Goal: Information Seeking & Learning: Check status

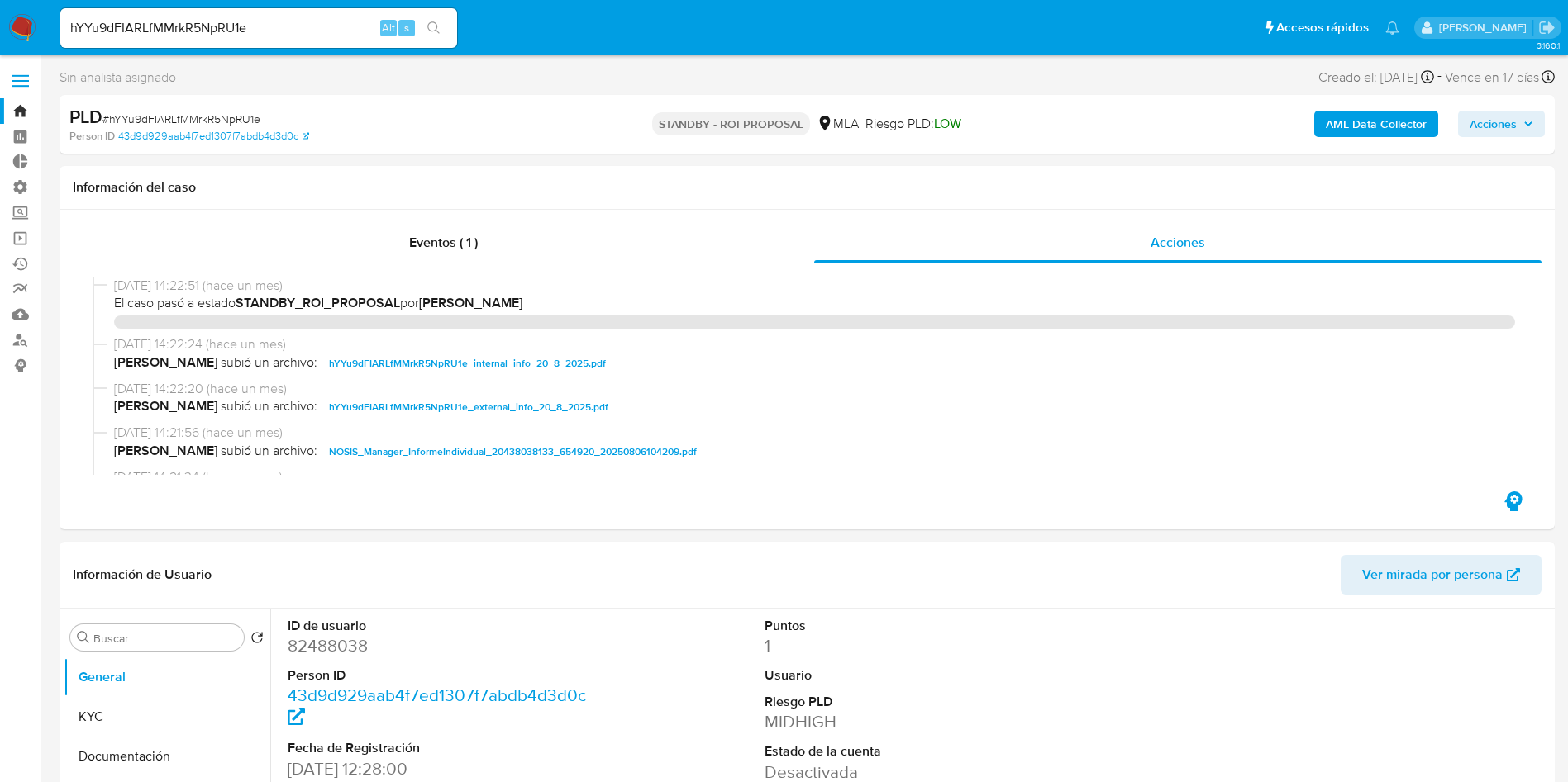
select select "10"
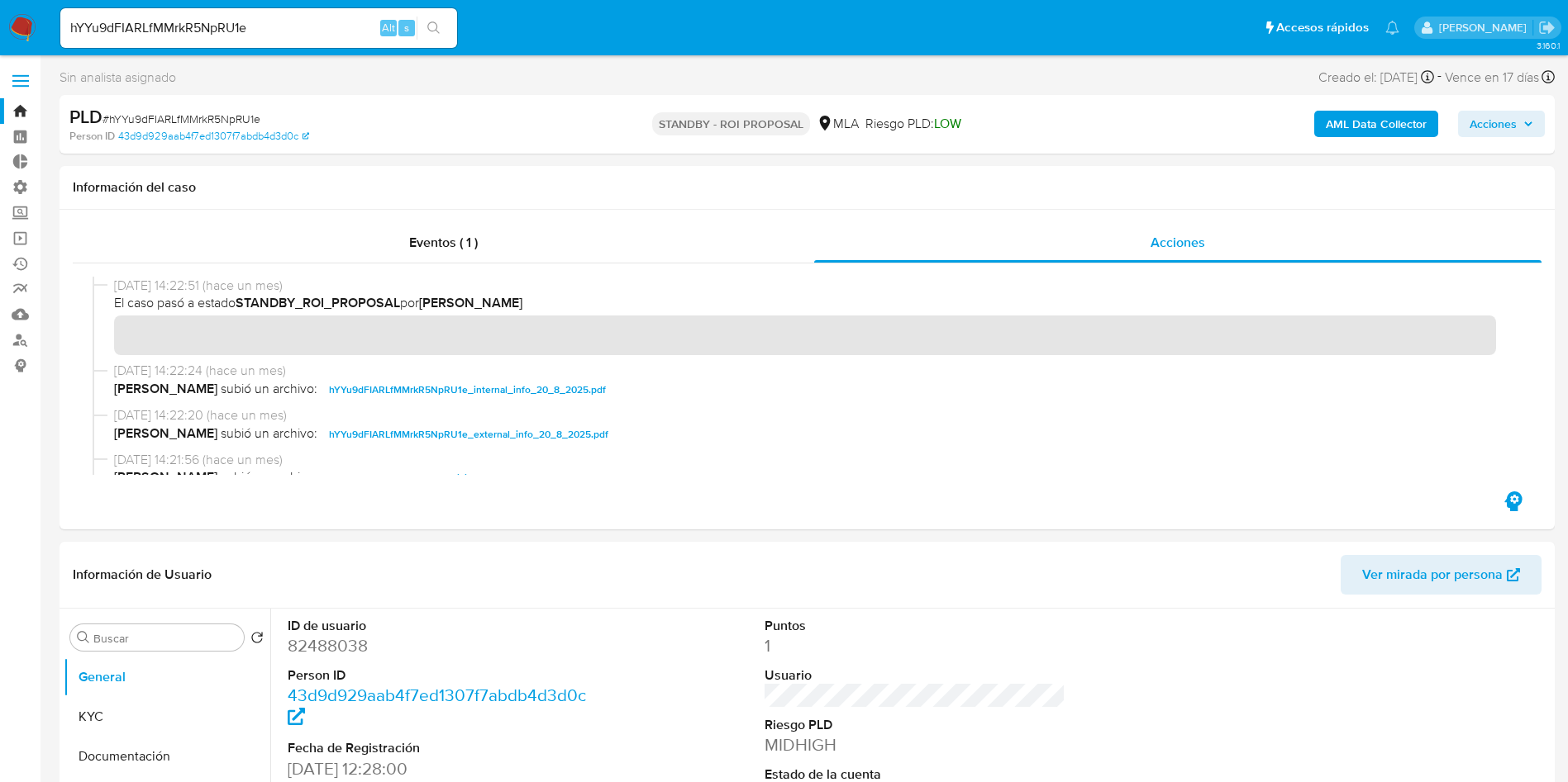
click at [257, 34] on input "hYYu9dFIARLfMMrkR5NpRU1e" at bounding box center [258, 27] width 396 height 21
click at [257, 37] on input "hYYu9dFIARLfMMrkR5NpRU1e" at bounding box center [258, 27] width 396 height 21
click at [287, 28] on input "hYYu9dFIARLfMMrkR5NpRU1e" at bounding box center [258, 27] width 396 height 21
paste input "TWj37BQsdc6Cwb0ilNvY3B4f"
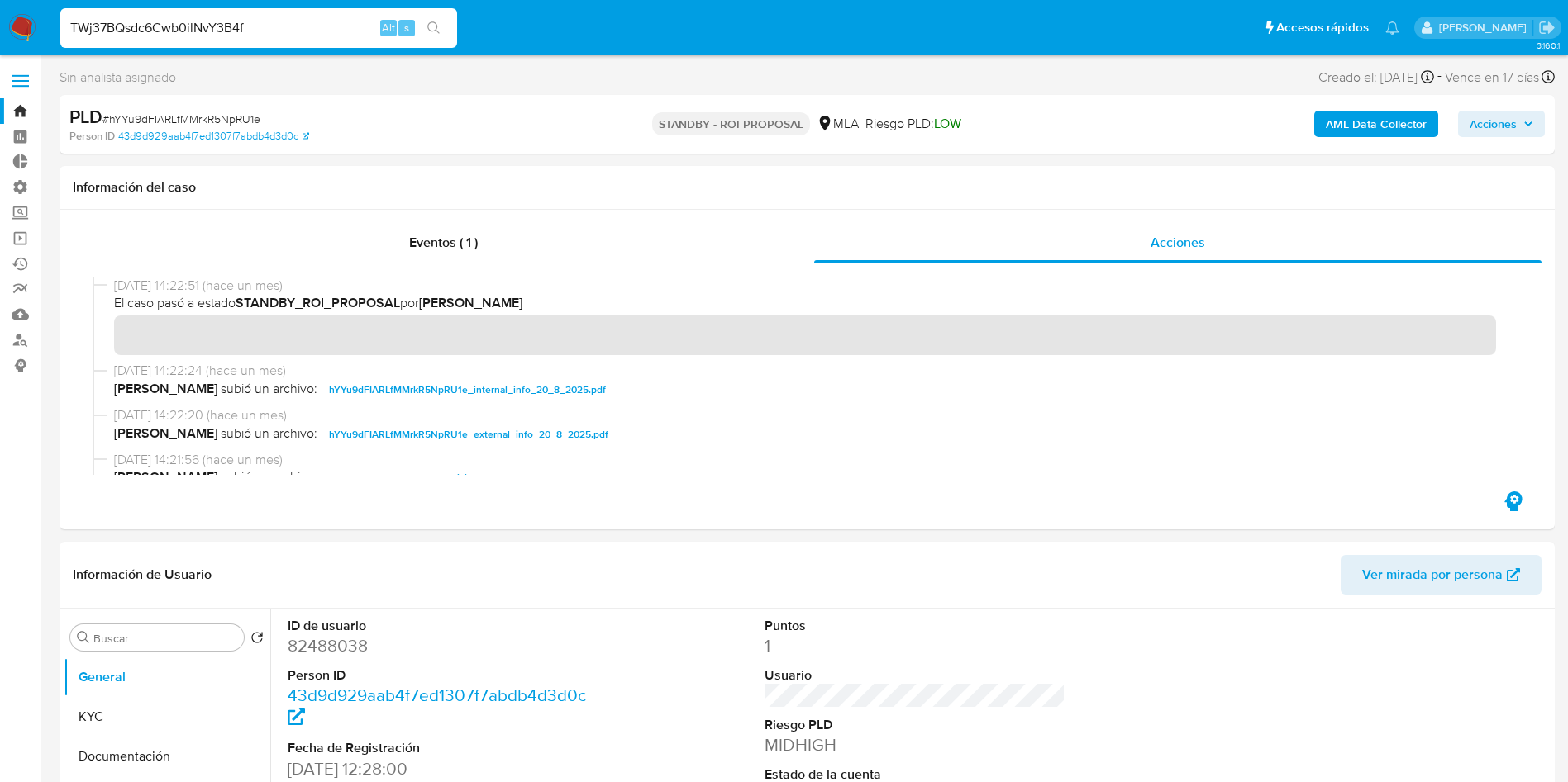
click at [456, 26] on input "TWj37BQsdc6Cwb0ilNvY3B4f" at bounding box center [258, 27] width 396 height 21
type input "TWj37BQsdc6Cwb0ilNvY3B4f"
click at [440, 18] on button "search-icon" at bounding box center [434, 27] width 34 height 23
click at [453, 28] on input "TWj37BQsdc6Cwb0ilNvY3B4f" at bounding box center [258, 27] width 396 height 21
click at [440, 26] on icon "search-icon" at bounding box center [434, 28] width 14 height 14
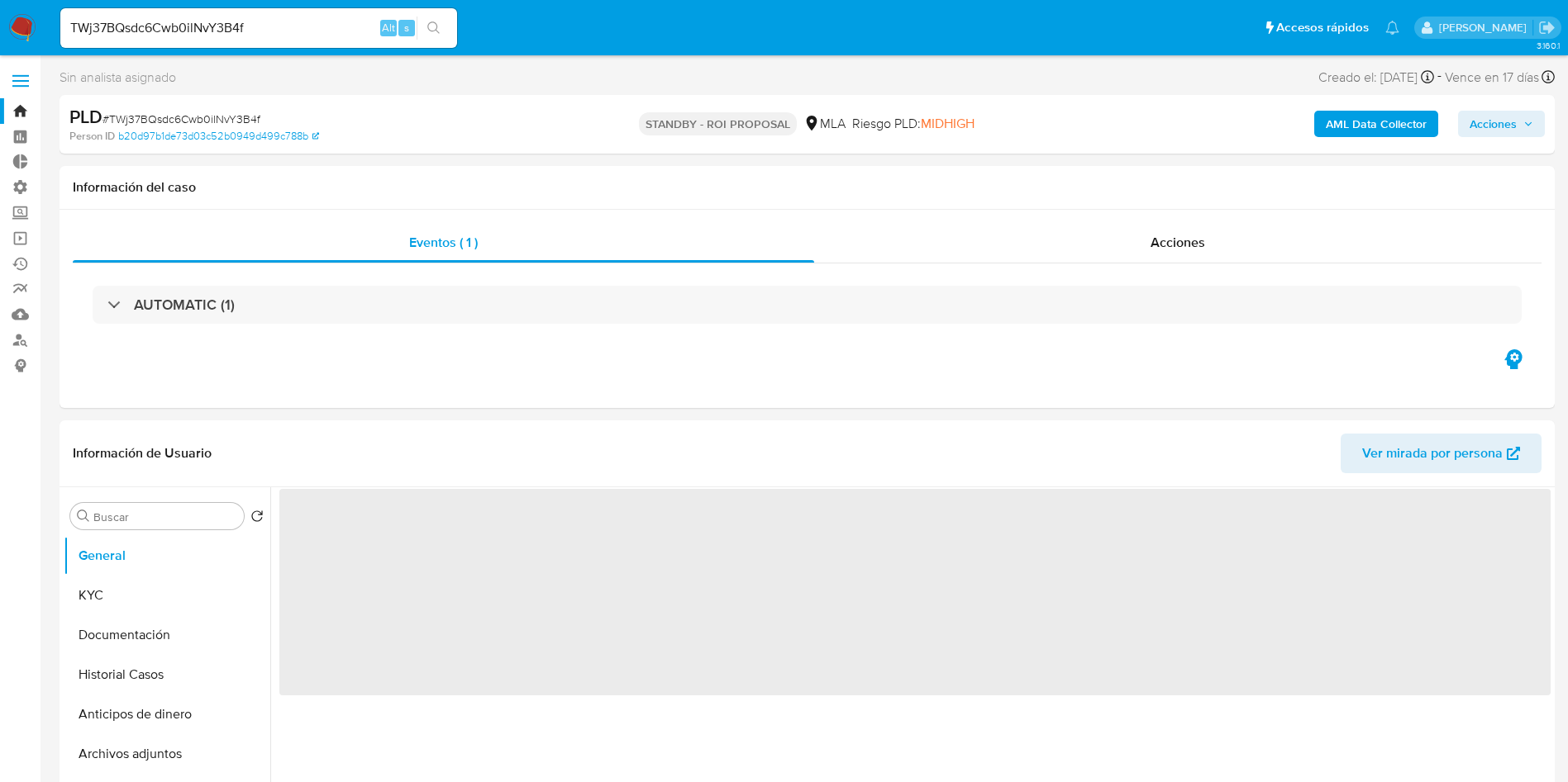
select select "10"
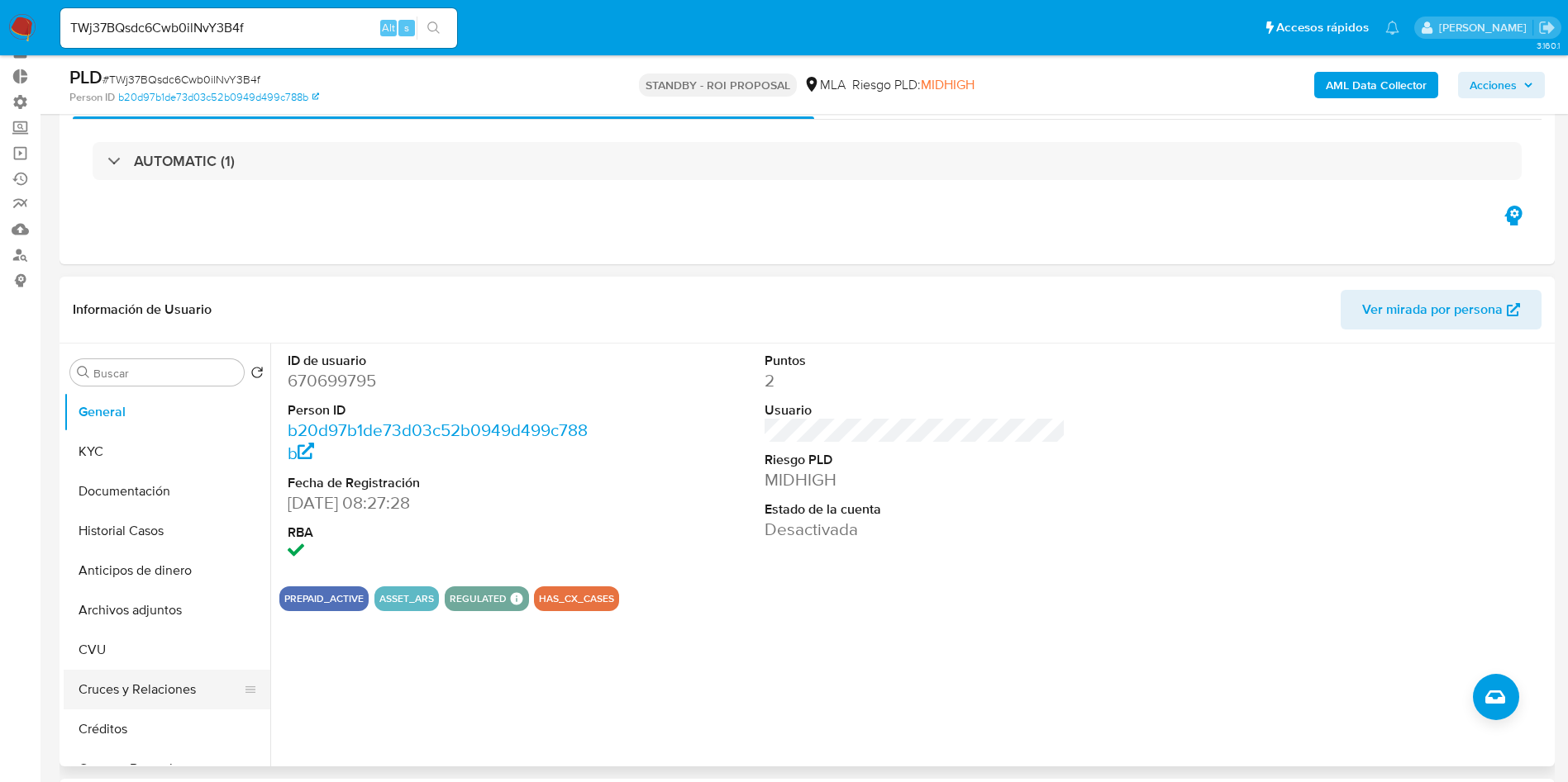
scroll to position [124, 0]
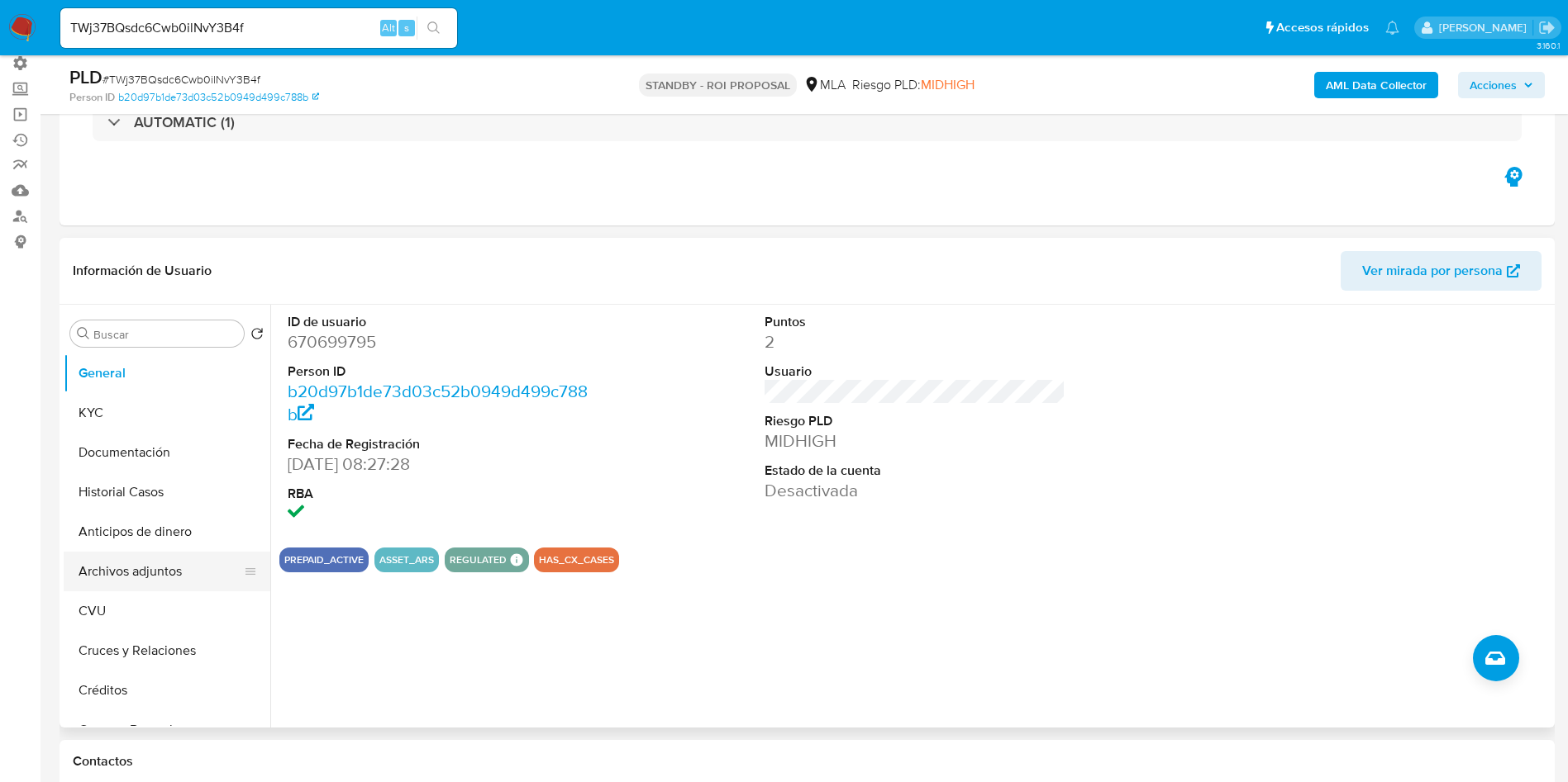
click at [153, 578] on button "Archivos adjuntos" at bounding box center [160, 572] width 193 height 40
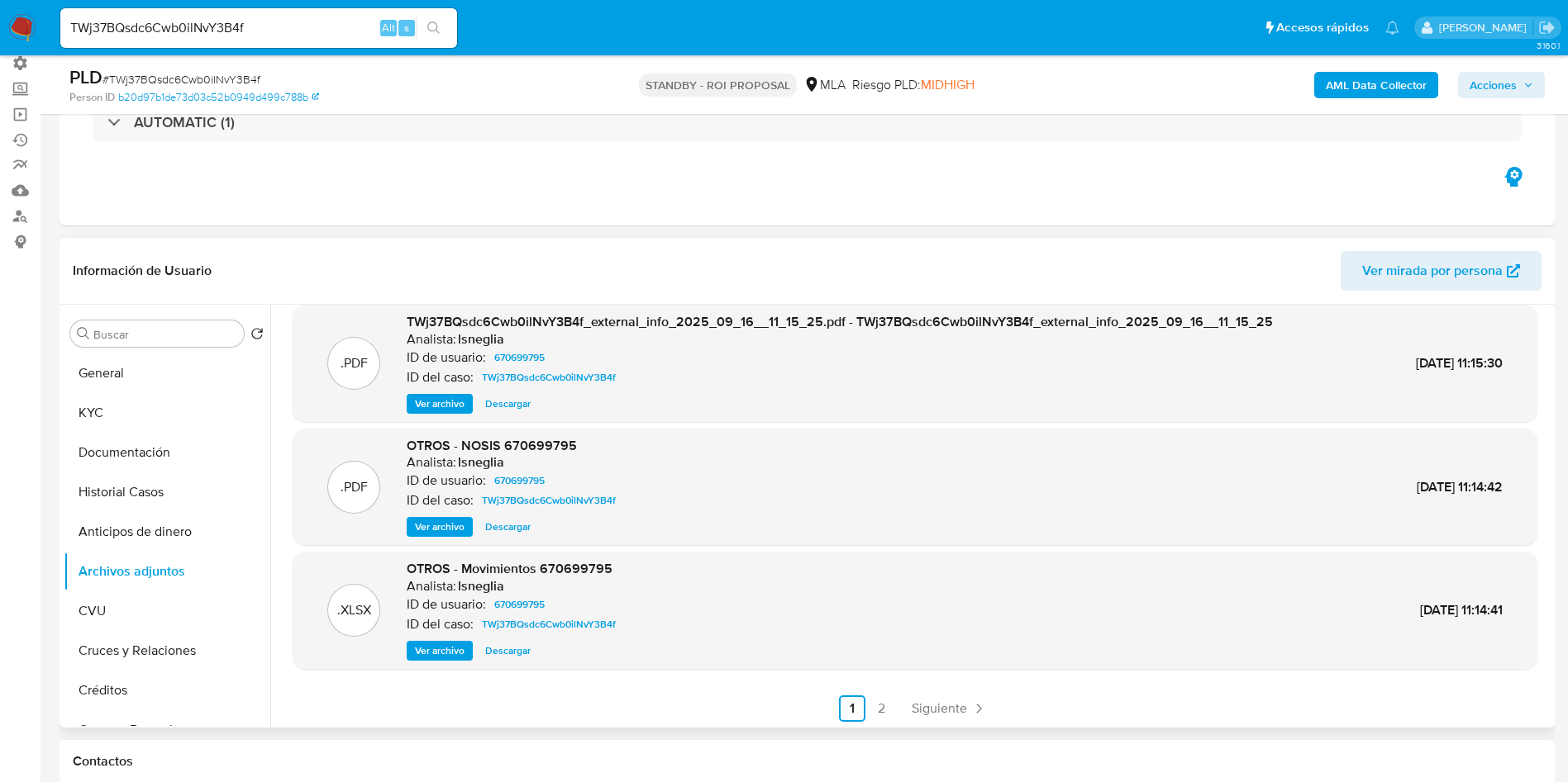
scroll to position [139, 0]
click at [516, 656] on span "Descargar" at bounding box center [508, 648] width 46 height 16
click at [970, 702] on icon "Paginación" at bounding box center [977, 706] width 16 height 16
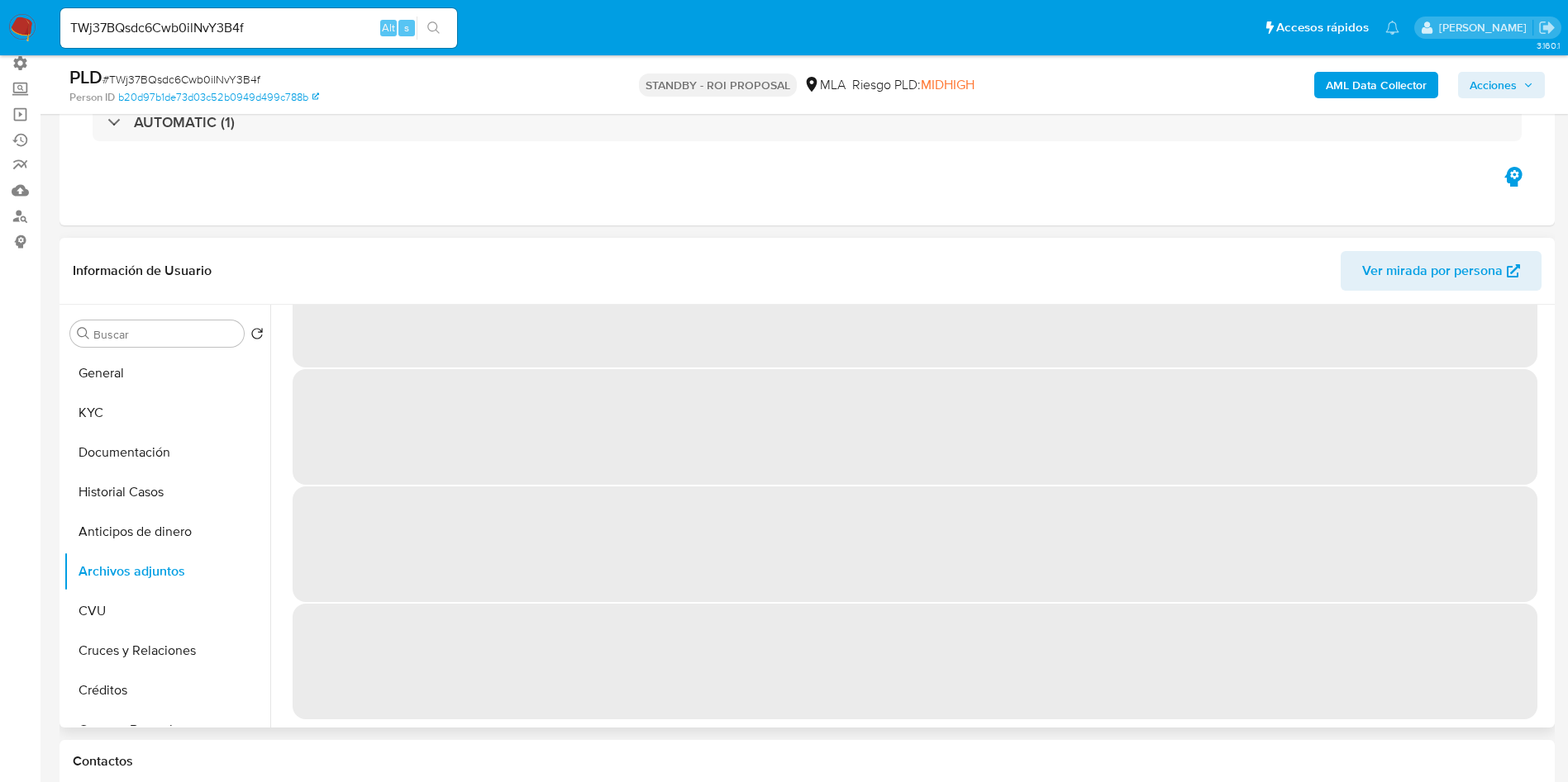
scroll to position [0, 0]
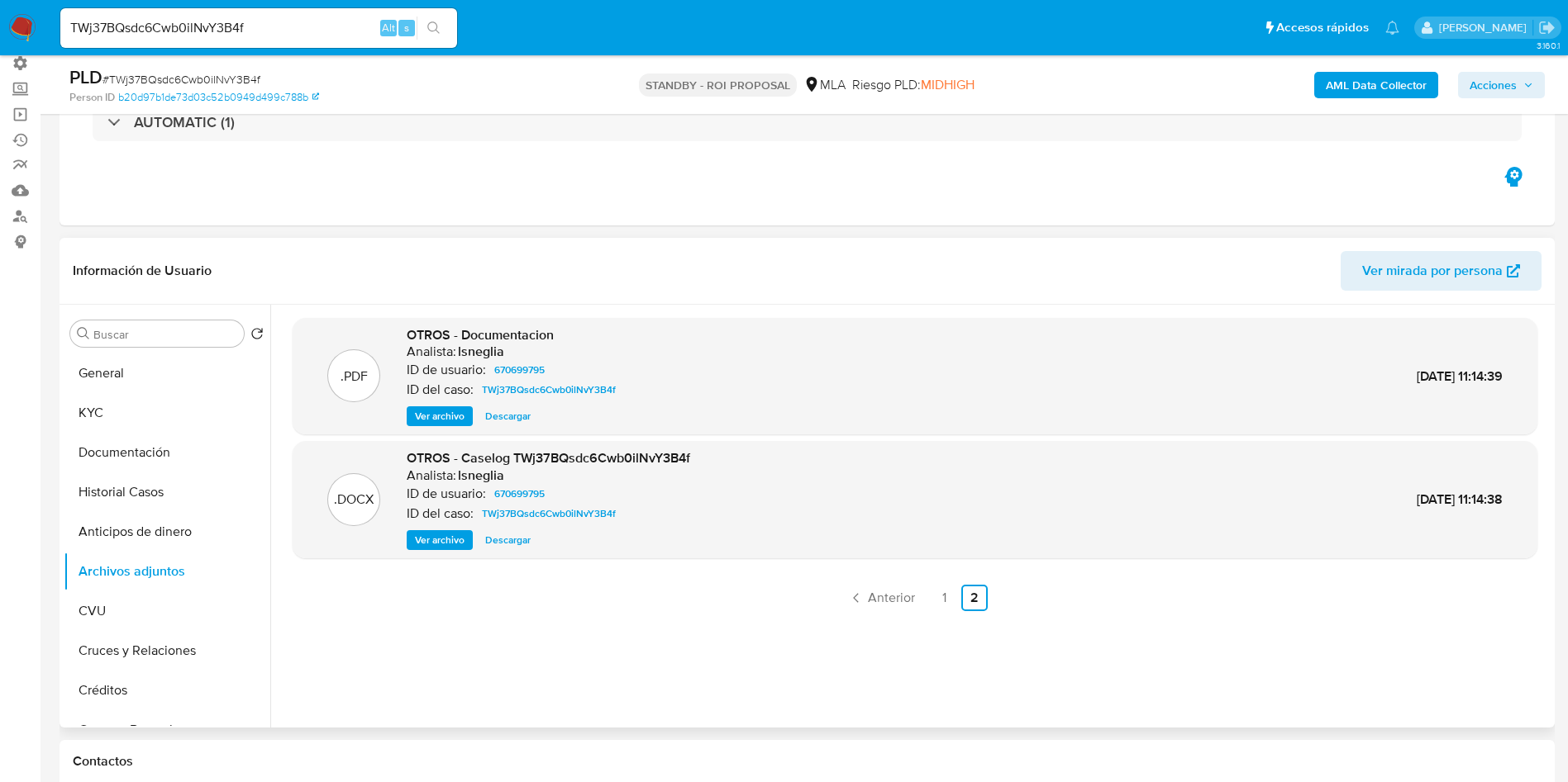
click at [513, 547] on span "Descargar" at bounding box center [508, 539] width 46 height 16
click at [120, 506] on button "Historial Casos" at bounding box center [160, 492] width 193 height 40
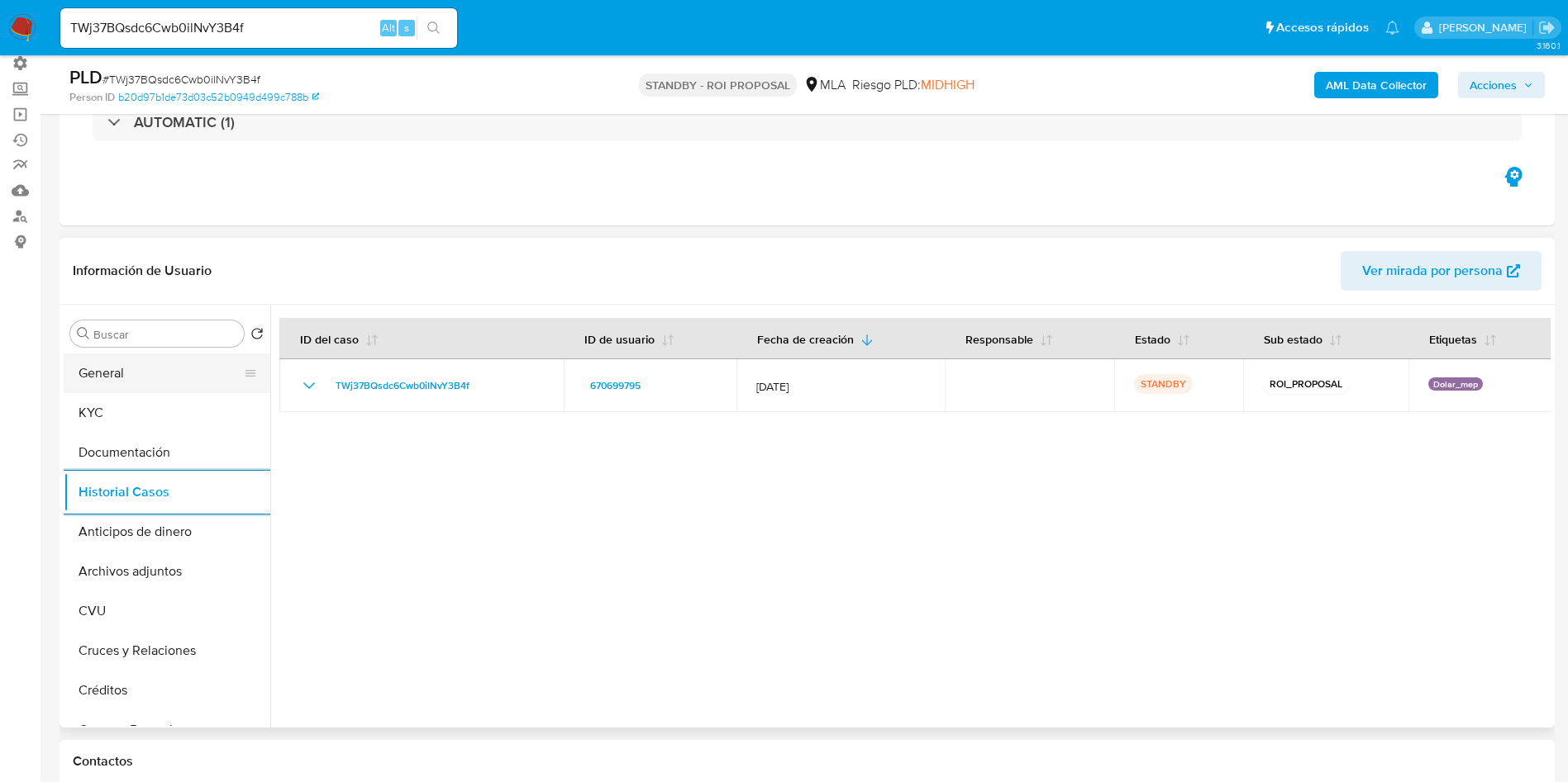
click at [148, 381] on button "General" at bounding box center [160, 373] width 193 height 40
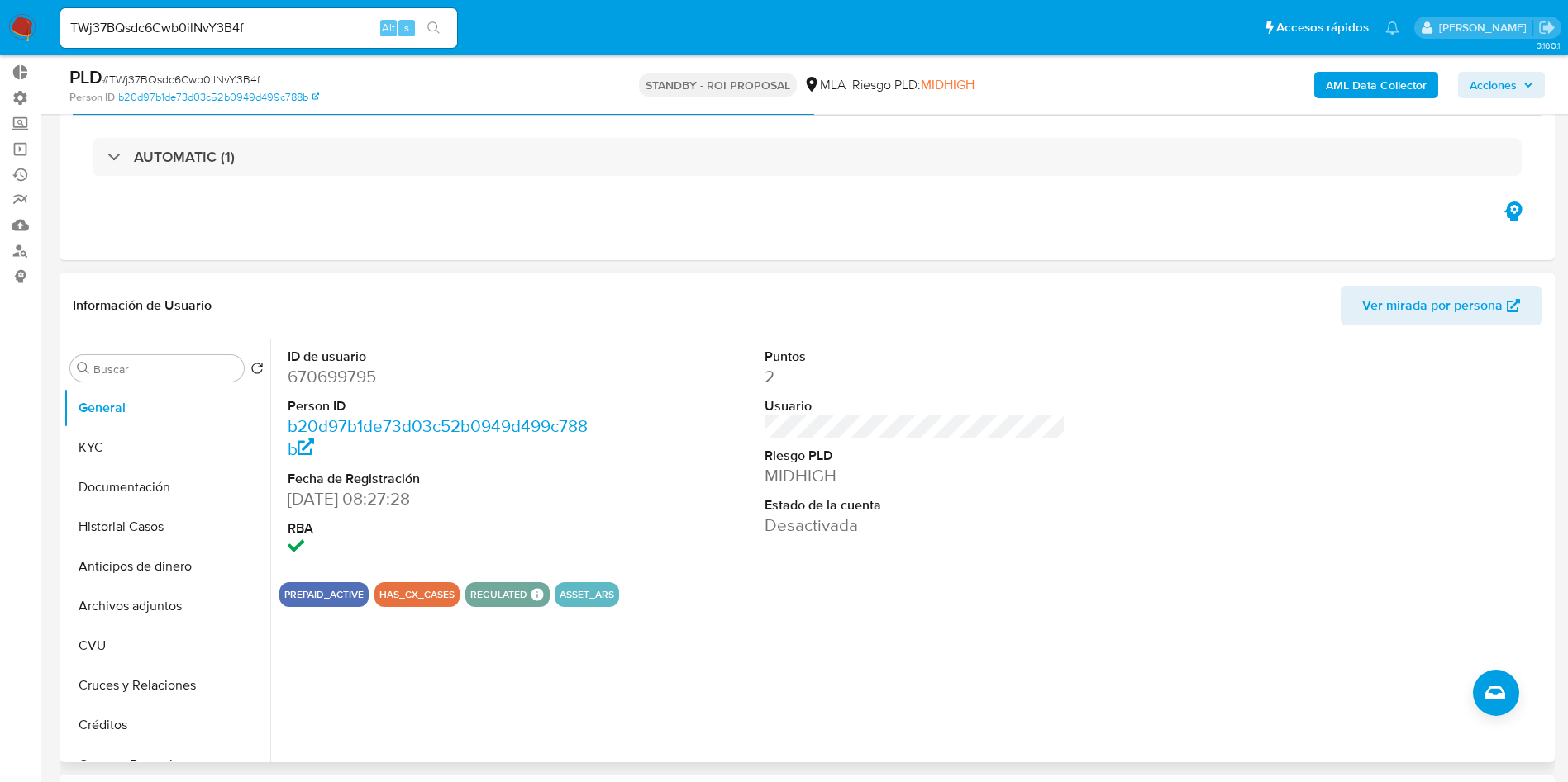
scroll to position [124, 0]
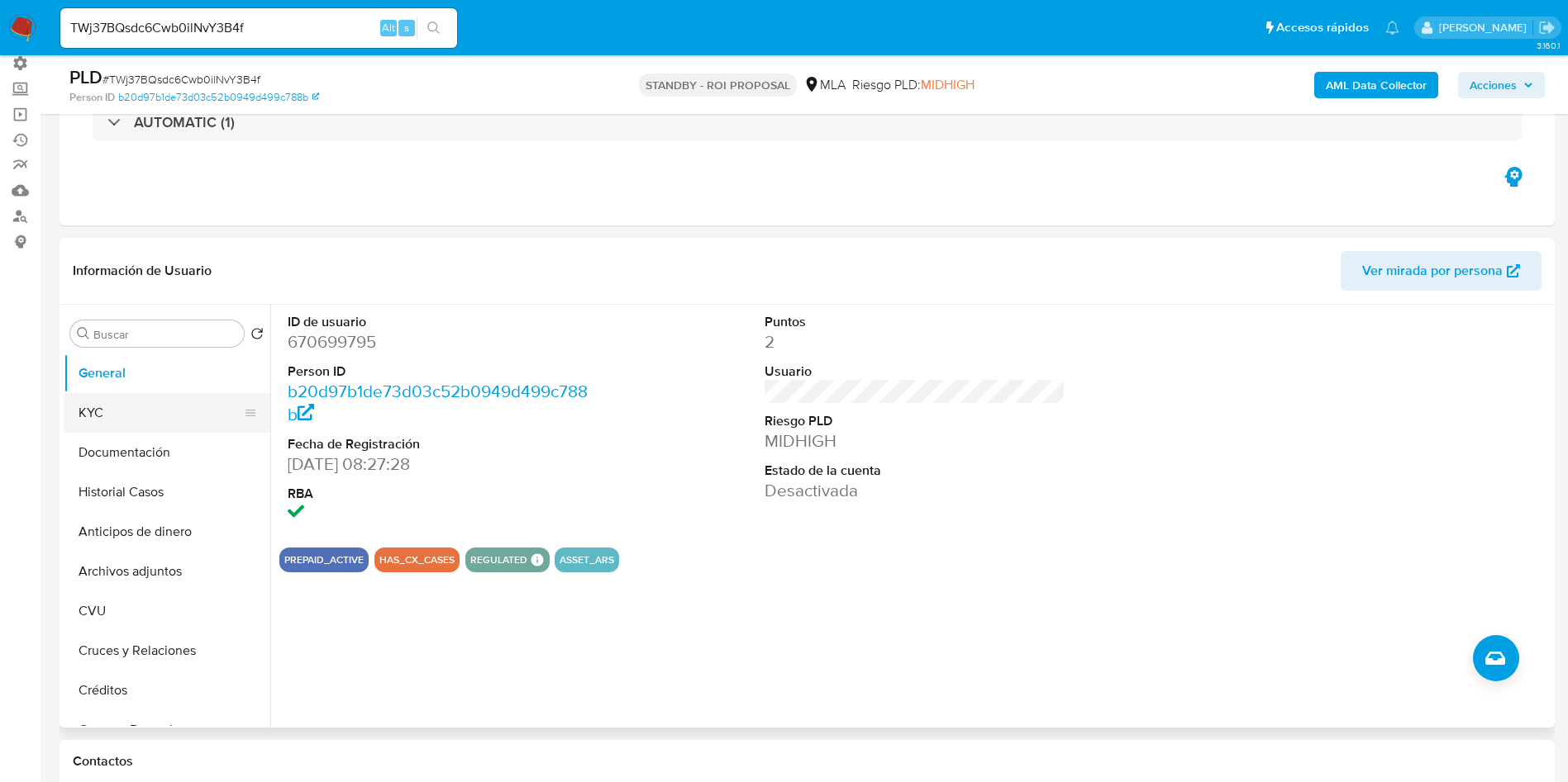
click at [141, 414] on button "KYC" at bounding box center [160, 413] width 193 height 40
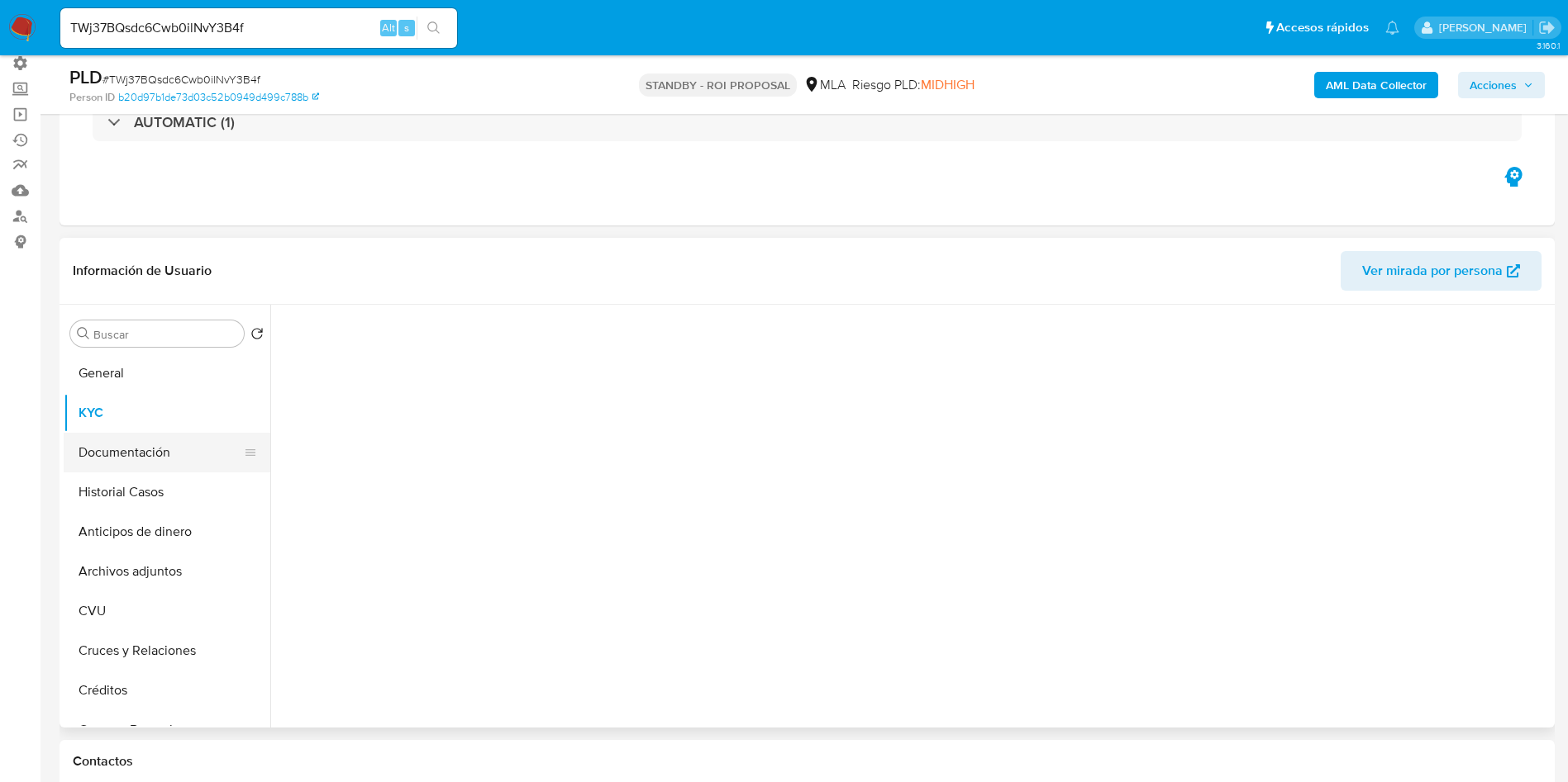
click at [158, 453] on button "Documentación" at bounding box center [160, 452] width 193 height 40
click at [111, 497] on button "Historial Casos" at bounding box center [160, 492] width 193 height 40
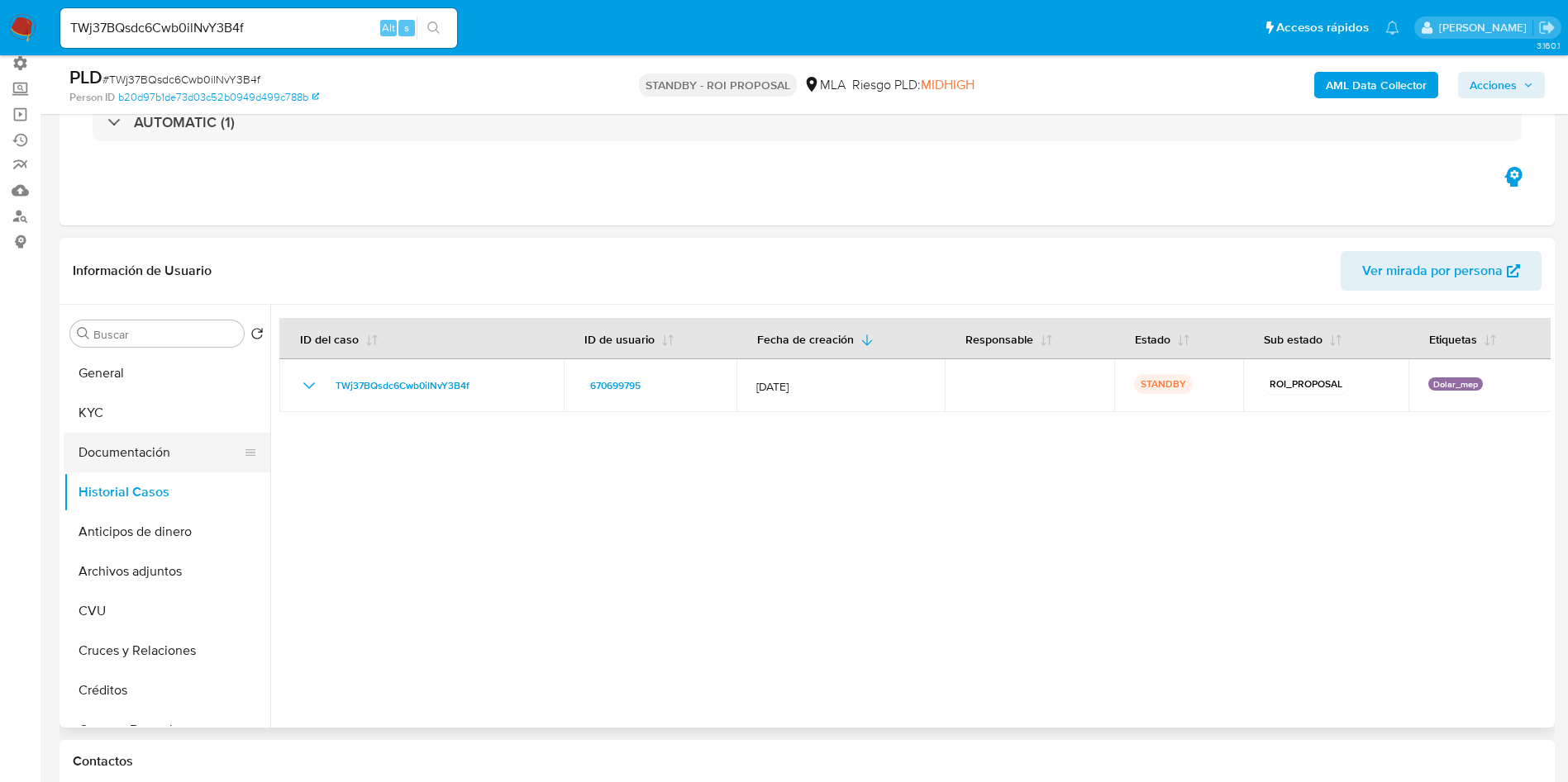
click at [130, 455] on button "Documentación" at bounding box center [160, 452] width 193 height 40
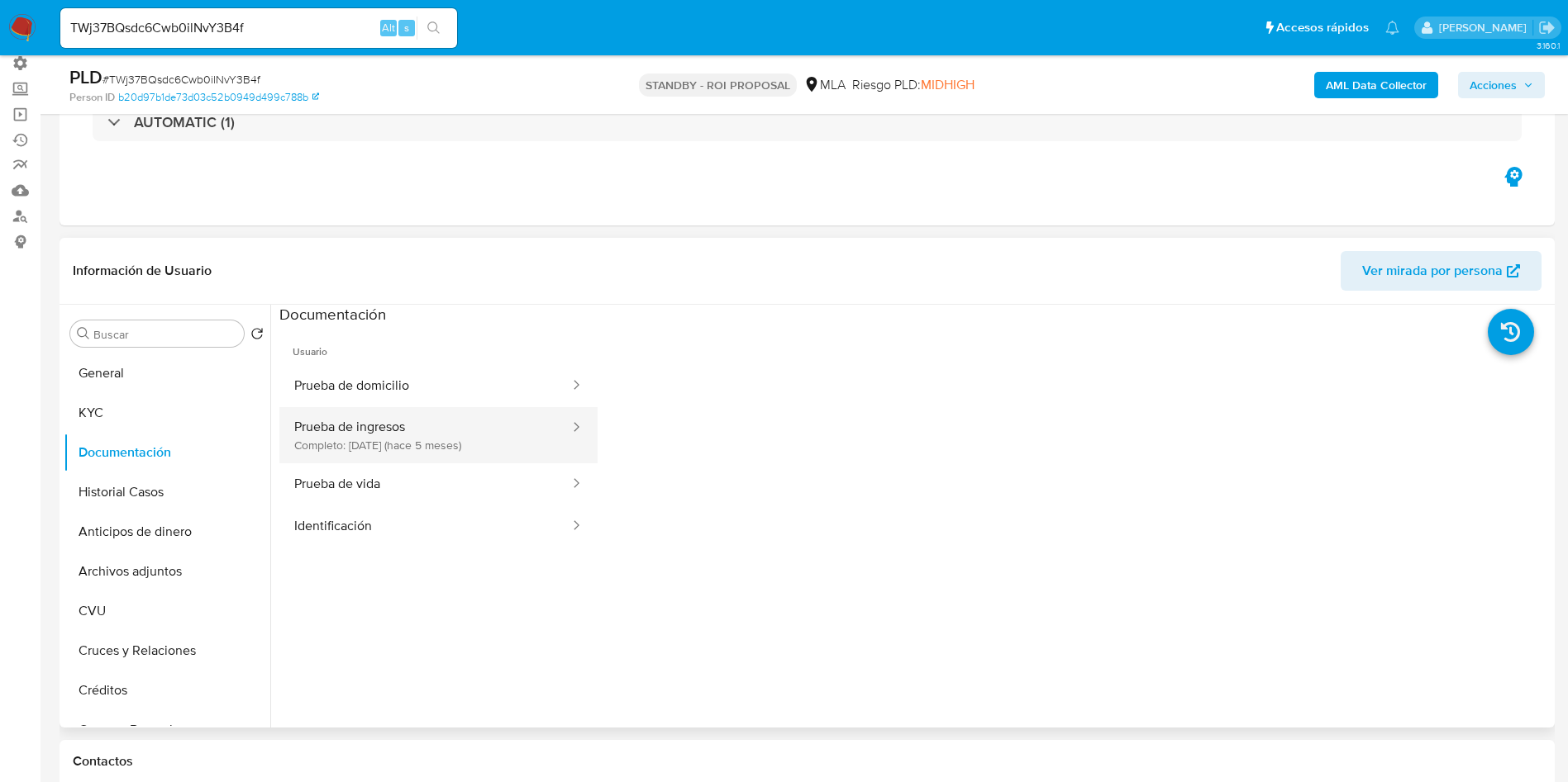
click at [358, 448] on button "Prueba de ingresos Completo: 03/05/2025 (hace 5 meses)" at bounding box center [425, 435] width 292 height 56
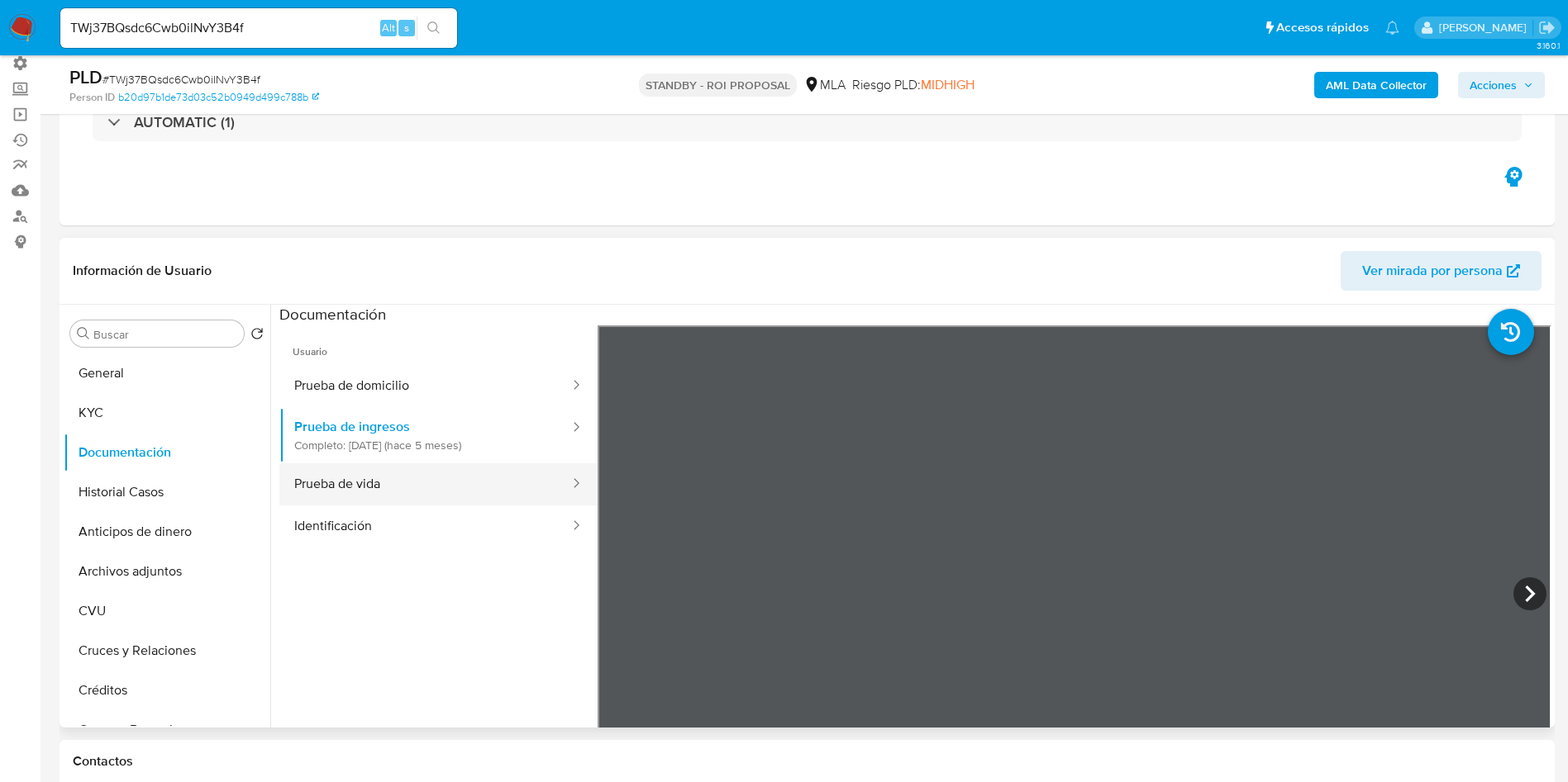
click at [373, 478] on button "Prueba de vida" at bounding box center [425, 484] width 292 height 42
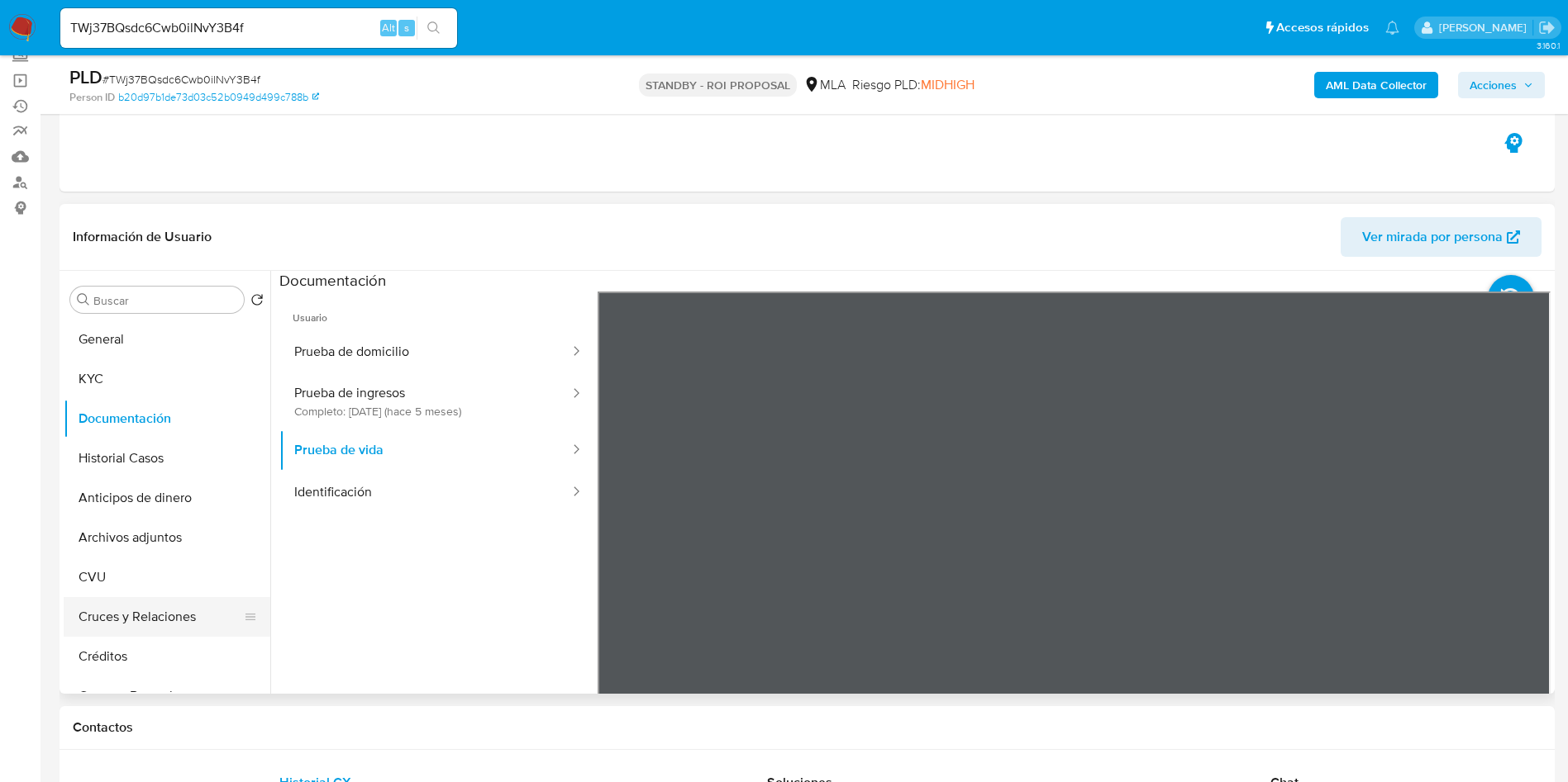
scroll to position [248, 0]
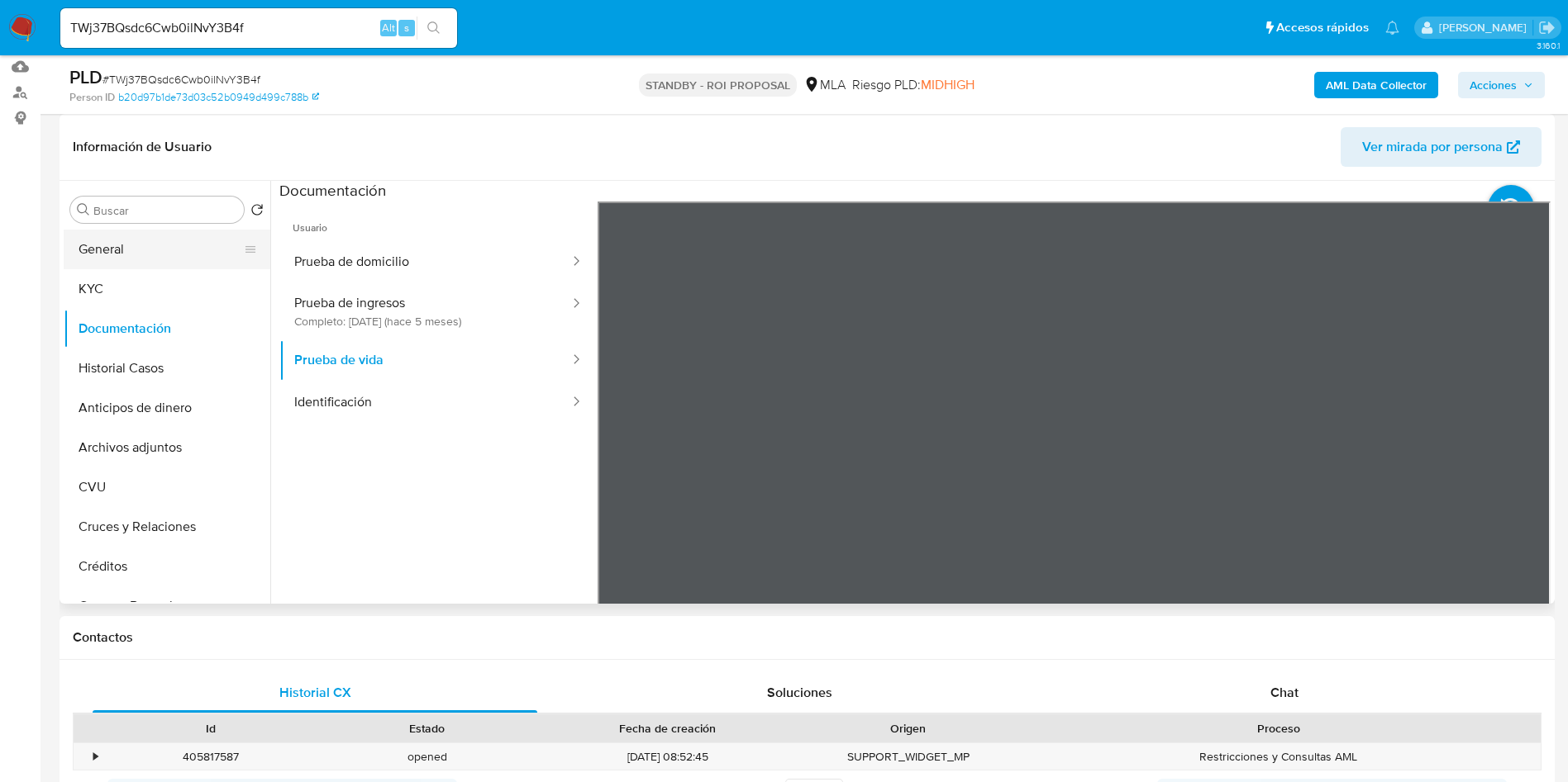
click at [148, 243] on button "General" at bounding box center [160, 249] width 193 height 40
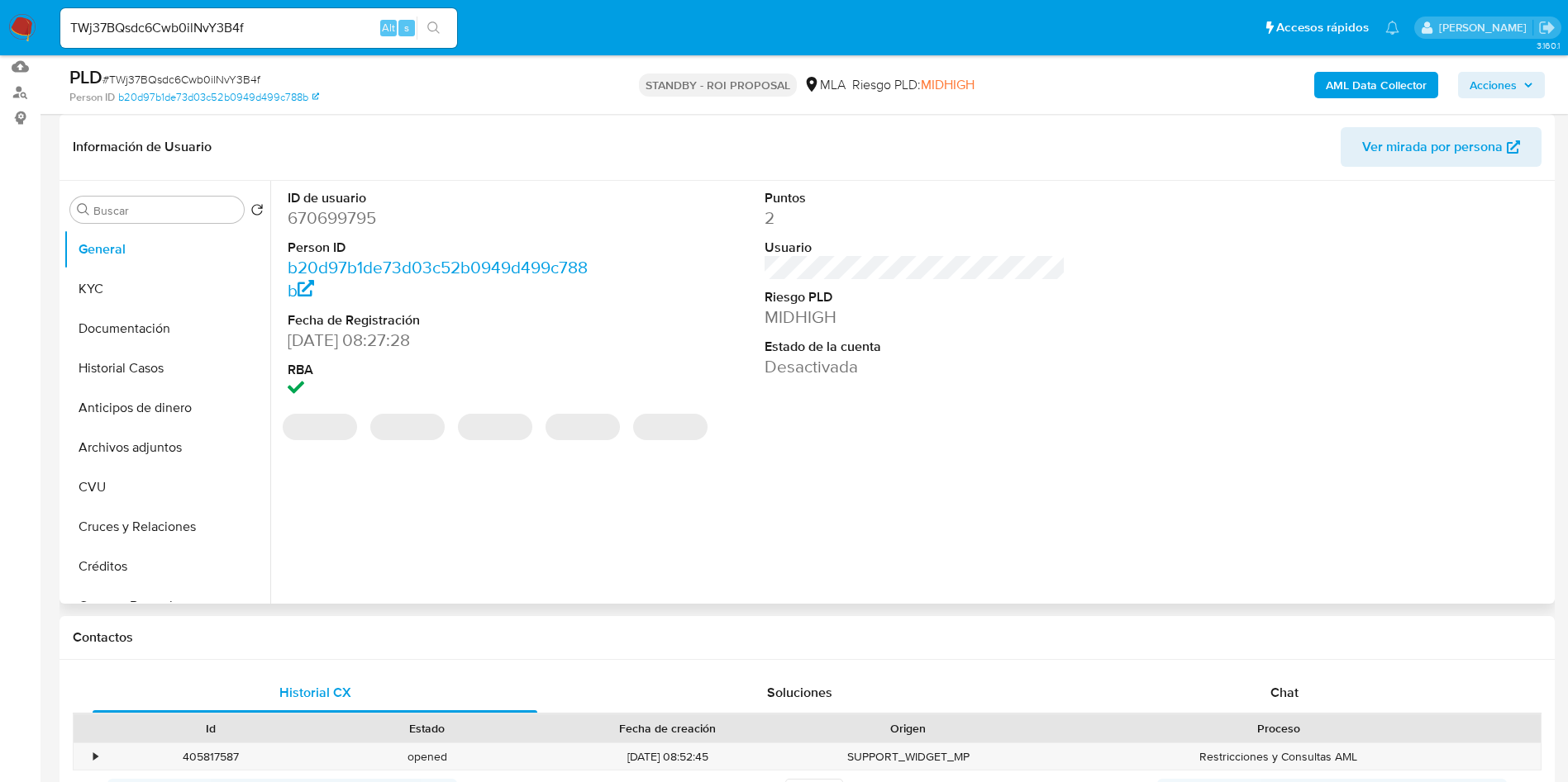
click at [359, 222] on dd "670699795" at bounding box center [438, 217] width 301 height 23
copy dd "670699795"
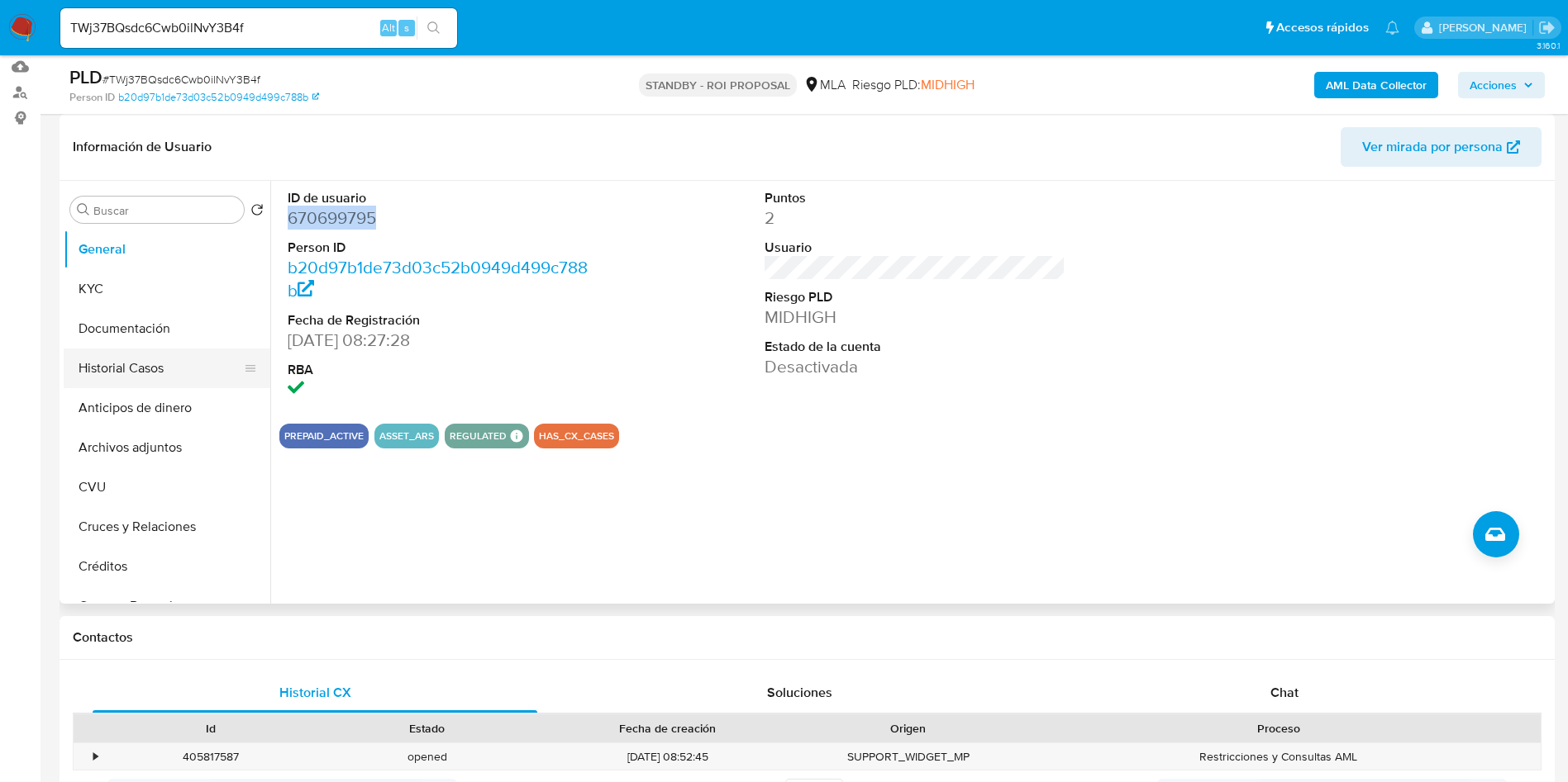
click at [134, 368] on button "Historial Casos" at bounding box center [160, 368] width 193 height 40
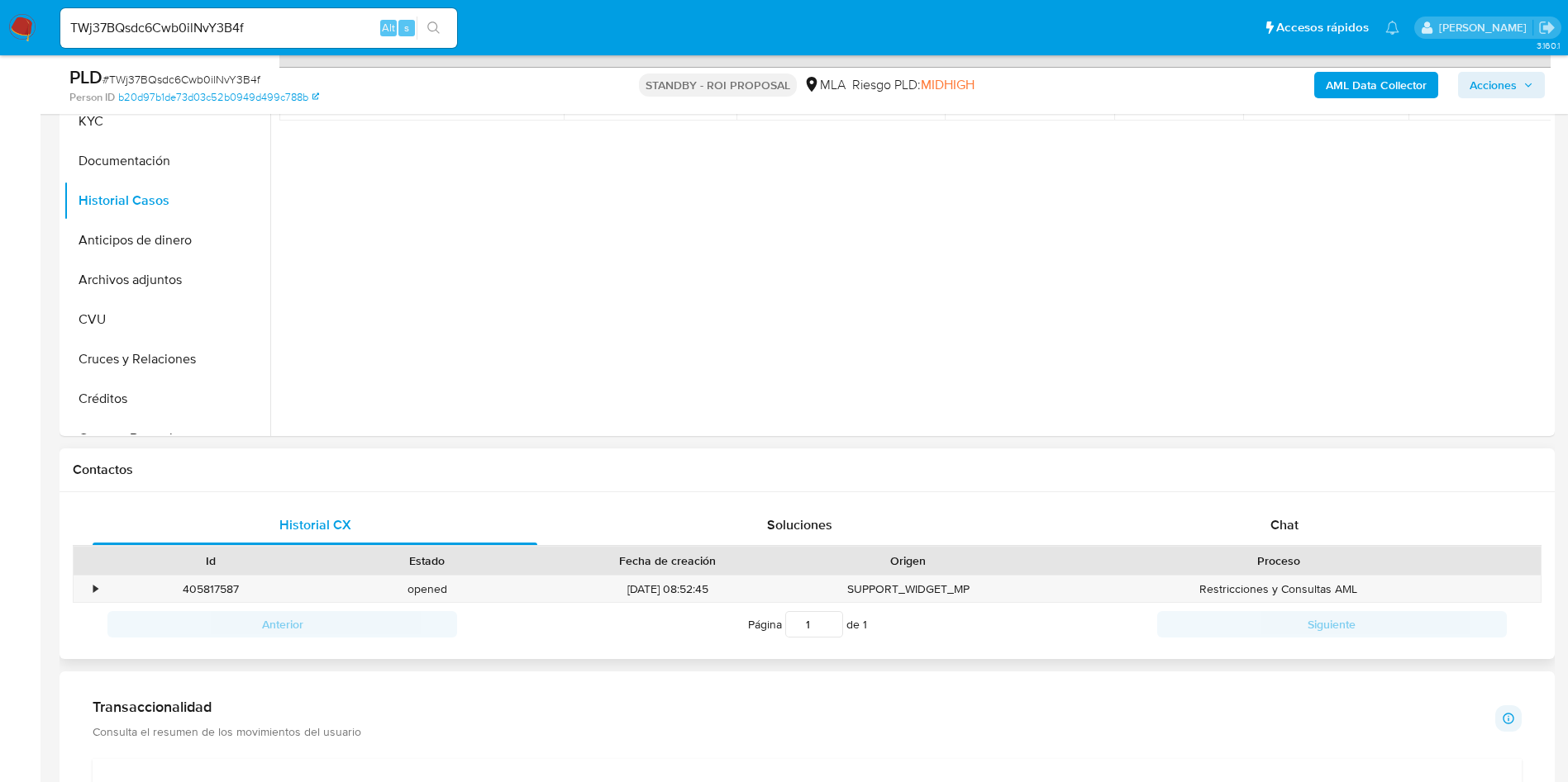
scroll to position [619, 0]
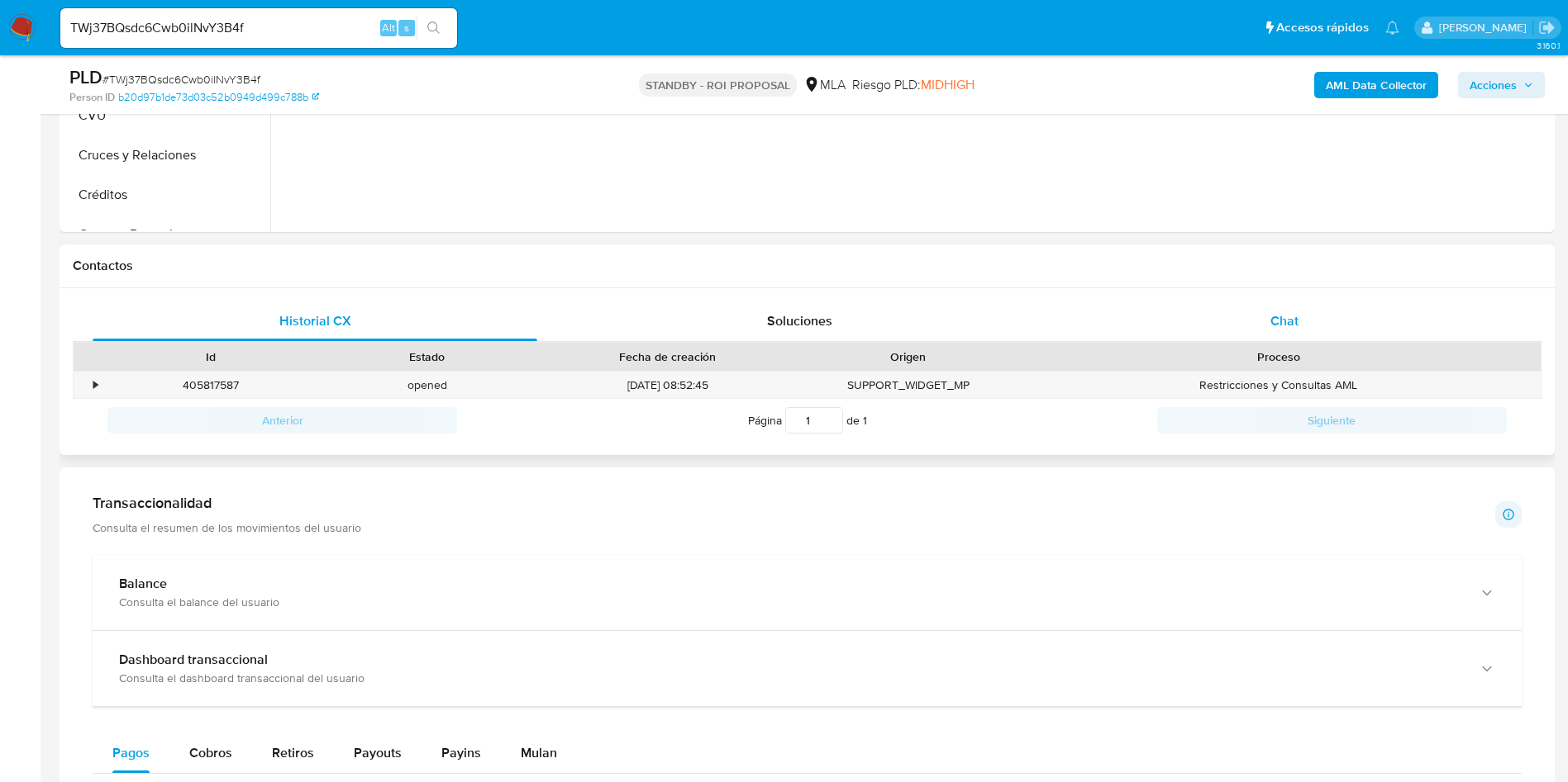
click at [1252, 304] on div "Chat" at bounding box center [1285, 321] width 445 height 40
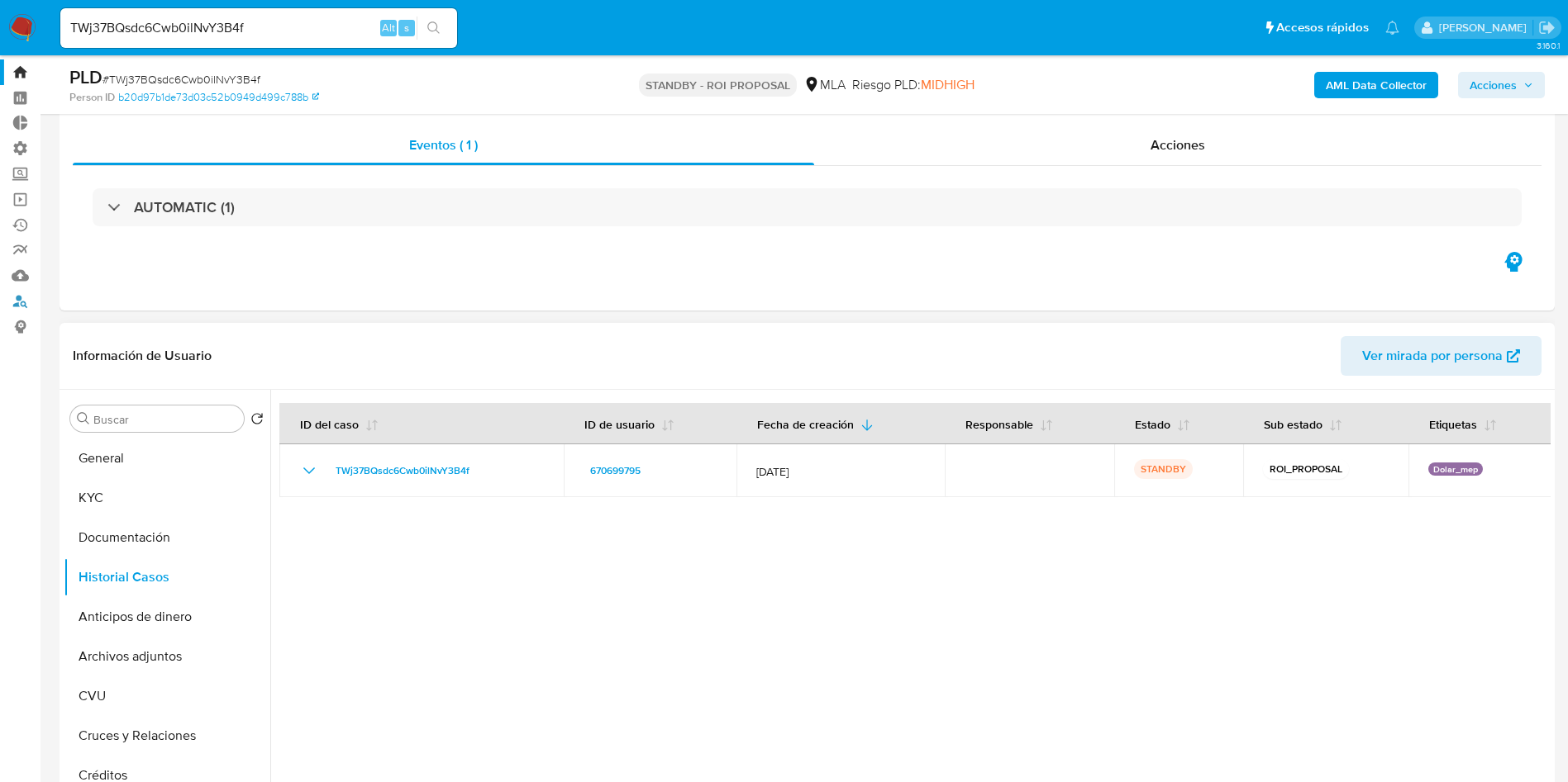
scroll to position [0, 0]
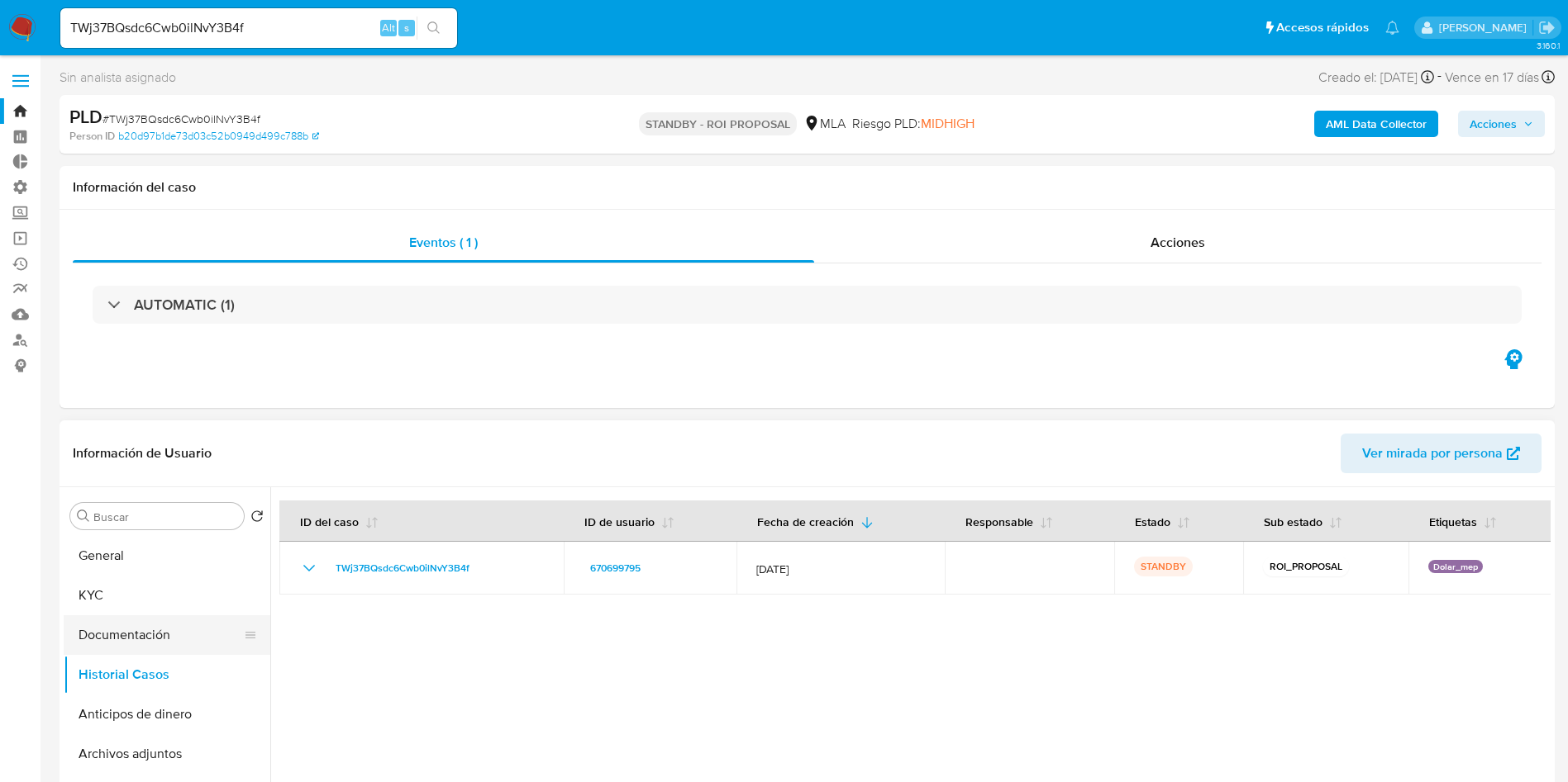
click at [175, 642] on button "Documentación" at bounding box center [160, 635] width 193 height 40
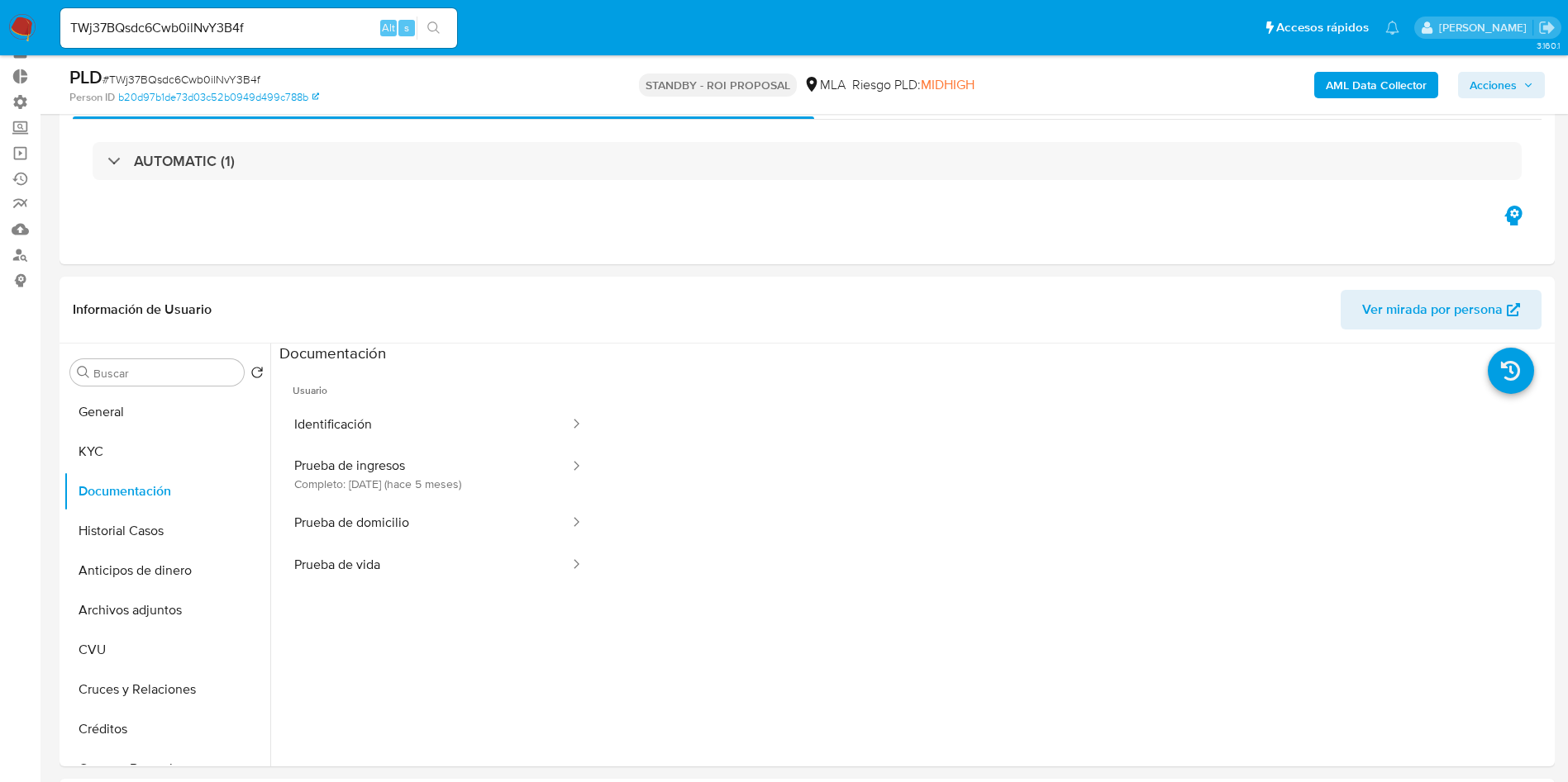
scroll to position [124, 0]
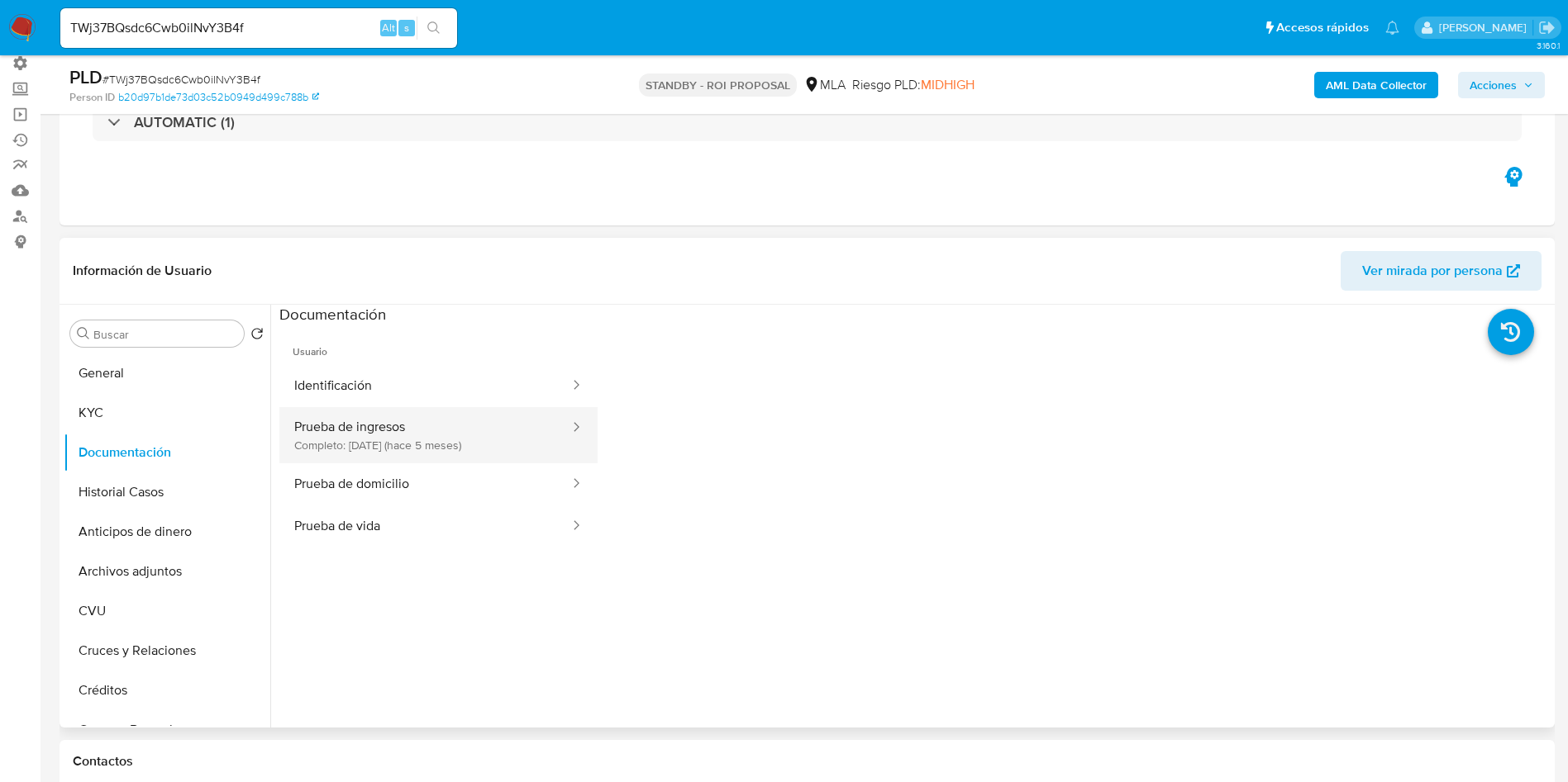
click at [378, 458] on button "Prueba de ingresos Completo: 03/05/2025 (hace 5 meses)" at bounding box center [425, 435] width 292 height 56
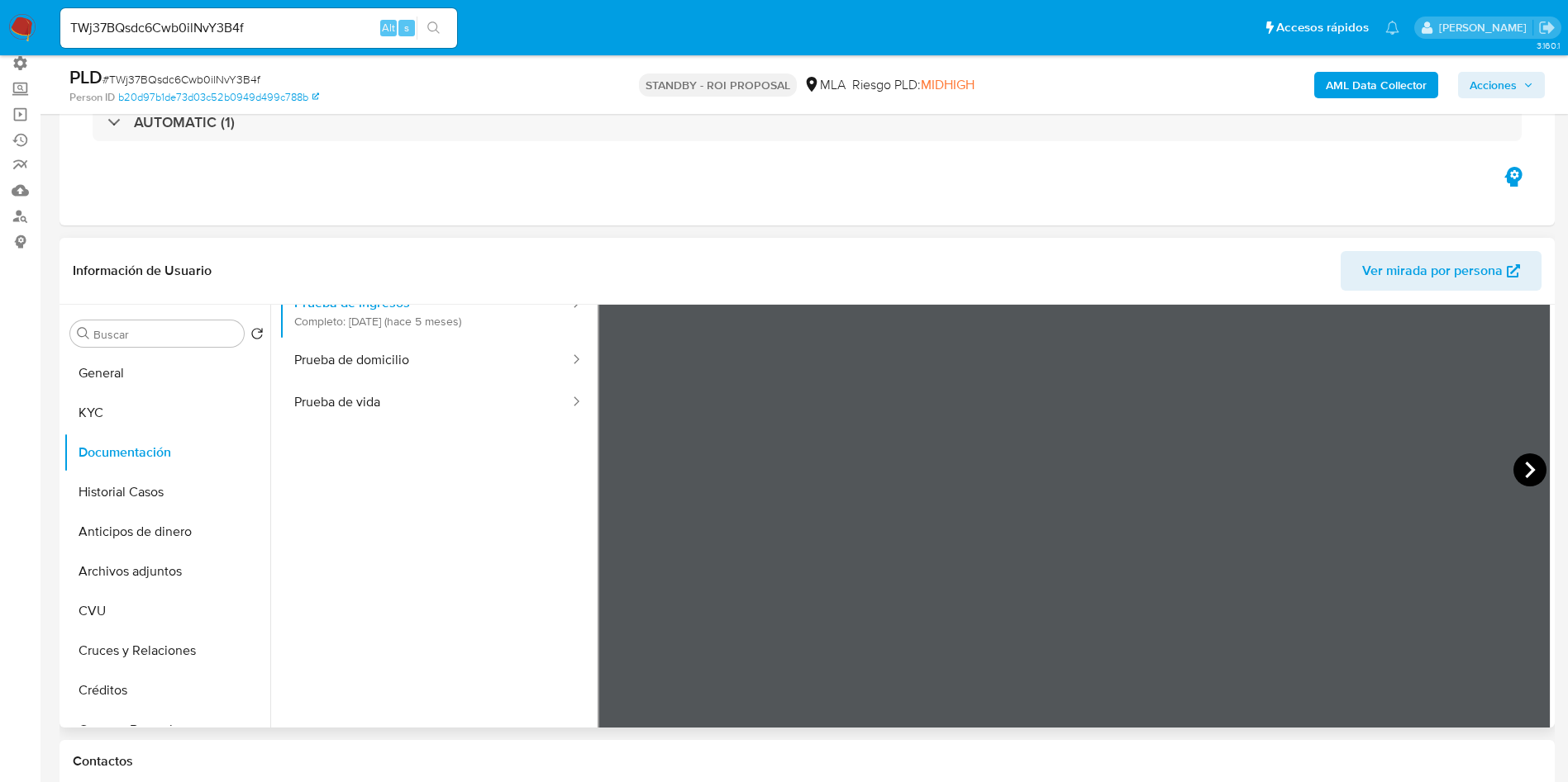
click at [1528, 476] on icon at bounding box center [1529, 470] width 33 height 33
click at [1515, 476] on icon at bounding box center [1529, 470] width 33 height 33
click at [100, 414] on button "KYC" at bounding box center [160, 413] width 193 height 40
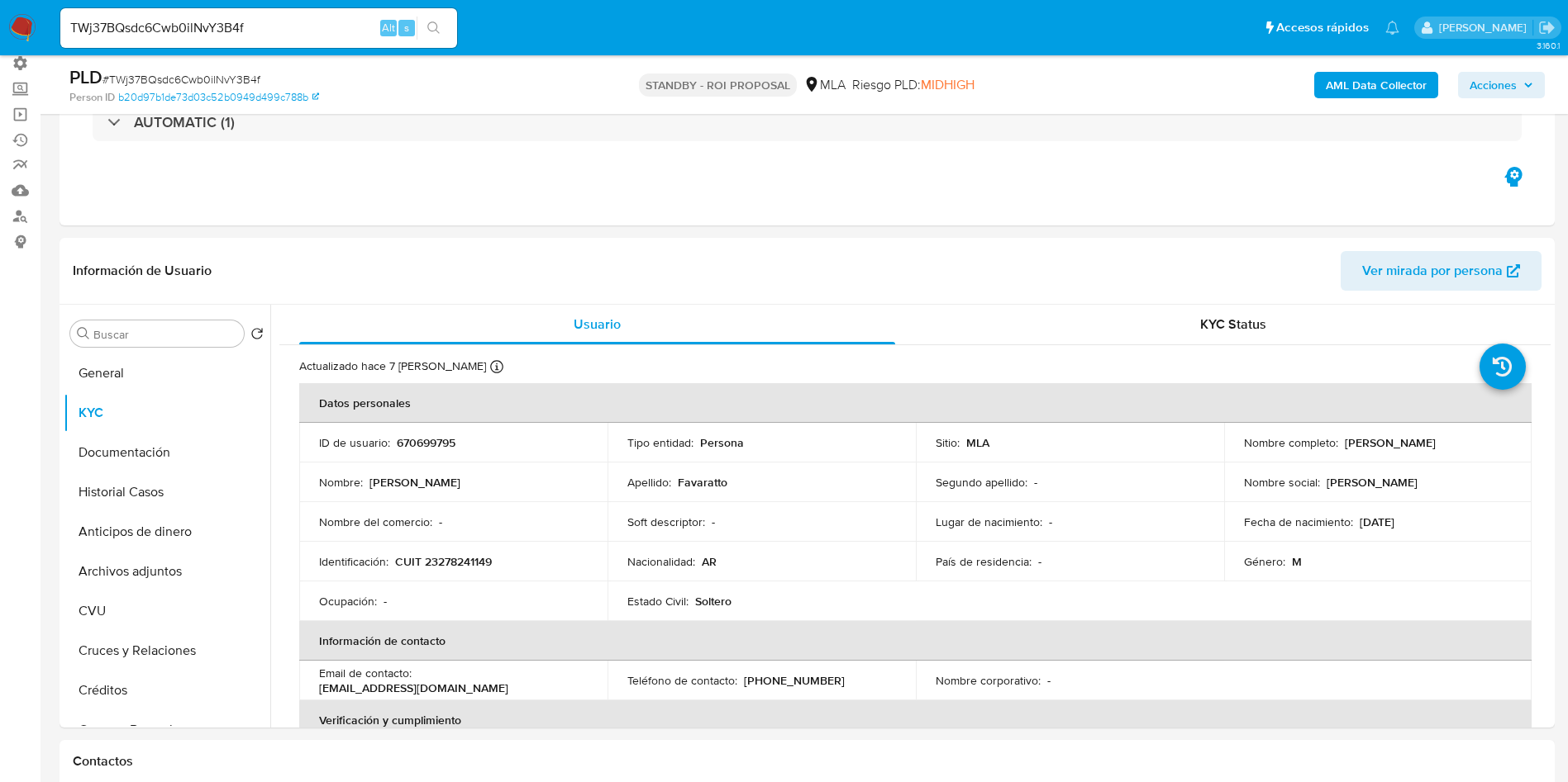
click at [217, 79] on span "# TWj37BQsdc6Cwb0ilNvY3B4f" at bounding box center [182, 79] width 158 height 16
copy span "TWj37BQsdc6Cwb0ilNvY3B4f"
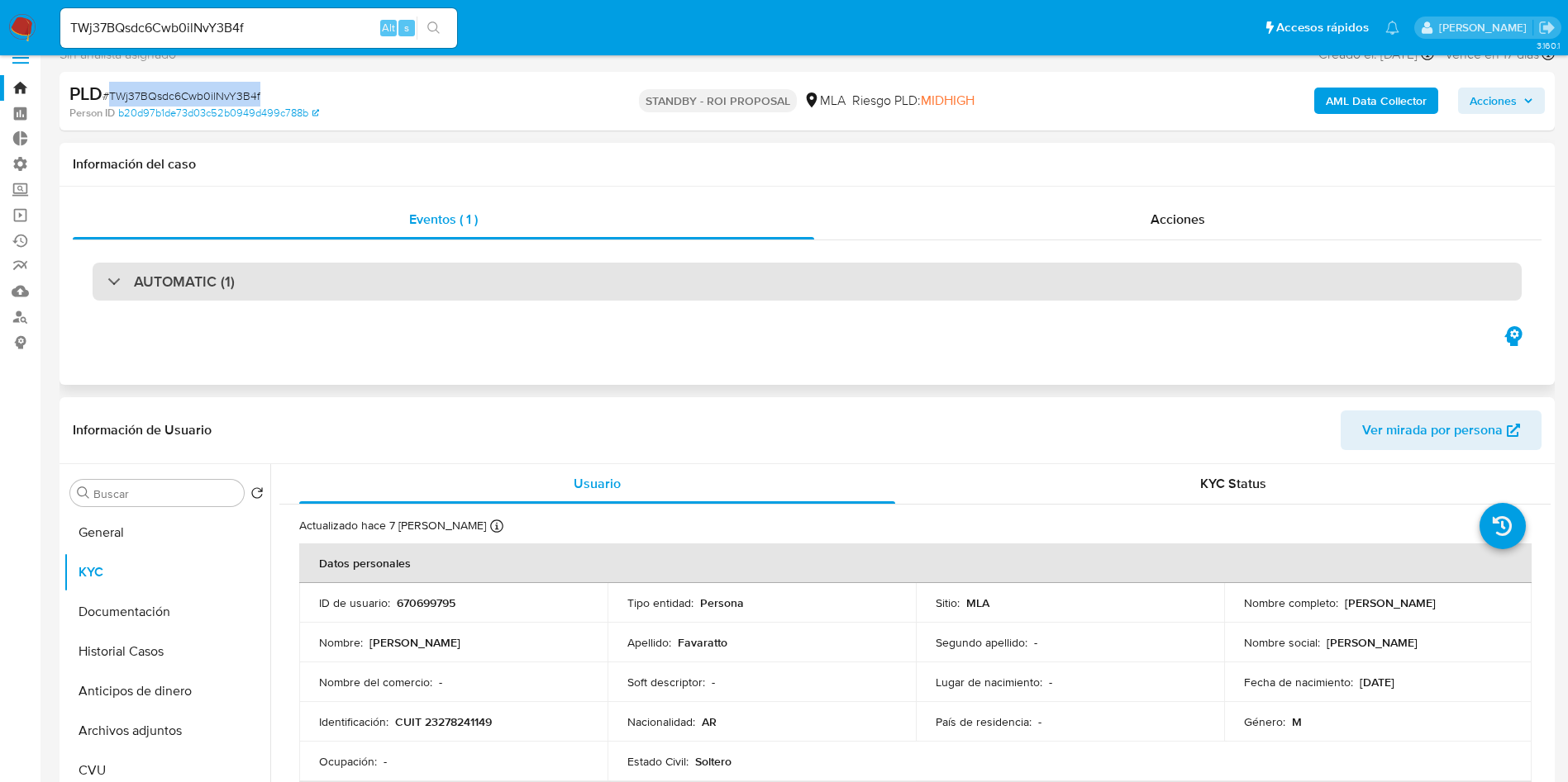
scroll to position [0, 0]
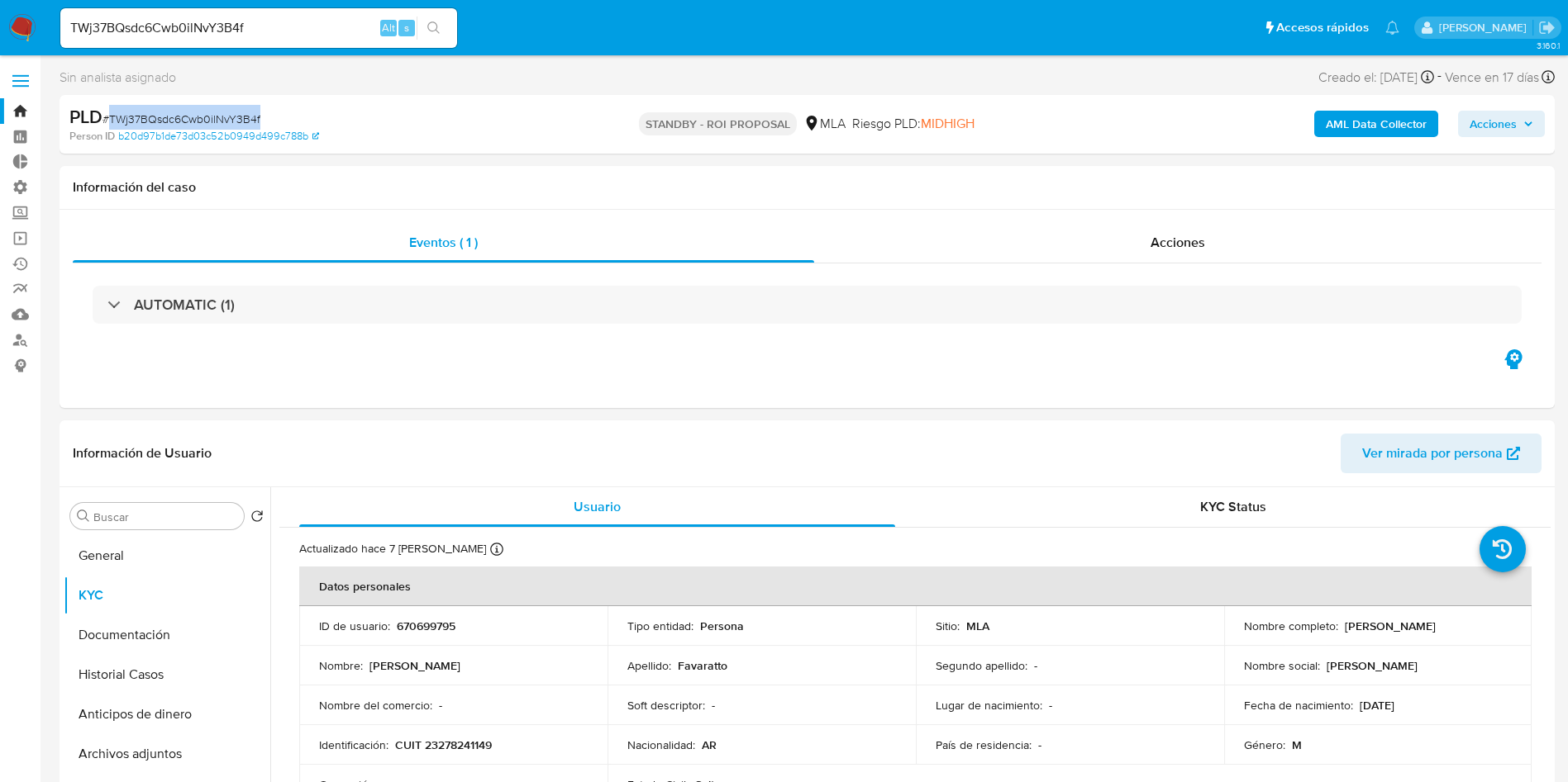
click at [205, 126] on span "# TWj37BQsdc6Cwb0ilNvY3B4f" at bounding box center [182, 119] width 158 height 16
click at [12, 26] on img at bounding box center [22, 28] width 28 height 28
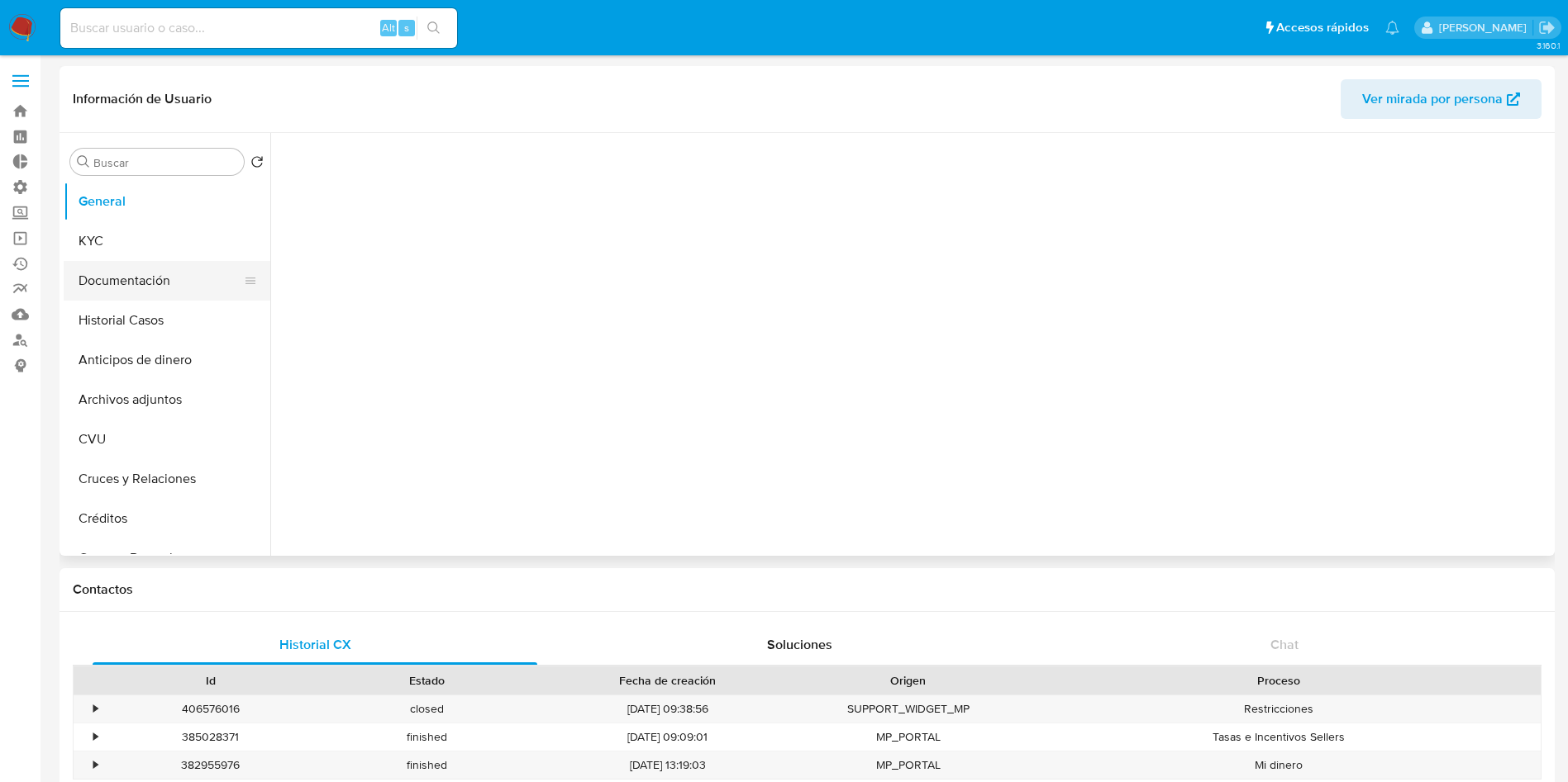
select select "10"
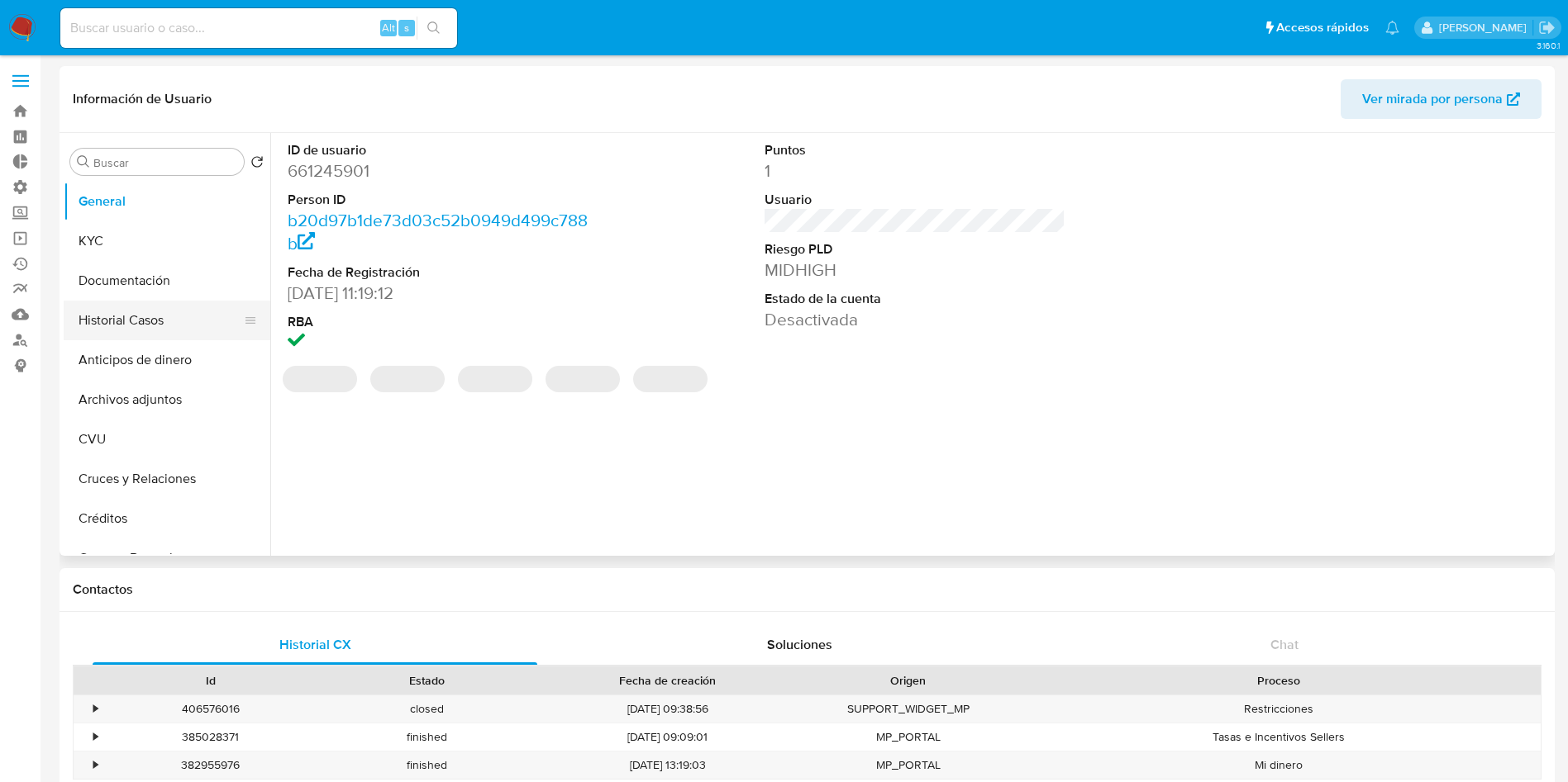
click at [108, 324] on button "Historial Casos" at bounding box center [160, 321] width 193 height 40
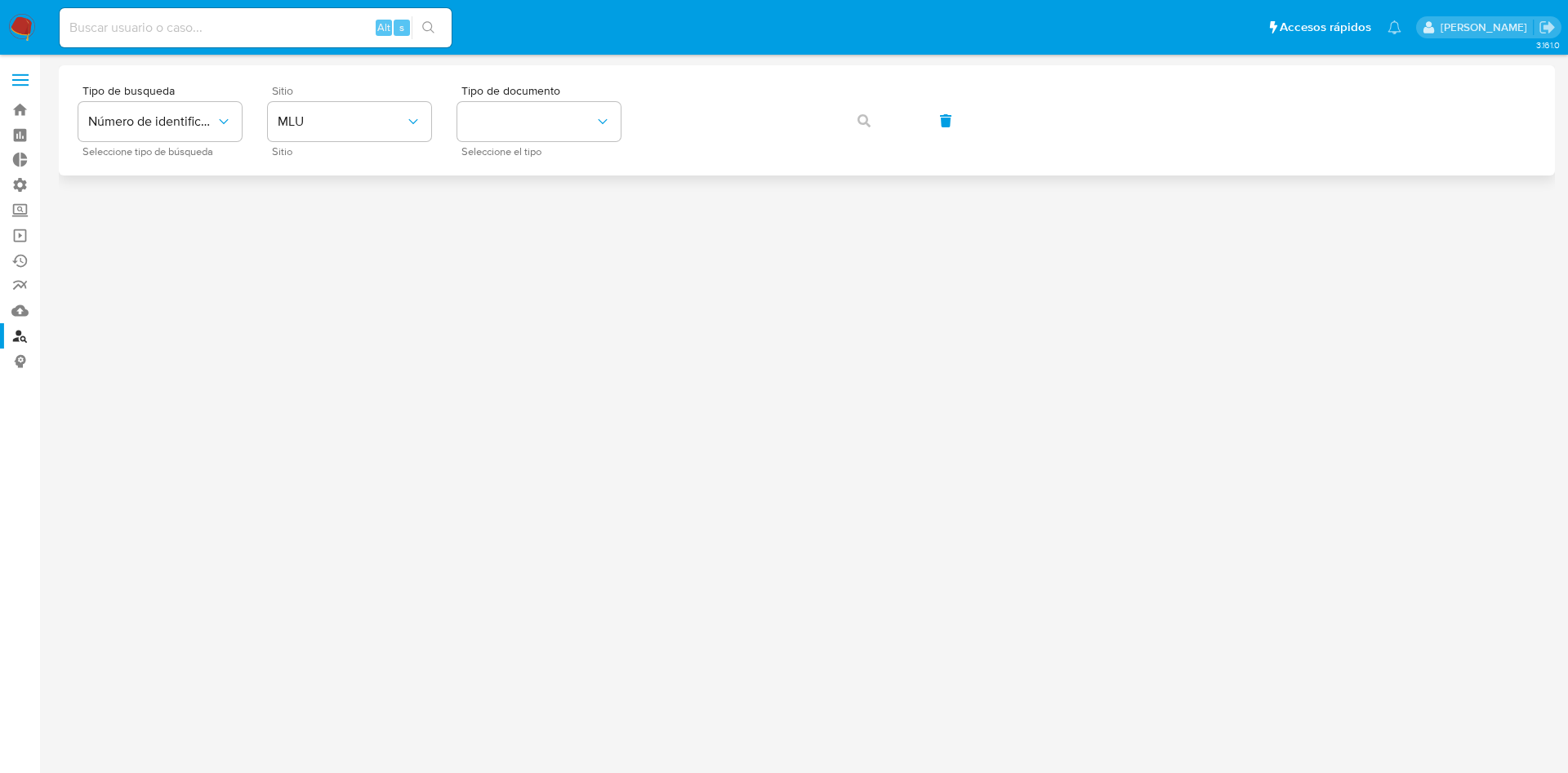
click at [304, 101] on div "Sitio MLU Sitio" at bounding box center [349, 120] width 164 height 71
click at [303, 134] on button "MLU" at bounding box center [349, 122] width 164 height 39
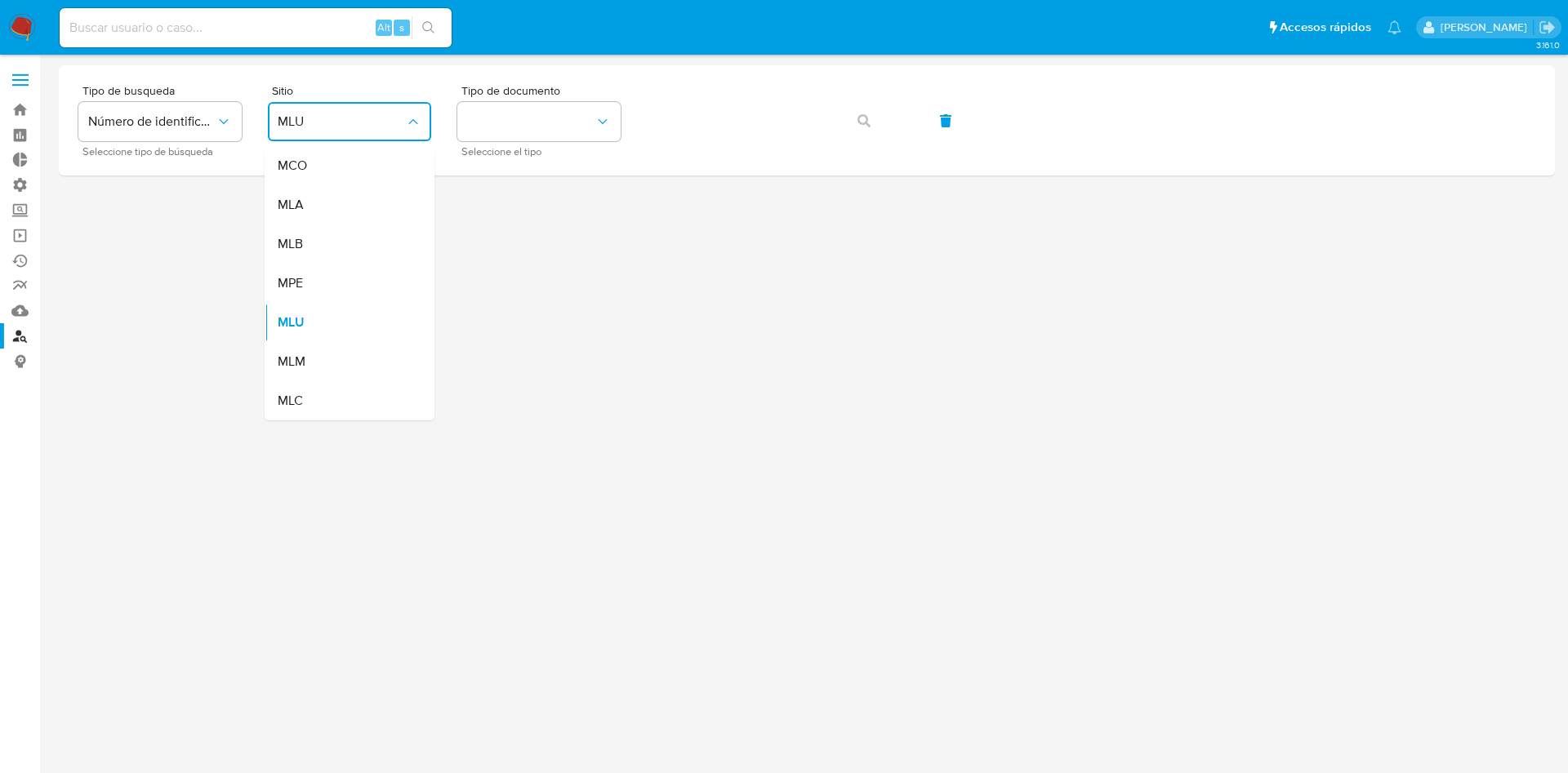
drag, startPoint x: 347, startPoint y: 219, endPoint x: 360, endPoint y: 198, distance: 24.7
click at [344, 215] on div "MLA" at bounding box center [345, 205] width 134 height 39
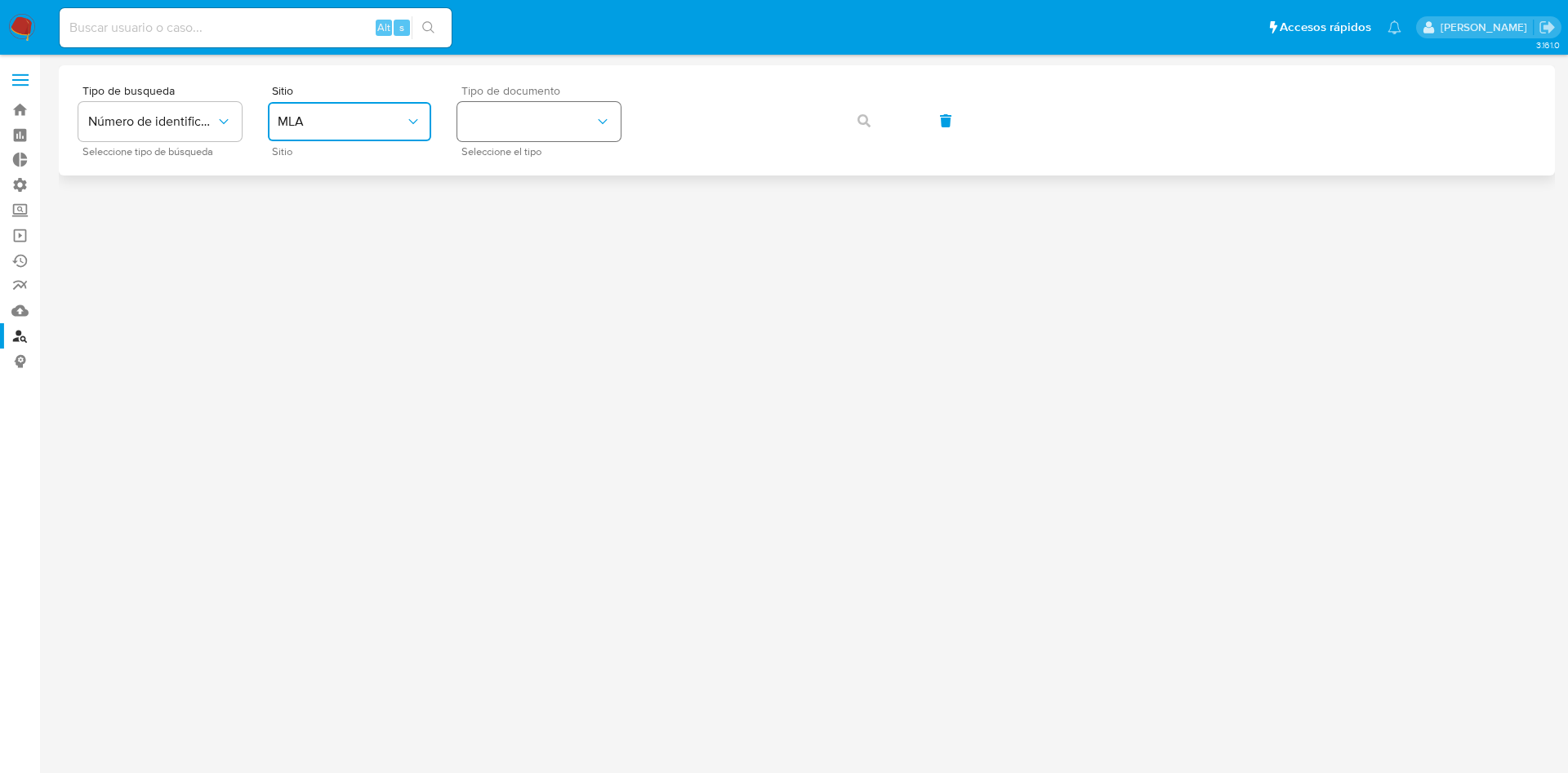
click at [487, 106] on button "identificationType" at bounding box center [538, 122] width 164 height 39
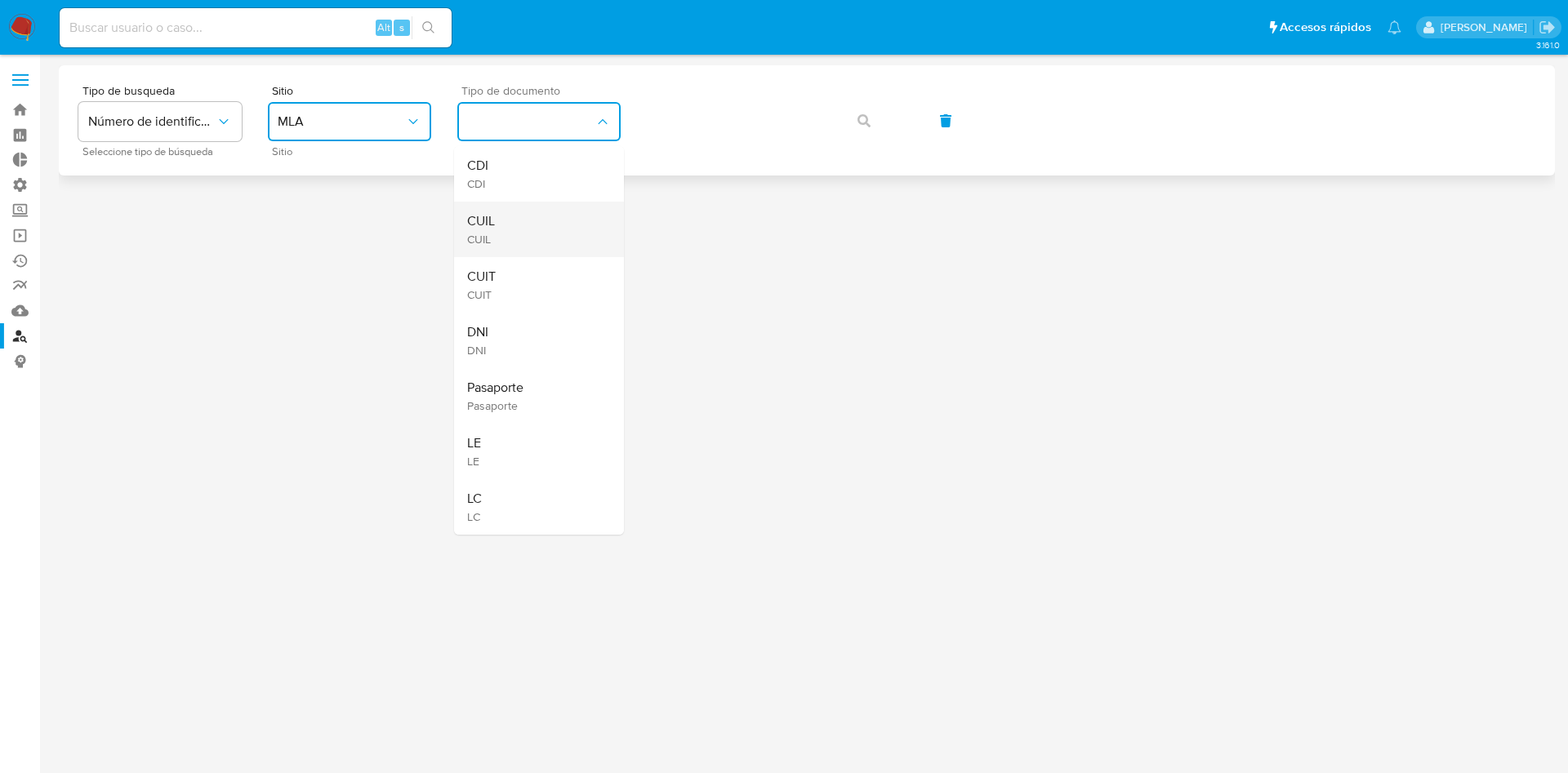
click at [519, 229] on div "CUIL CUIL" at bounding box center [534, 230] width 134 height 55
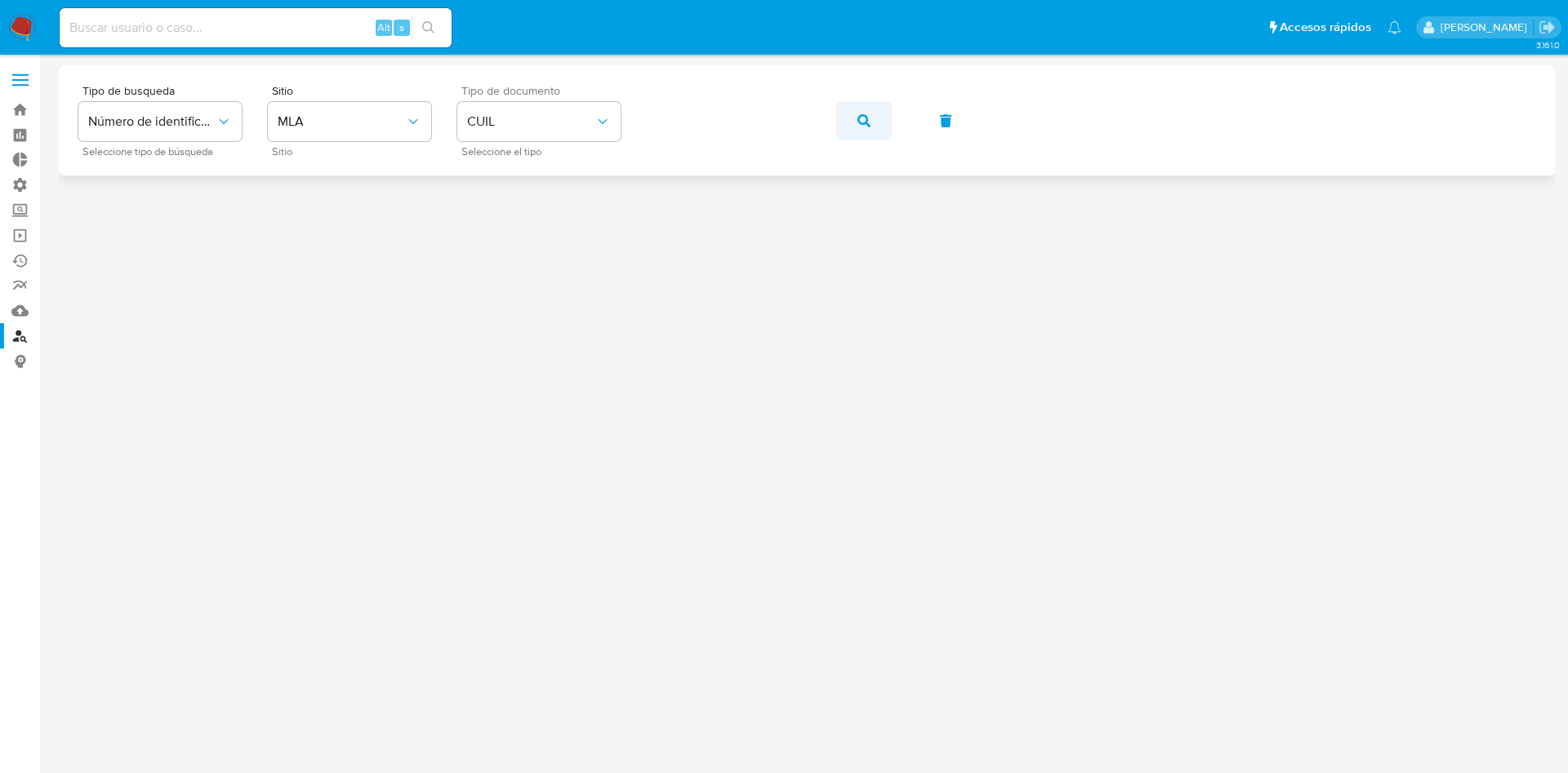
click at [847, 127] on button "button" at bounding box center [864, 121] width 55 height 39
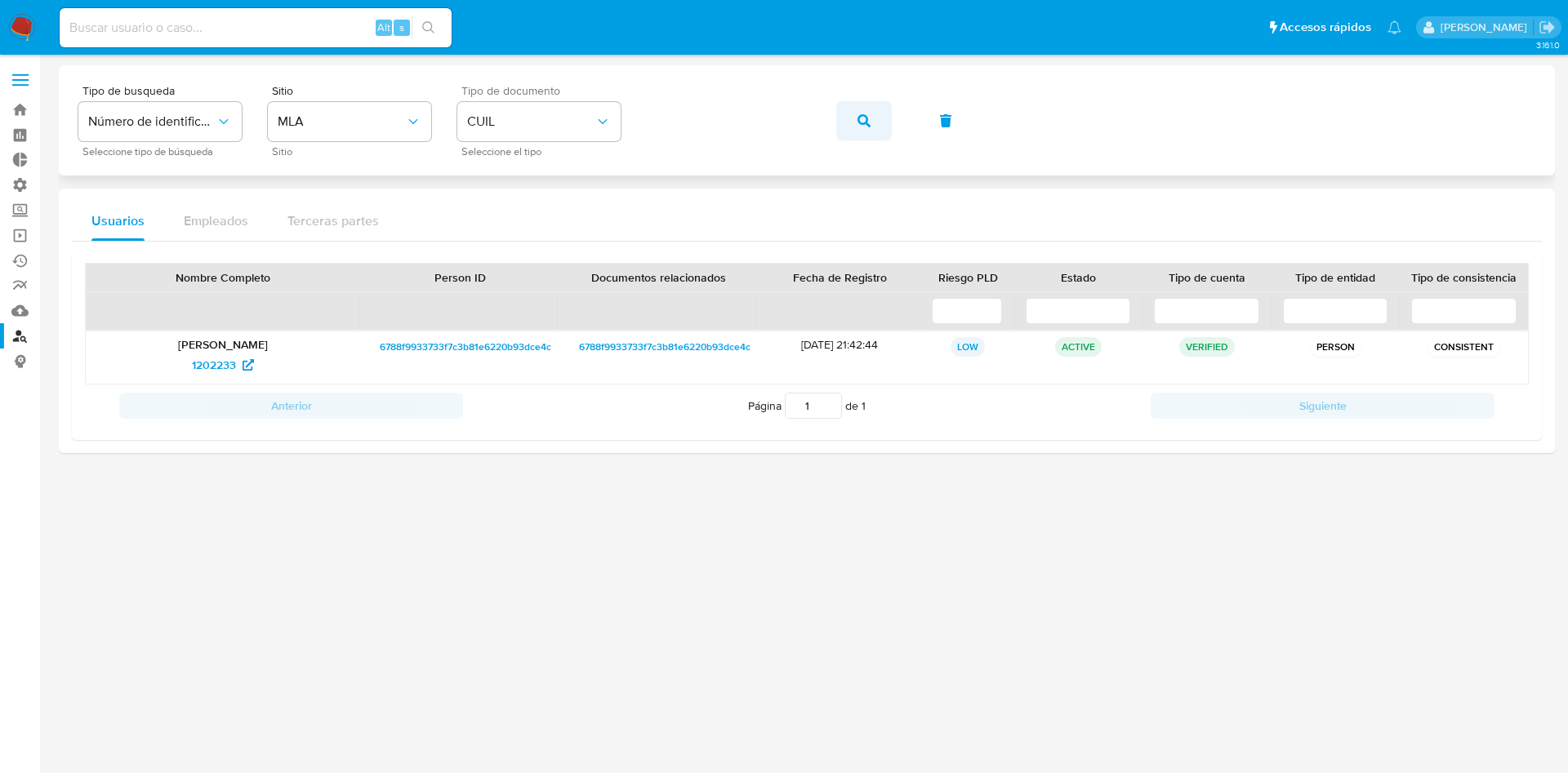
click at [860, 126] on icon "button" at bounding box center [864, 121] width 13 height 13
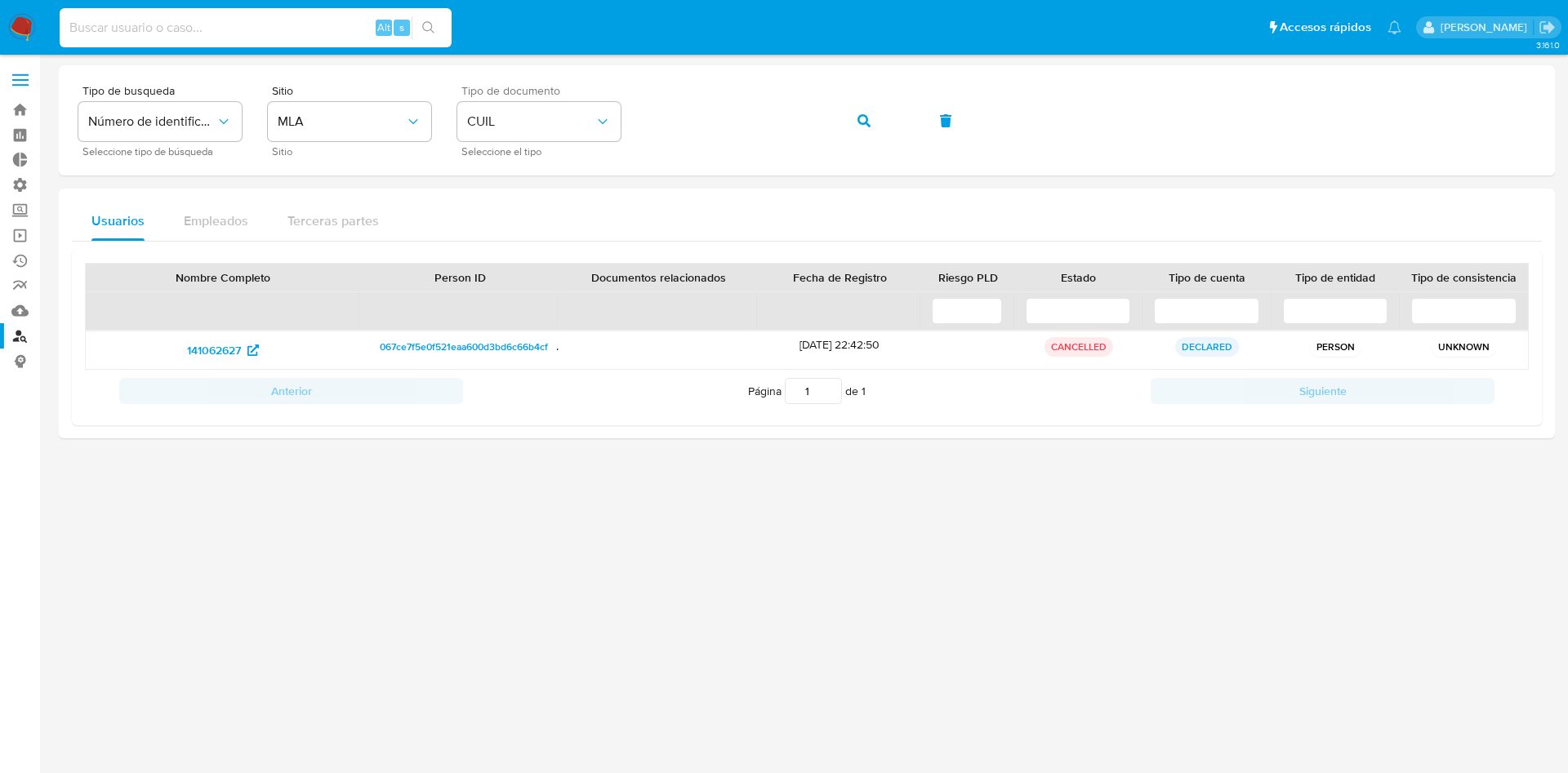
click at [243, 27] on input at bounding box center [255, 27] width 392 height 21
paste input "aMUU68IPea7Oe8subOndBQ7R"
type input "aMUU68IPea7Oe8subOndBQ7R"
click at [439, 29] on button "search-icon" at bounding box center [428, 27] width 34 height 23
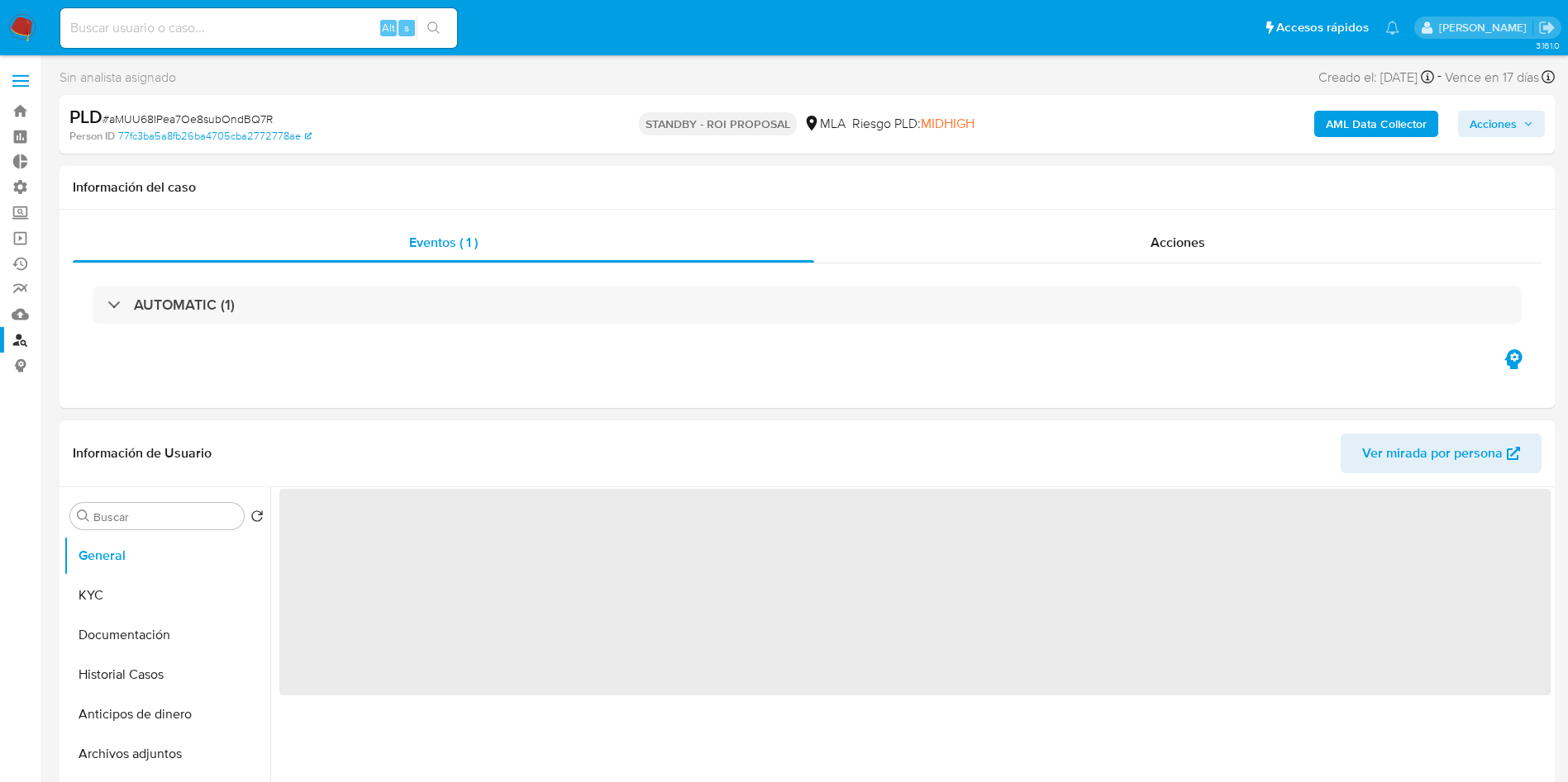
select select "10"
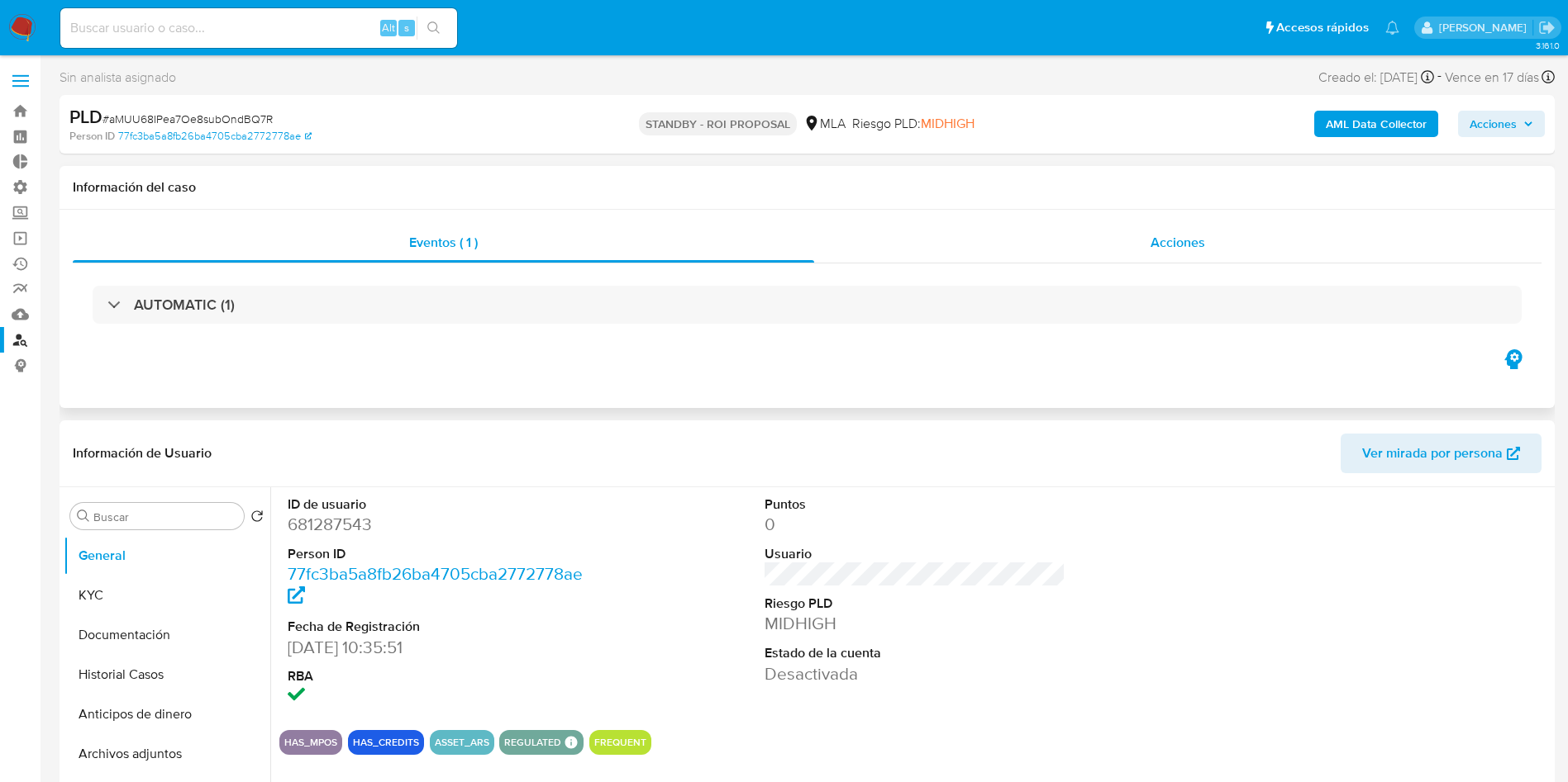
drag, startPoint x: 1233, startPoint y: 246, endPoint x: 1213, endPoint y: 255, distance: 21.9
click at [1232, 247] on div "Acciones" at bounding box center [1177, 243] width 727 height 40
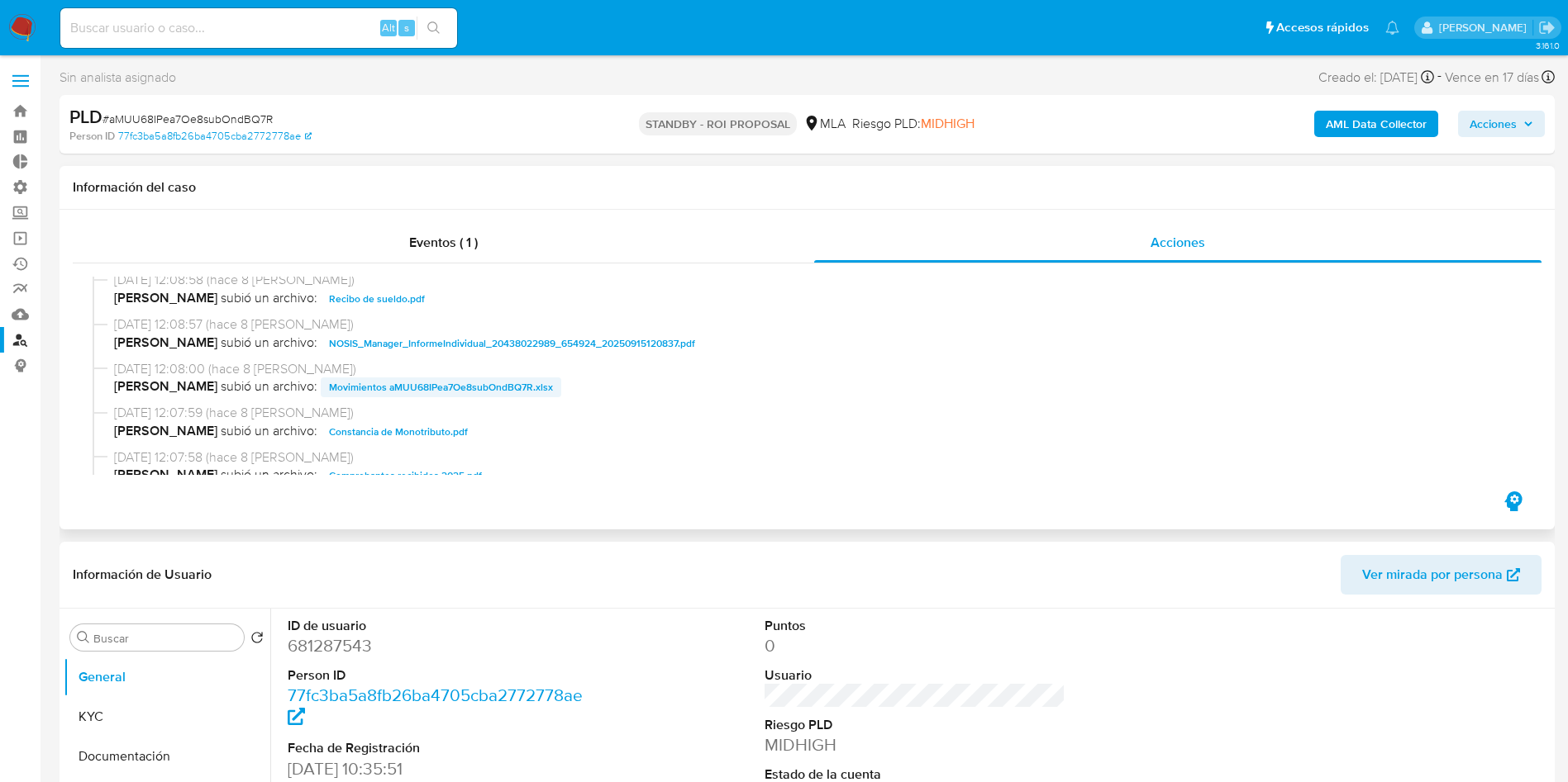
scroll to position [124, 0]
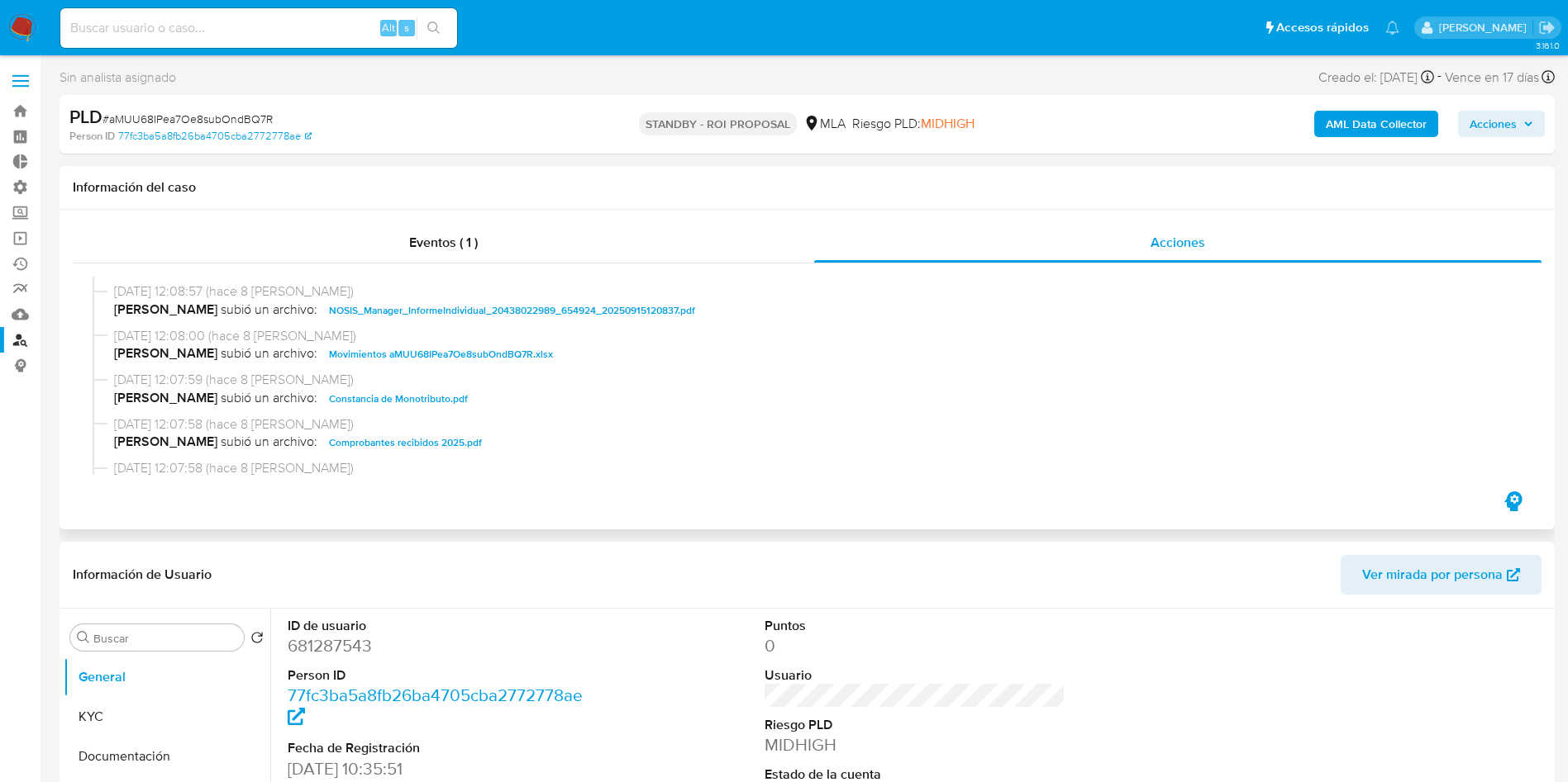
click at [406, 354] on span "Movimientos aMUU68IPea7Oe8subOndBQ7R.xlsx" at bounding box center [441, 354] width 224 height 20
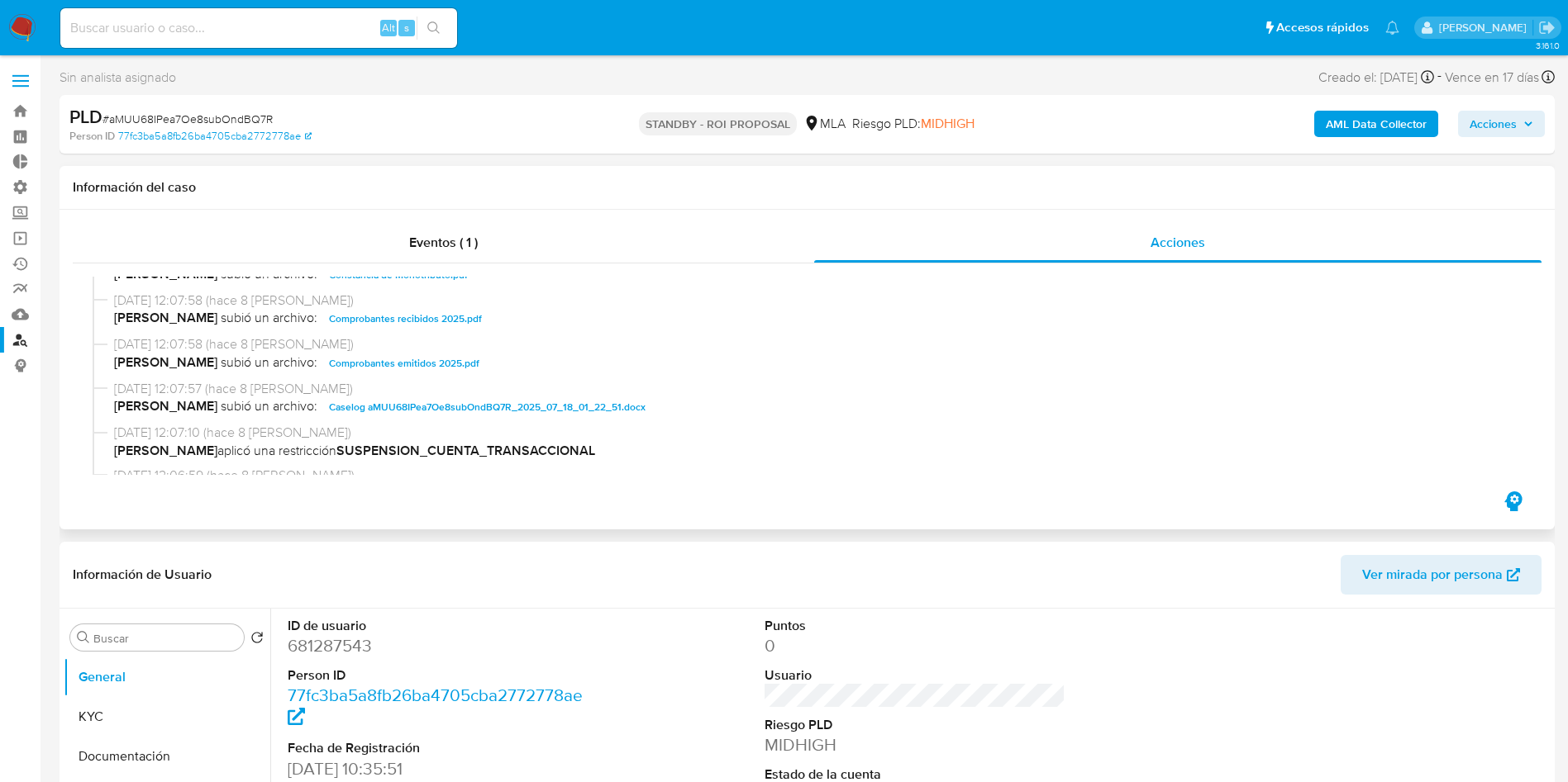
click at [587, 414] on span "Caselog aMUU68IPea7Oe8subOndBQ7R_2025_07_18_01_22_51.docx" at bounding box center [487, 406] width 316 height 20
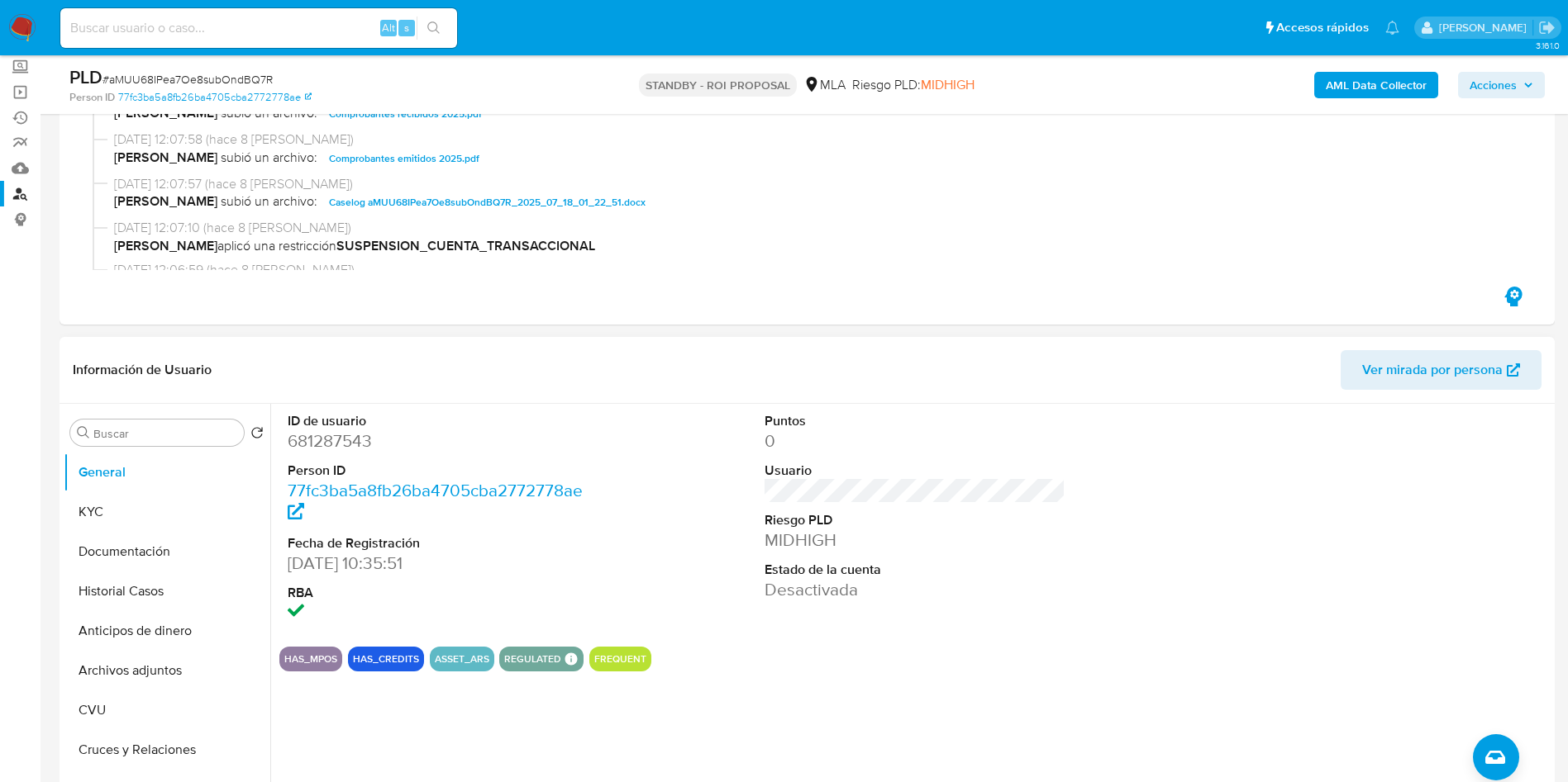
scroll to position [124, 0]
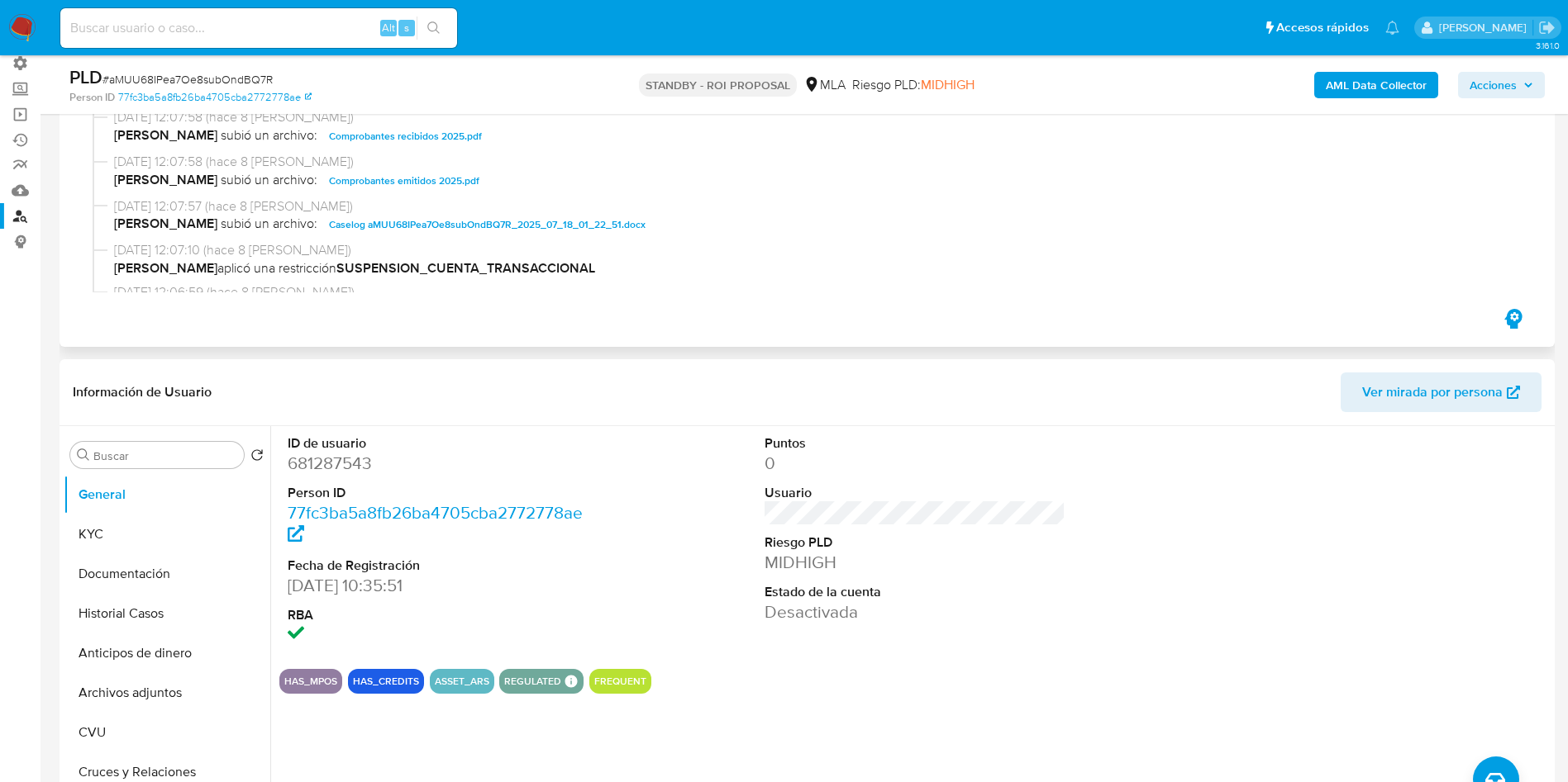
click at [393, 227] on span "Caselog aMUU68IPea7Oe8subOndBQ7R_2025_07_18_01_22_51.docx" at bounding box center [487, 224] width 316 height 20
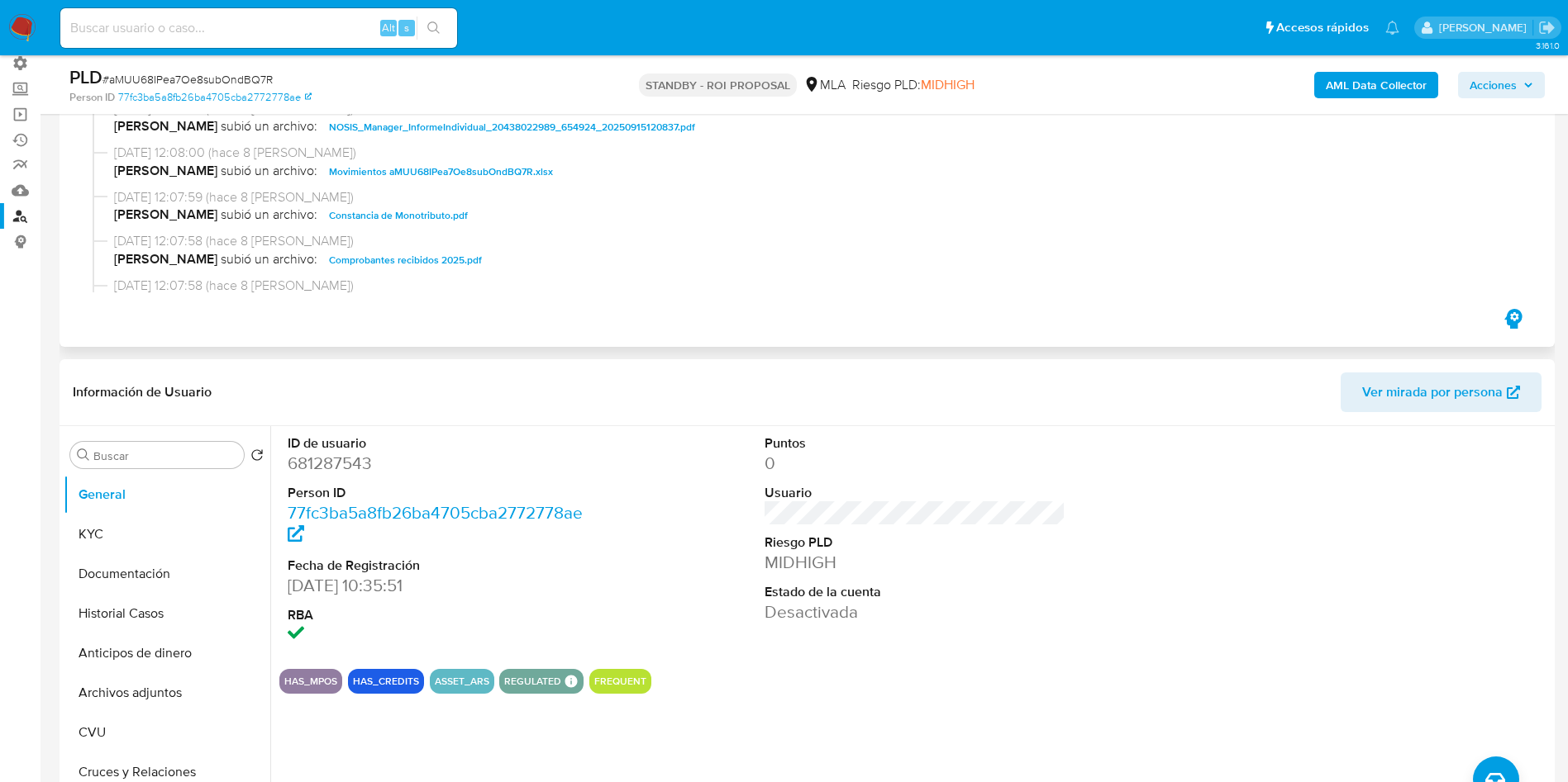
click at [438, 174] on span "Movimientos aMUU68IPea7Oe8subOndBQ7R.xlsx" at bounding box center [441, 171] width 224 height 20
click at [143, 540] on button "KYC" at bounding box center [160, 534] width 193 height 40
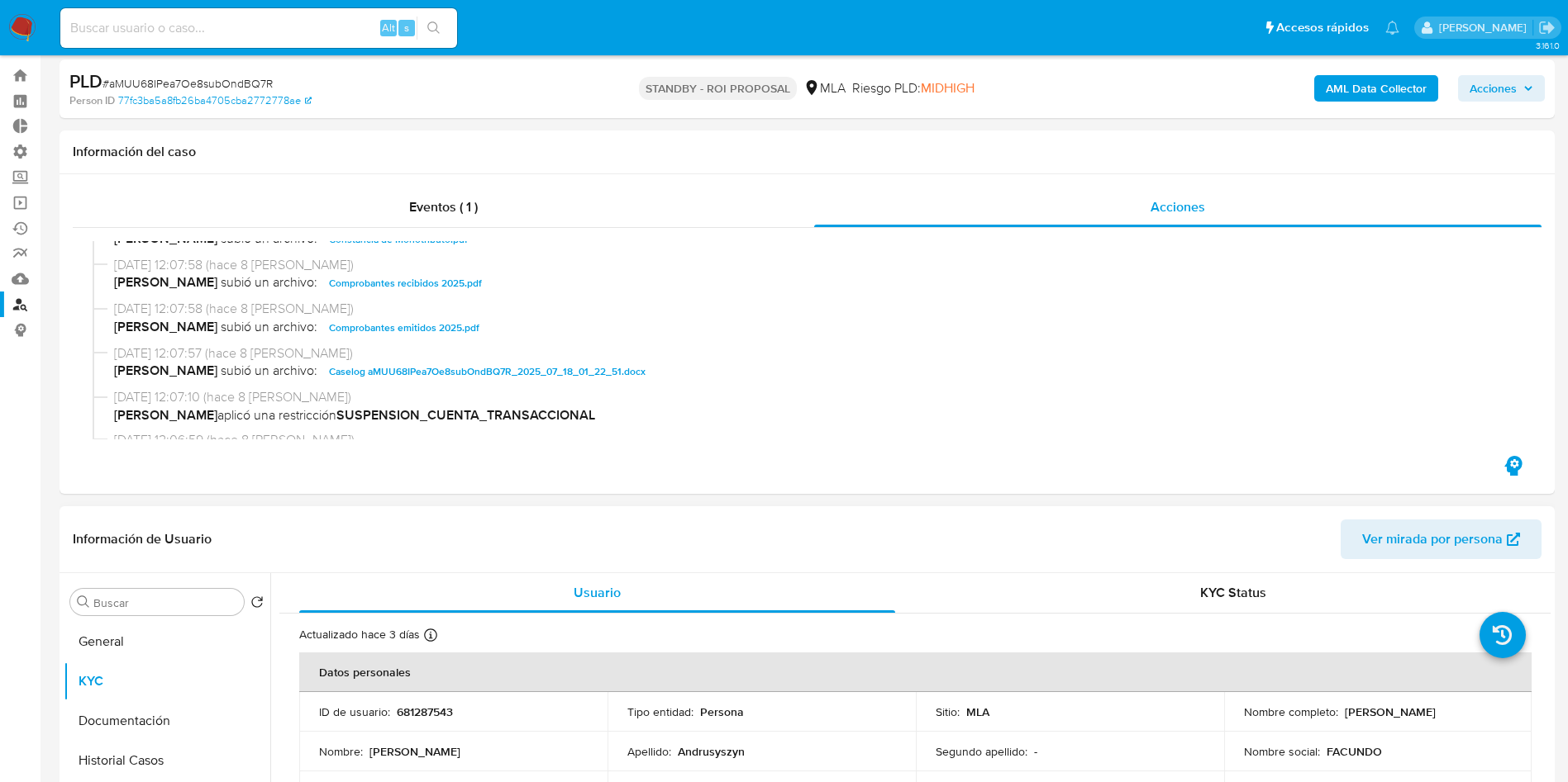
scroll to position [0, 0]
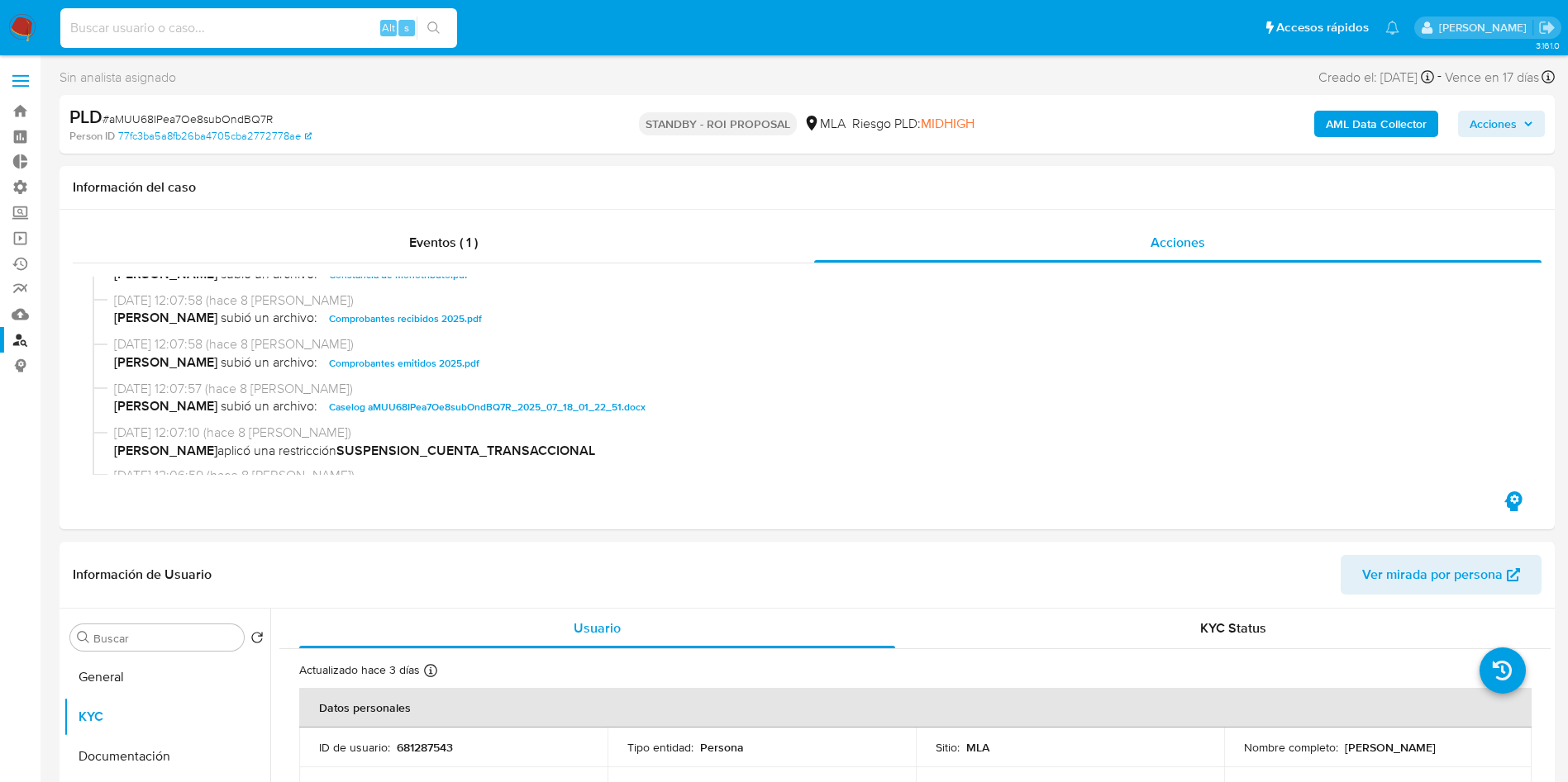
click at [199, 23] on input at bounding box center [258, 27] width 396 height 21
paste input "1556473777"
type input "1556473777"
click at [434, 24] on icon "search-icon" at bounding box center [434, 28] width 14 height 14
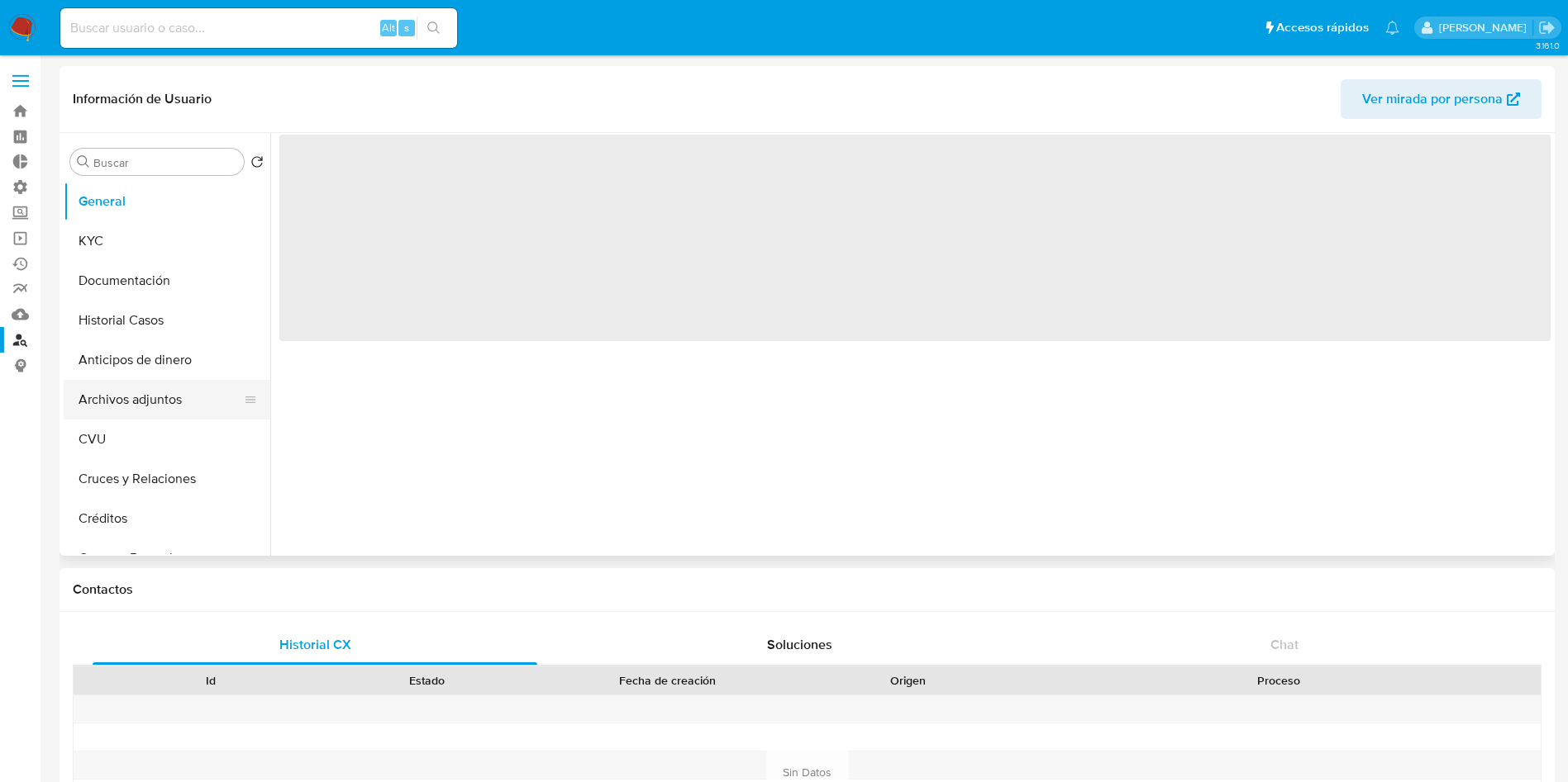
select select "10"
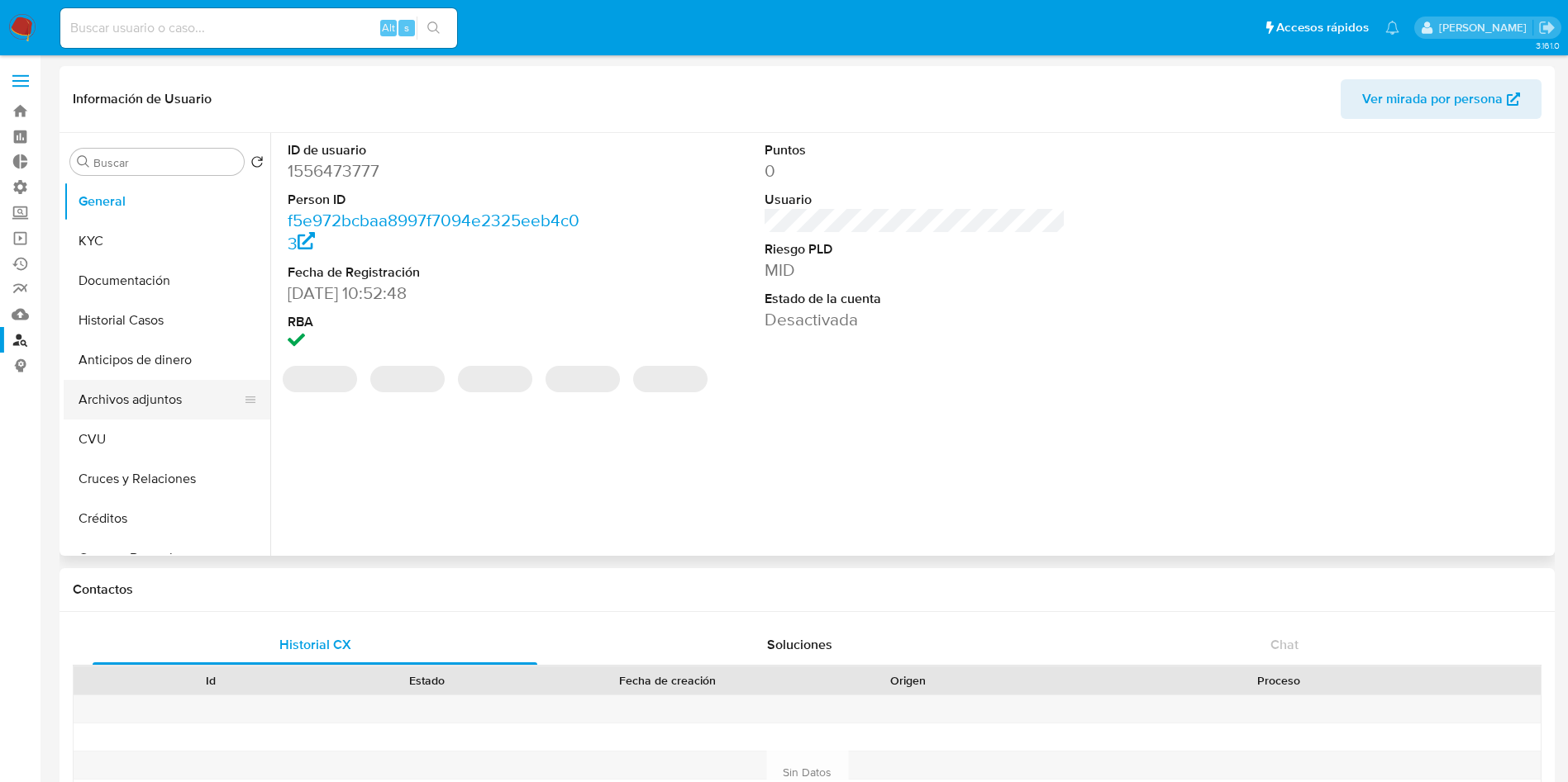
click at [120, 399] on button "Archivos adjuntos" at bounding box center [160, 399] width 193 height 40
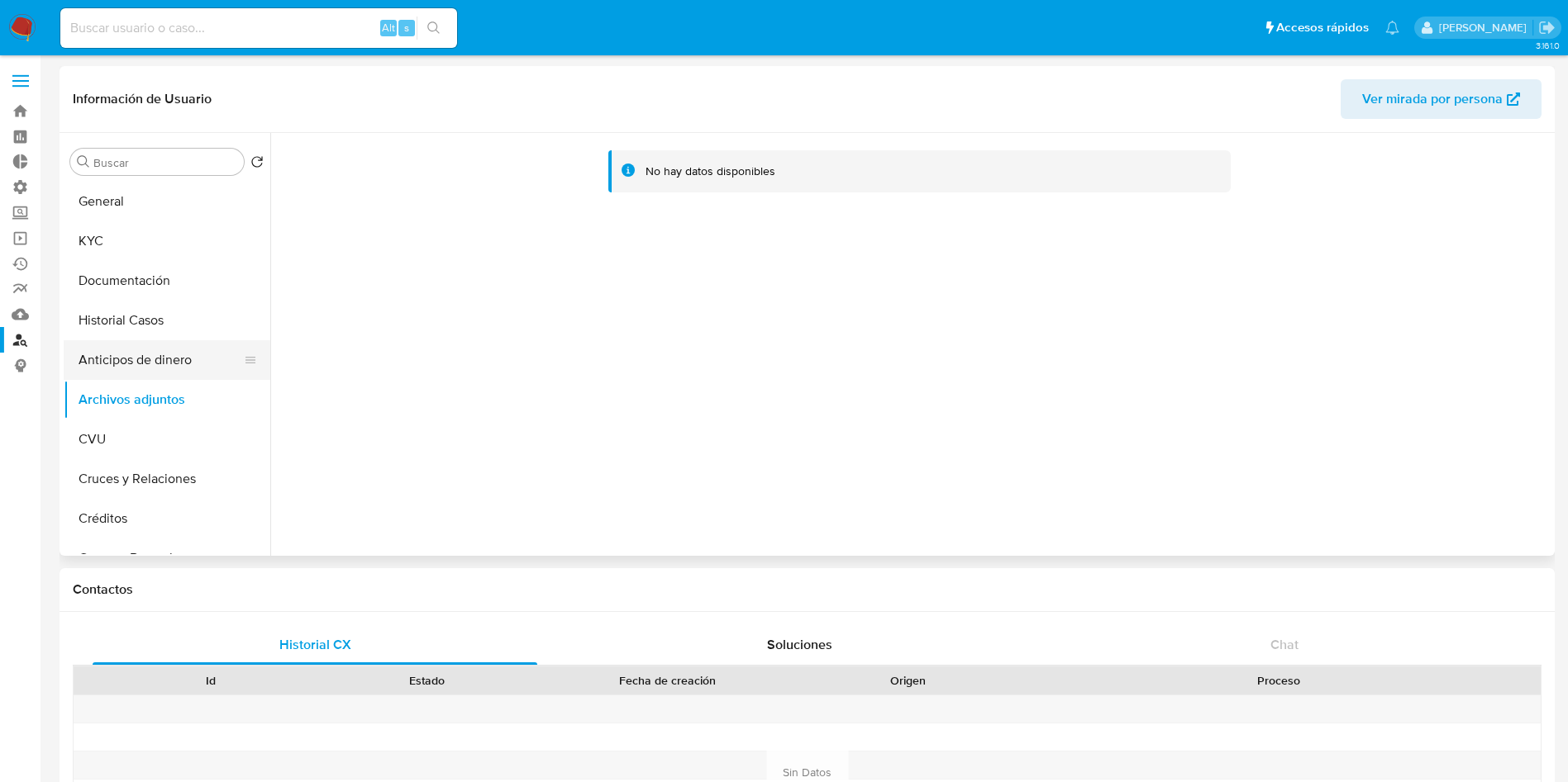
click at [156, 354] on button "Anticipos de dinero" at bounding box center [160, 360] width 193 height 40
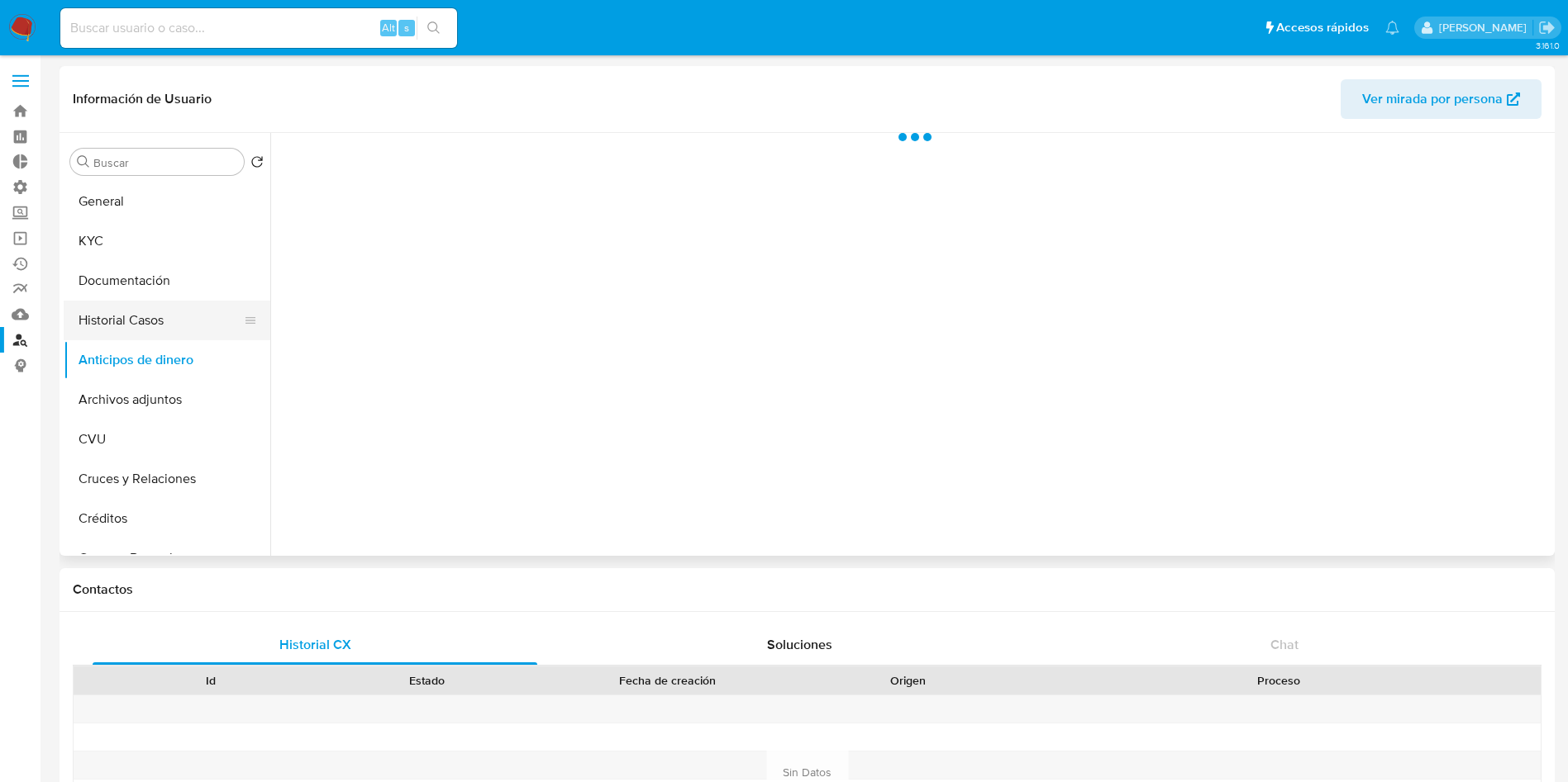
click at [146, 333] on button "Historial Casos" at bounding box center [160, 321] width 193 height 40
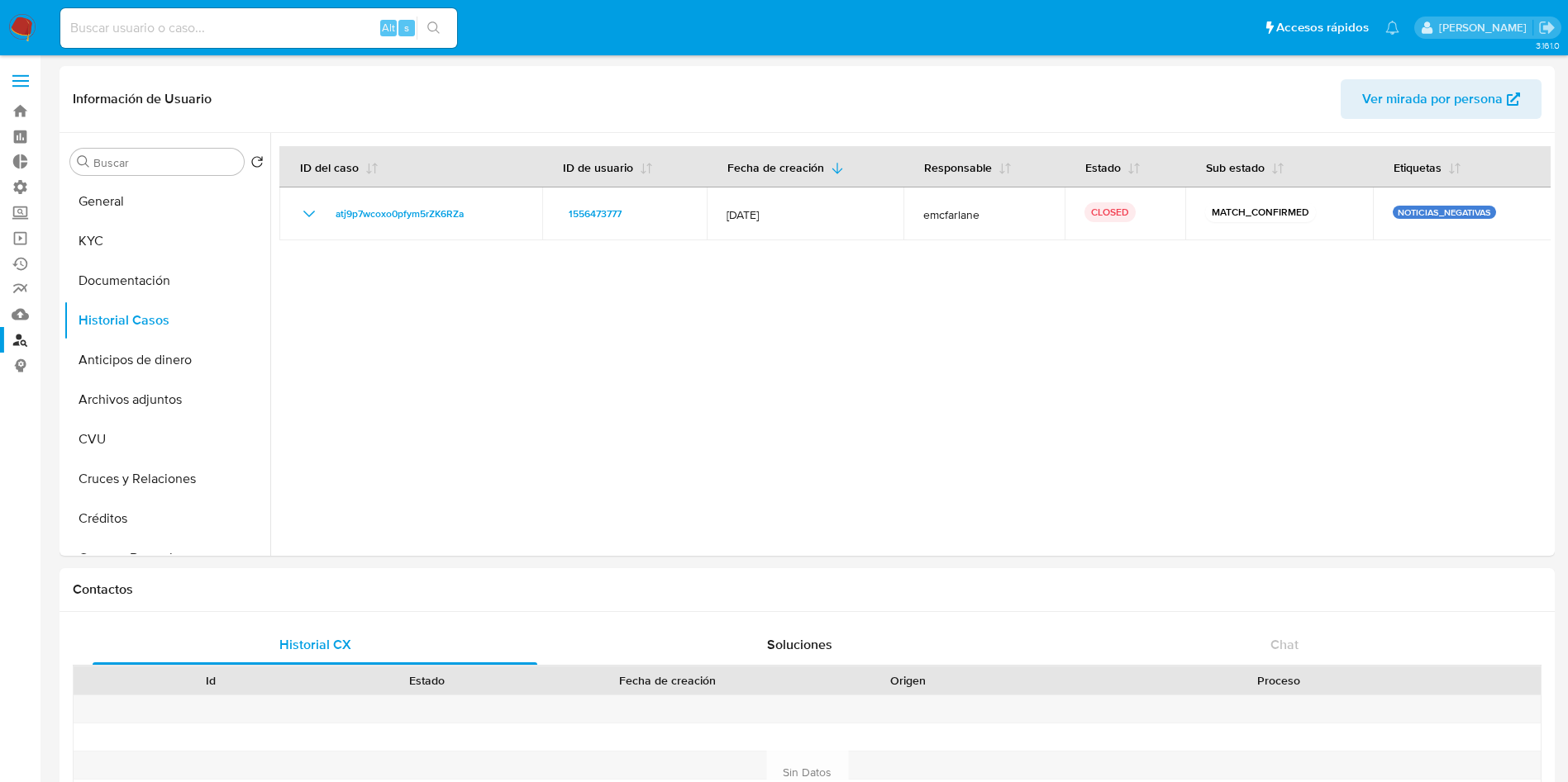
click at [160, 20] on input at bounding box center [258, 27] width 396 height 21
paste input "HLhFG8Uec6zExfLXOjZHfMcN"
type input "HLhFG8Uec6zExfLXOjZHfMcN"
click at [440, 34] on icon "search-icon" at bounding box center [434, 28] width 14 height 14
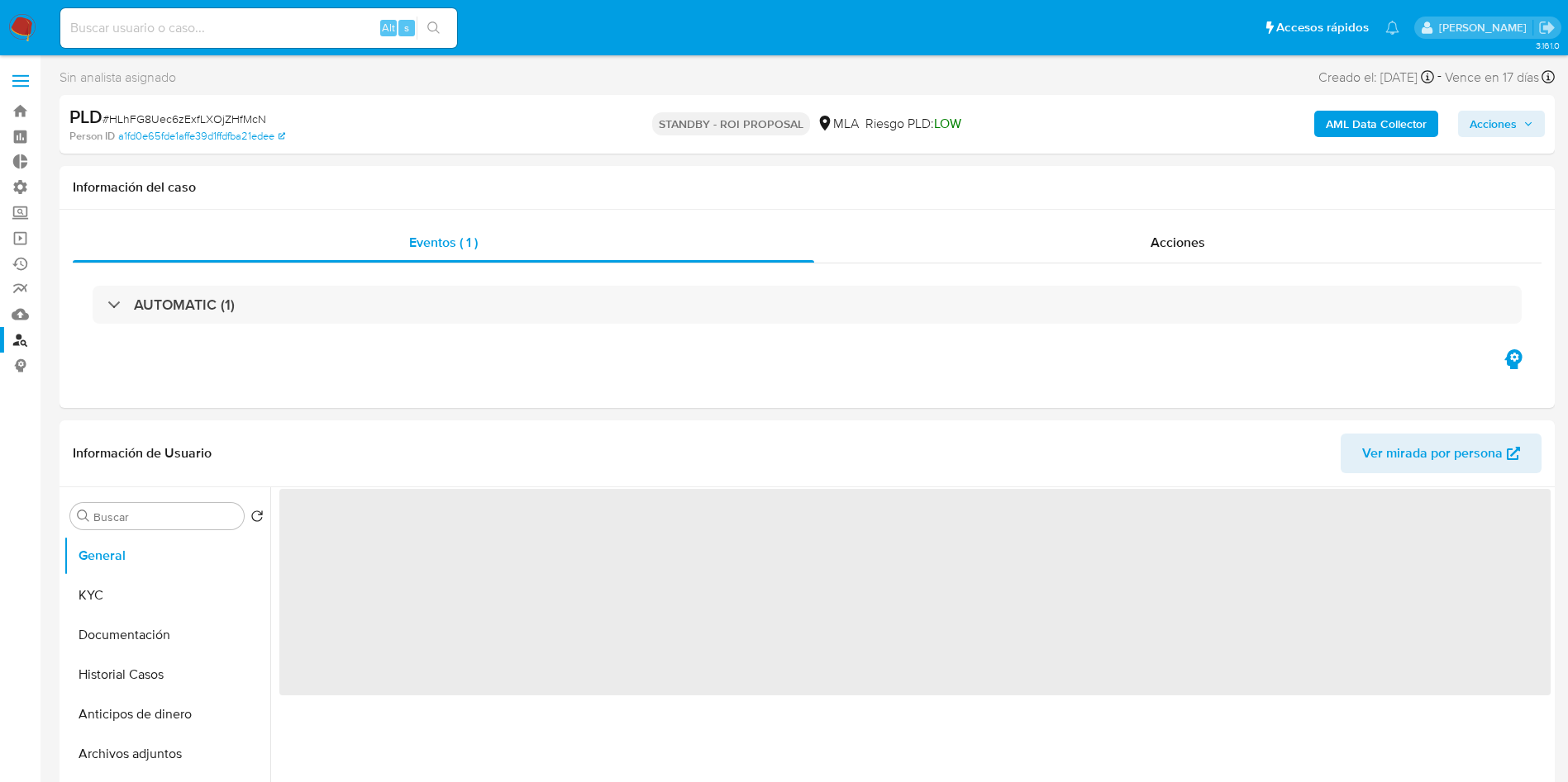
select select "10"
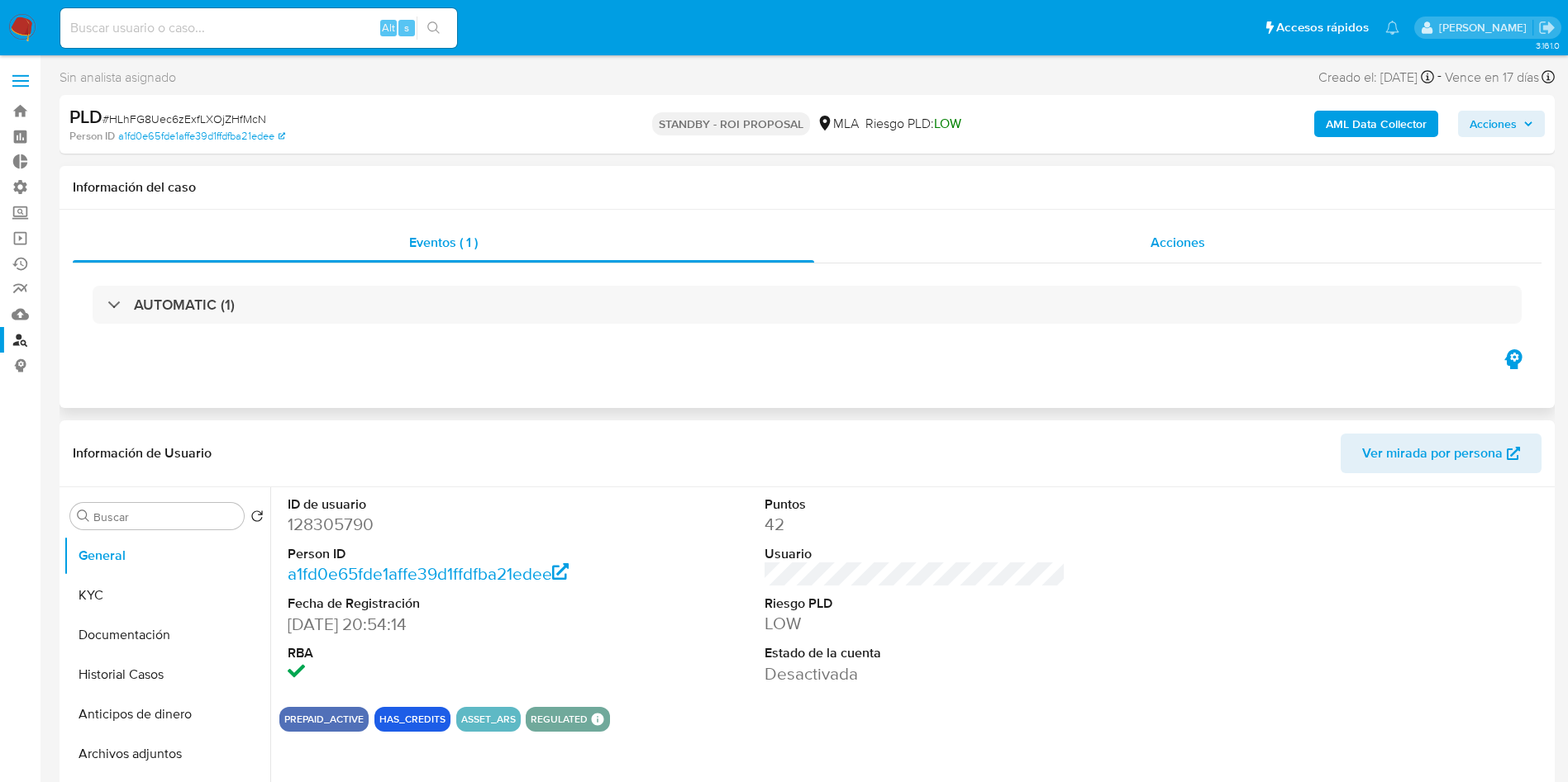
click at [1159, 253] on div "Acciones" at bounding box center [1177, 243] width 727 height 40
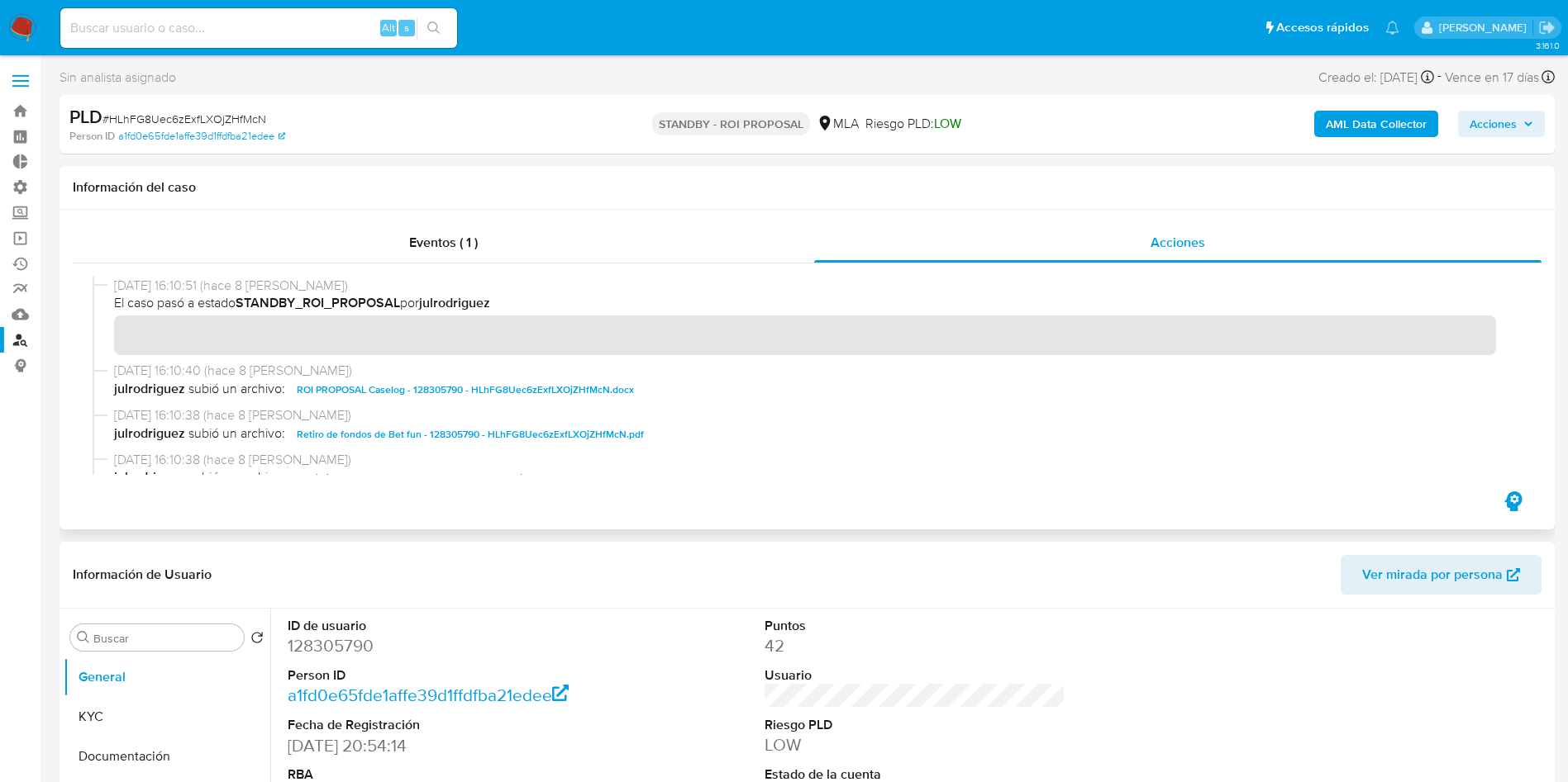
scroll to position [124, 0]
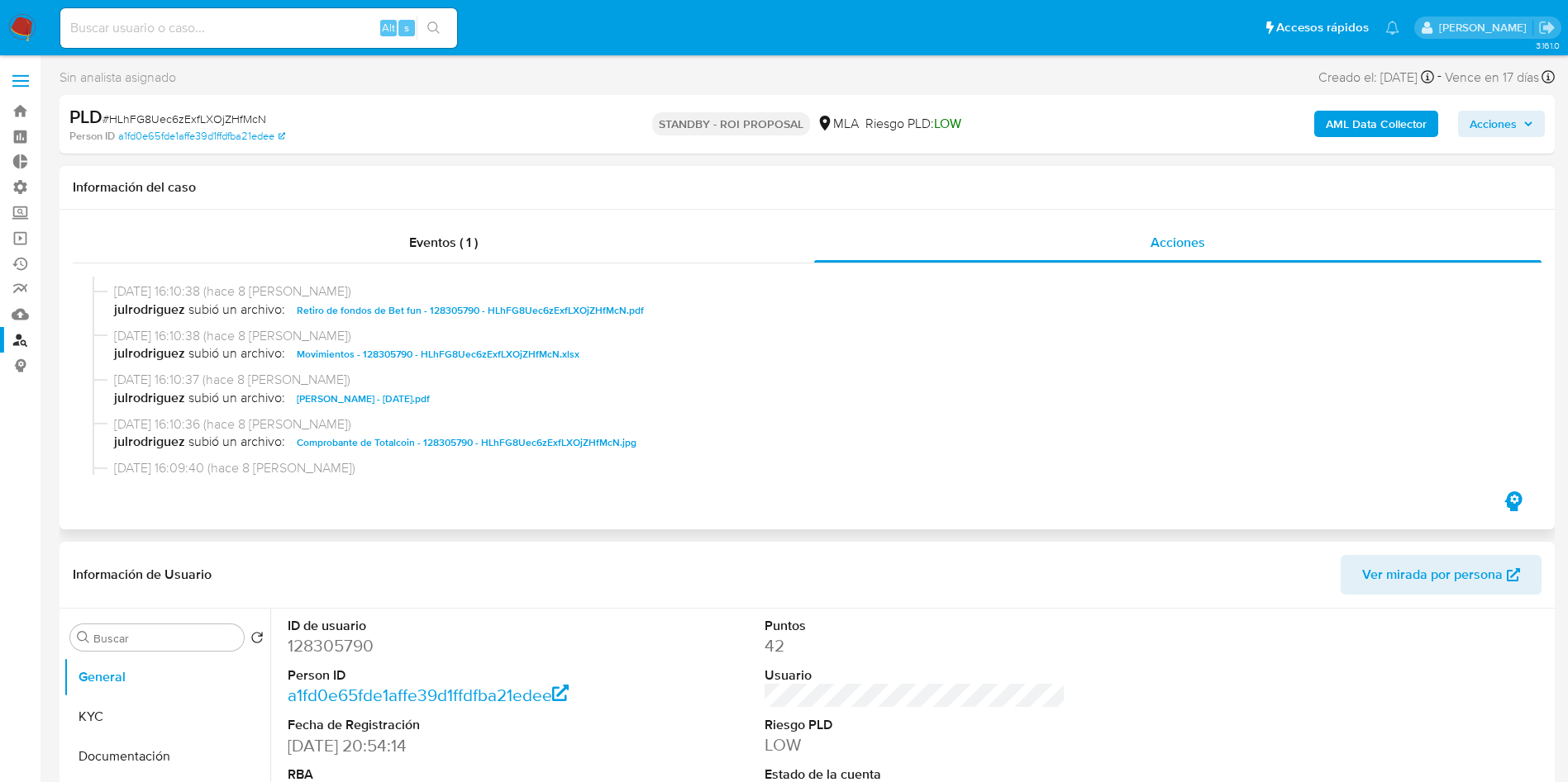
click at [375, 360] on span "Movimientos - 128305790 - HLhFG8Uec6zExfLXOjZHfMcN.xlsx" at bounding box center [438, 354] width 283 height 20
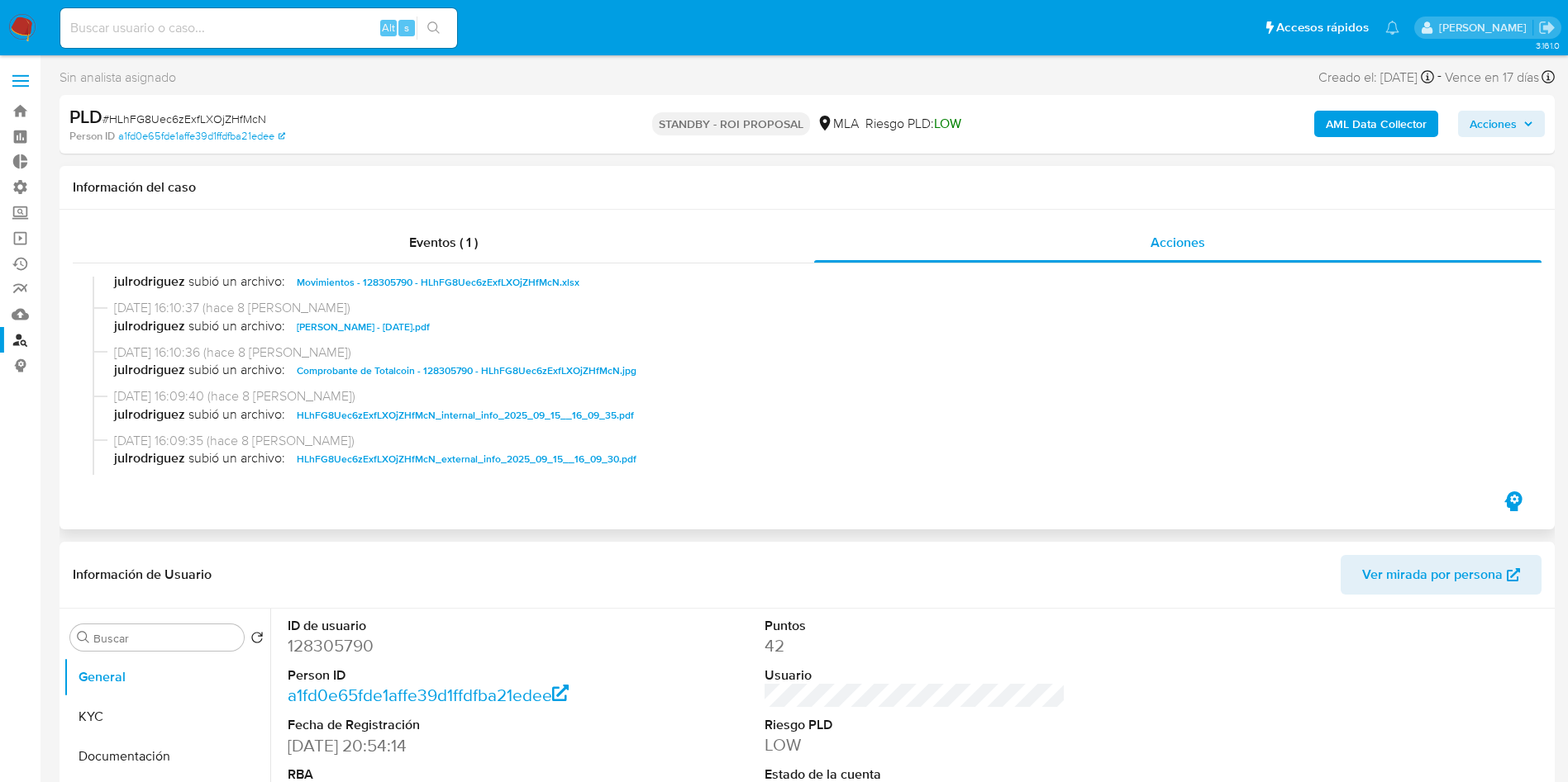
scroll to position [0, 0]
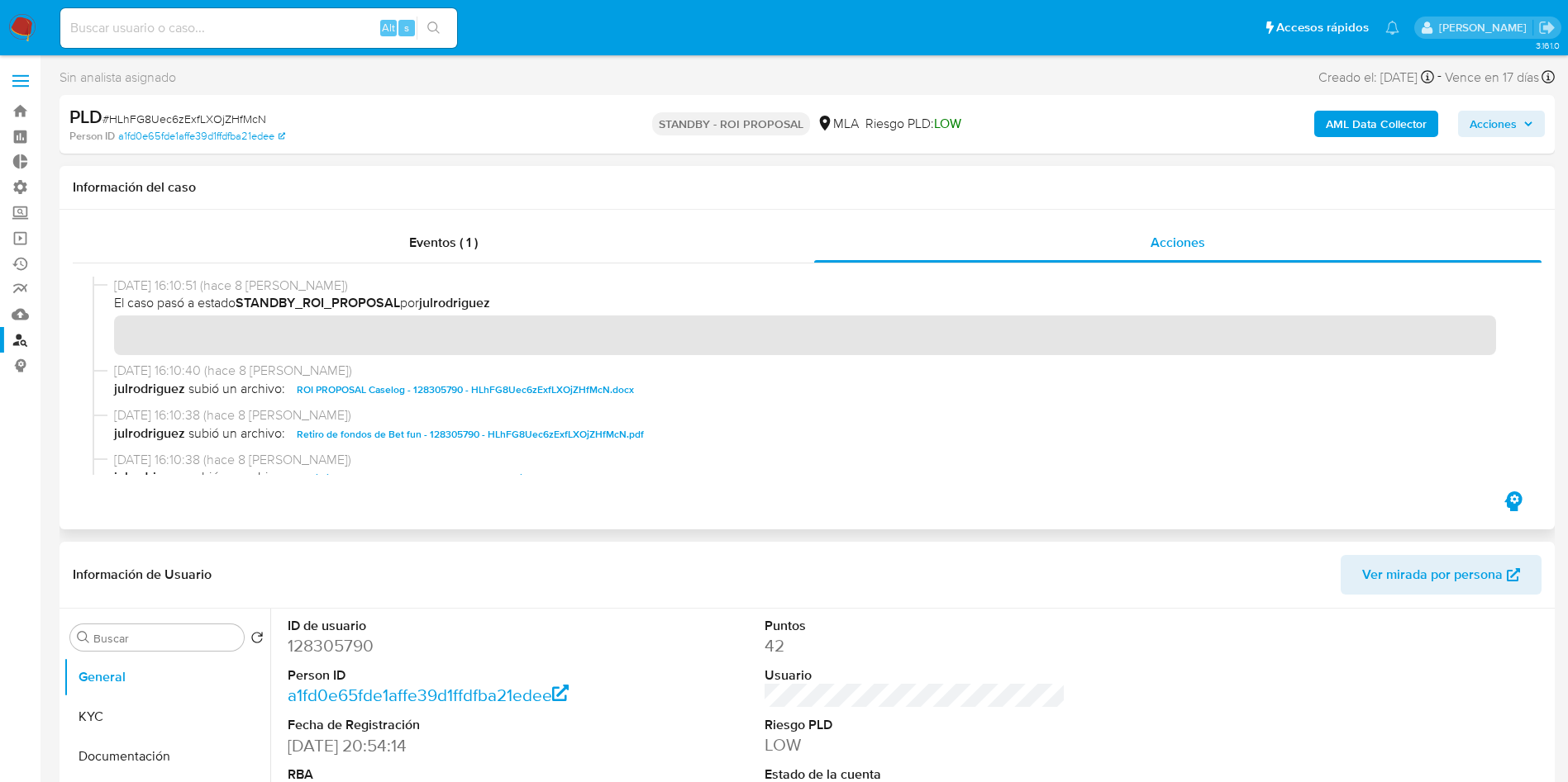
click at [536, 394] on span "ROI PROPOSAL Caselog - 128305790 - HLhFG8Uec6zExfLXOjZHfMcN.docx" at bounding box center [465, 389] width 337 height 20
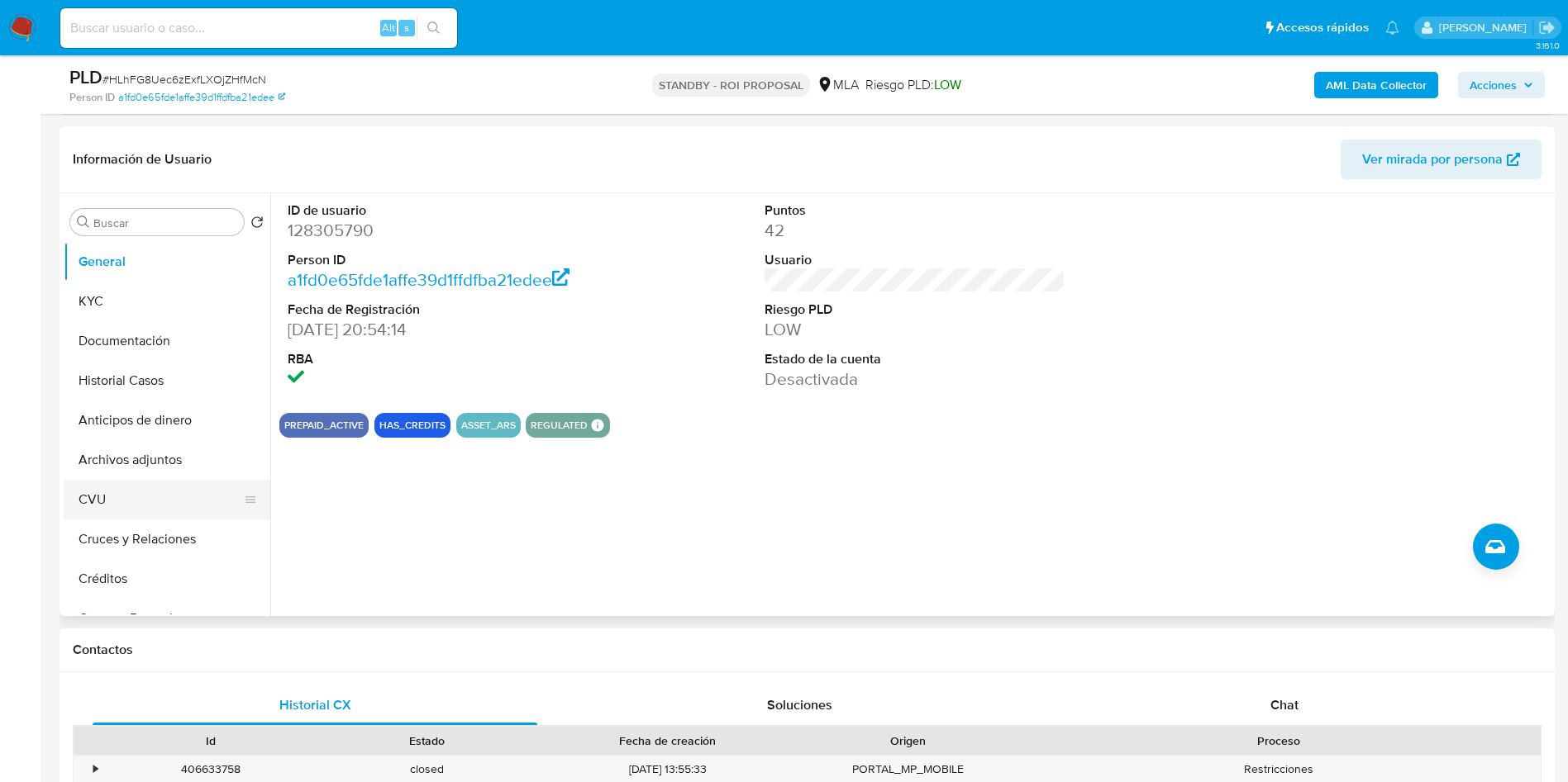
scroll to position [371, 0]
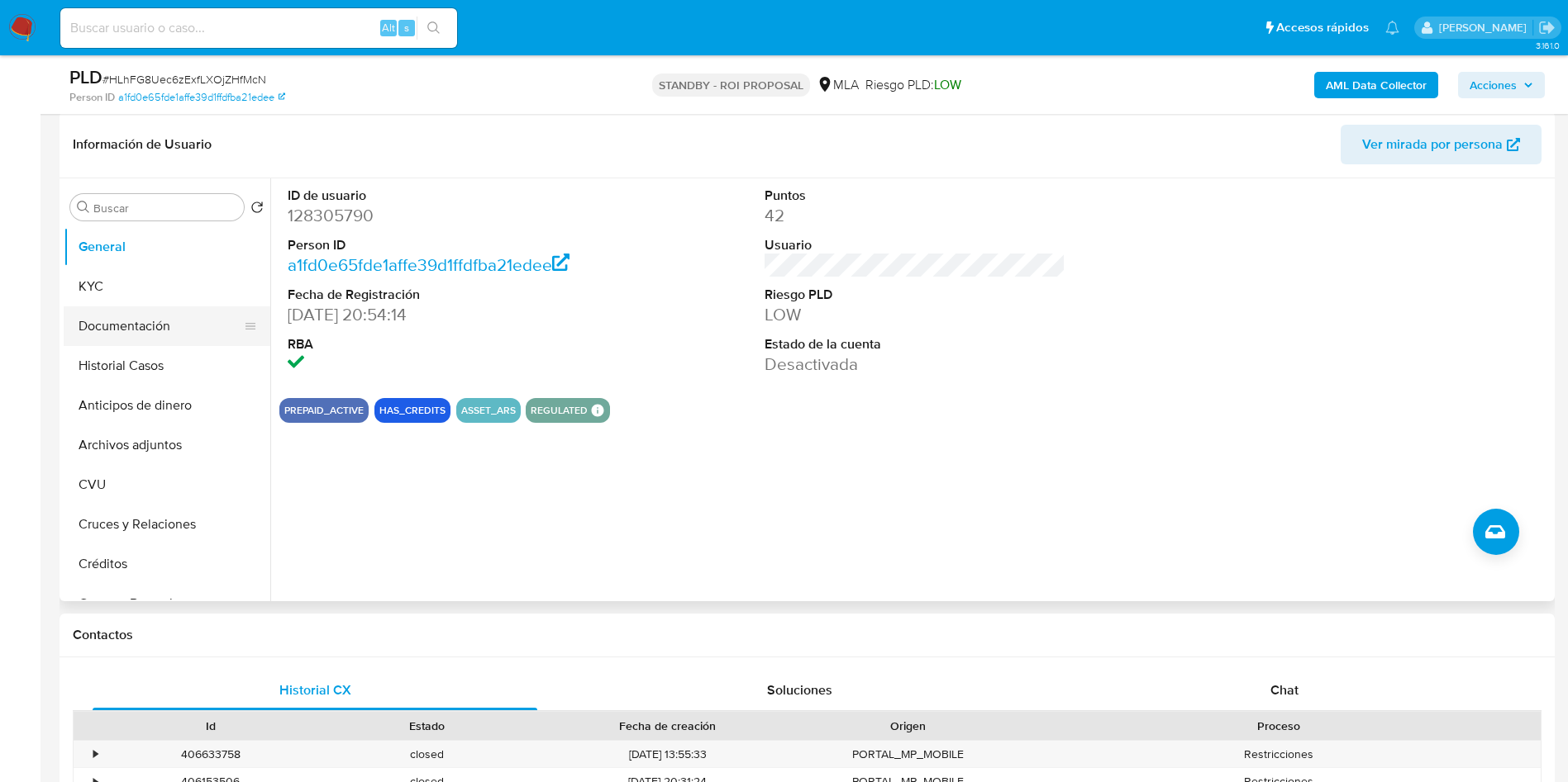
click at [137, 331] on button "Documentación" at bounding box center [160, 326] width 193 height 40
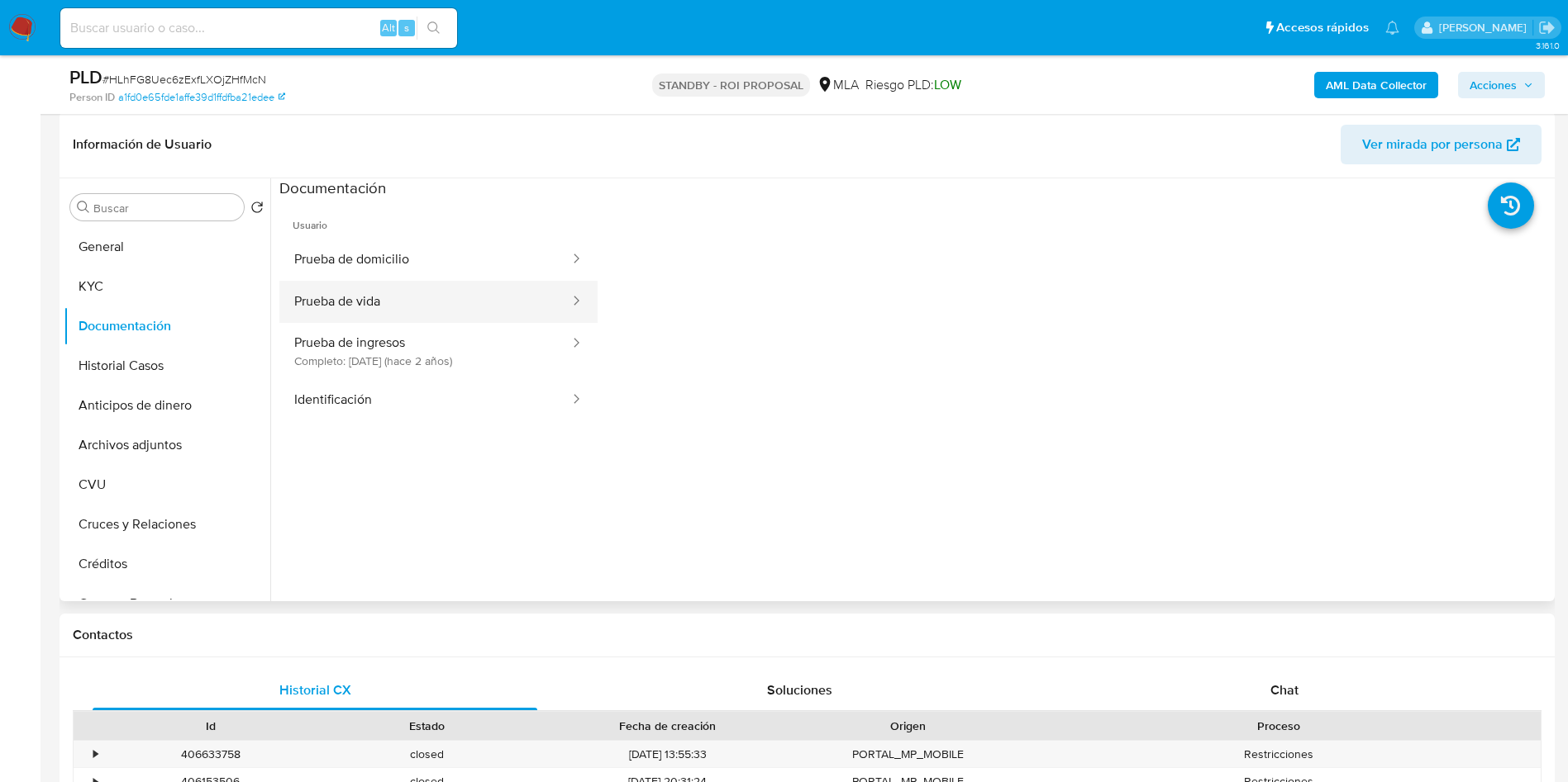
click at [346, 304] on button "Prueba de vida" at bounding box center [425, 302] width 292 height 42
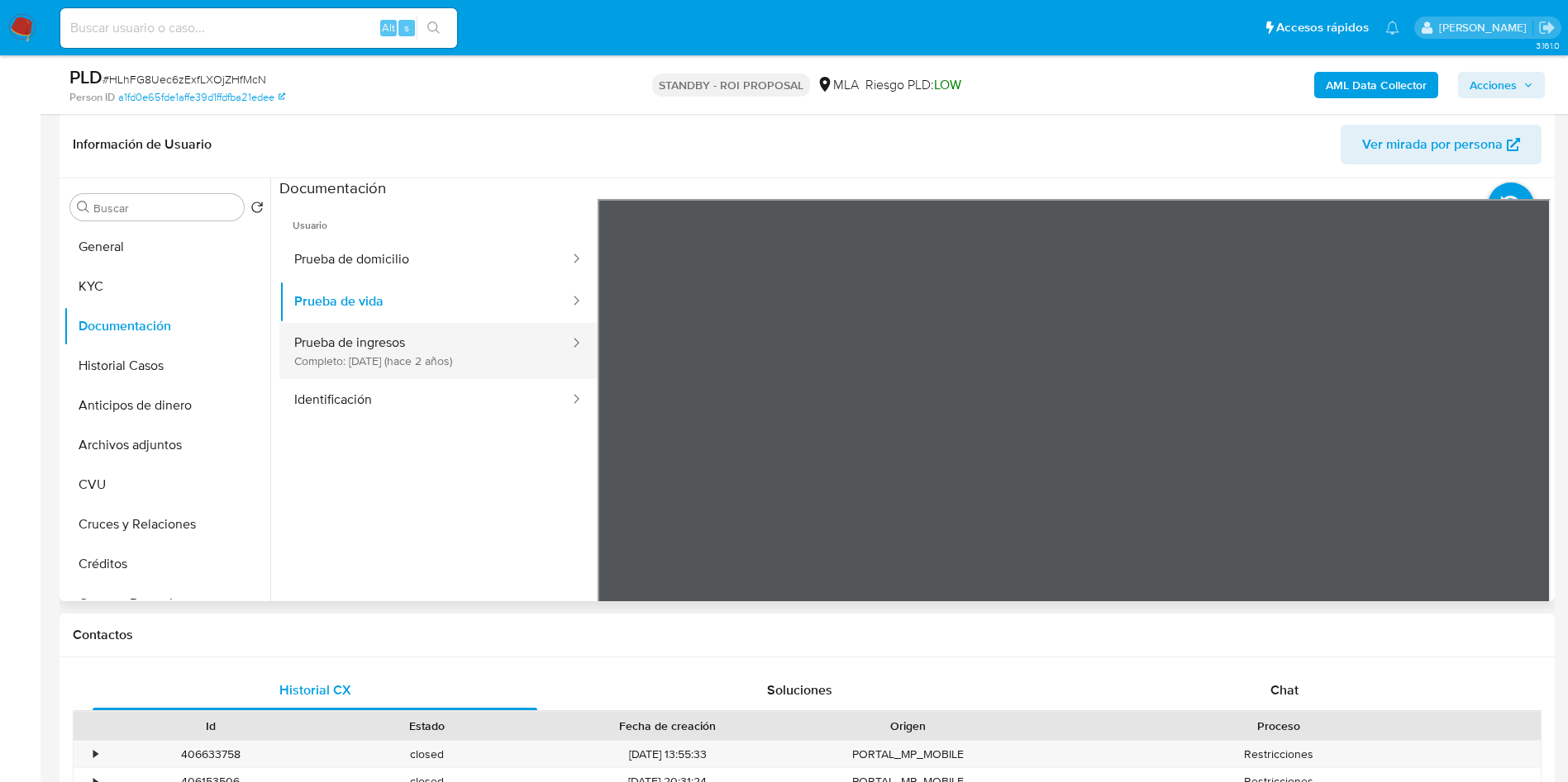
click at [415, 353] on button "Prueba de ingresos Completo: 17/01/2024 (hace 2 años)" at bounding box center [425, 351] width 292 height 56
click at [1055, 139] on div "Información de Usuario Ver mirada por persona Buscar Volver al orden por defect…" at bounding box center [807, 356] width 1495 height 490
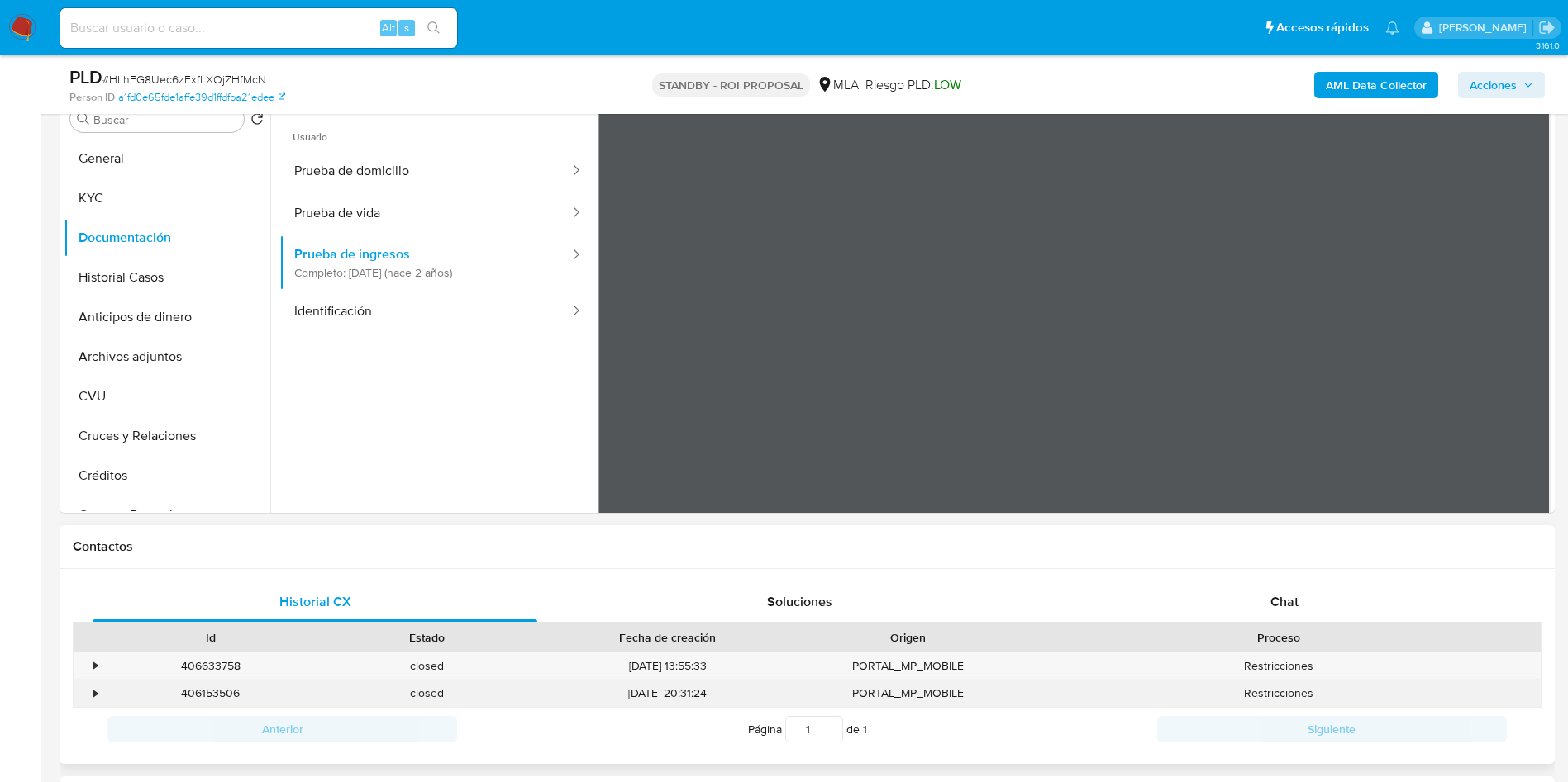
scroll to position [619, 0]
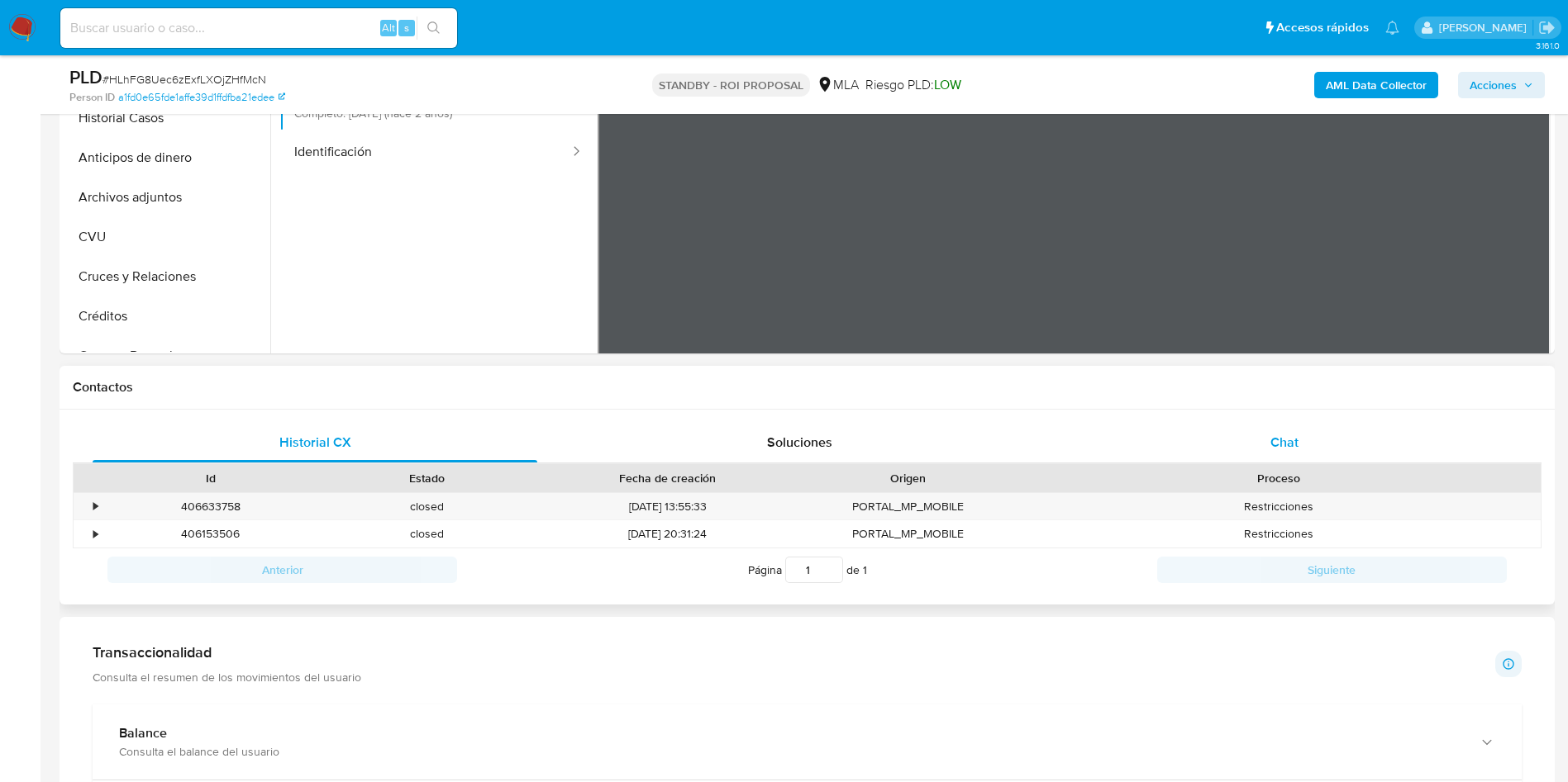
click at [1284, 449] on span "Chat" at bounding box center [1284, 442] width 28 height 19
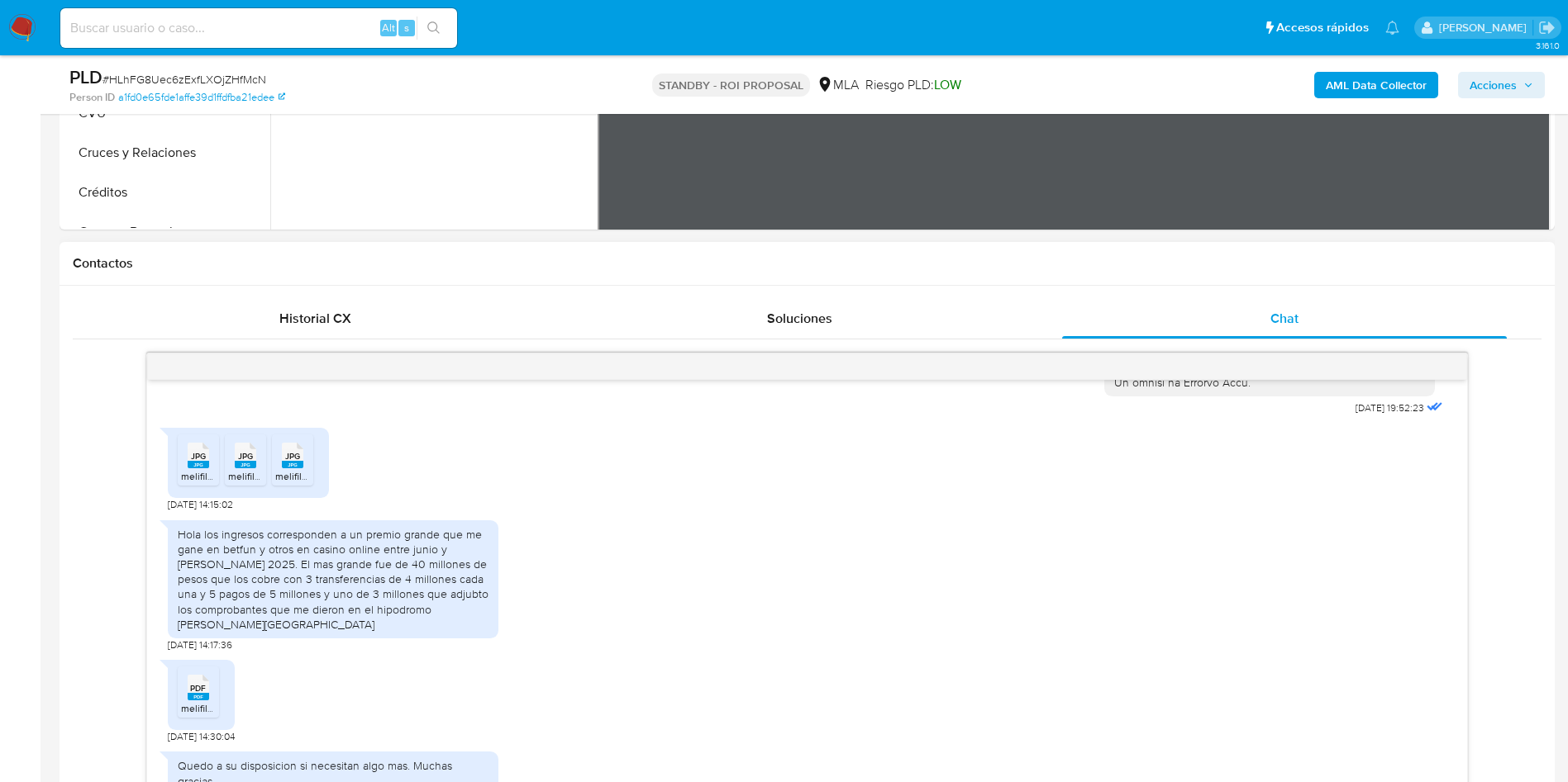
scroll to position [835, 0]
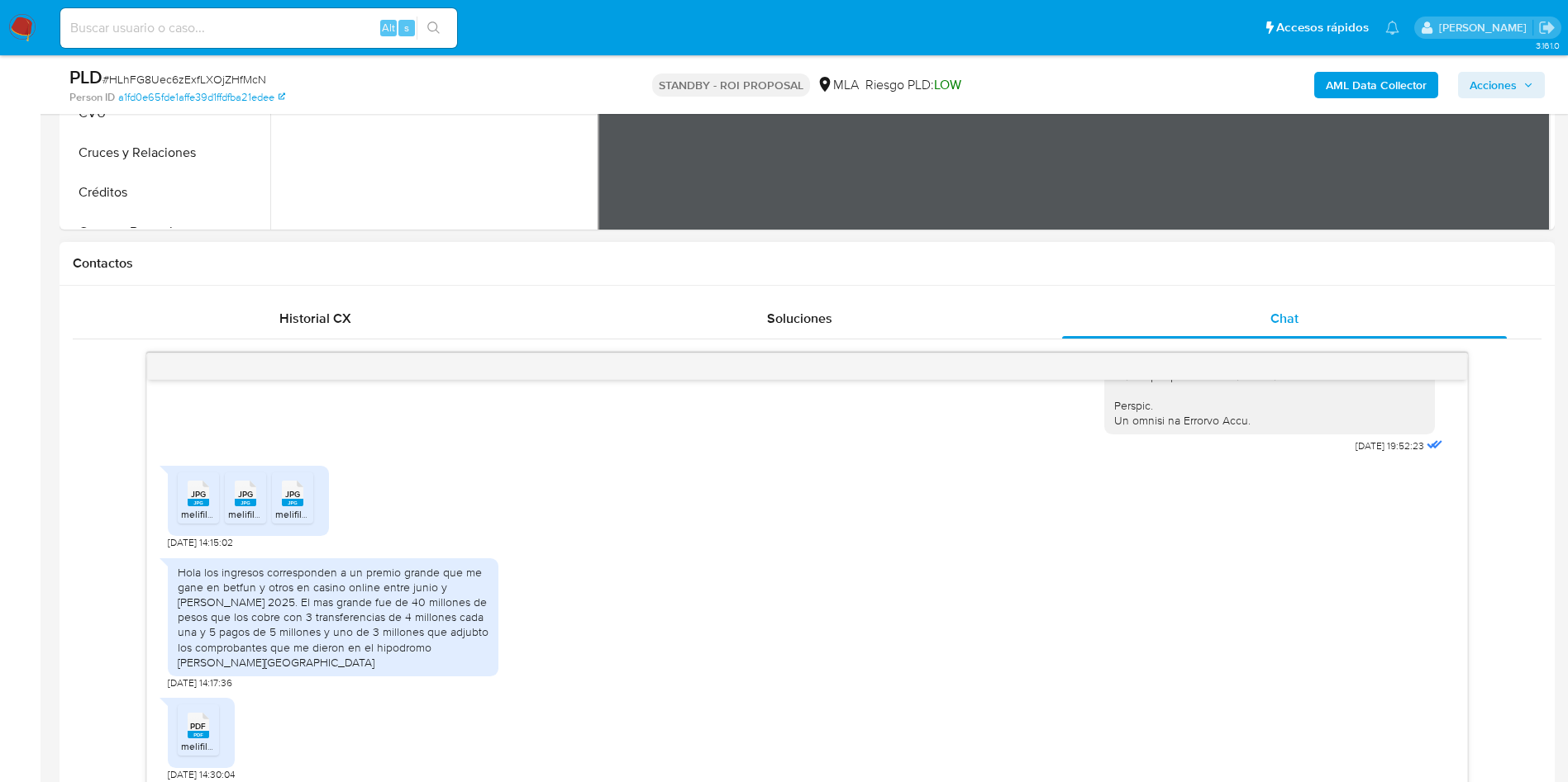
click at [198, 522] on span "melifile651711008864078992.jpg" at bounding box center [252, 514] width 143 height 14
click at [245, 522] on span "melifile6328673112338645376.jpg" at bounding box center [304, 514] width 152 height 14
click at [300, 522] on span "melifile2686926715400993206.jpg" at bounding box center [352, 514] width 155 height 14
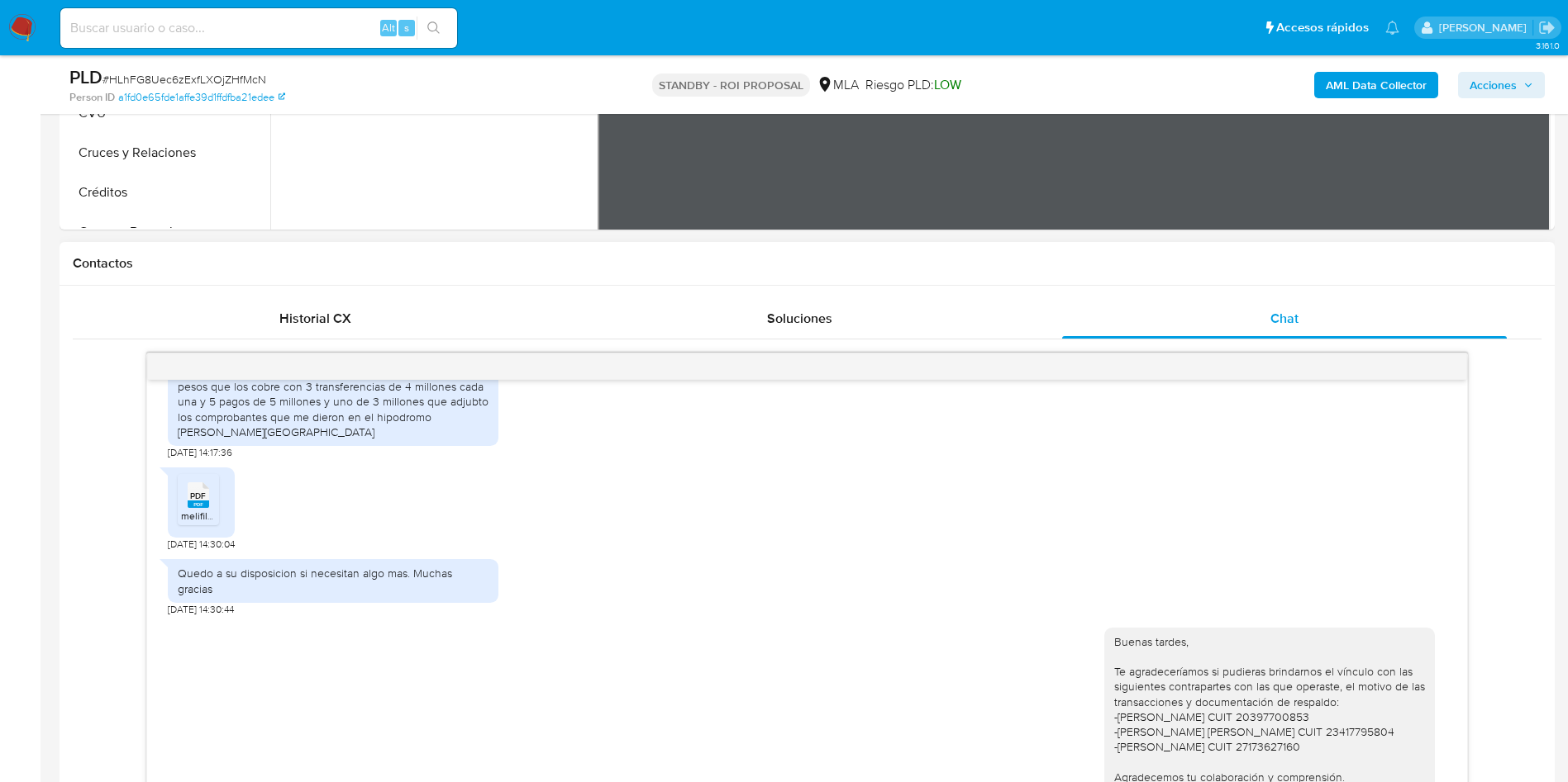
scroll to position [1082, 0]
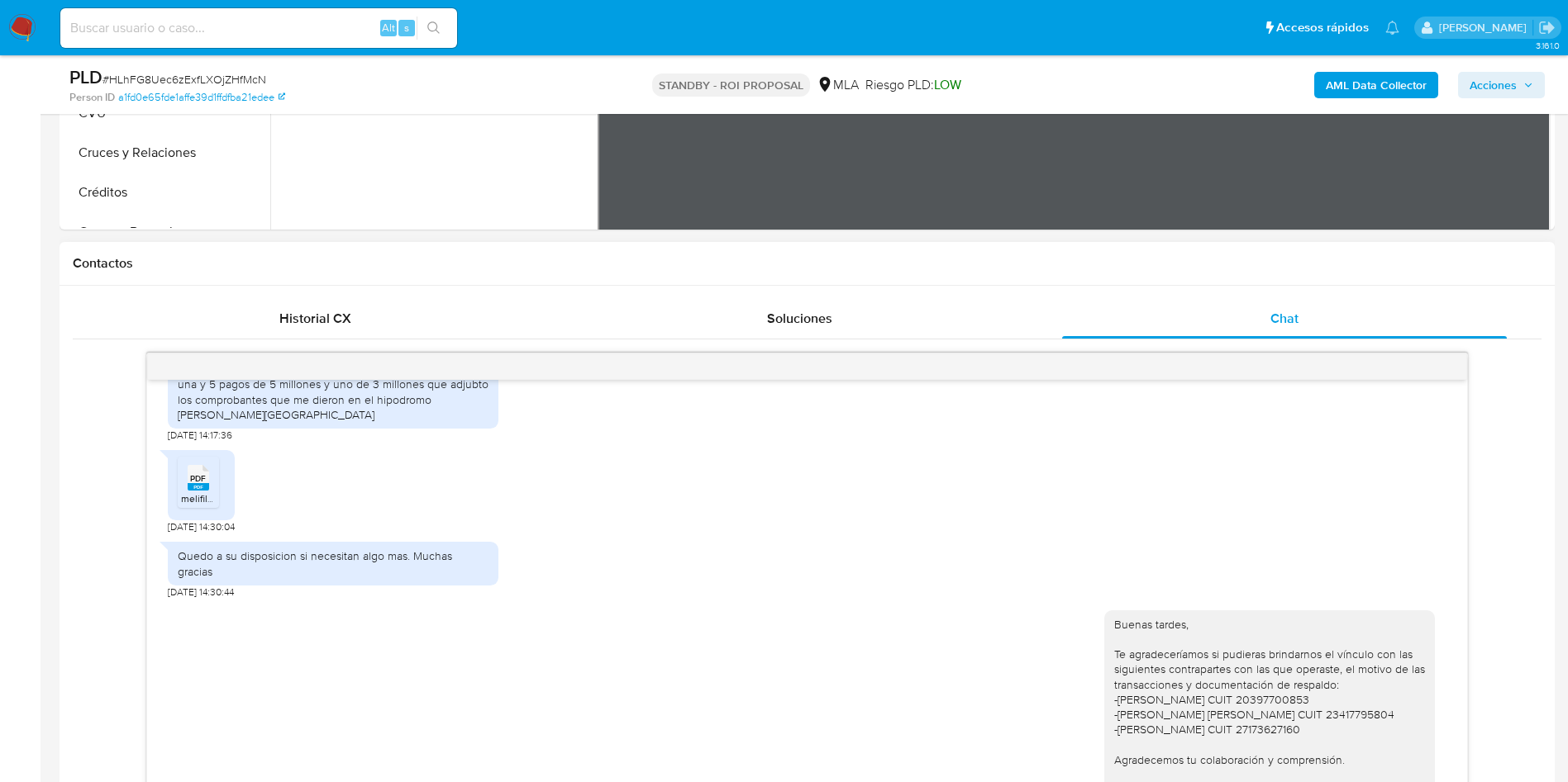
click at [206, 492] on icon "PDF" at bounding box center [198, 478] width 21 height 29
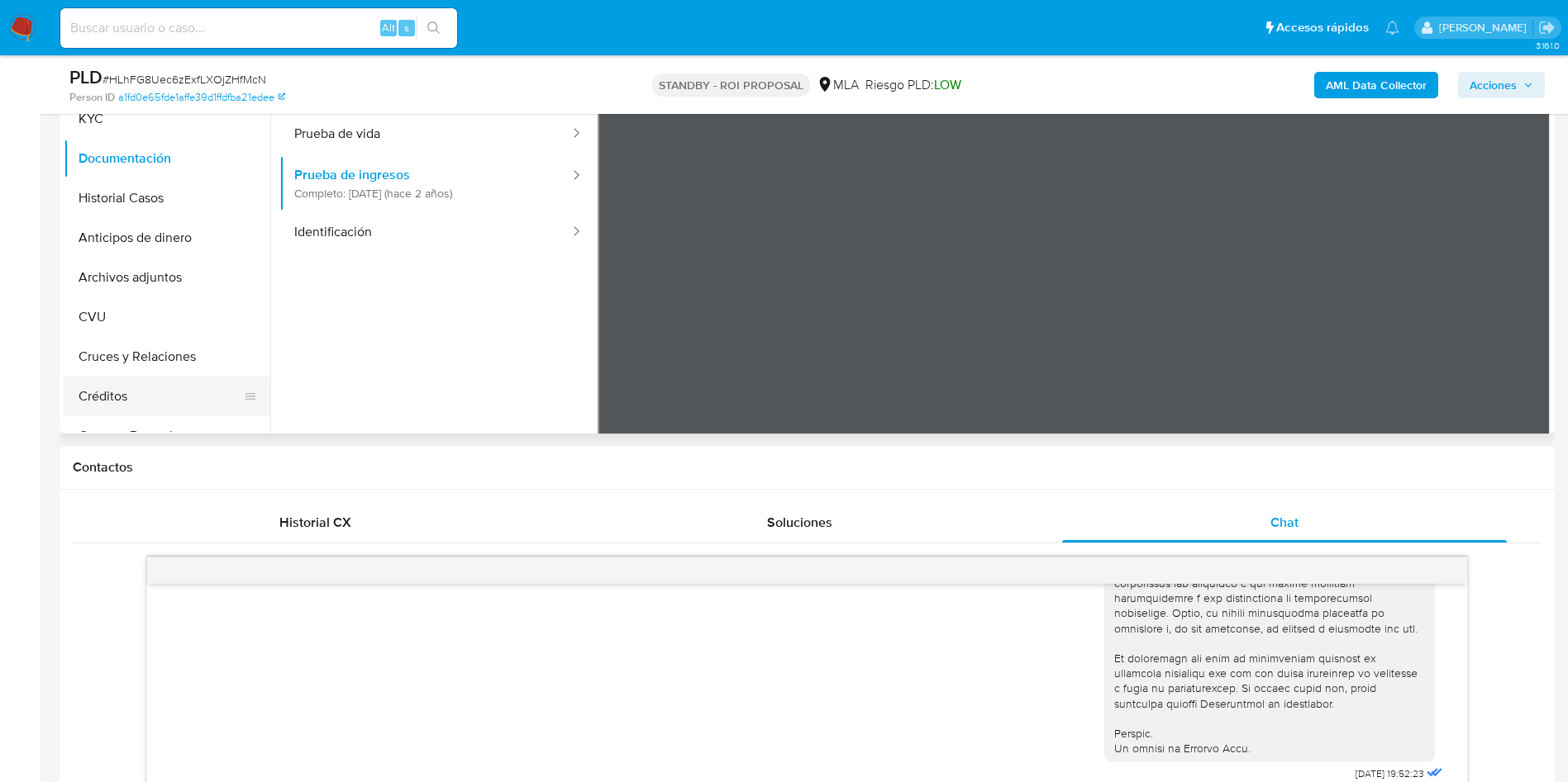
scroll to position [495, 0]
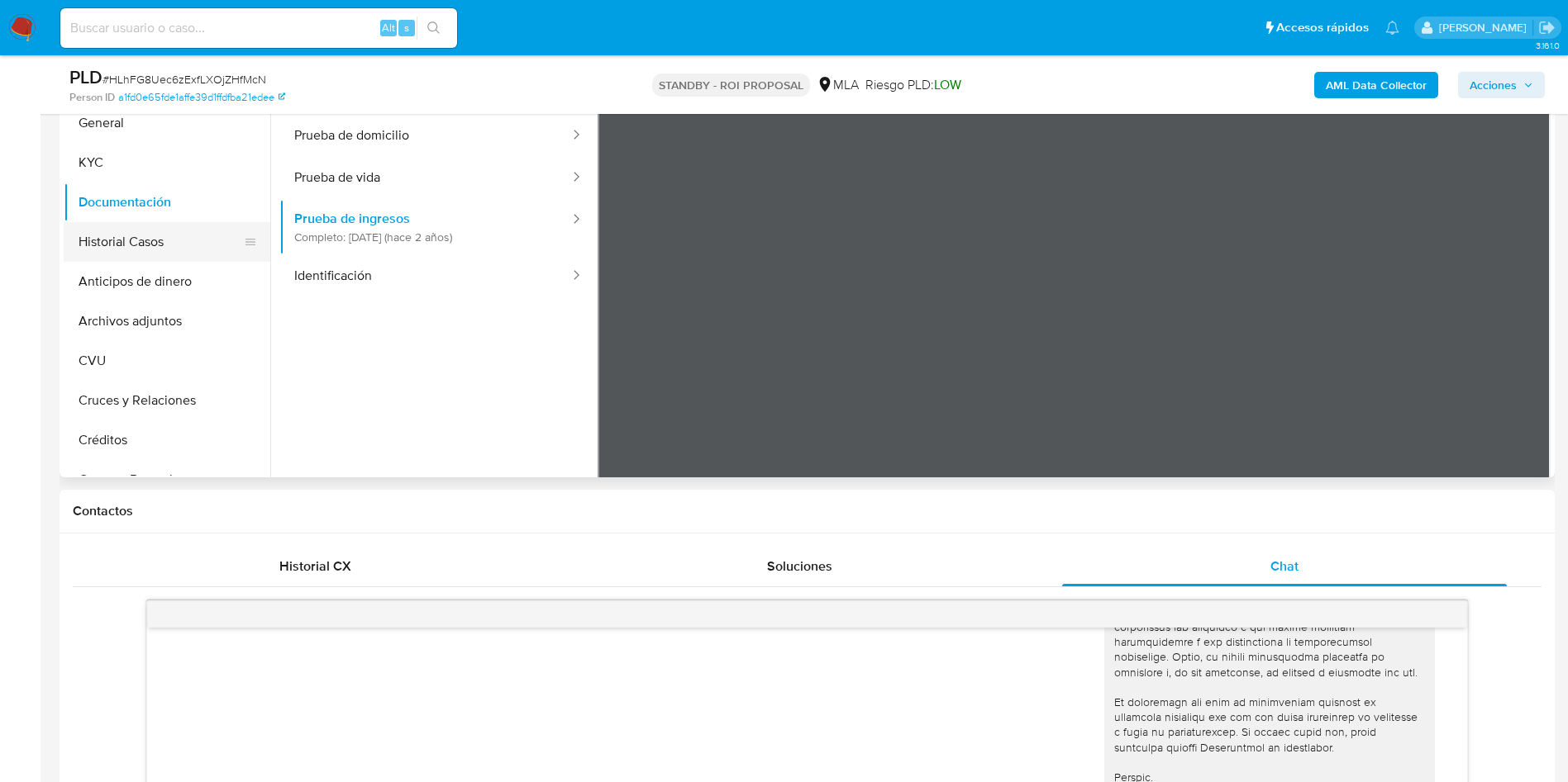
click at [150, 242] on button "Historial Casos" at bounding box center [160, 242] width 193 height 40
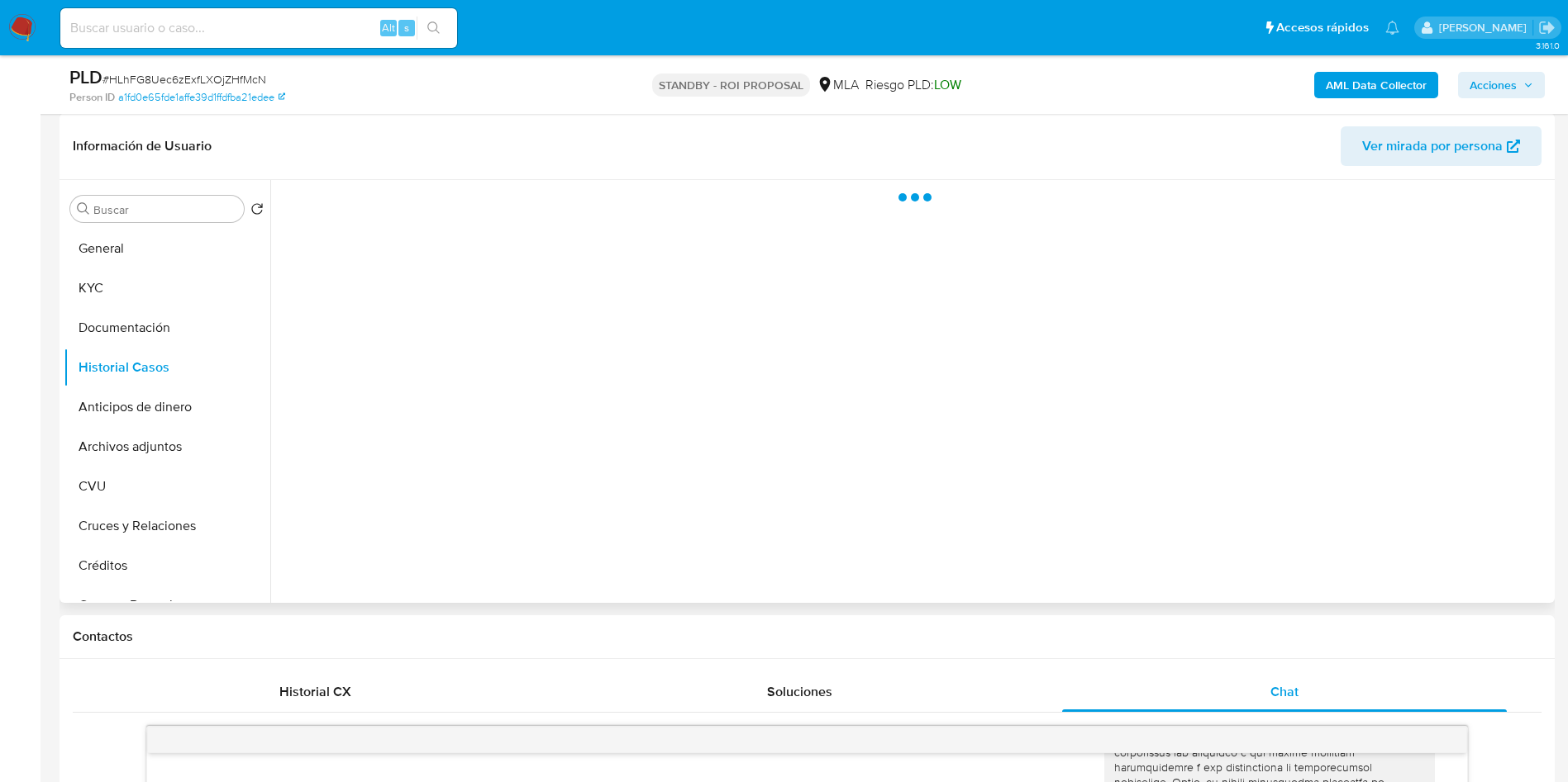
scroll to position [248, 0]
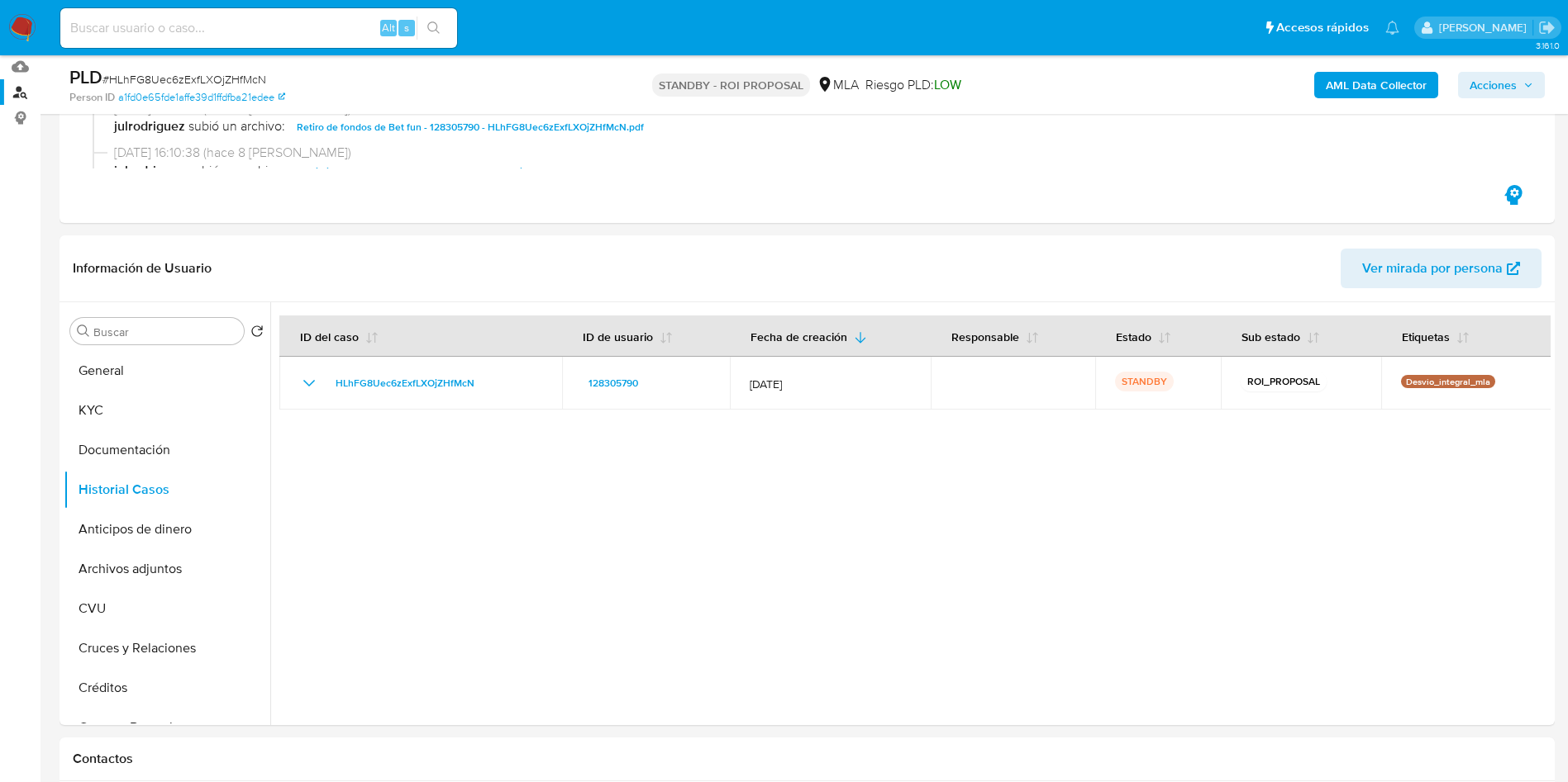
click at [178, 29] on input at bounding box center [258, 27] width 396 height 21
paste input "6cguEtuUzGOufJ8FrkevCab5"
type input "6cguEtuUzGOufJ8FrkevCab5"
click at [430, 21] on icon "search-icon" at bounding box center [434, 27] width 13 height 13
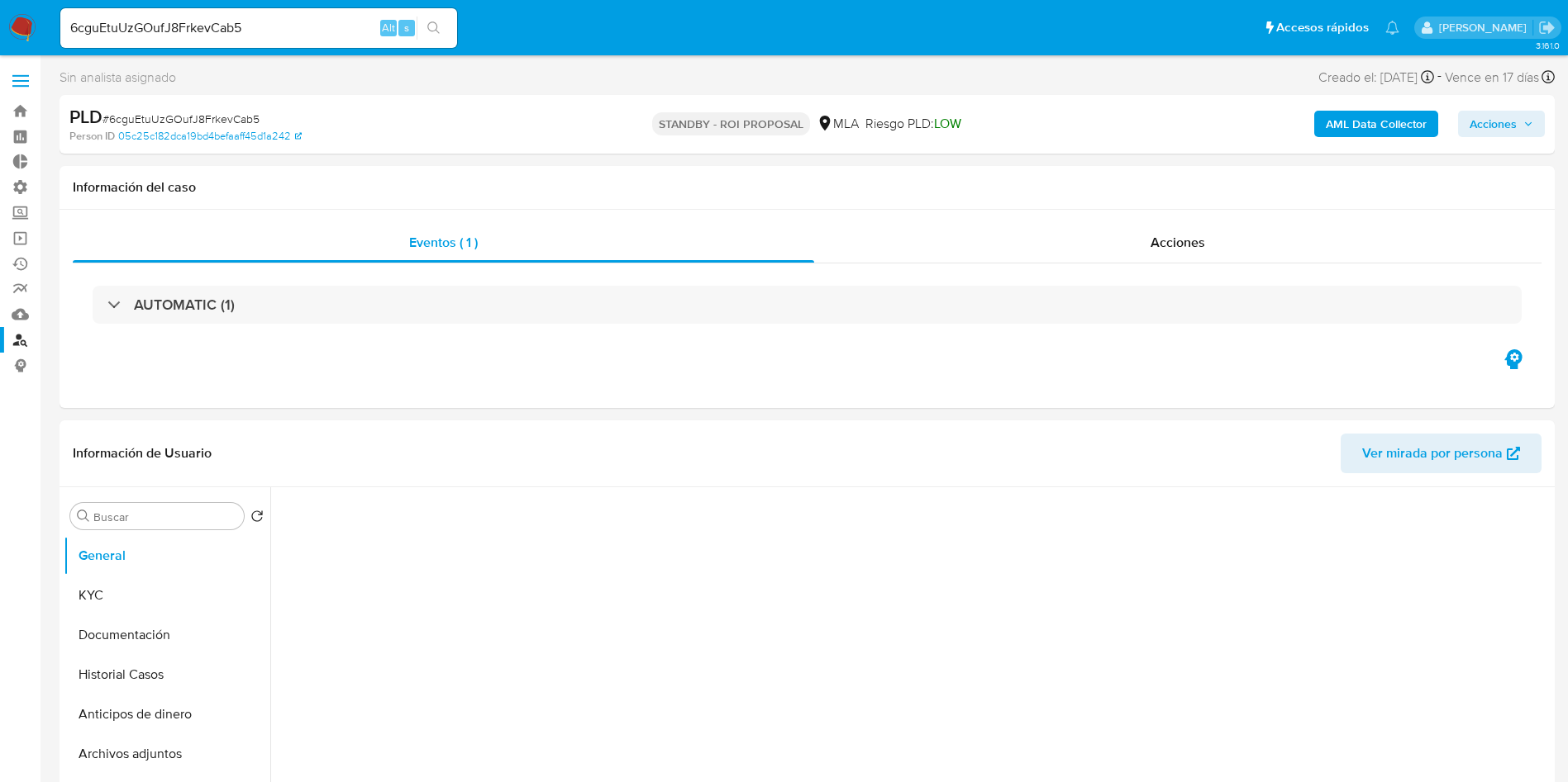
select select "10"
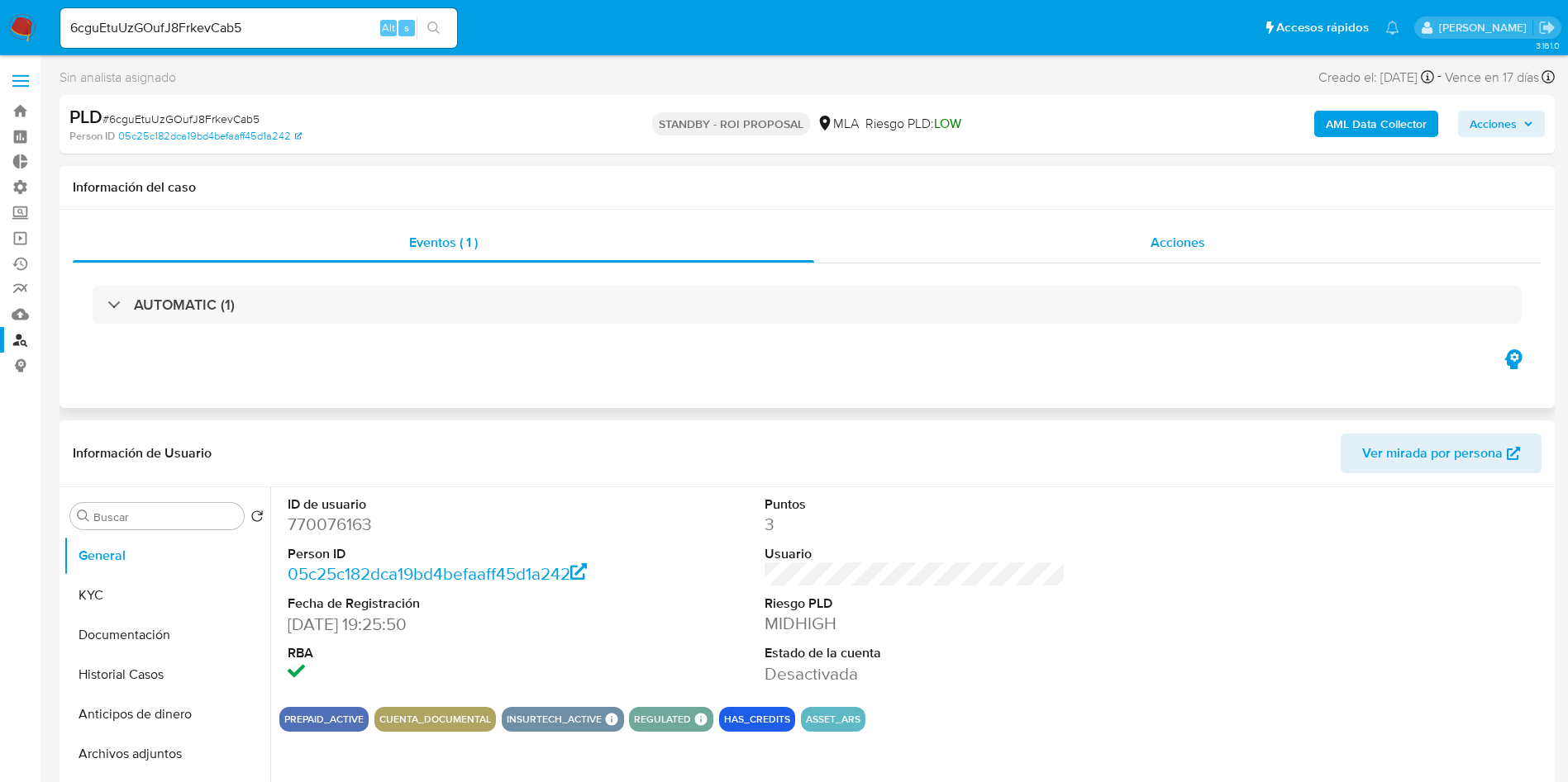
click at [1202, 251] on span "Acciones" at bounding box center [1178, 243] width 54 height 19
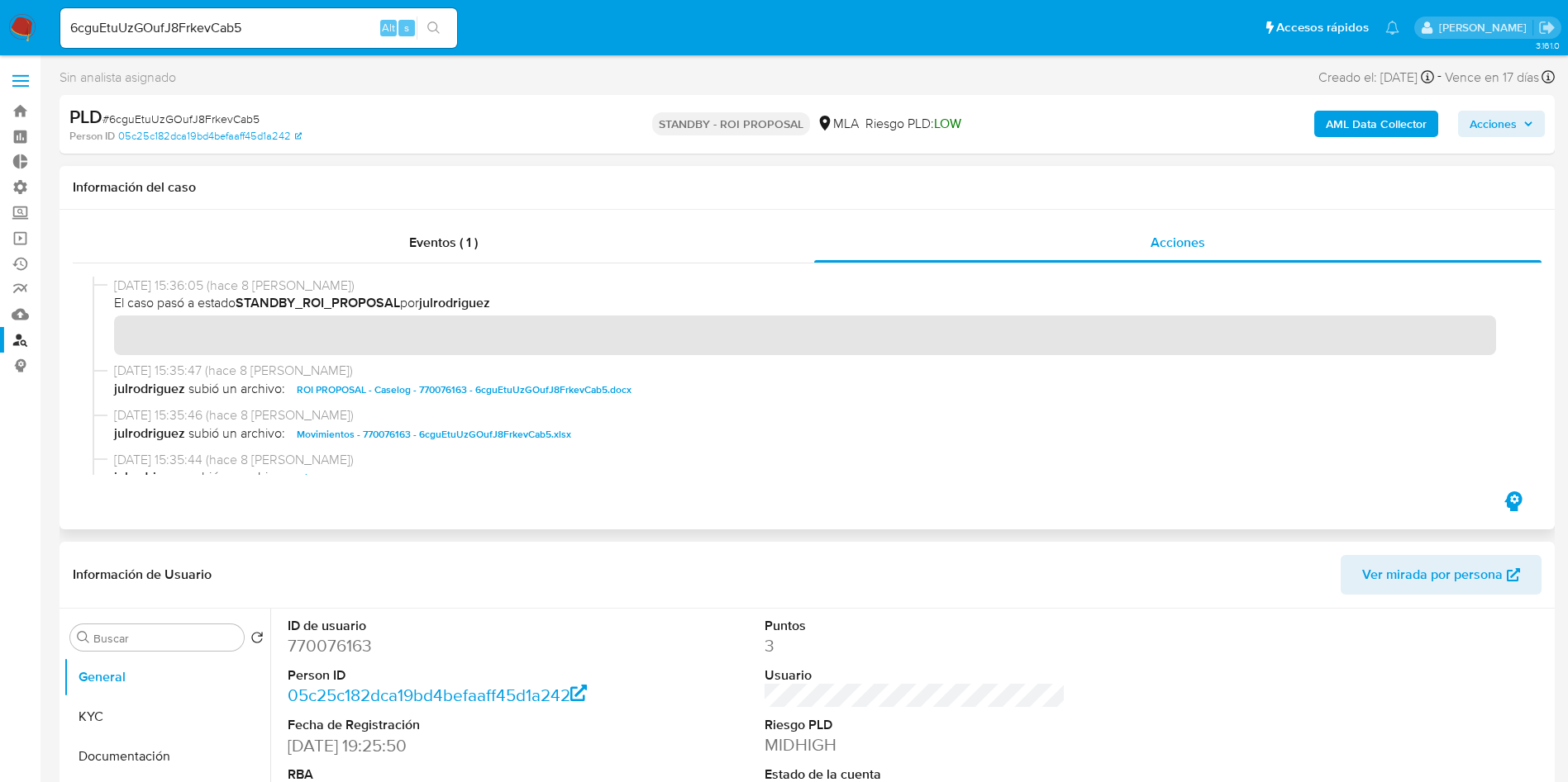
click at [490, 393] on span "ROI PROPOSAL - Caselog - 770076163 - 6cguEtuUzGOufJ8FrkevCab5.docx" at bounding box center [464, 389] width 334 height 20
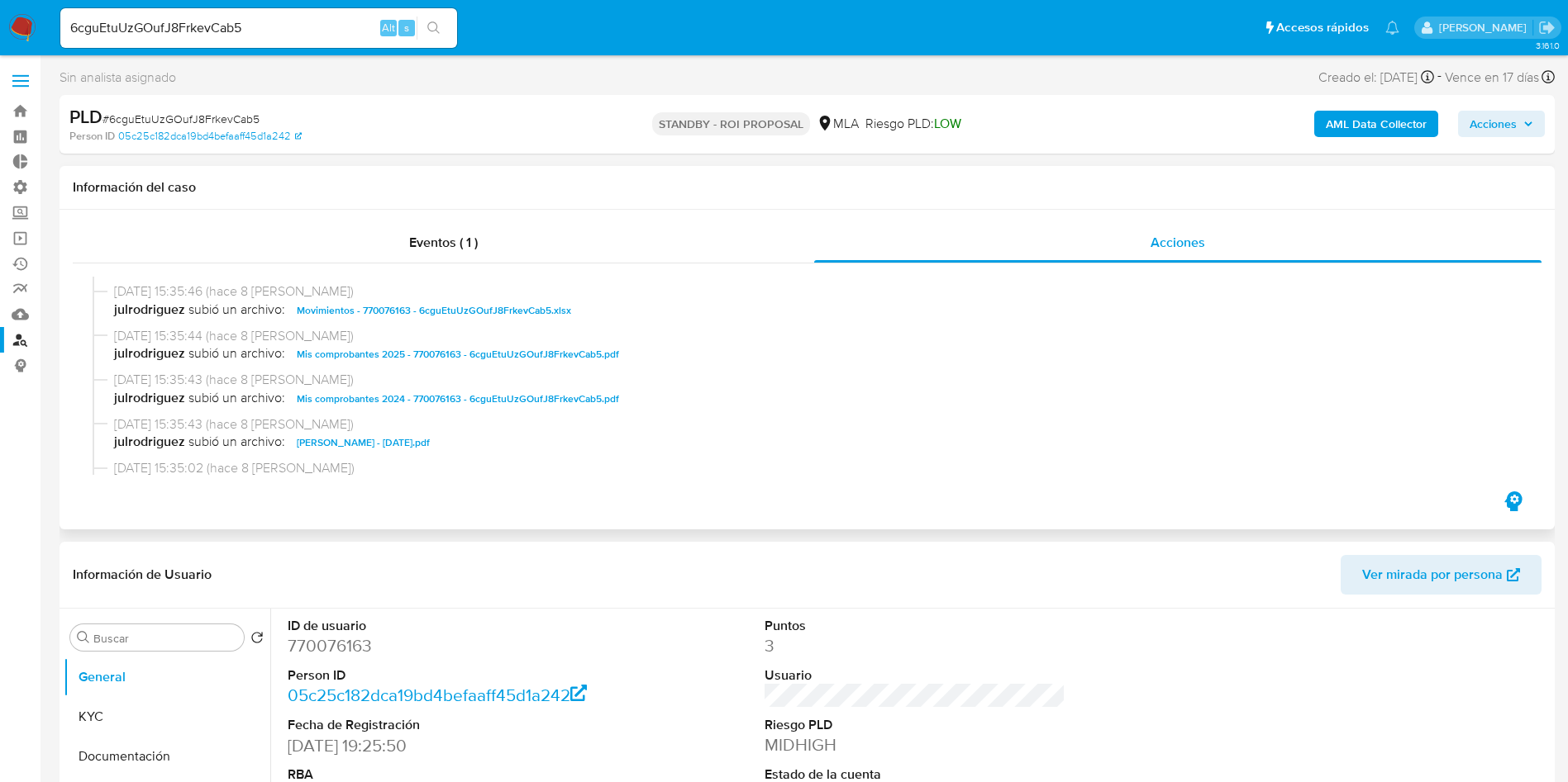
click at [445, 320] on span "Movimientos - 770076163 - 6cguEtuUzGOufJ8FrkevCab5.xlsx" at bounding box center [434, 310] width 274 height 20
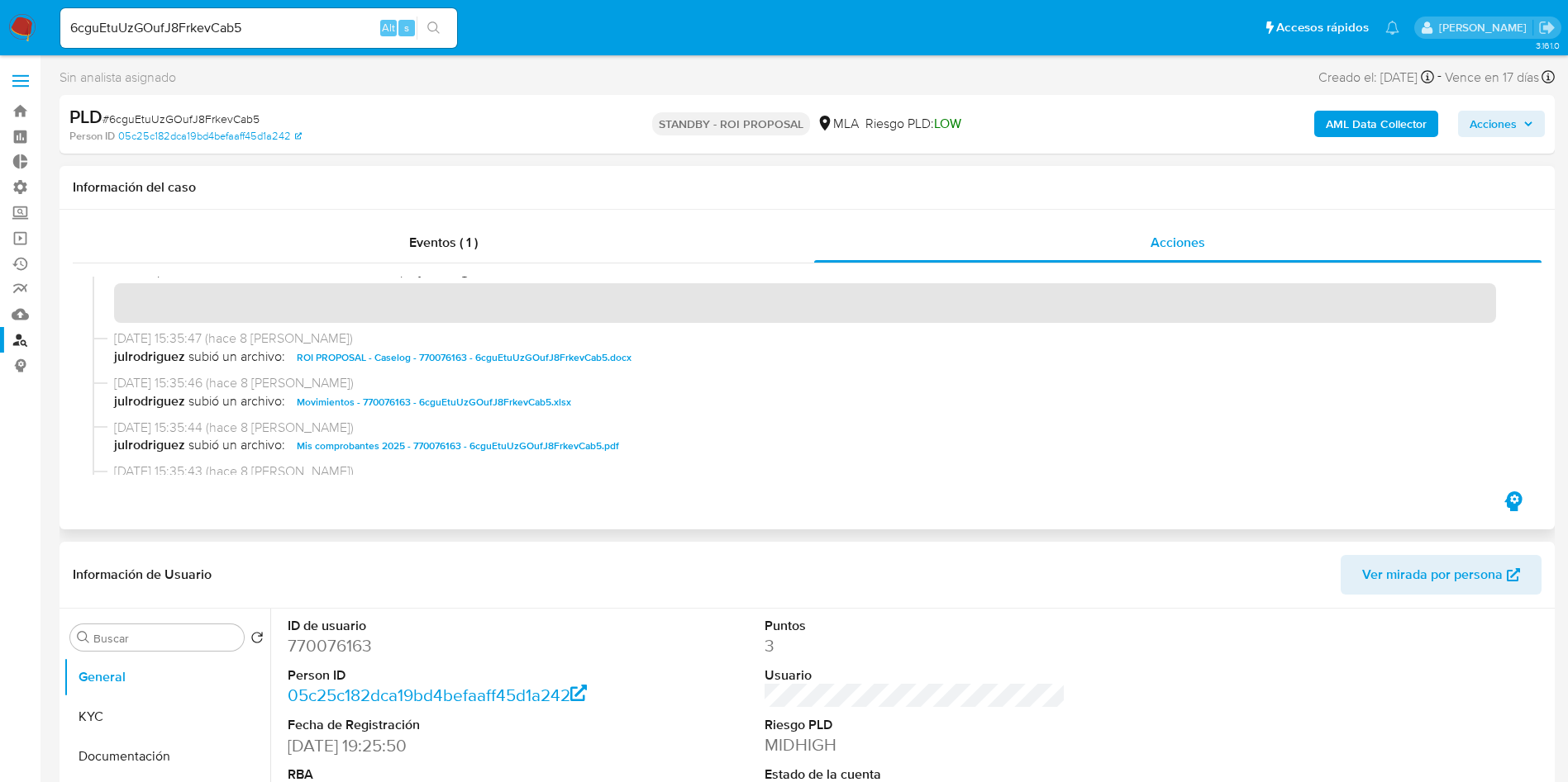
scroll to position [0, 0]
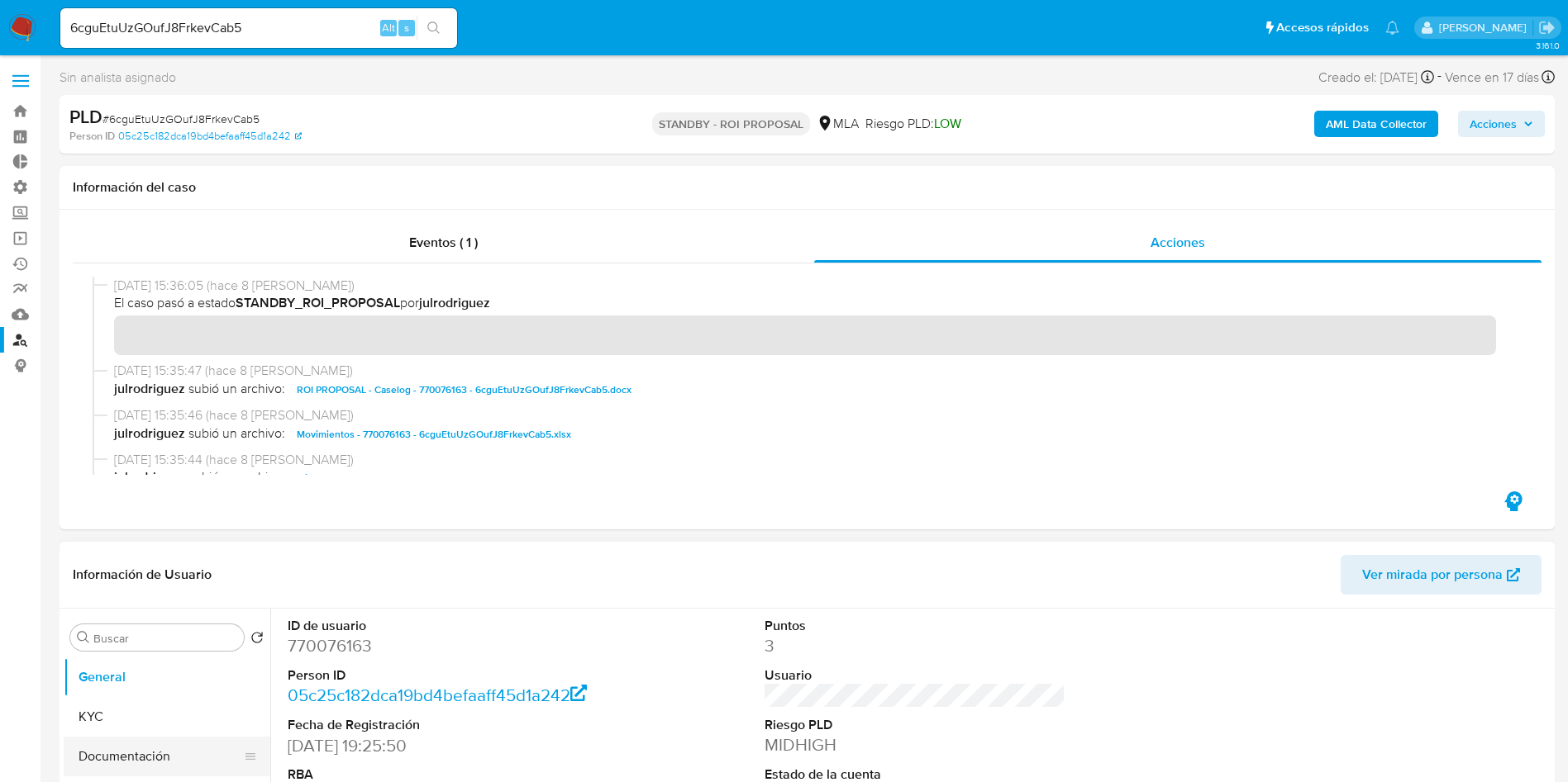
click at [104, 740] on button "Documentación" at bounding box center [160, 757] width 193 height 40
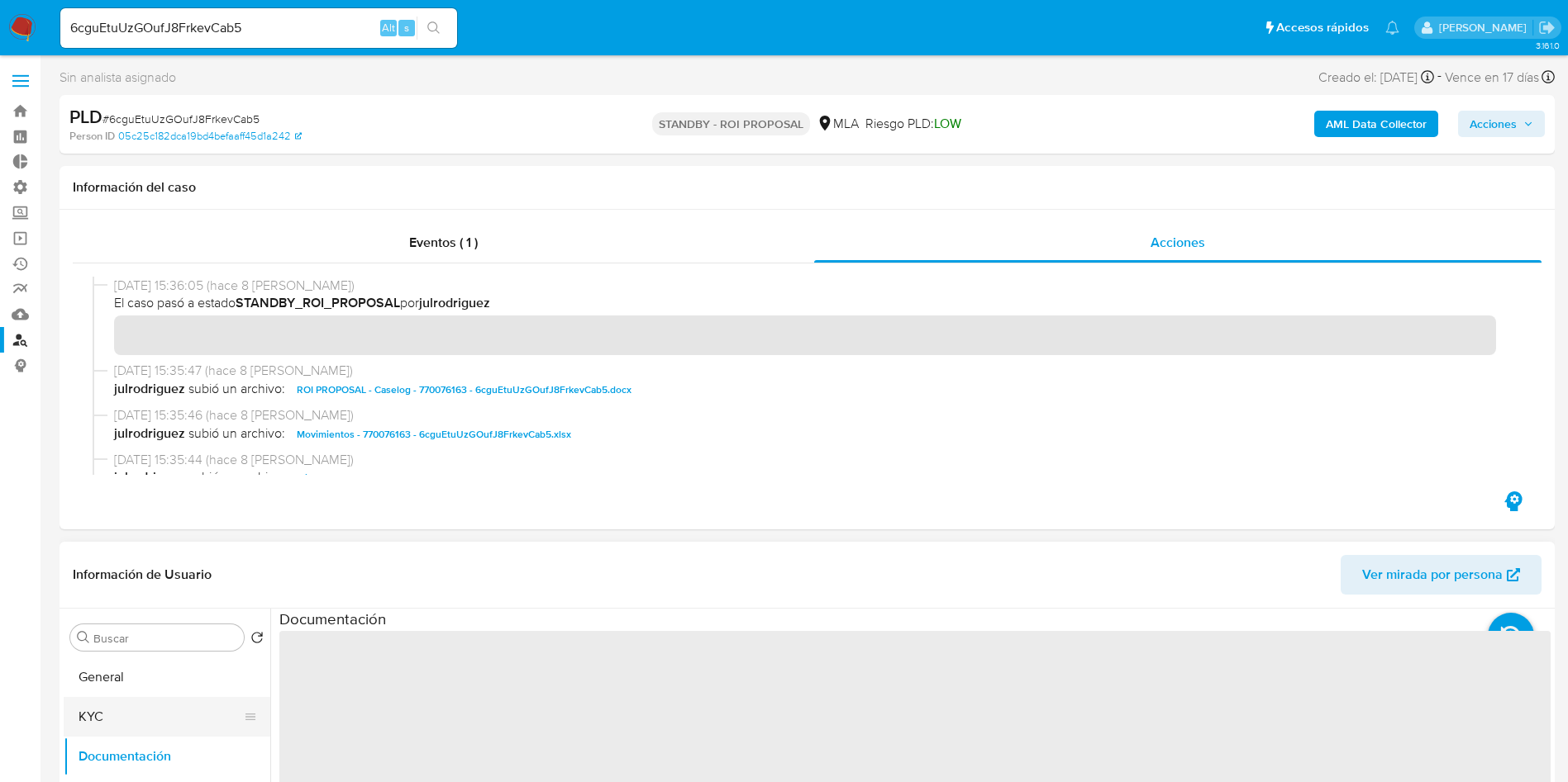
click at [81, 707] on button "KYC" at bounding box center [160, 717] width 193 height 40
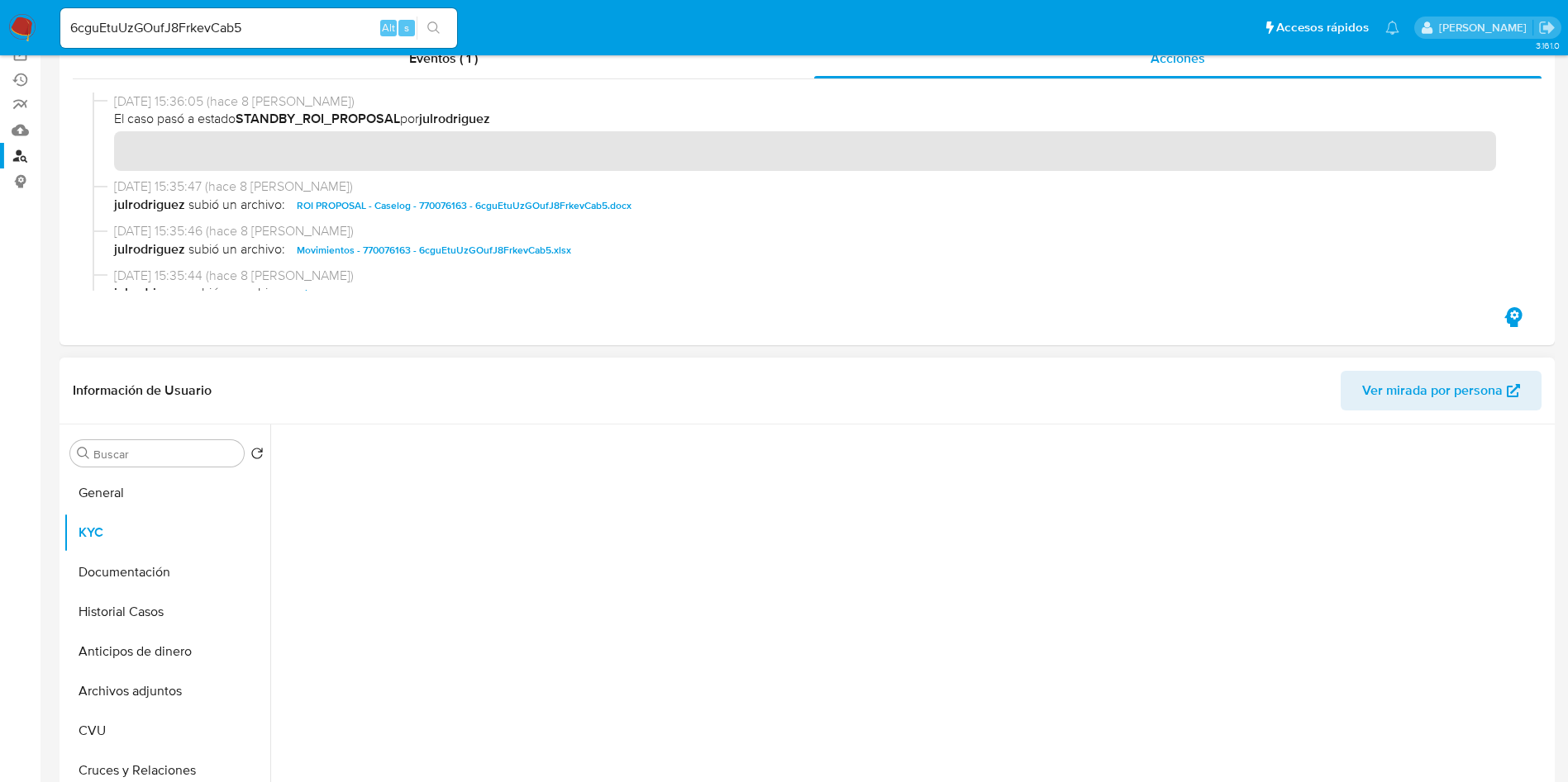
scroll to position [371, 0]
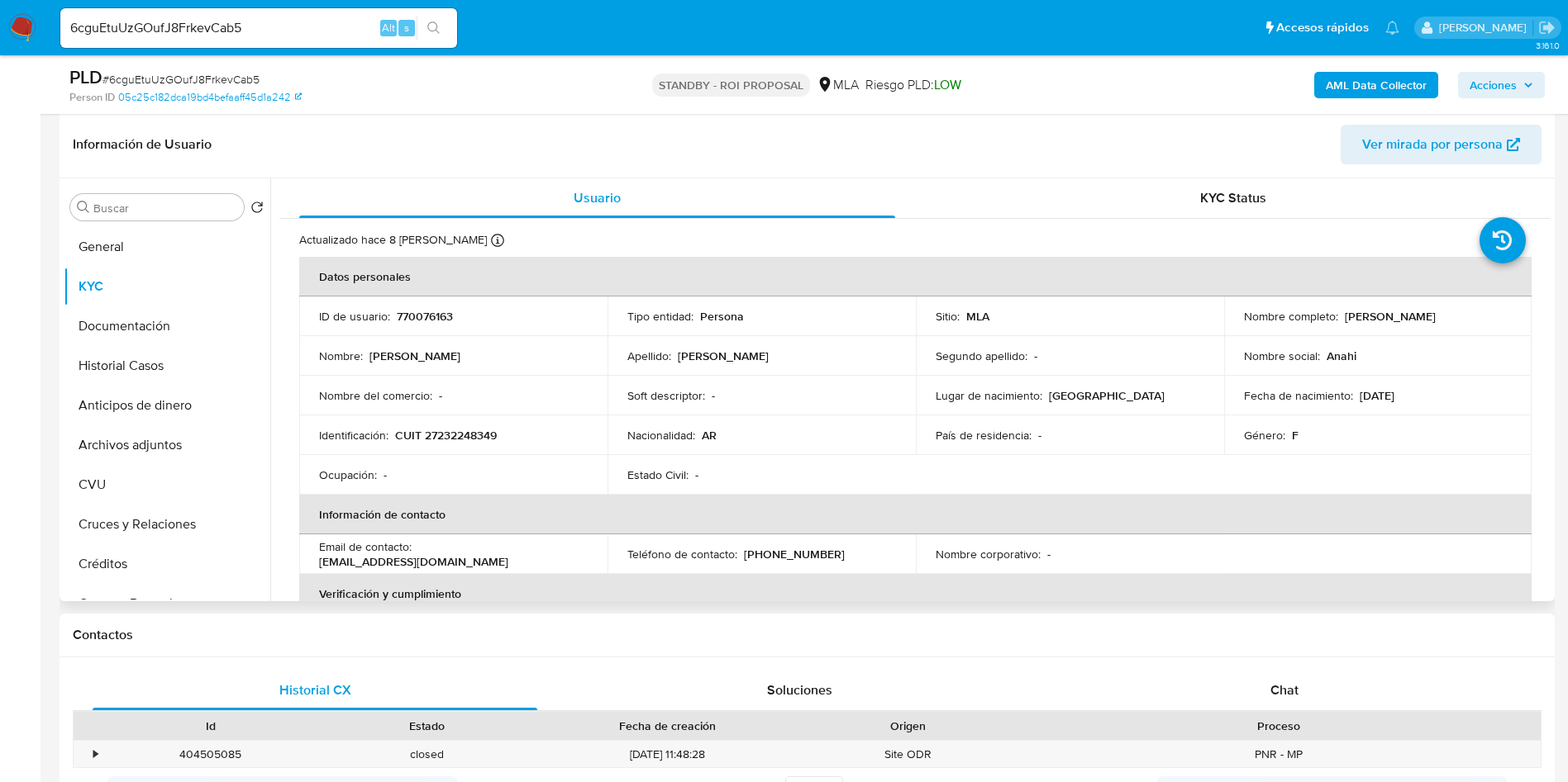
click at [453, 437] on p "CUIT 27232248349" at bounding box center [446, 436] width 102 height 15
copy p "27232248349"
click at [268, 28] on input "6cguEtuUzGOufJ8FrkevCab5" at bounding box center [258, 27] width 396 height 21
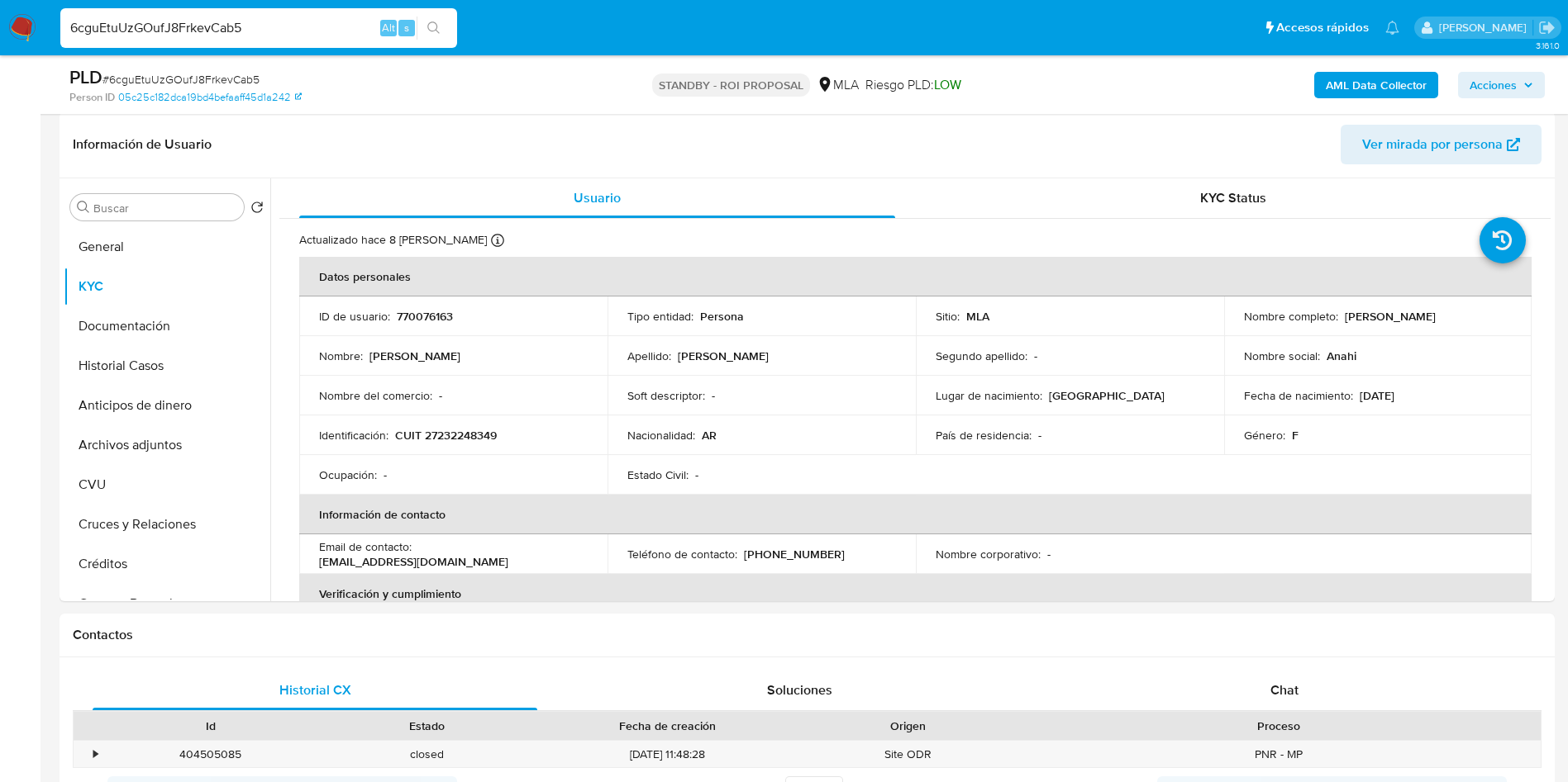
paste input "TWj37BQsdc6Cwb0ilNvY3B4f"
type input "TWj37BQsdc6Cwb0ilNvY3B4f"
click at [445, 39] on button "search-icon" at bounding box center [434, 27] width 34 height 23
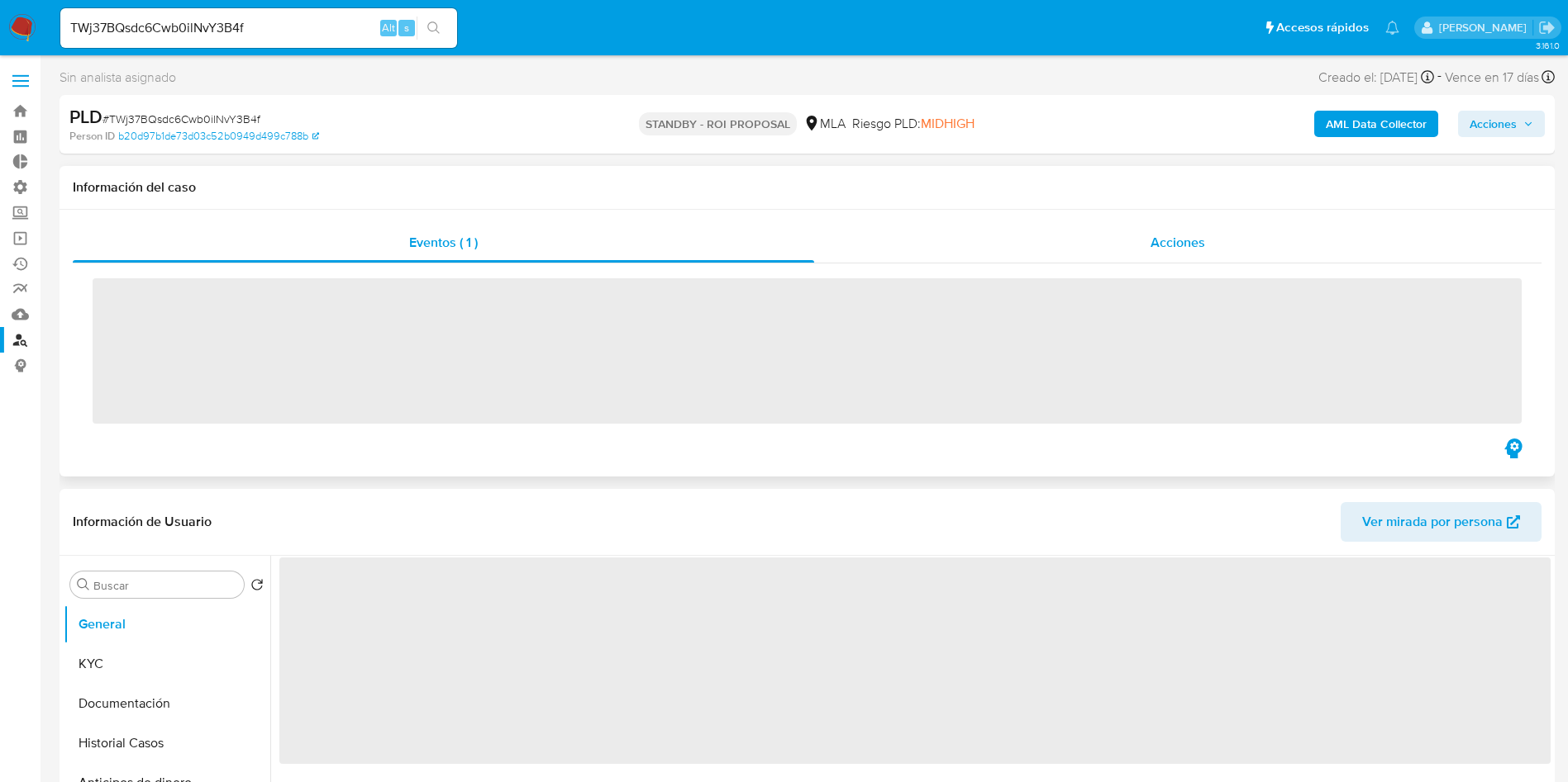
click at [1184, 237] on span "Acciones" at bounding box center [1178, 243] width 54 height 19
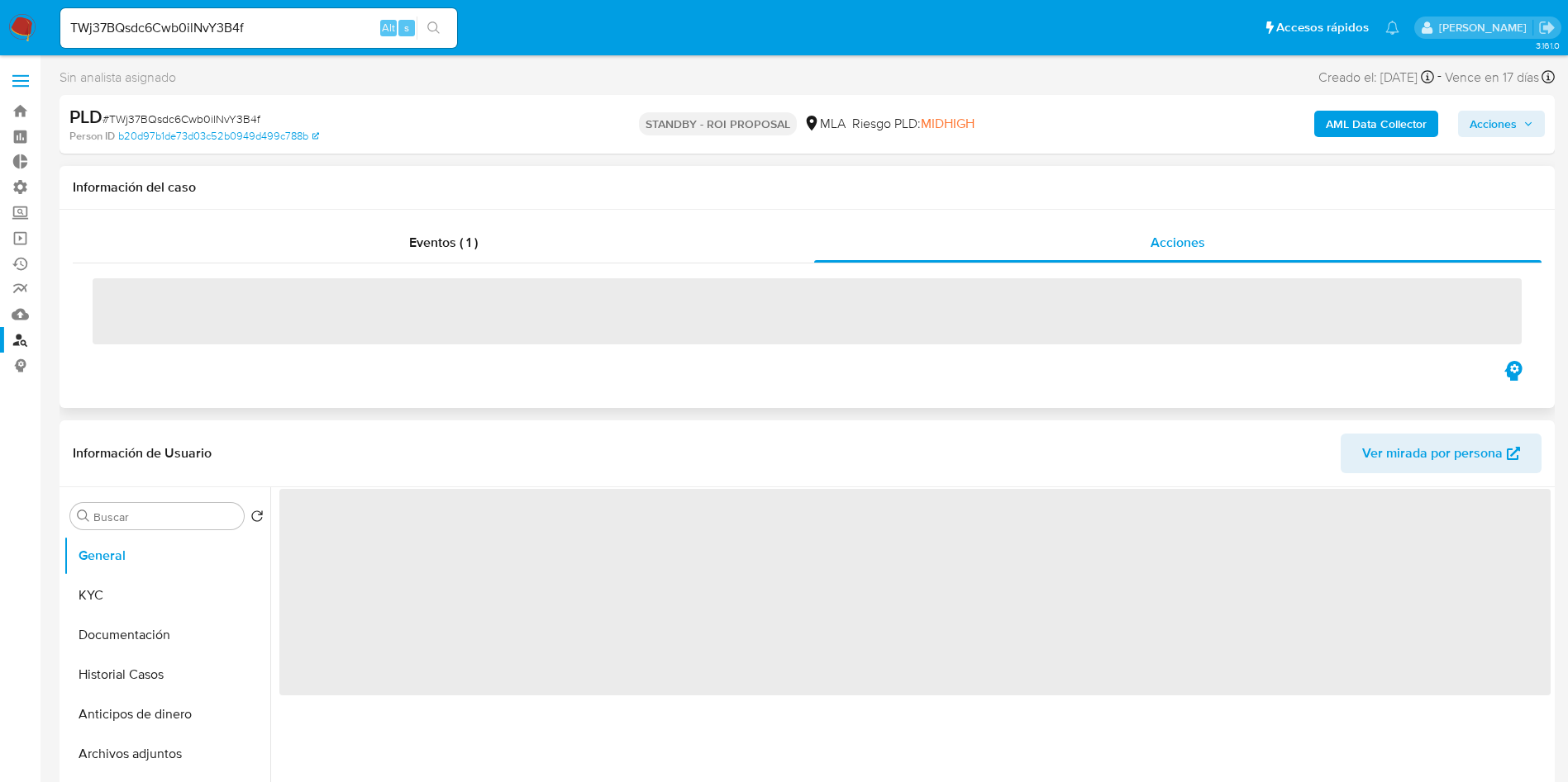
select select "10"
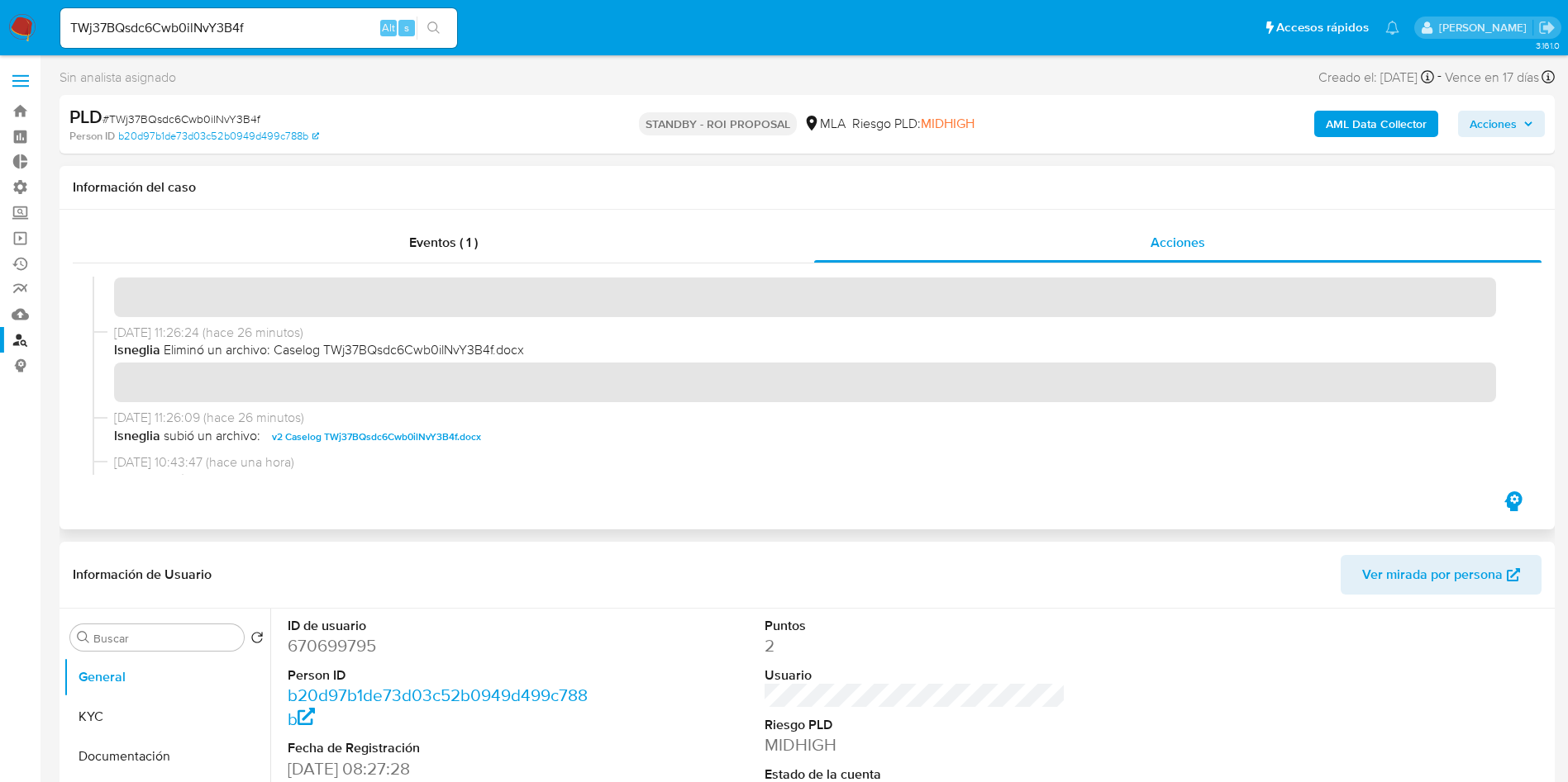
scroll to position [248, 0]
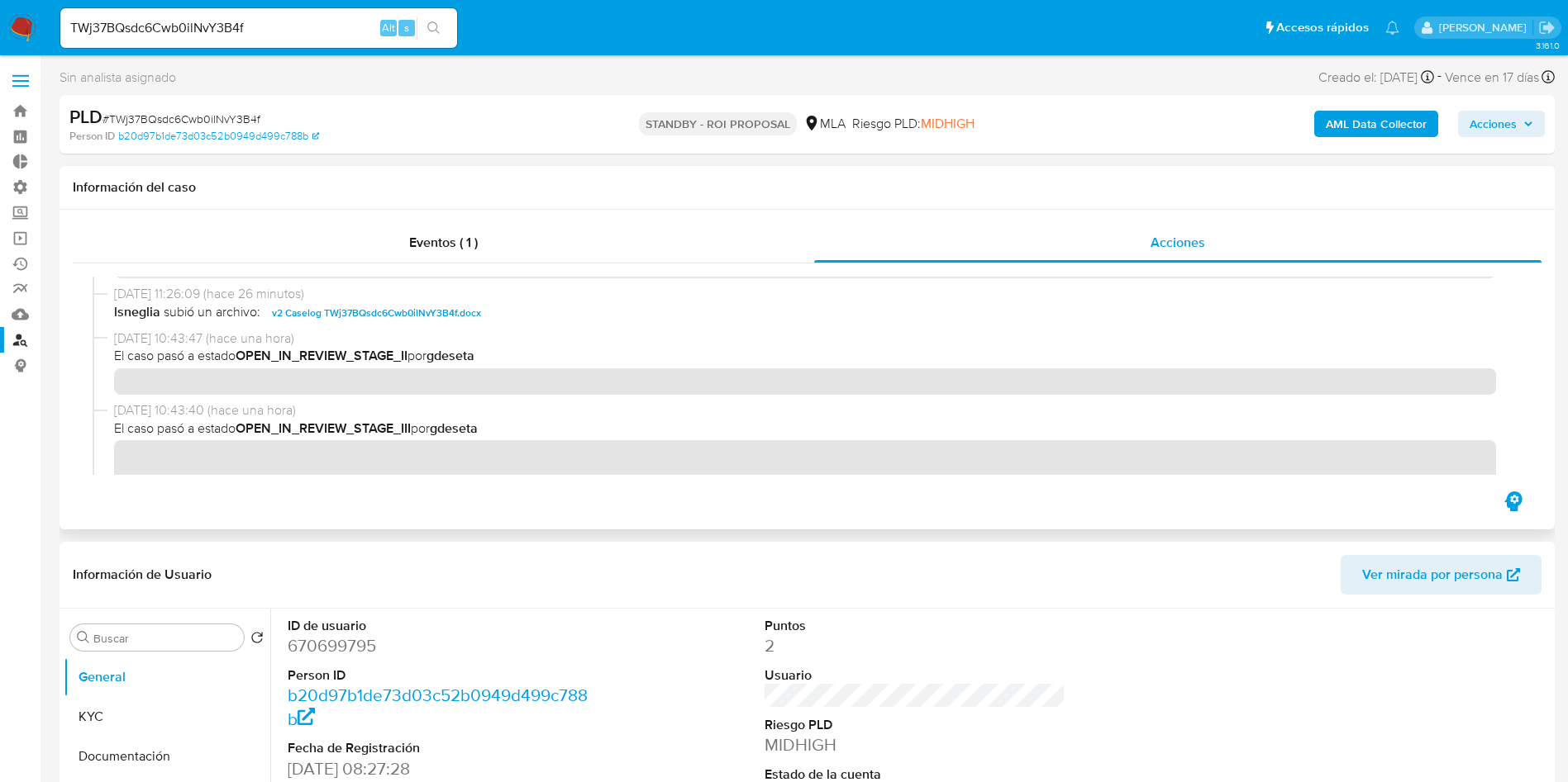
click at [386, 316] on span "v2 Caselog TWj37BQsdc6Cwb0ilNvY3B4f.docx" at bounding box center [376, 312] width 209 height 20
click at [214, 26] on input "TWj37BQsdc6Cwb0ilNvY3B4f" at bounding box center [258, 27] width 396 height 21
click at [213, 26] on input "TWj37BQsdc6Cwb0ilNvY3B4f" at bounding box center [258, 27] width 396 height 21
paste input "CrU5WjrAjwaOmBE1xwxt0HS1"
type input "CrU5WjrAjwaOmBE1xwxt0HS1"
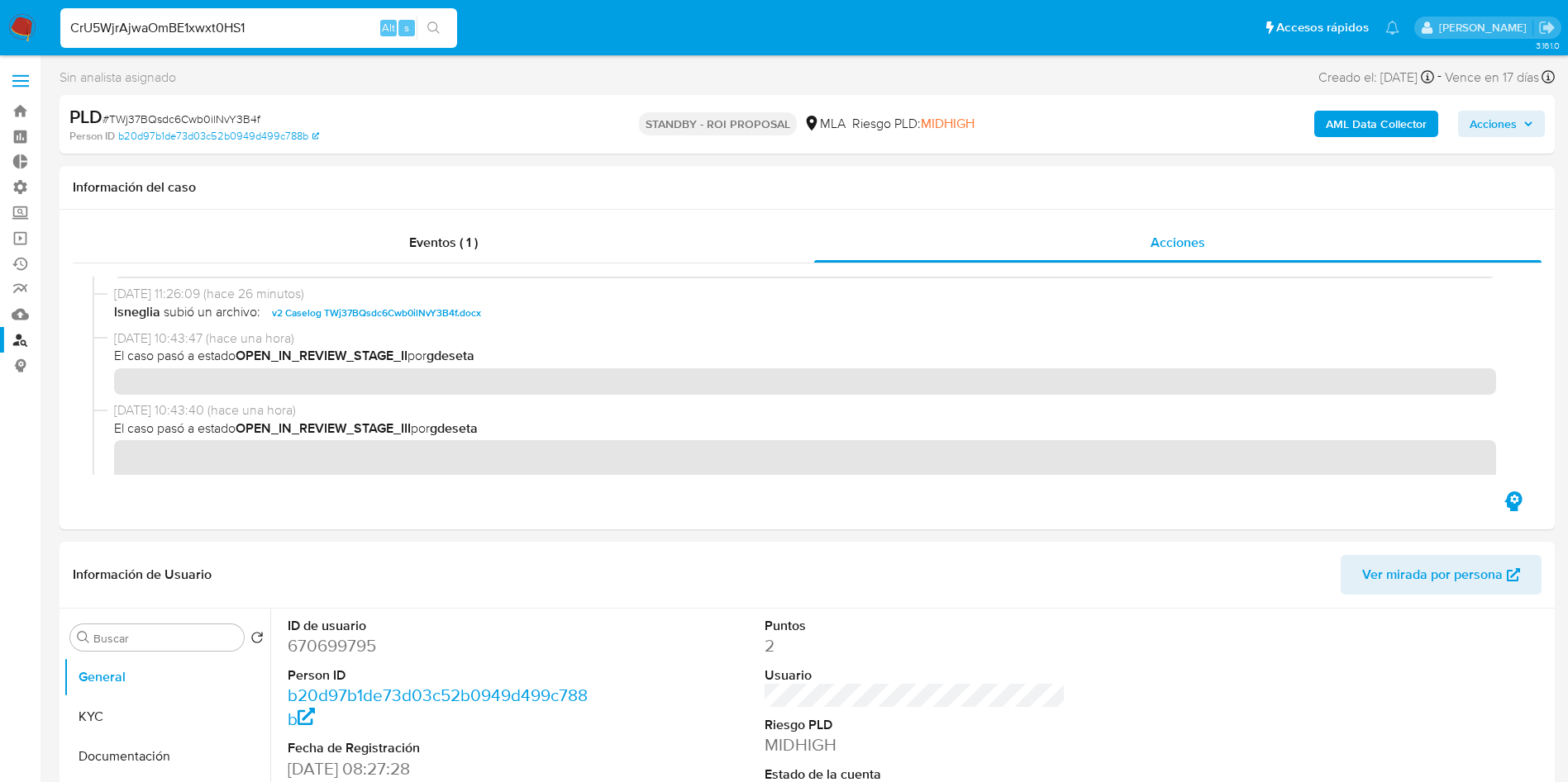
click at [440, 32] on icon "search-icon" at bounding box center [434, 28] width 14 height 14
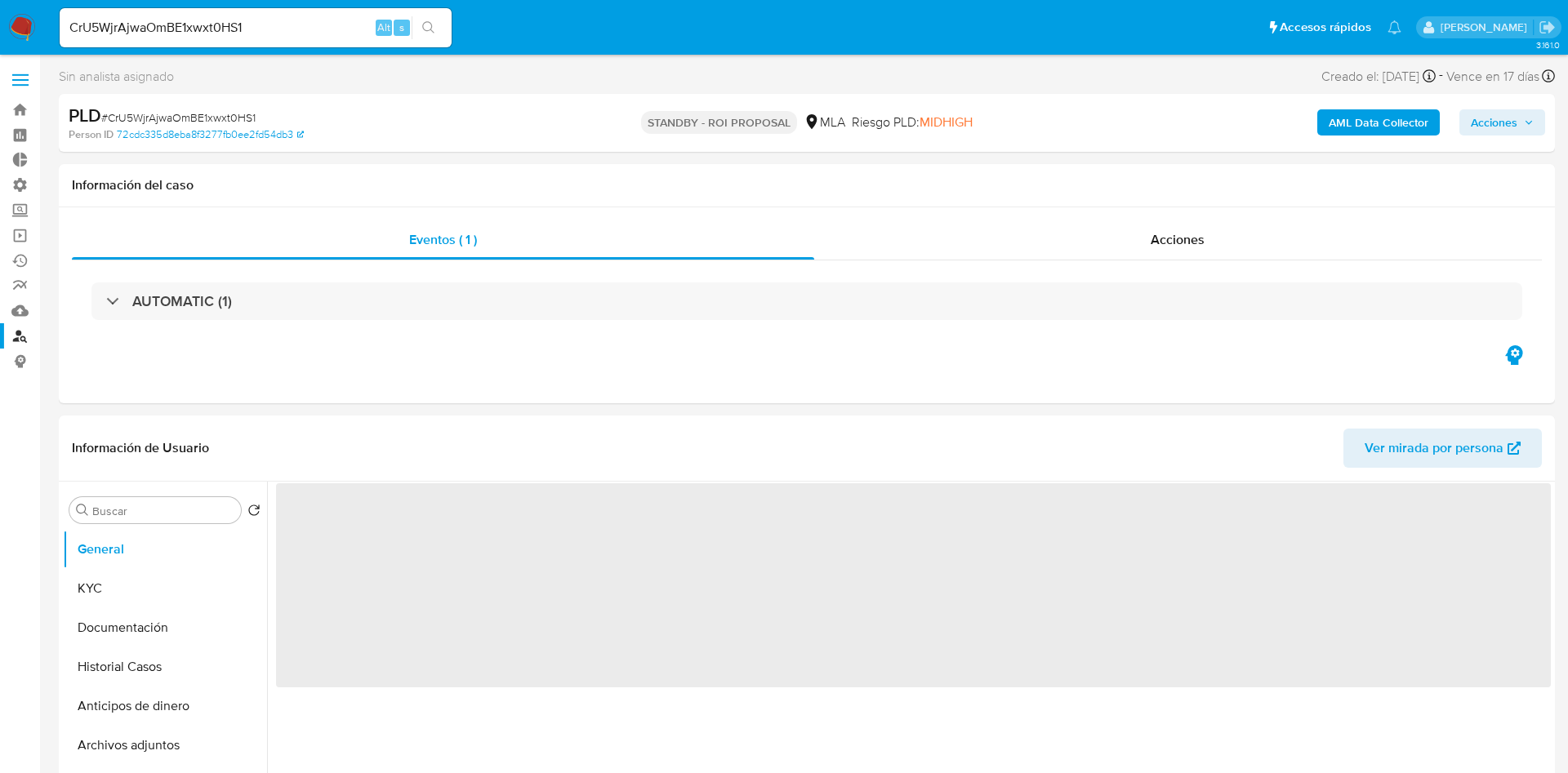
select select "10"
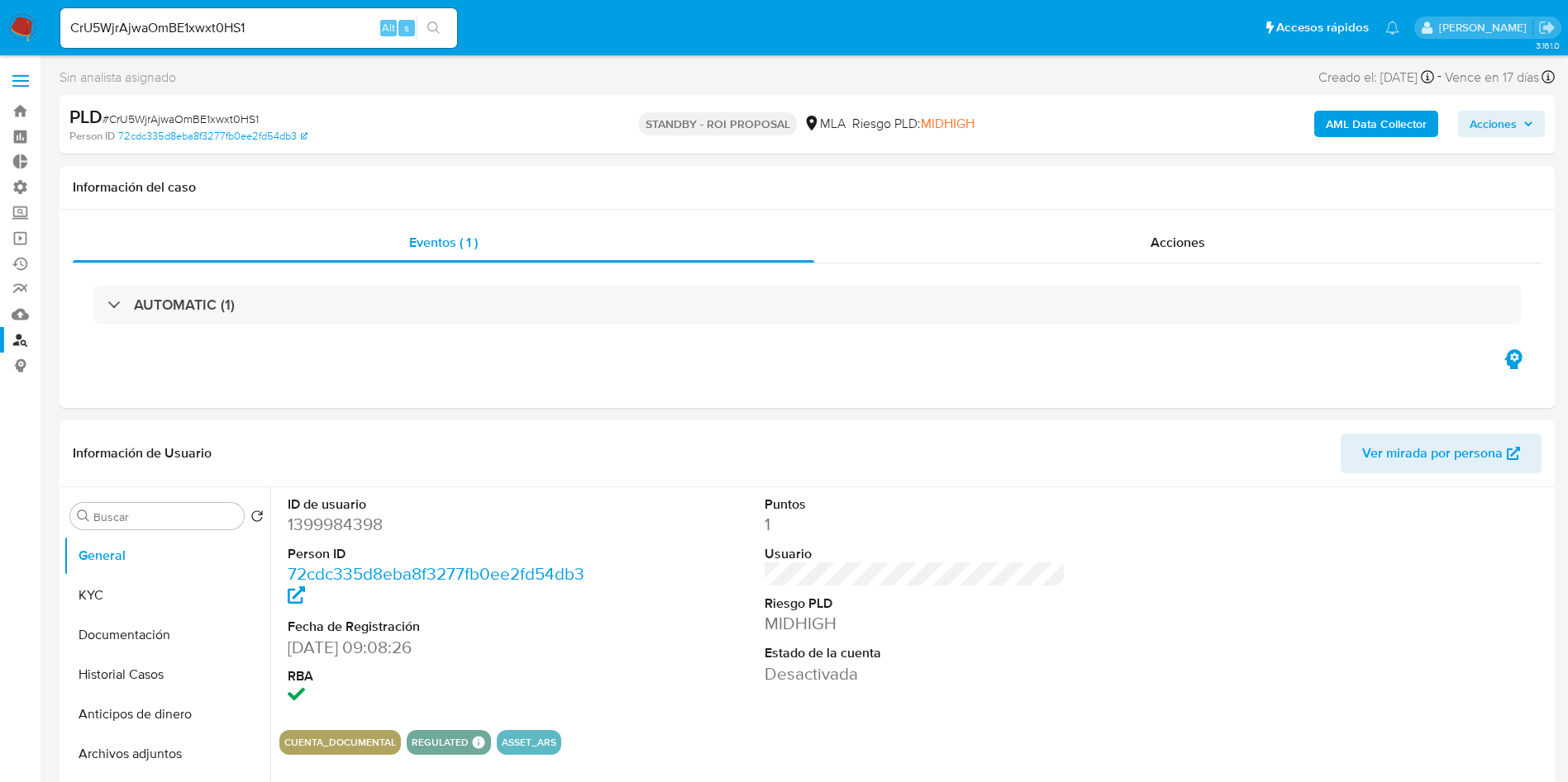
click at [148, 33] on input "CrU5WjrAjwaOmBE1xwxt0HS1" at bounding box center [258, 27] width 396 height 21
paste input "TO1cLK33Tww4khudw2bJjCmJ"
type input "TO1cLK33Tww4khudw2bJjCmJ"
click at [450, 35] on button "search-icon" at bounding box center [434, 27] width 34 height 23
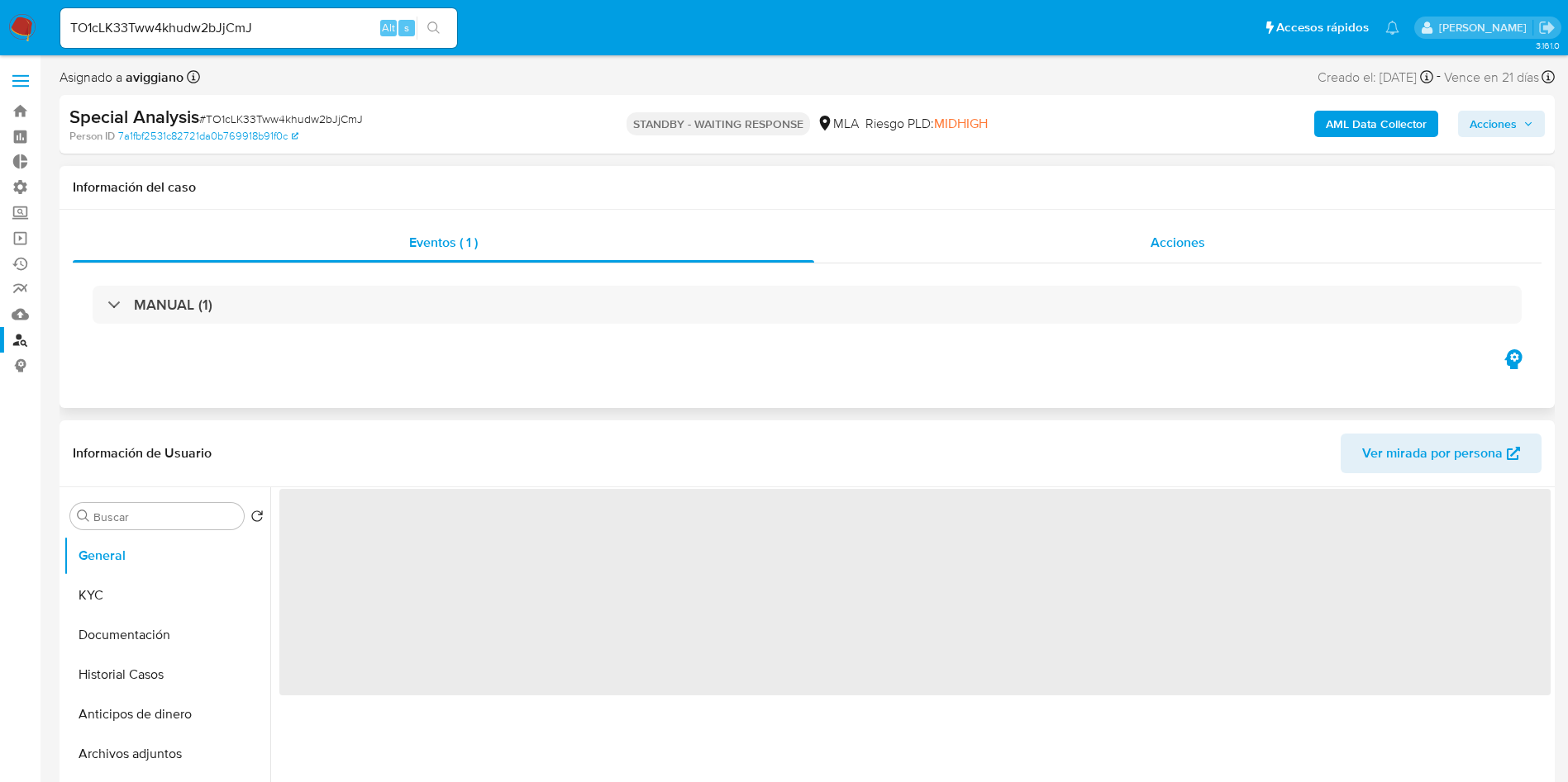
click at [1160, 242] on span "Acciones" at bounding box center [1178, 243] width 54 height 19
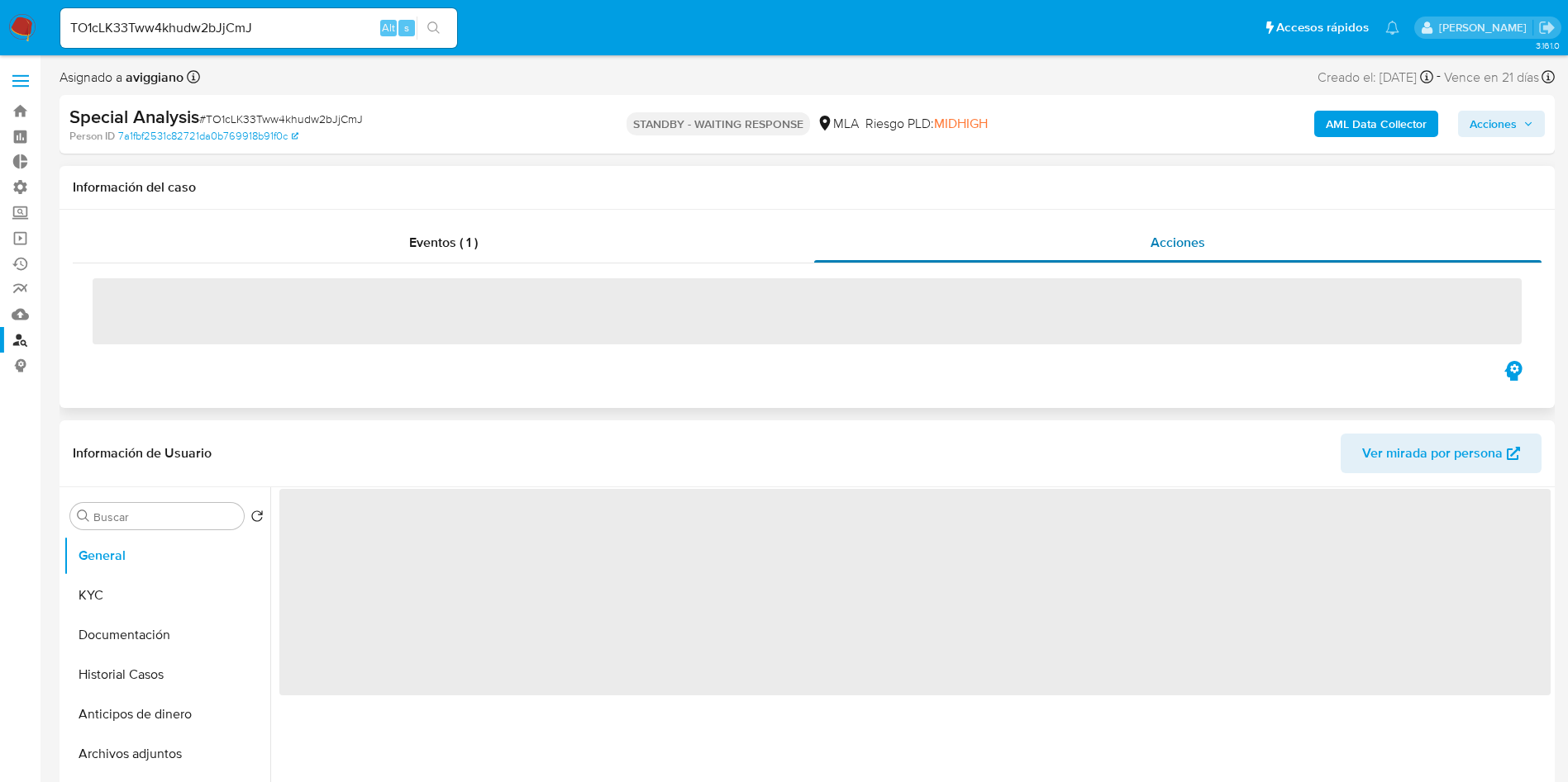
select select "10"
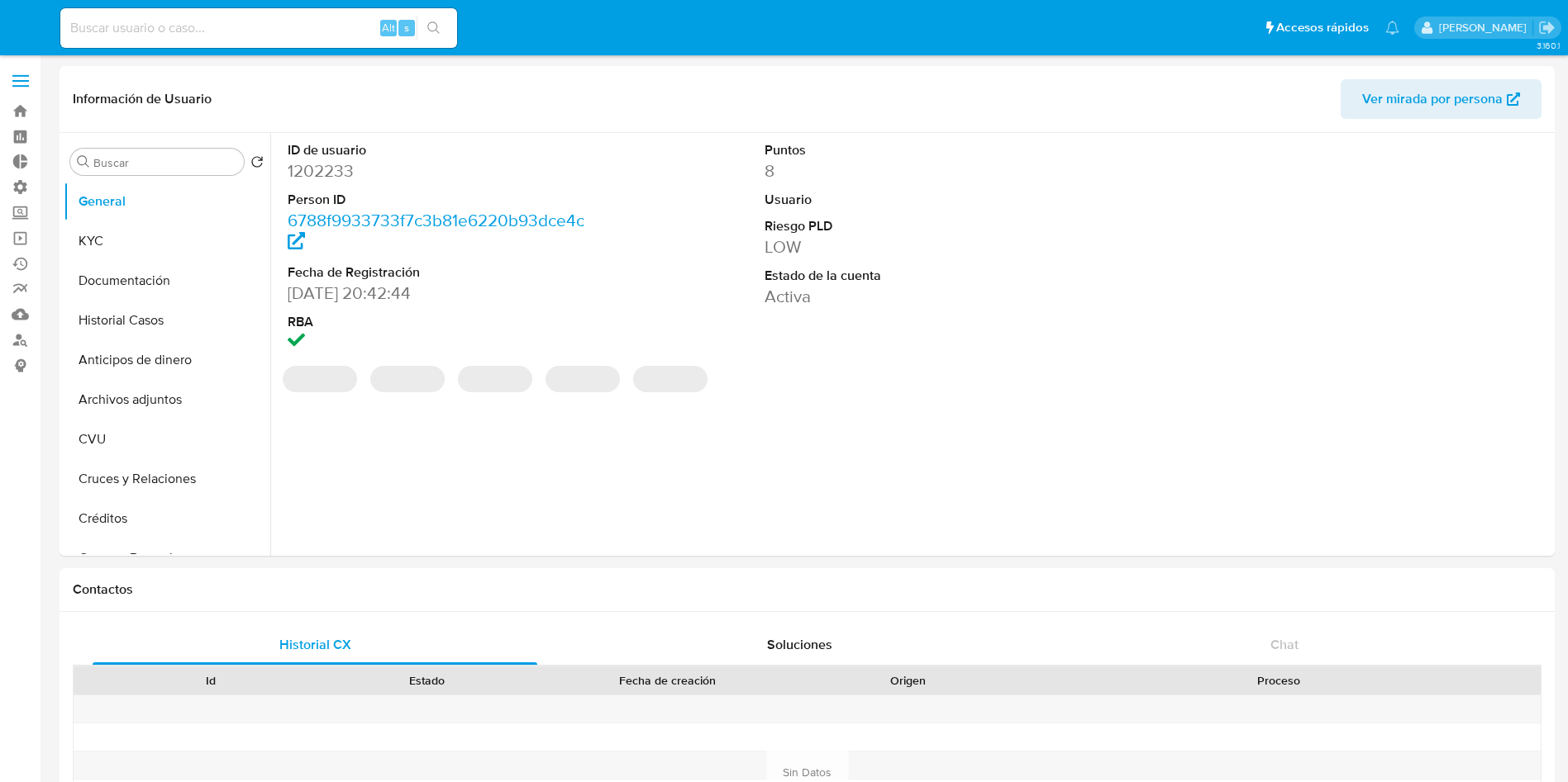
select select "10"
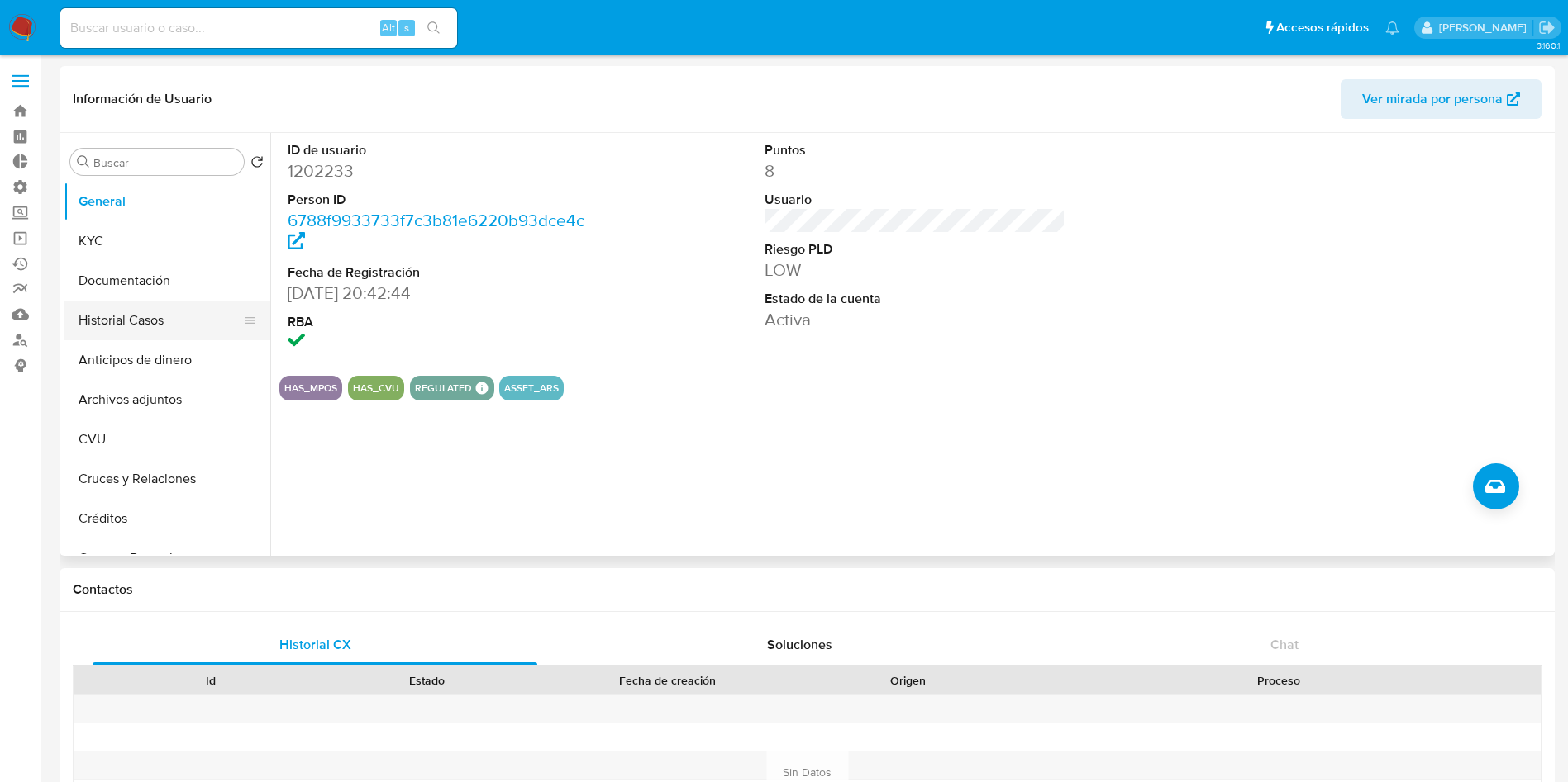
click at [132, 326] on button "Historial Casos" at bounding box center [160, 321] width 193 height 40
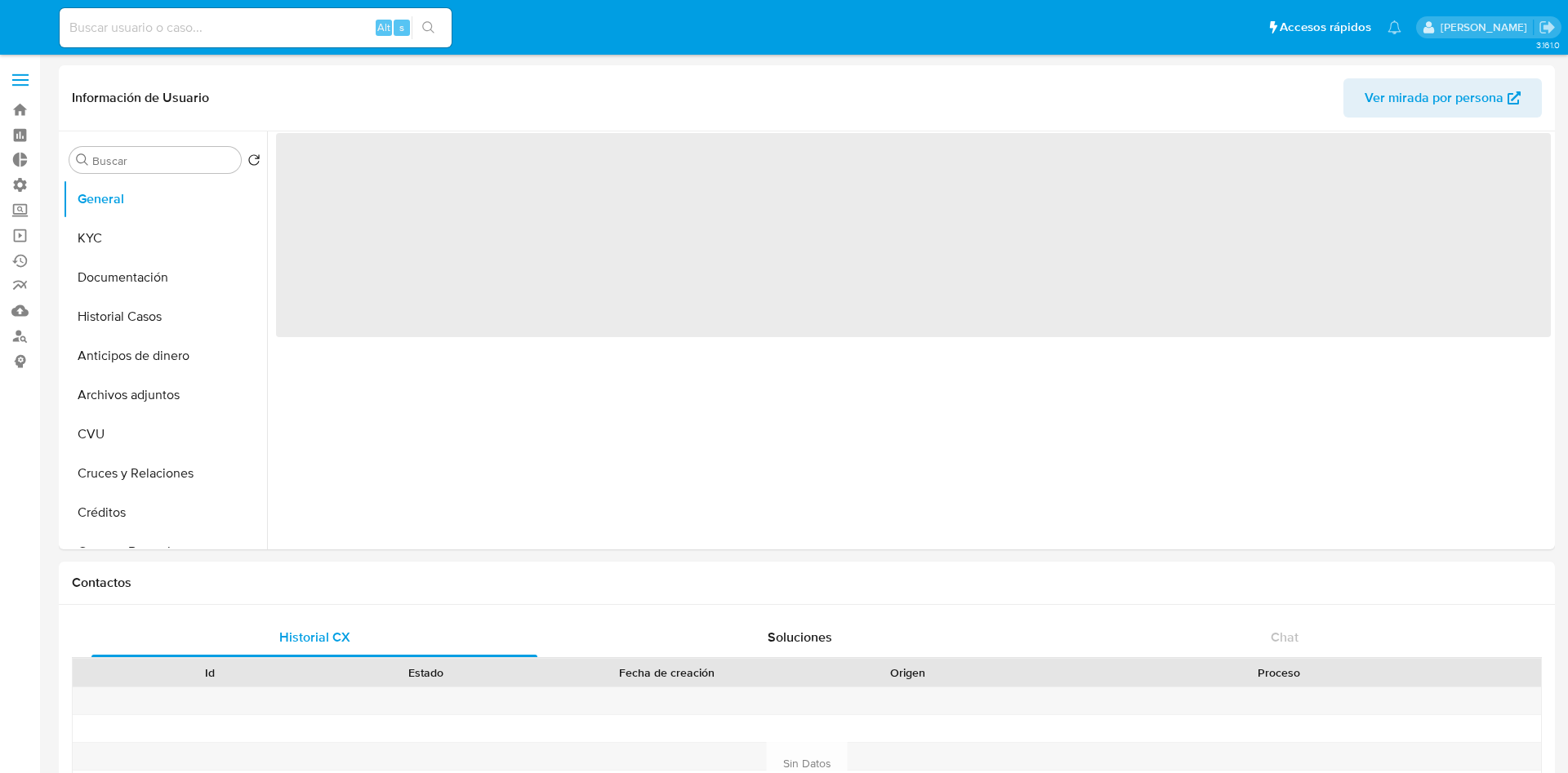
select select "10"
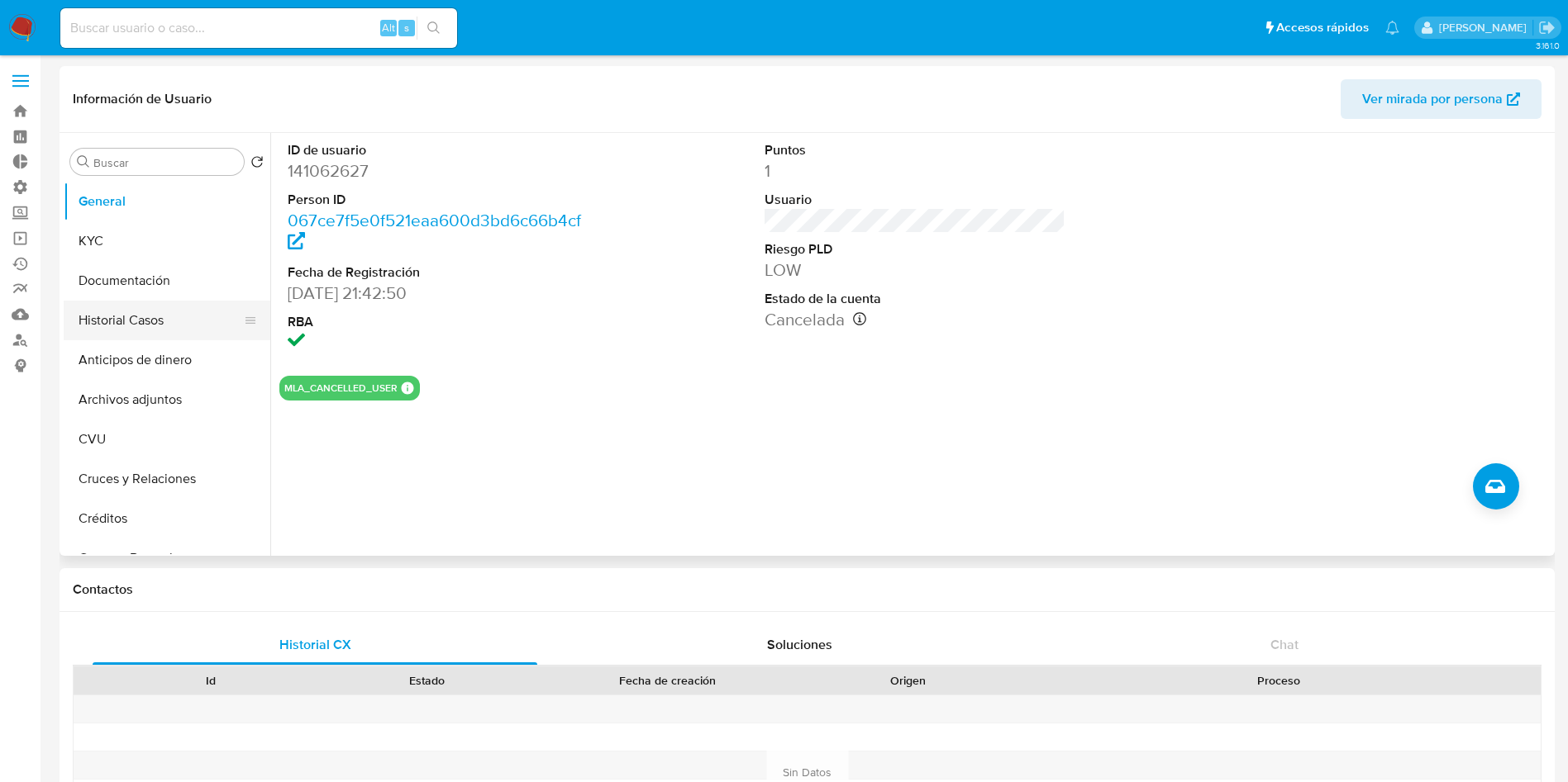
click at [141, 321] on button "Historial Casos" at bounding box center [160, 321] width 193 height 40
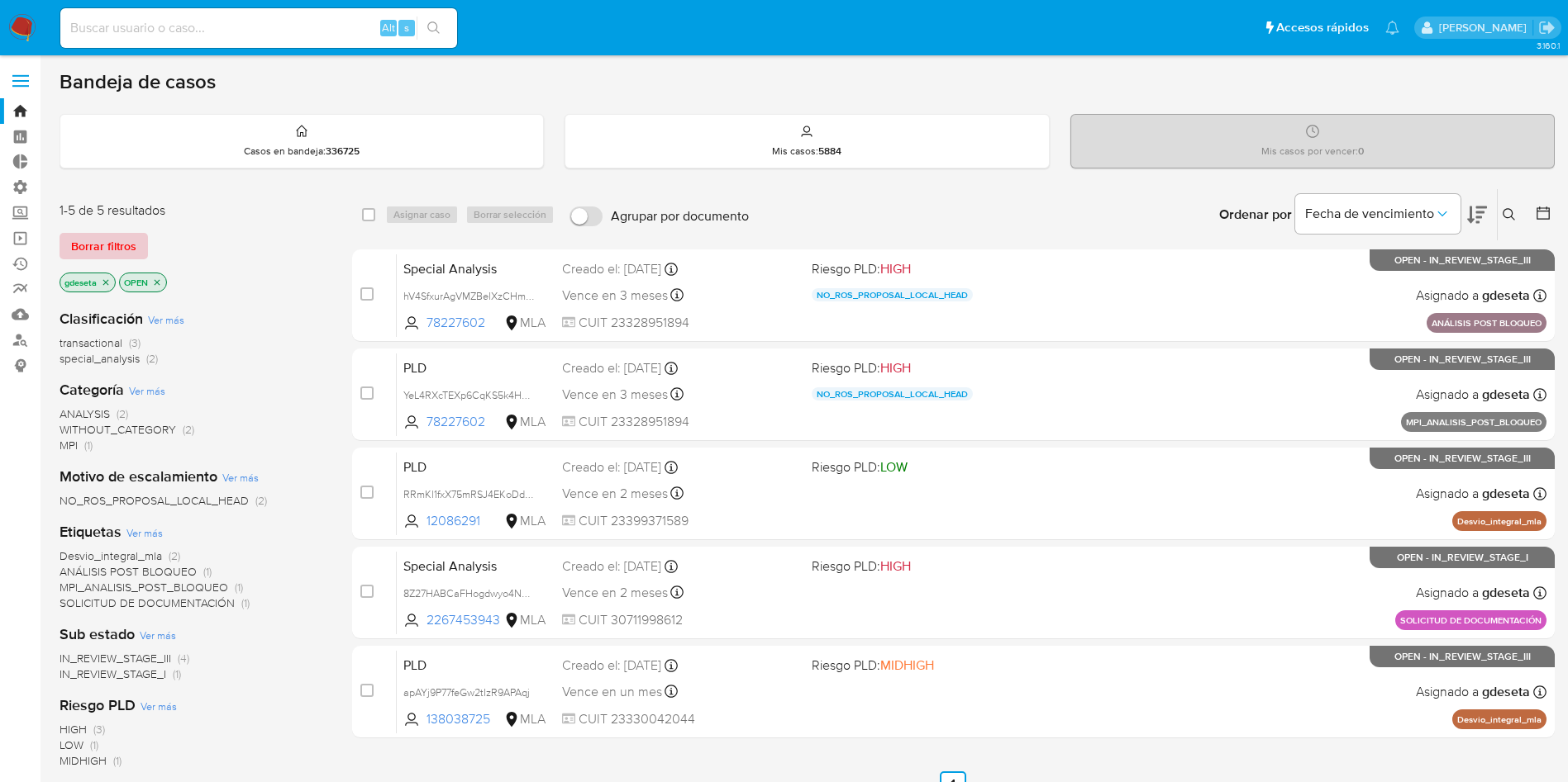
click at [118, 240] on span "Borrar filtros" at bounding box center [104, 246] width 65 height 23
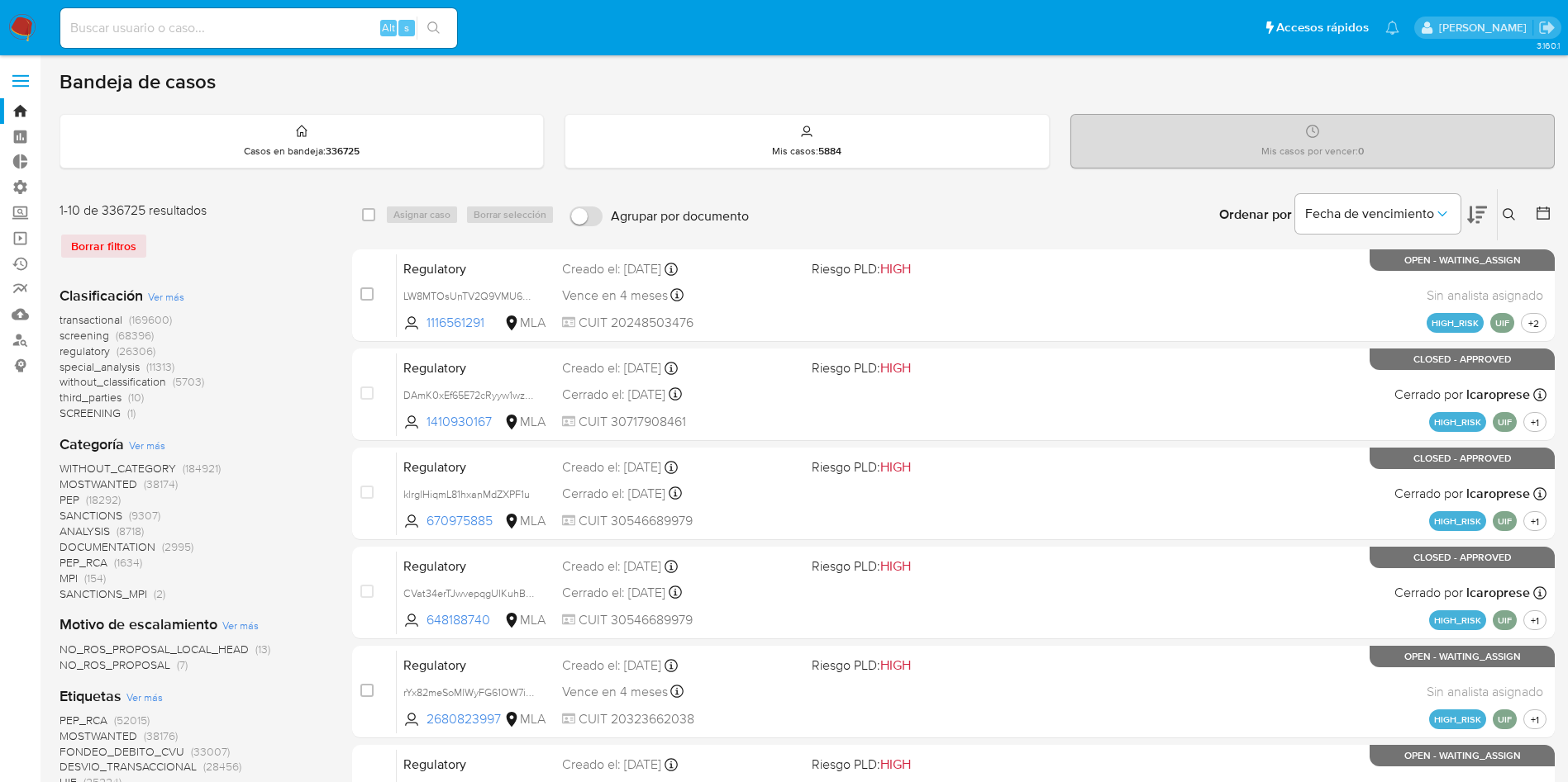
click at [1504, 211] on icon at bounding box center [1509, 215] width 14 height 14
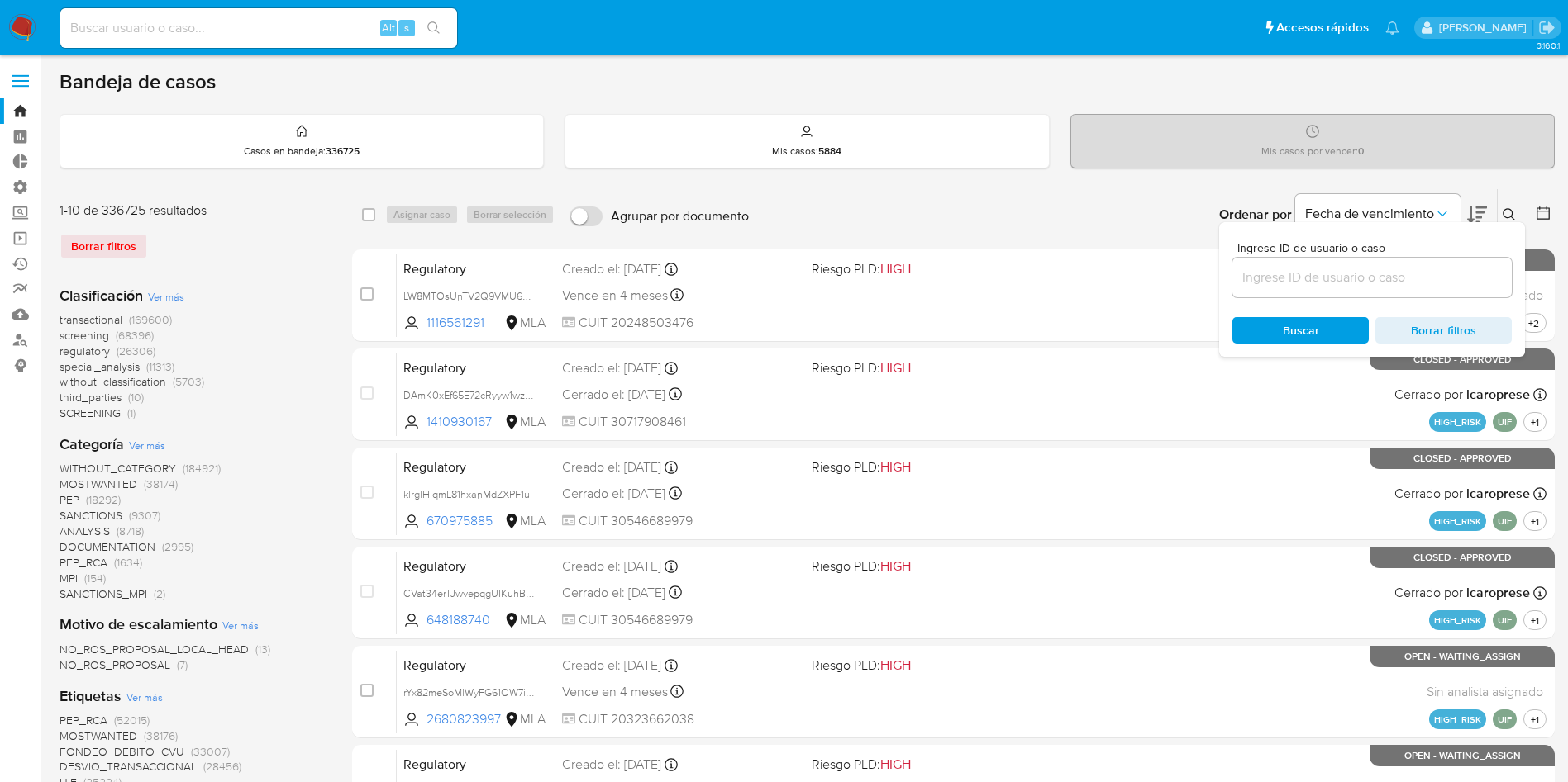
click at [1368, 285] on input at bounding box center [1371, 277] width 279 height 21
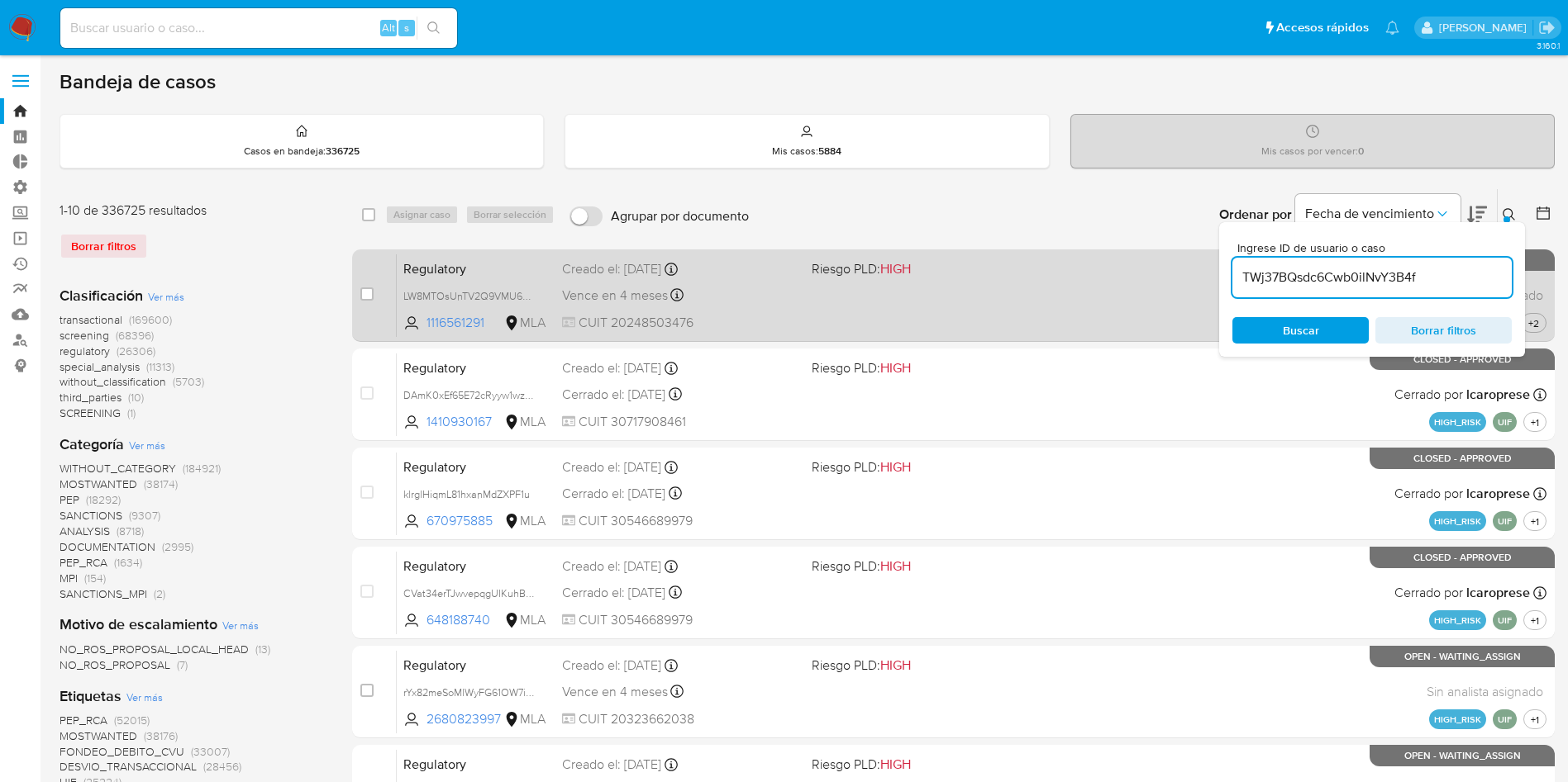
type input "TWj37BQsdc6Cwb0ilNvY3B4f"
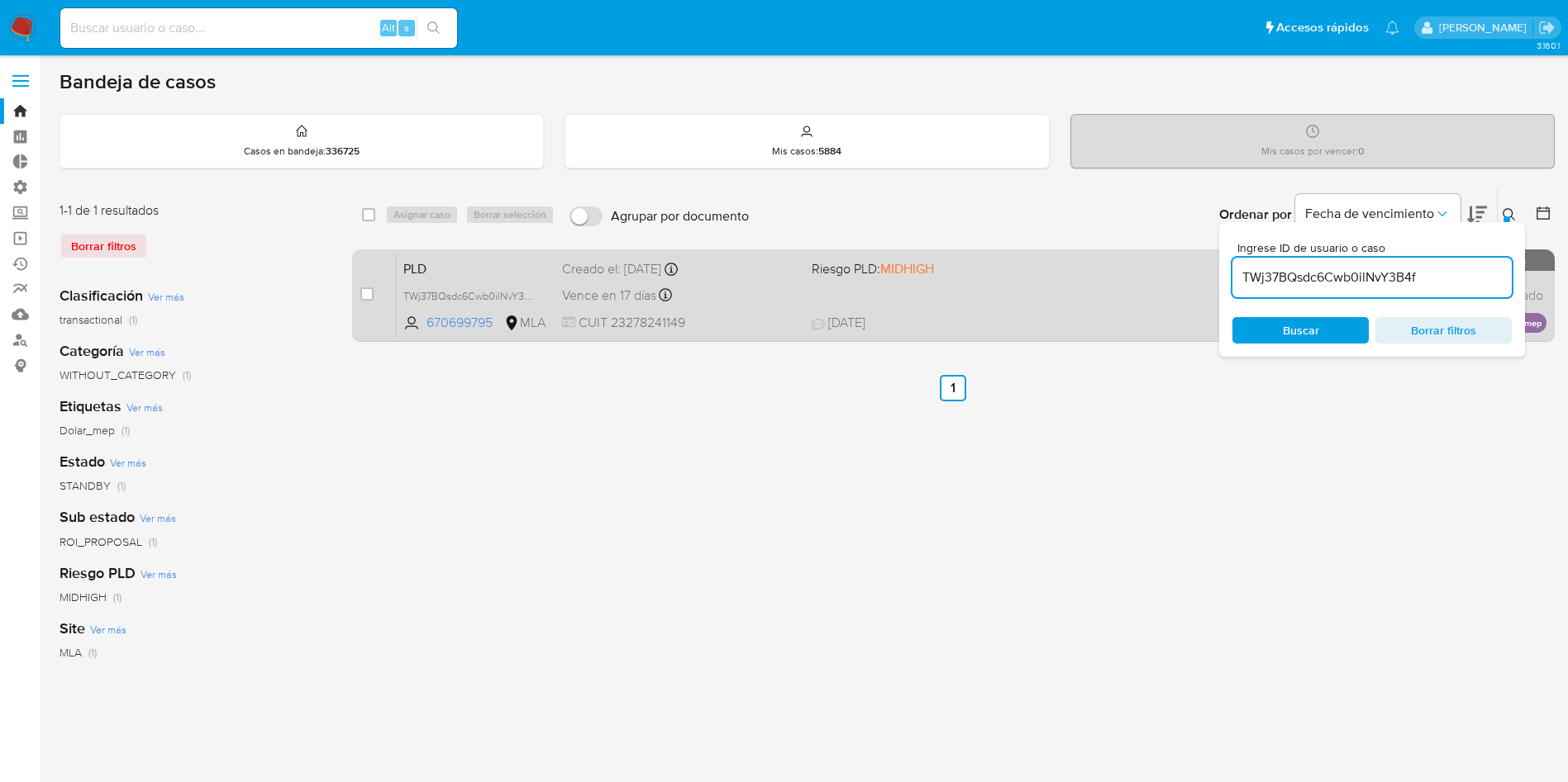
click at [359, 289] on div "case-item-checkbox No es posible asignar el caso PLD TWj37BQsdc6Cwb0ilNvY3B4f 6…" at bounding box center [953, 295] width 1202 height 92
click at [368, 292] on input "checkbox" at bounding box center [367, 294] width 14 height 14
checkbox input "true"
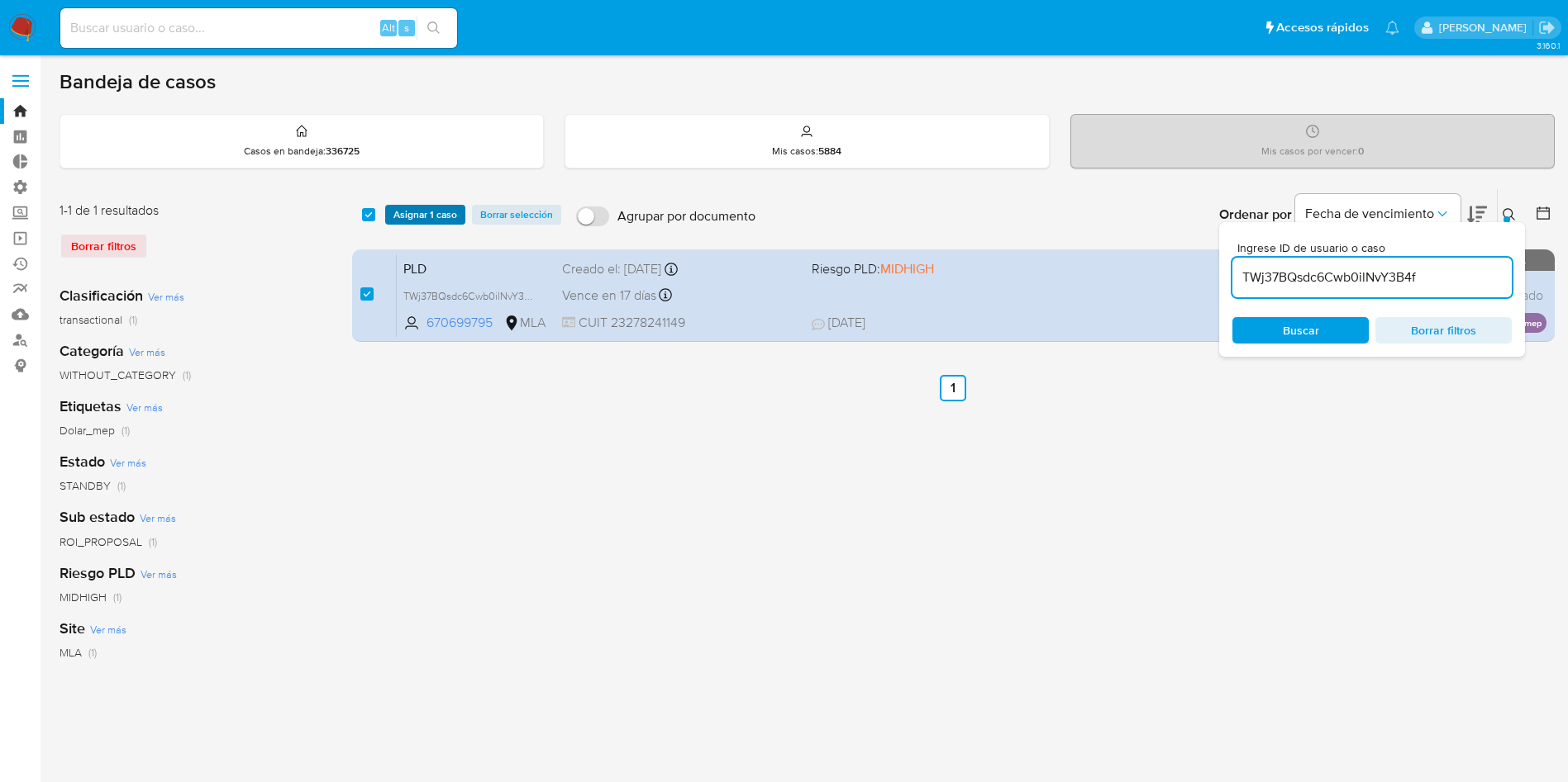
click at [416, 215] on span "Asignar 1 caso" at bounding box center [425, 214] width 64 height 16
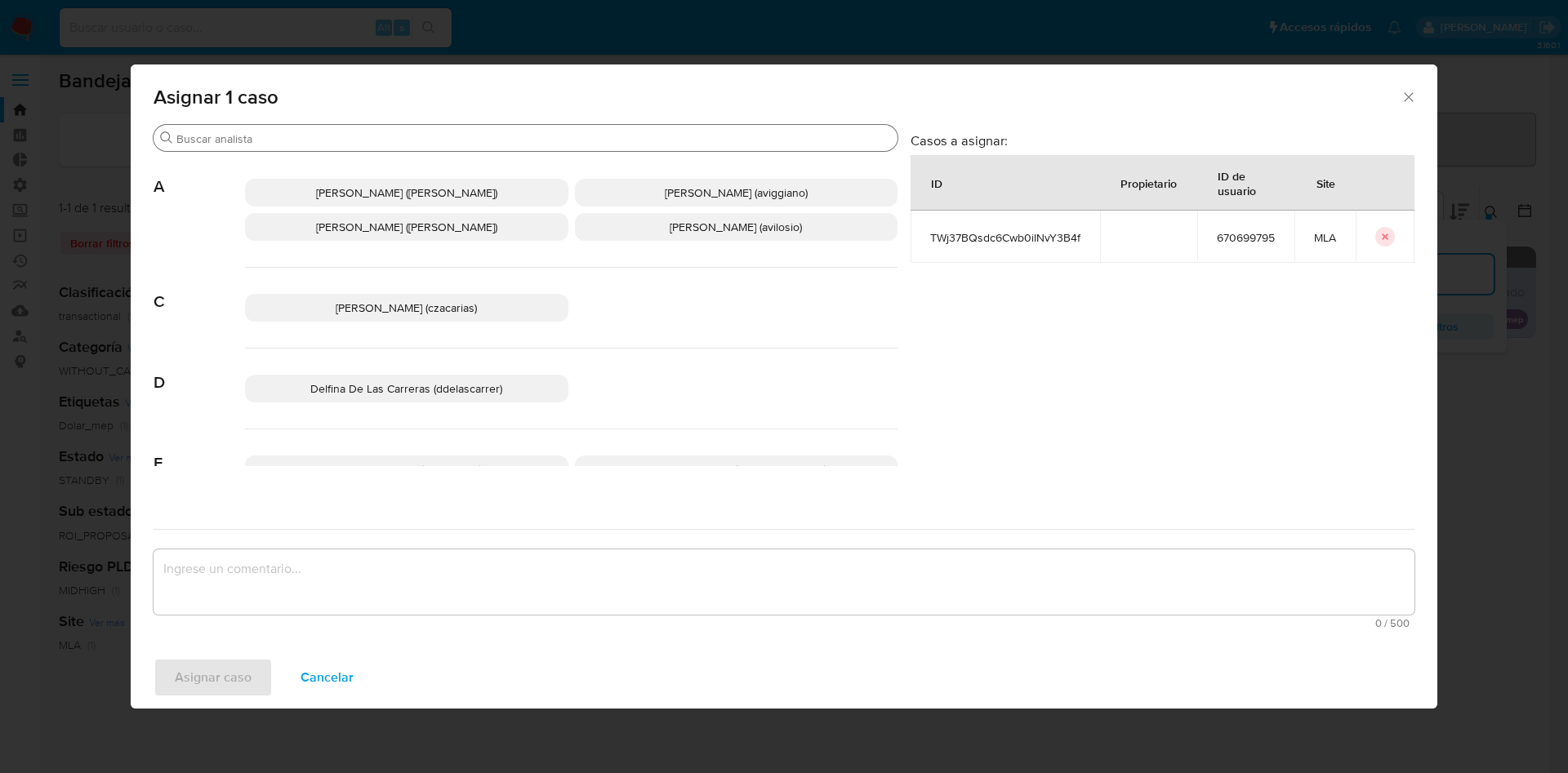
drag, startPoint x: 488, startPoint y: 148, endPoint x: 487, endPoint y: 137, distance: 11.0
click at [489, 144] on div "Buscar" at bounding box center [525, 137] width 744 height 26
click at [487, 134] on input "Buscar" at bounding box center [533, 139] width 714 height 15
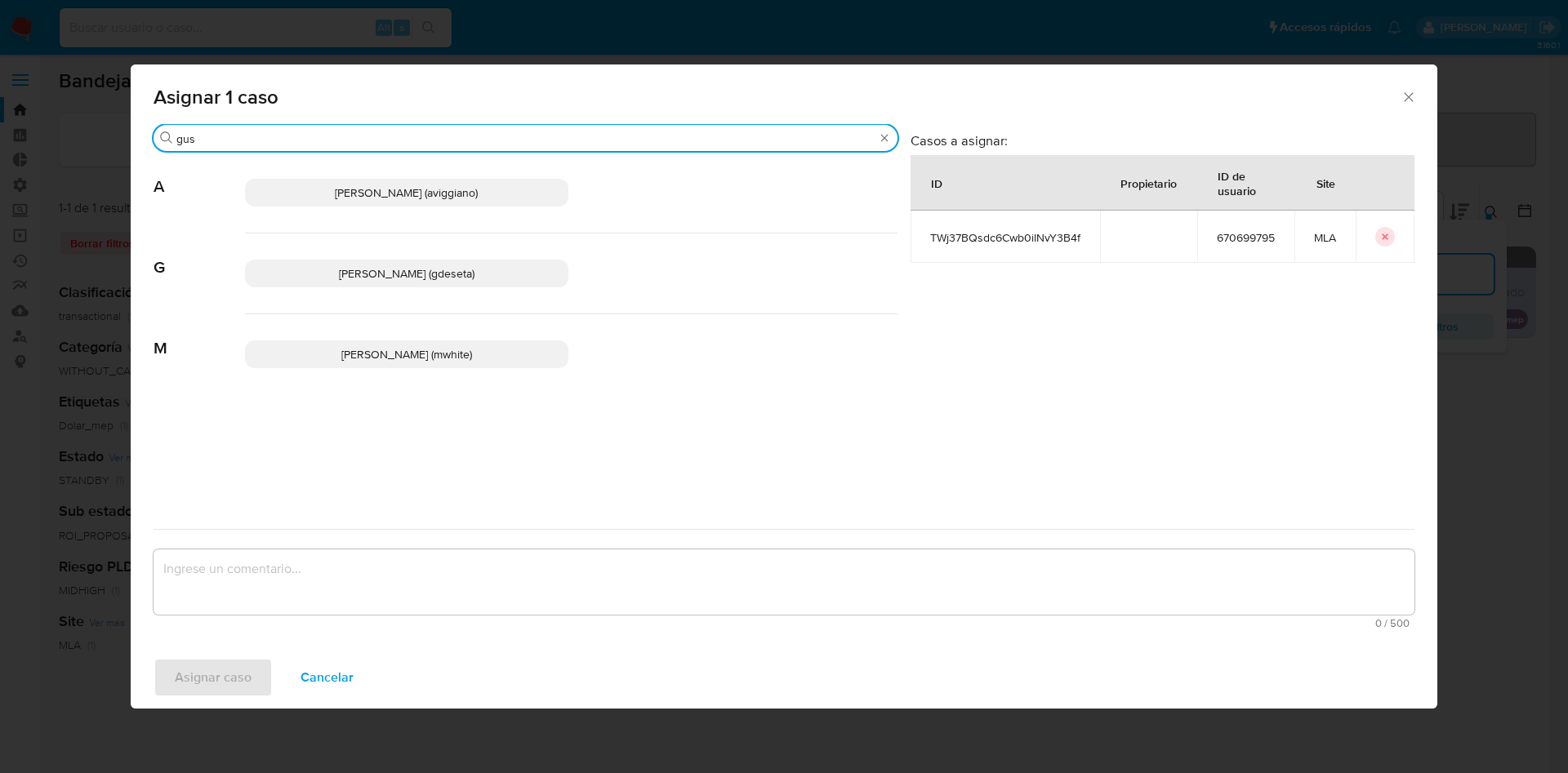
type input "gus"
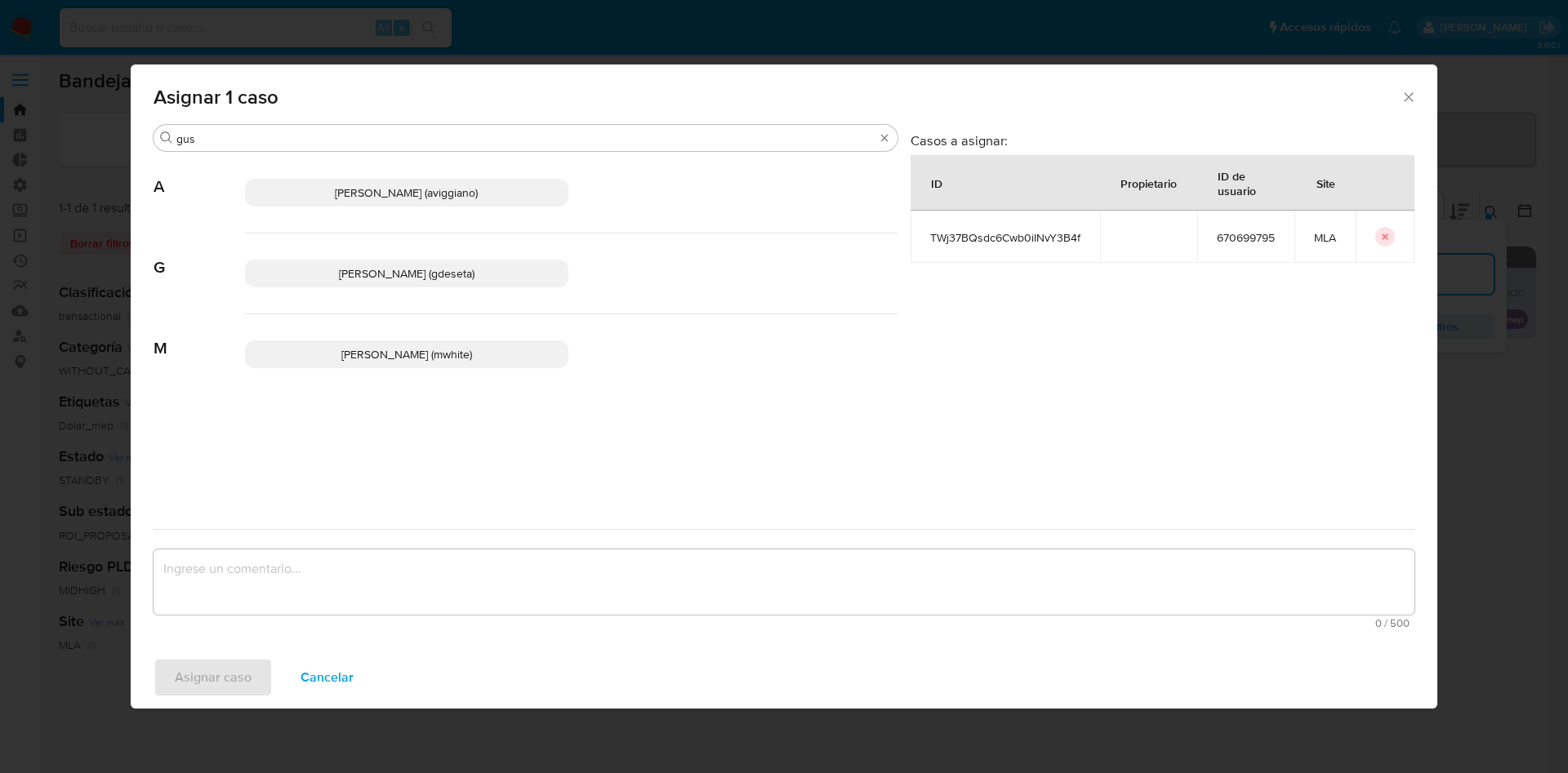
drag, startPoint x: 365, startPoint y: 271, endPoint x: 360, endPoint y: 322, distance: 51.2
click at [365, 272] on span "Gustavo Andres De Seta (gdeseta)" at bounding box center [407, 273] width 136 height 16
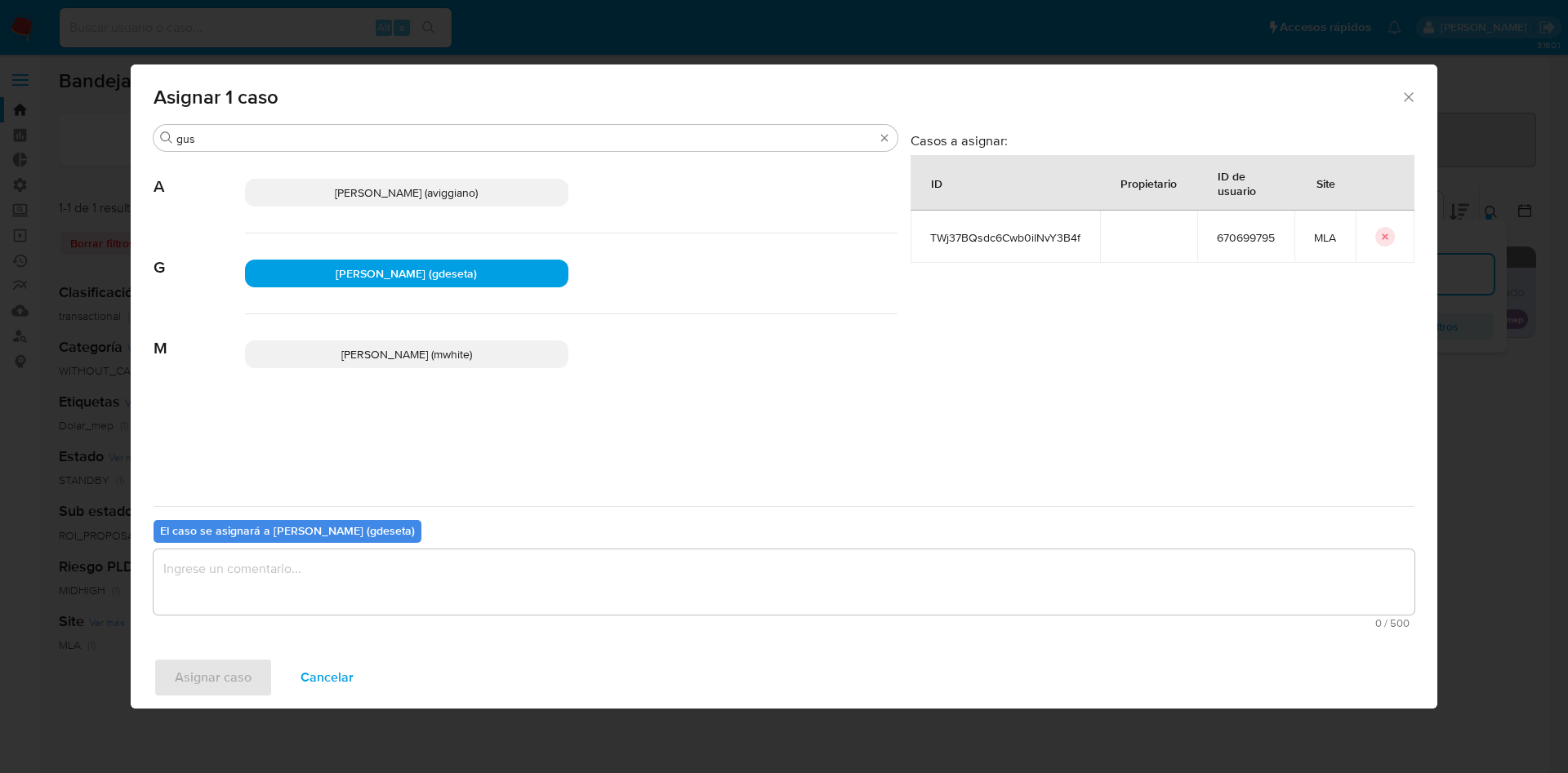
click at [338, 561] on textarea "assign-modal" at bounding box center [784, 582] width 1261 height 65
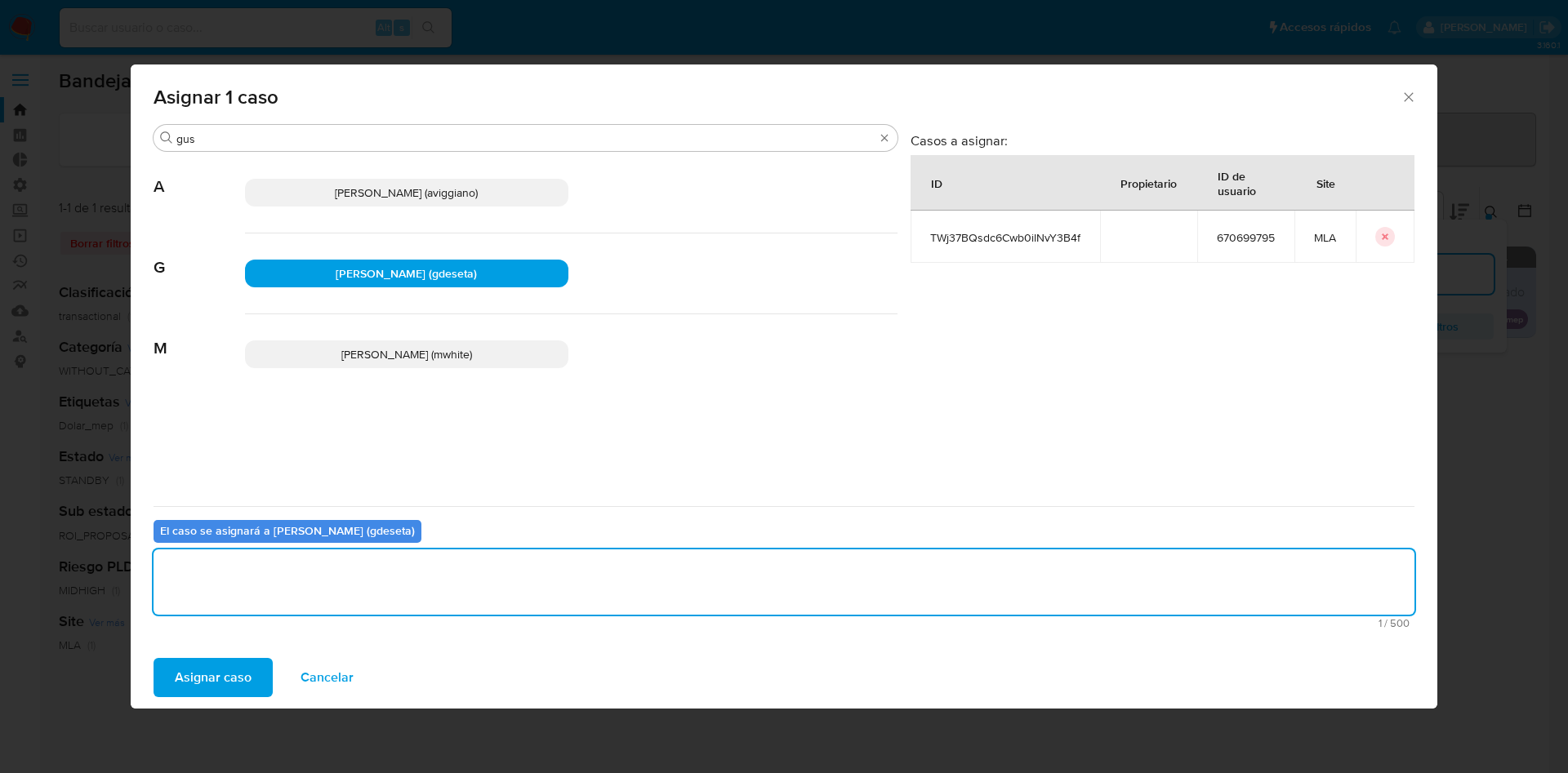
click at [225, 684] on span "Asignar caso" at bounding box center [213, 677] width 77 height 36
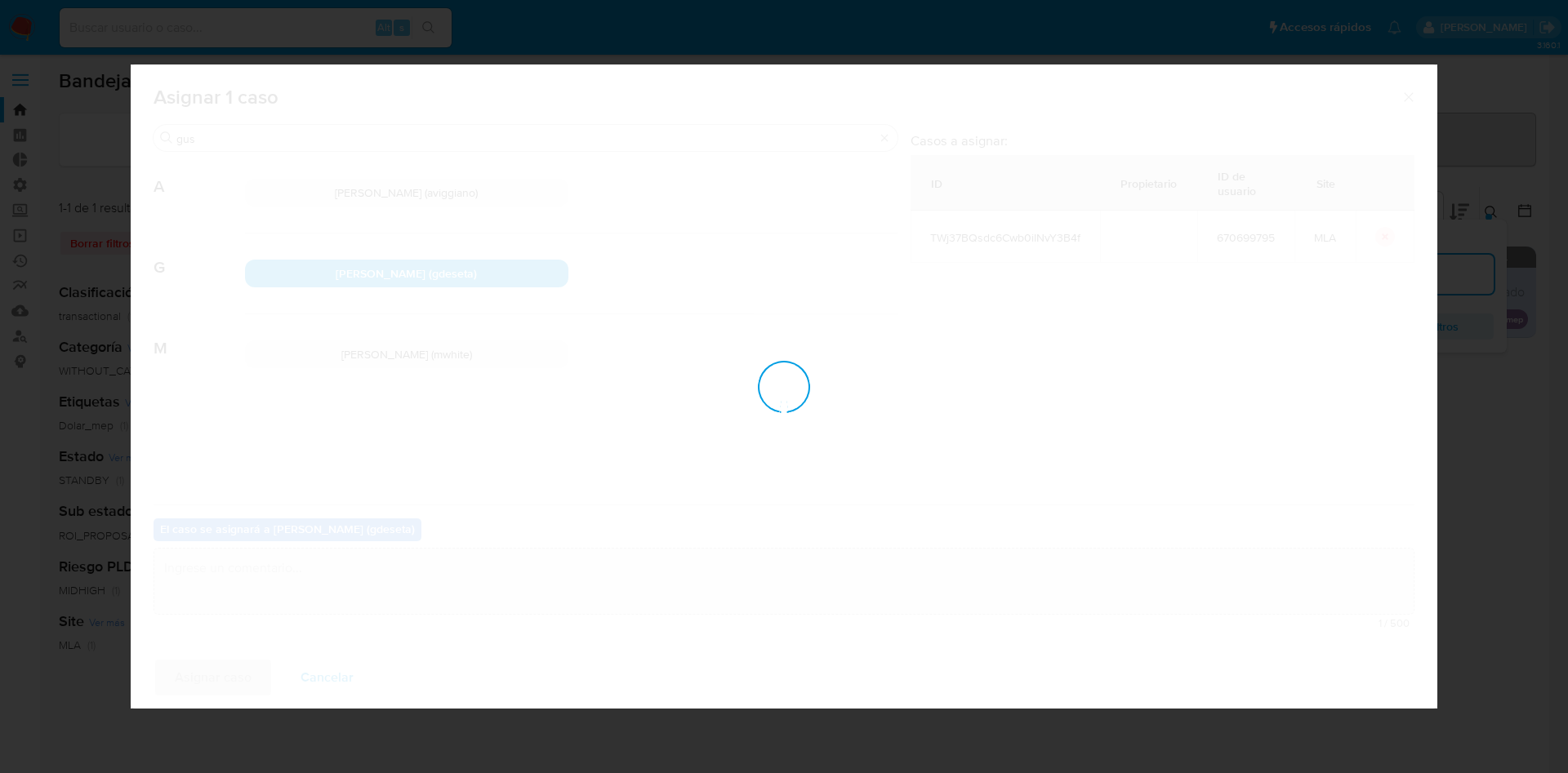
checkbox input "false"
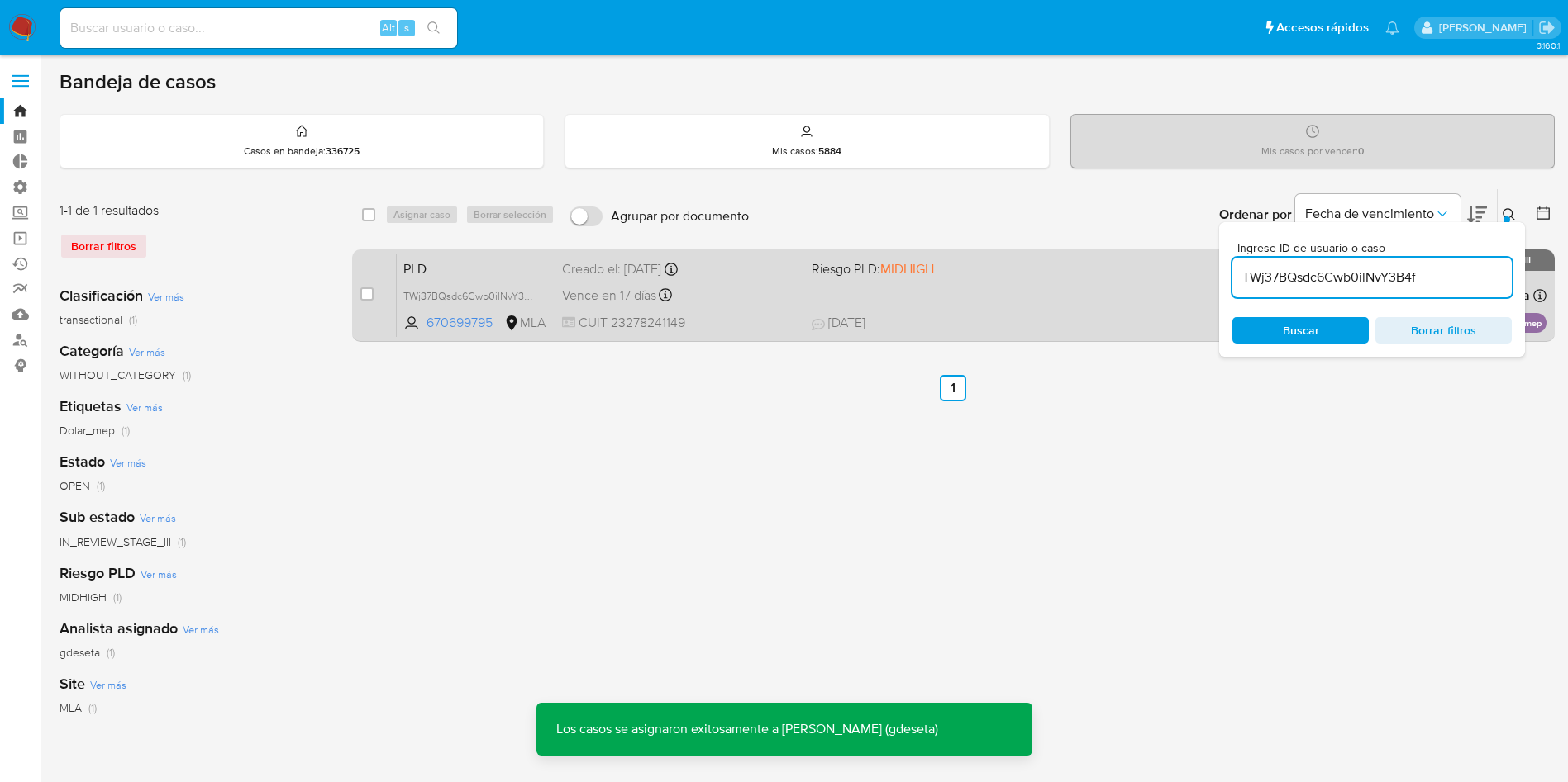
click at [436, 283] on div "PLD TWj37BQsdc6Cwb0ilNvY3B4f 670699795 MLA Riesgo PLD: MIDHIGH Creado el: 12/07…" at bounding box center [971, 295] width 1150 height 83
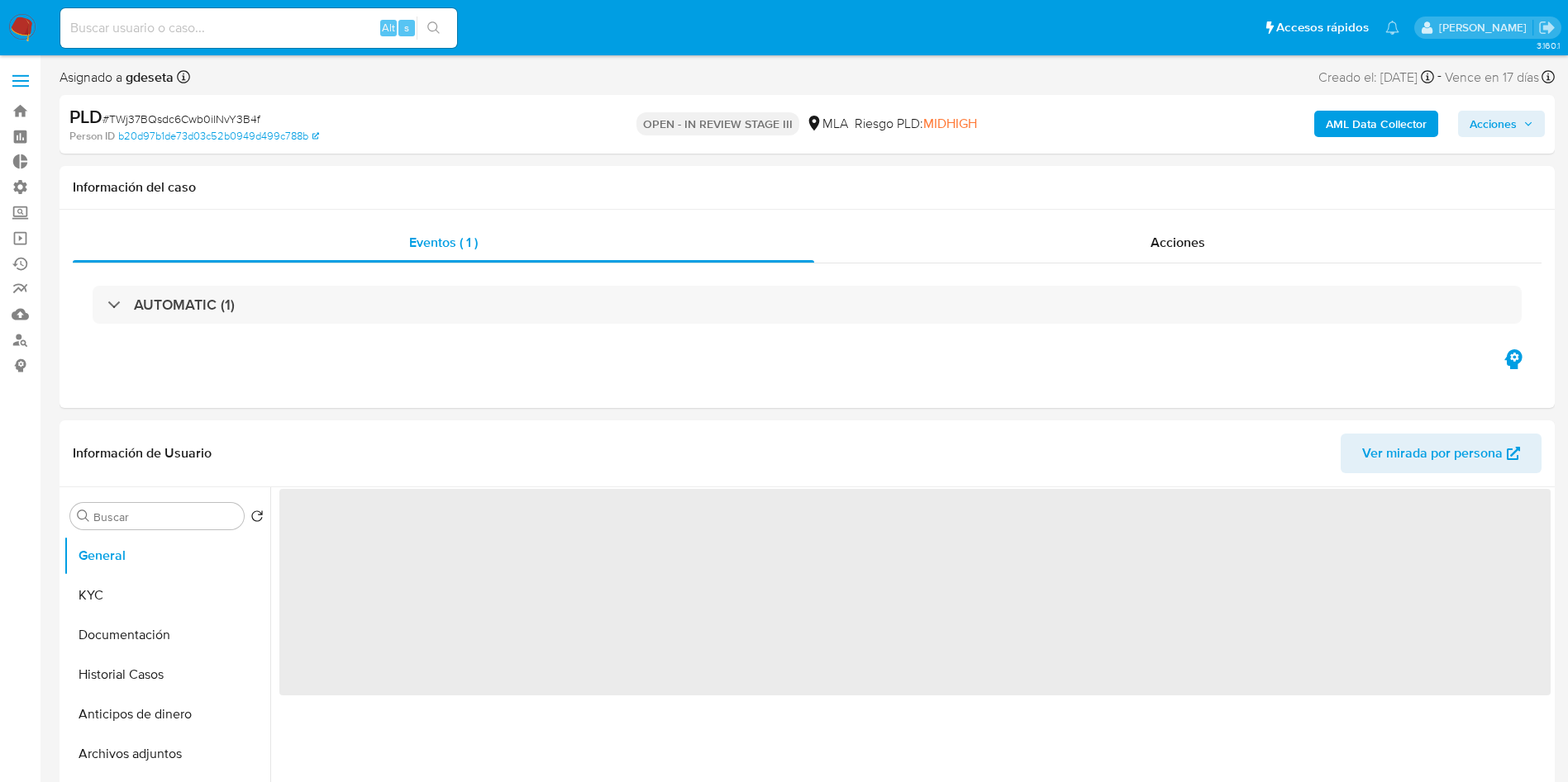
click at [1476, 127] on span "Acciones" at bounding box center [1493, 124] width 48 height 26
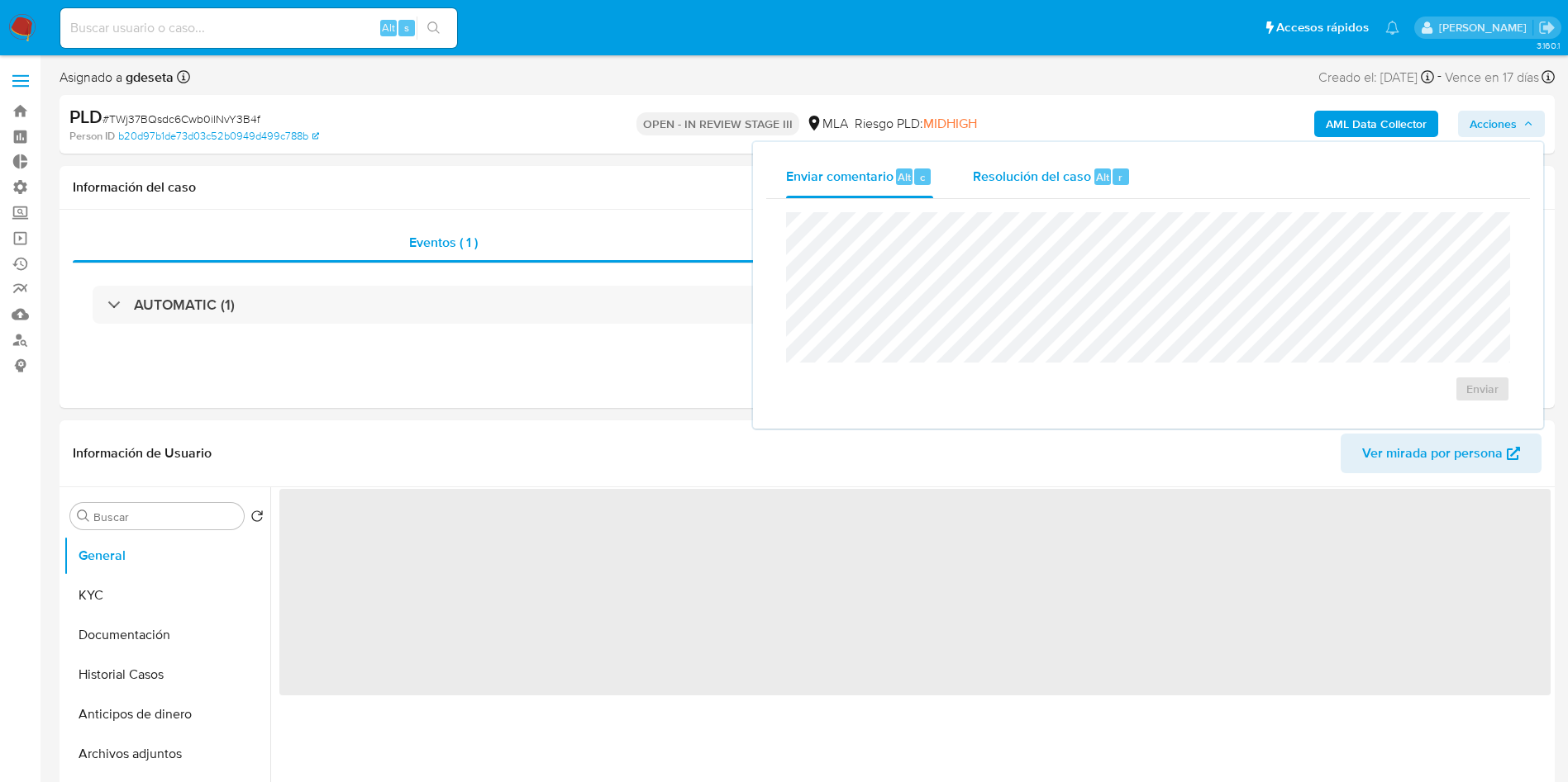
select select "10"
click at [1089, 181] on span "Resolución del caso" at bounding box center [1031, 176] width 118 height 19
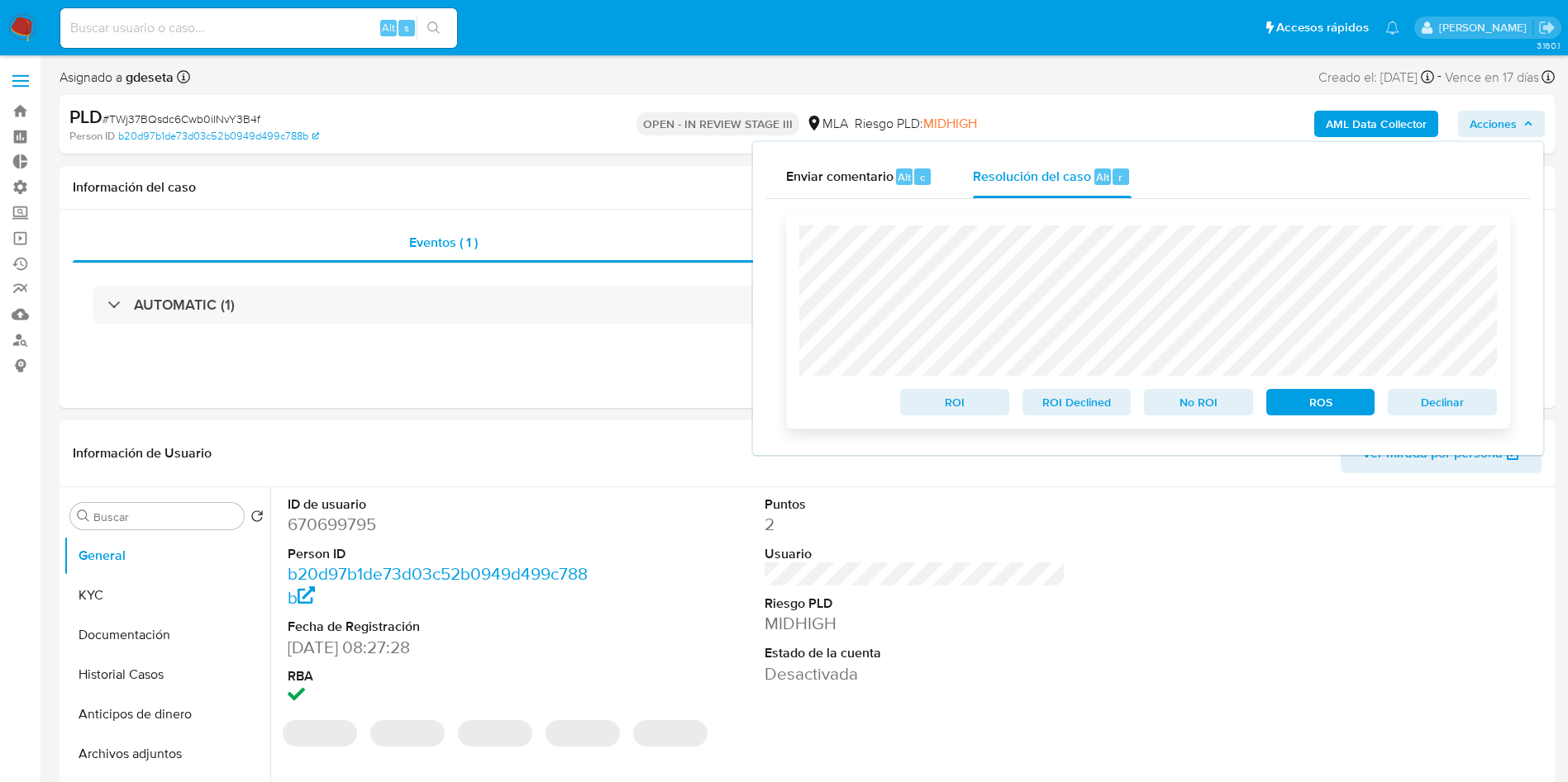
click at [1449, 399] on span "Declinar" at bounding box center [1442, 402] width 86 height 23
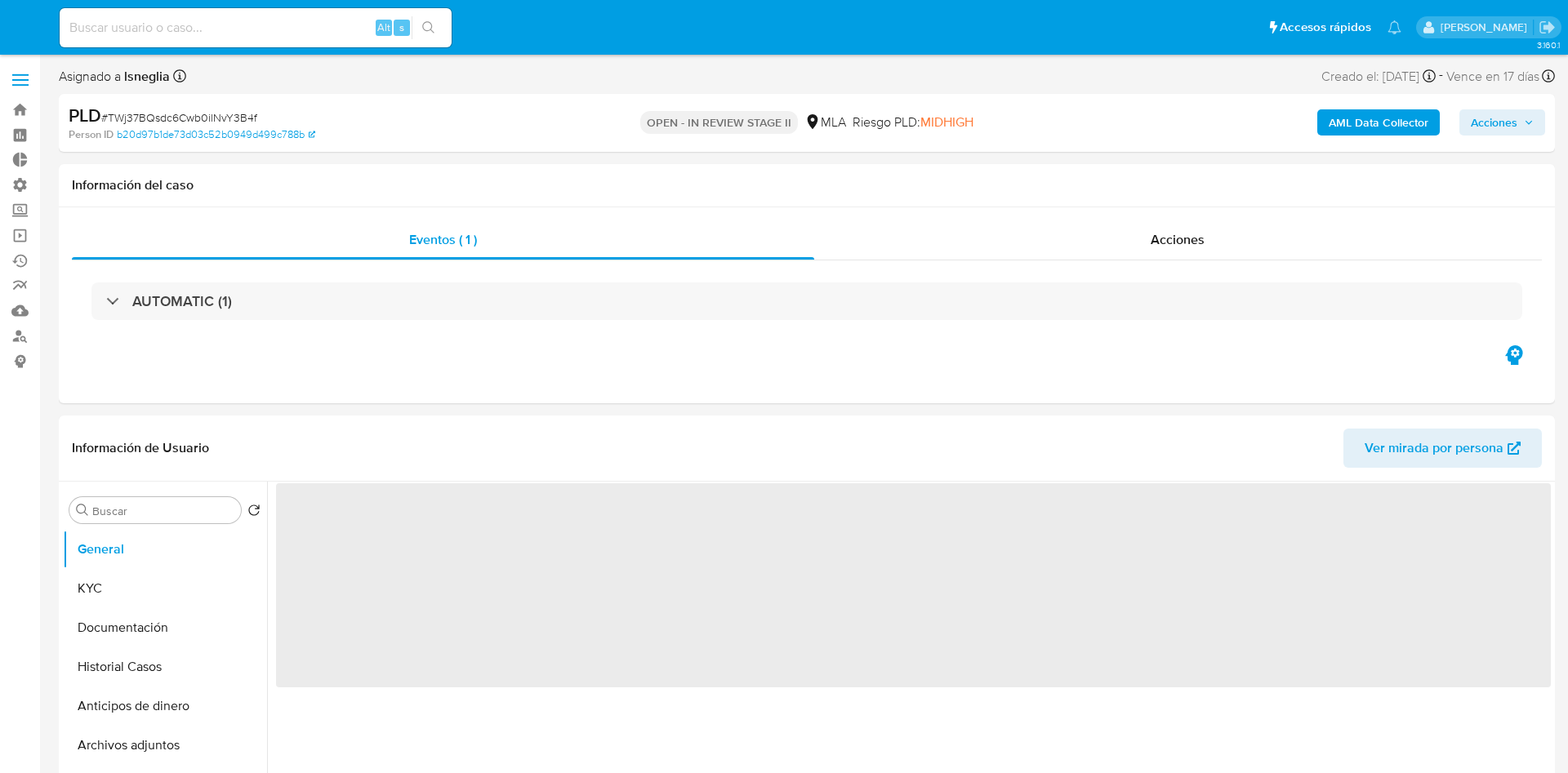
select select "10"
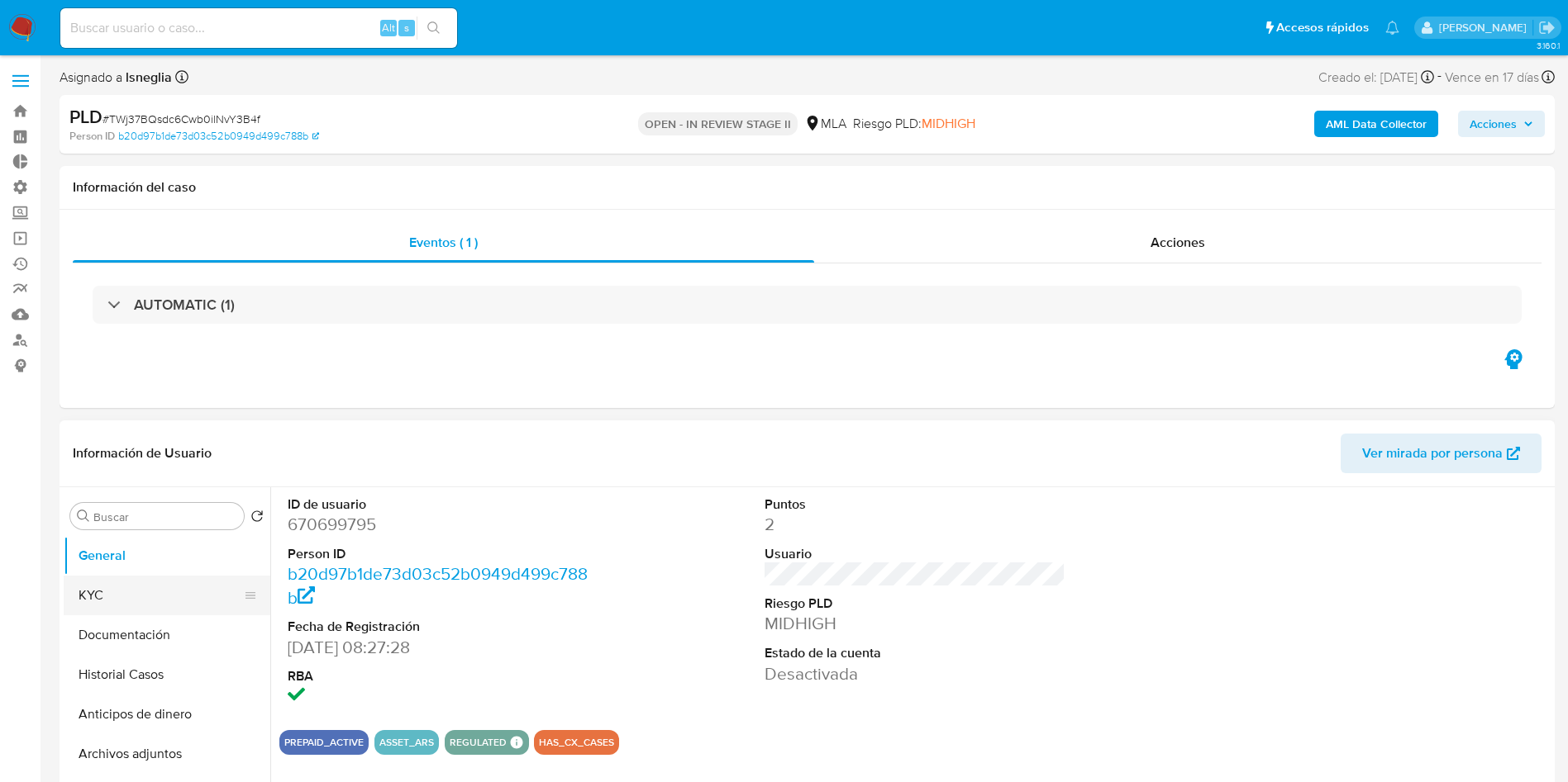
click at [66, 585] on button "KYC" at bounding box center [160, 595] width 193 height 40
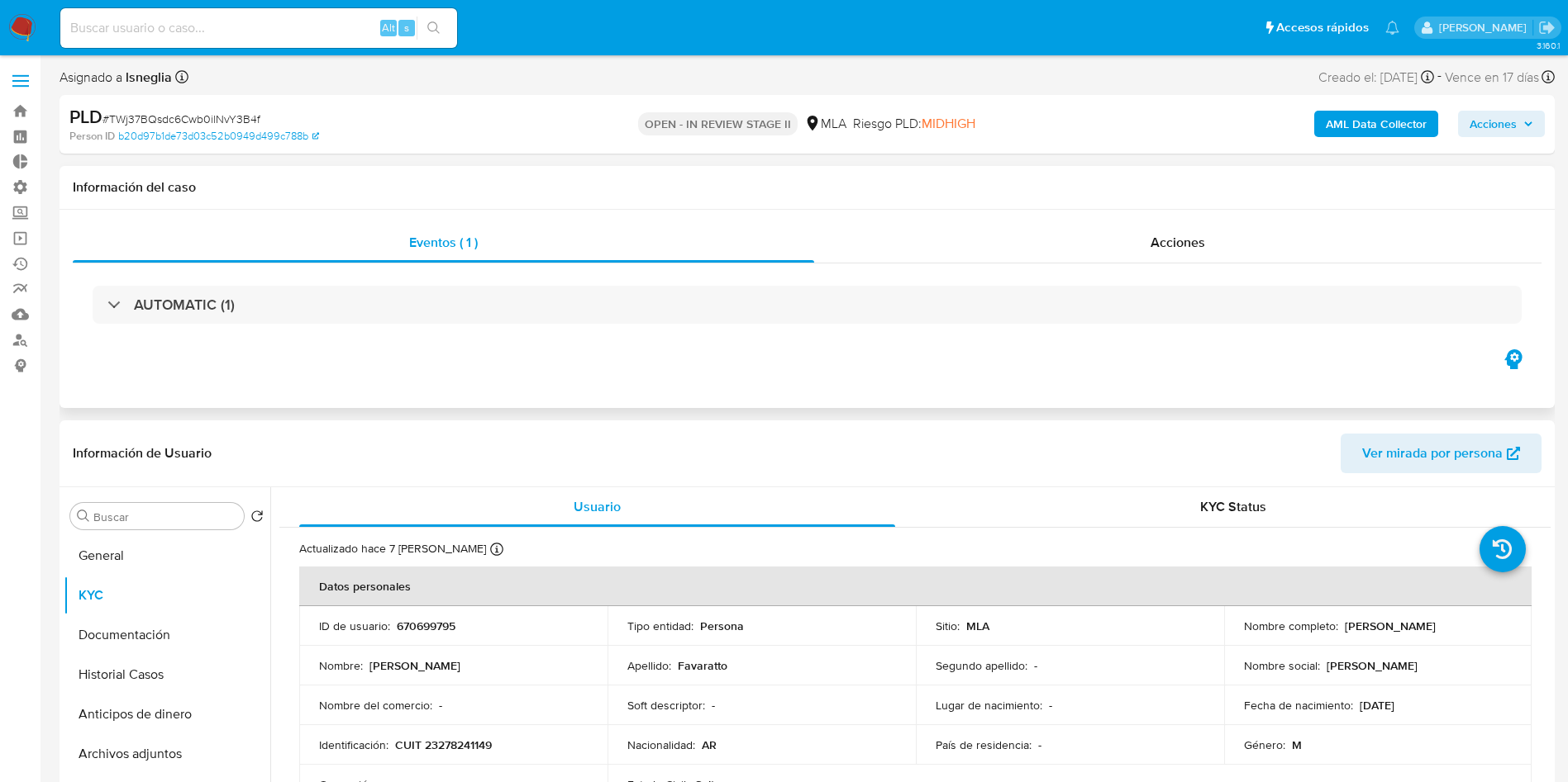
scroll to position [124, 0]
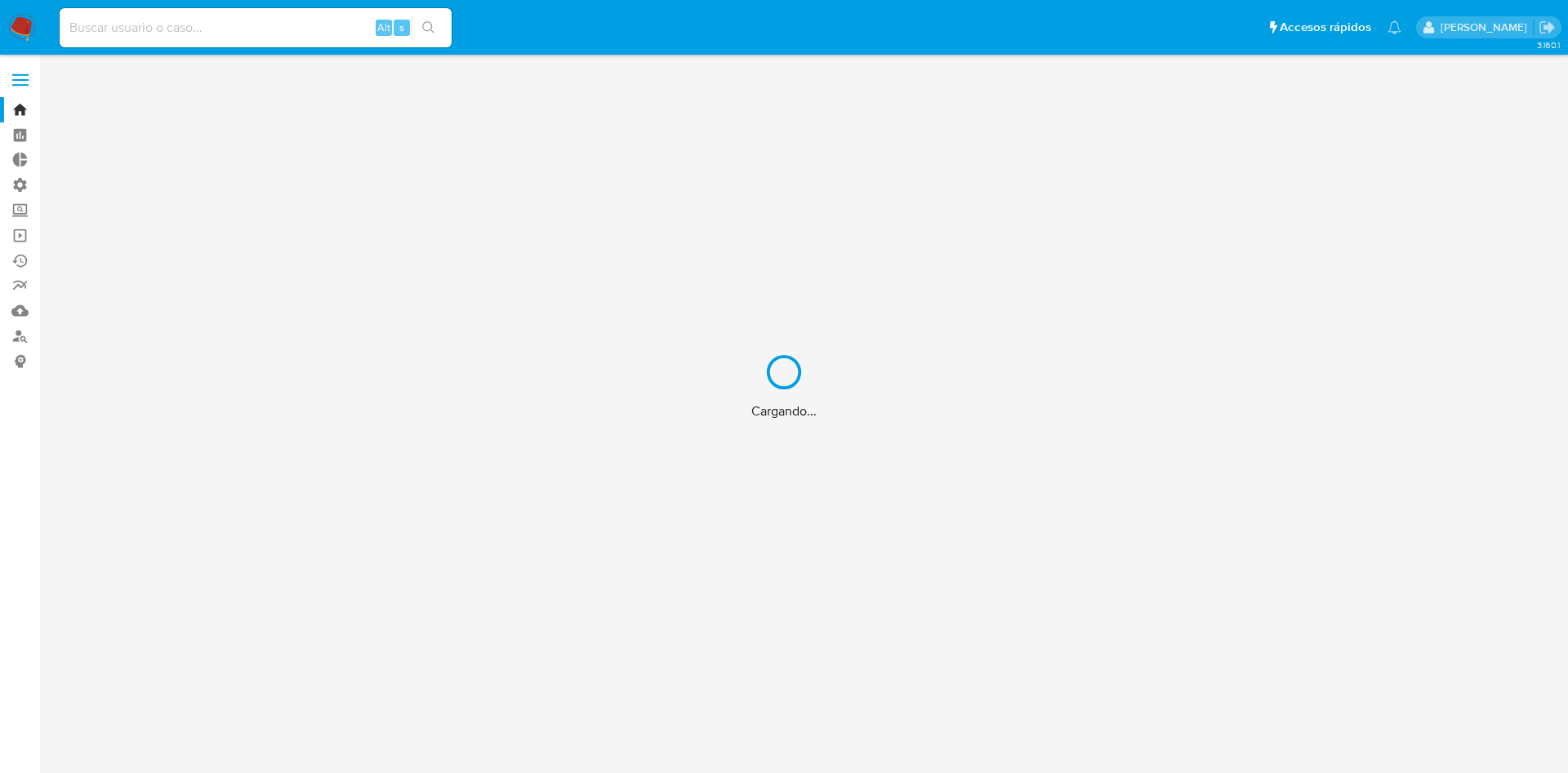
click at [337, 18] on div "Cargando..." at bounding box center [784, 386] width 1568 height 773
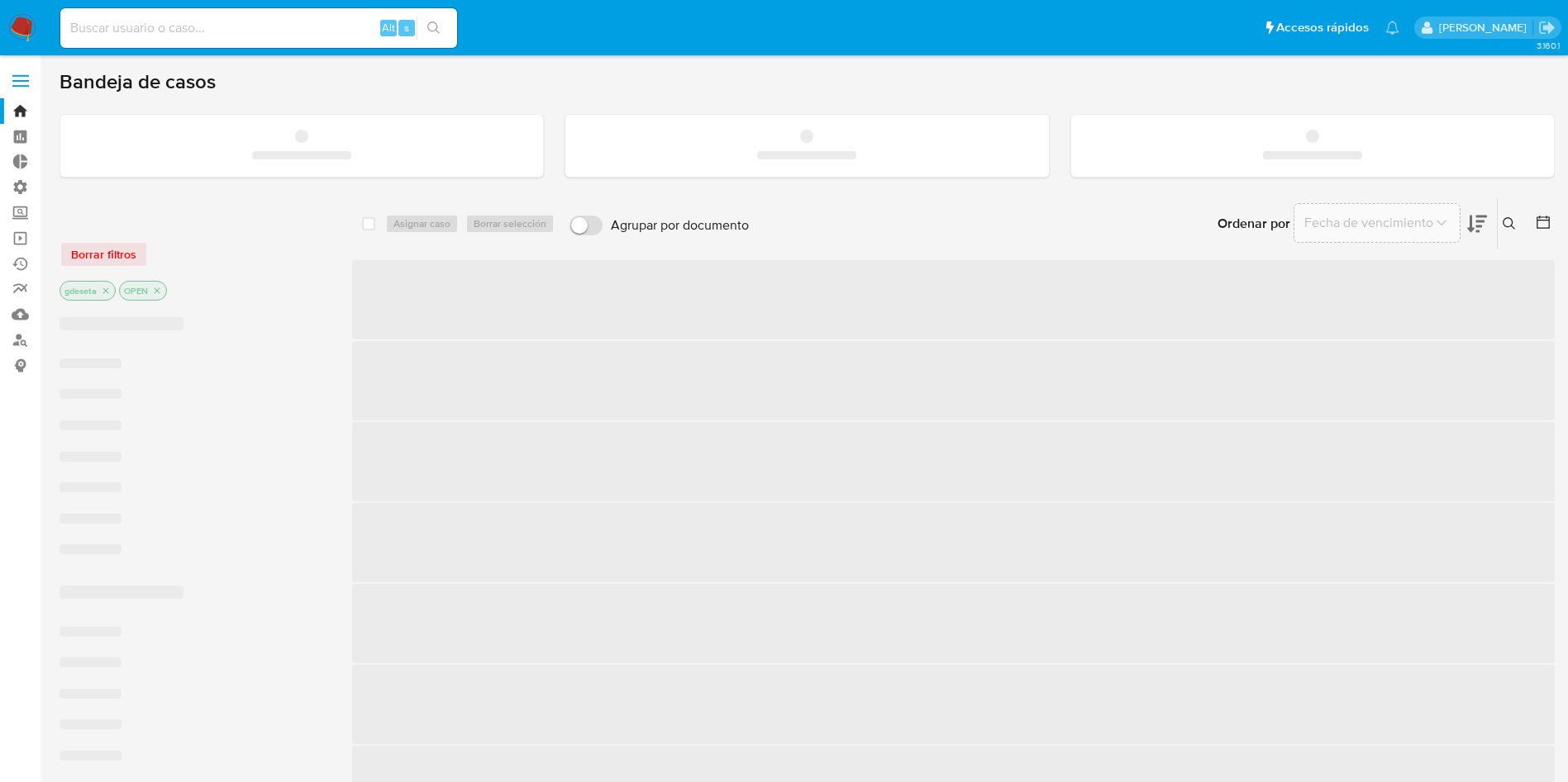
click at [239, 27] on input at bounding box center [258, 27] width 396 height 21
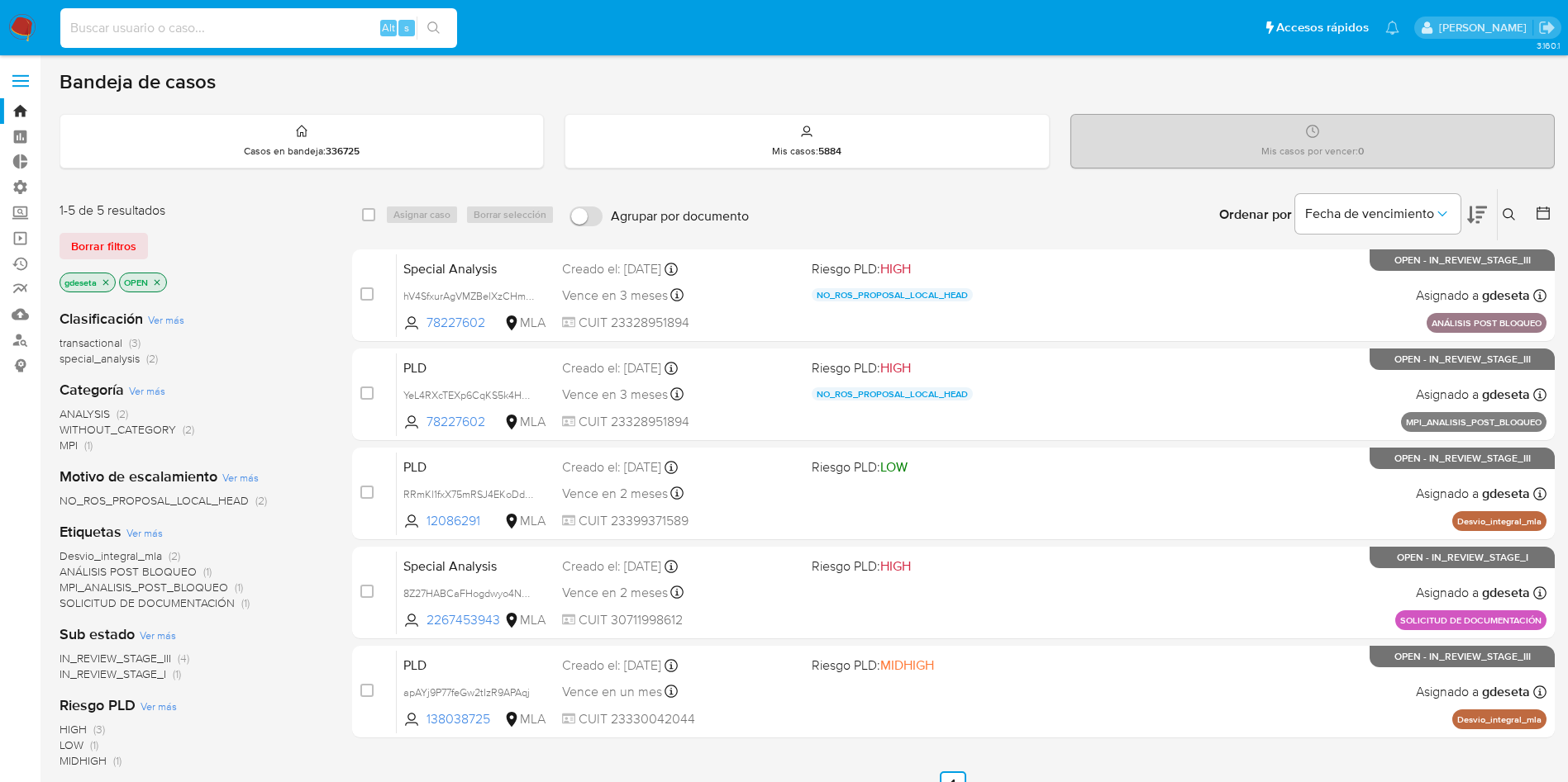
paste input "TWj37BQsdc6Cwb0ilNvY3B4f"
type input "TWj37BQsdc6Cwb0ilNvY3B4f"
click at [419, 18] on button "search-icon" at bounding box center [434, 27] width 34 height 23
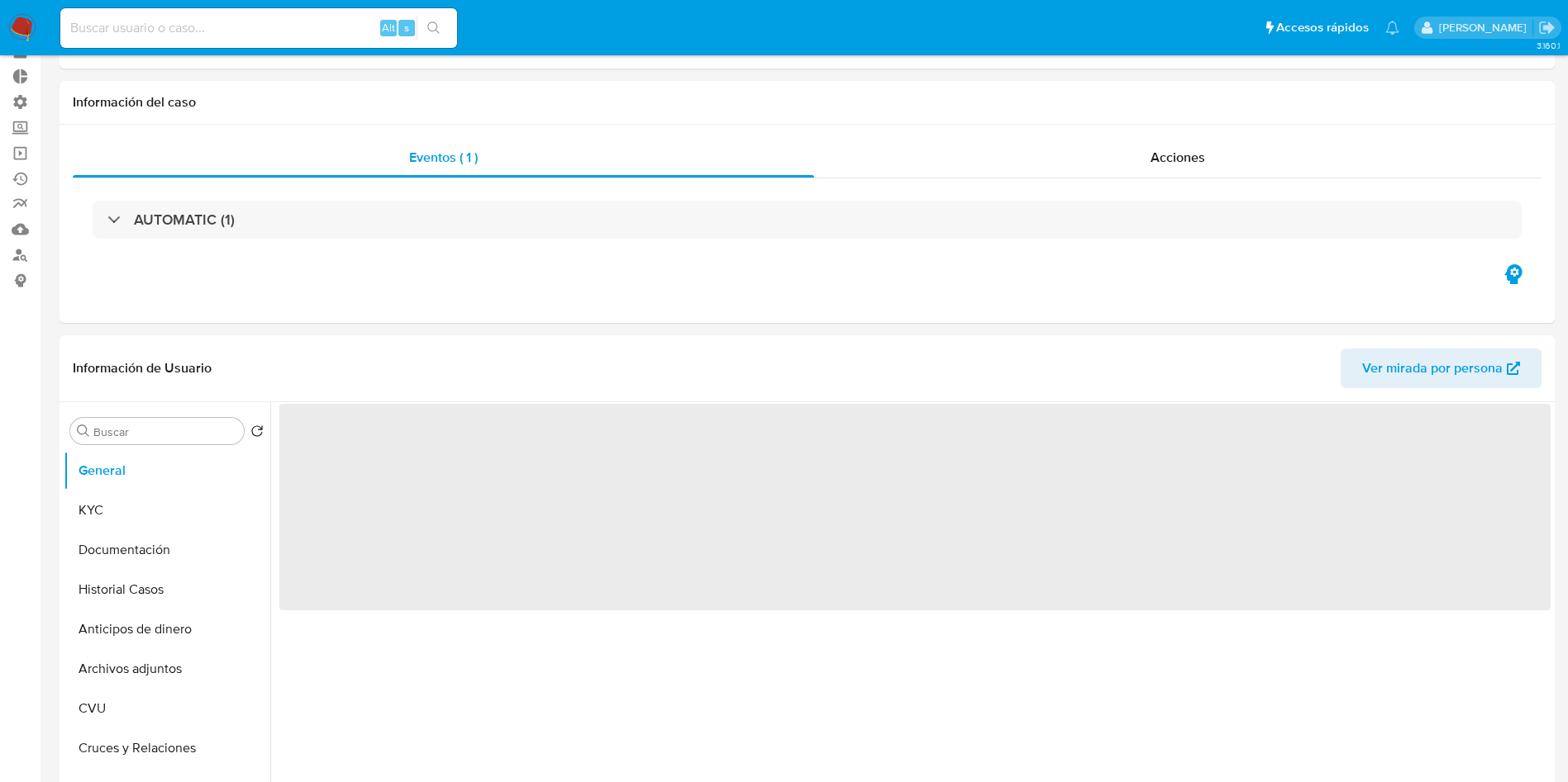
scroll to position [124, 0]
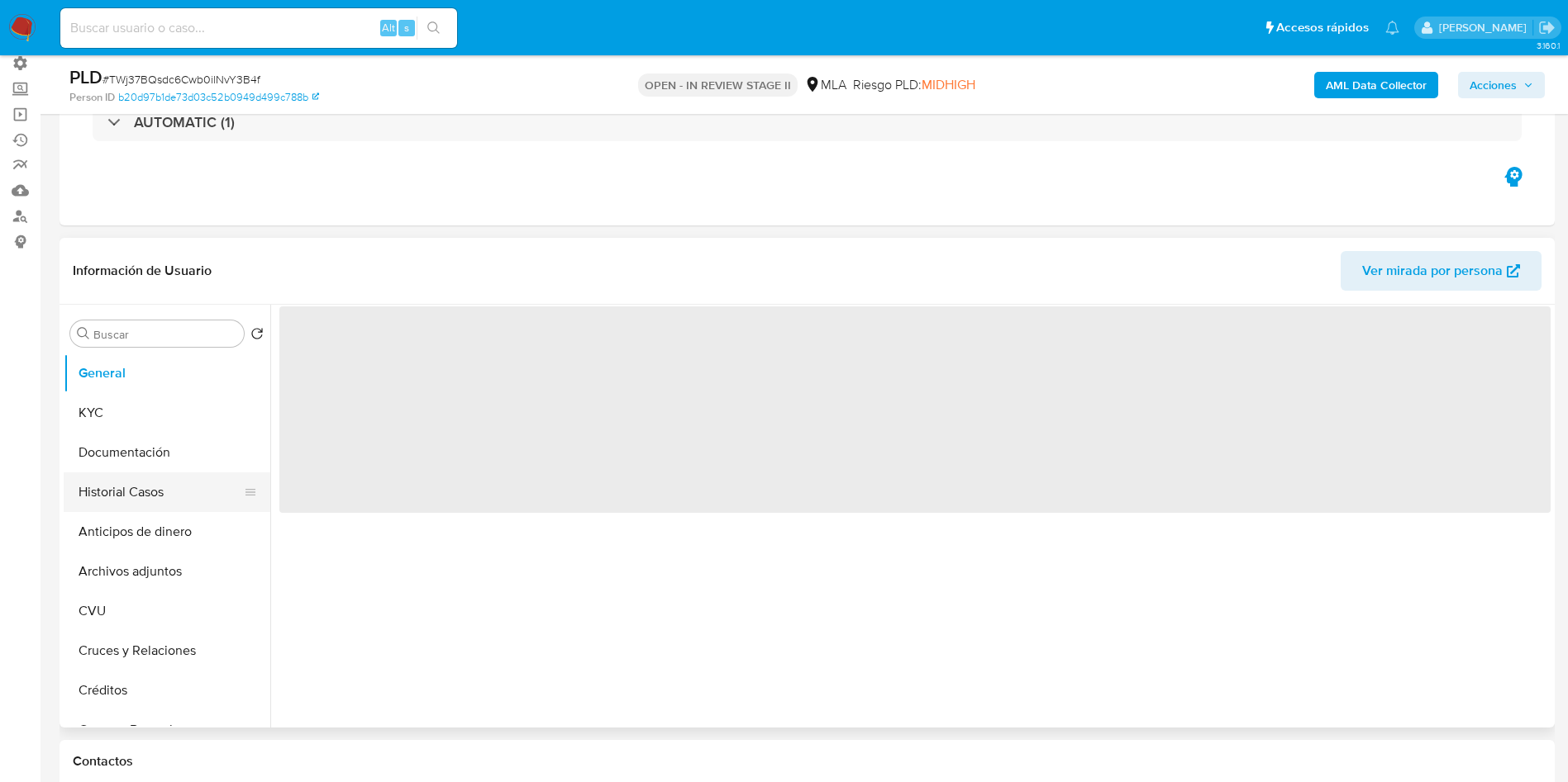
select select "10"
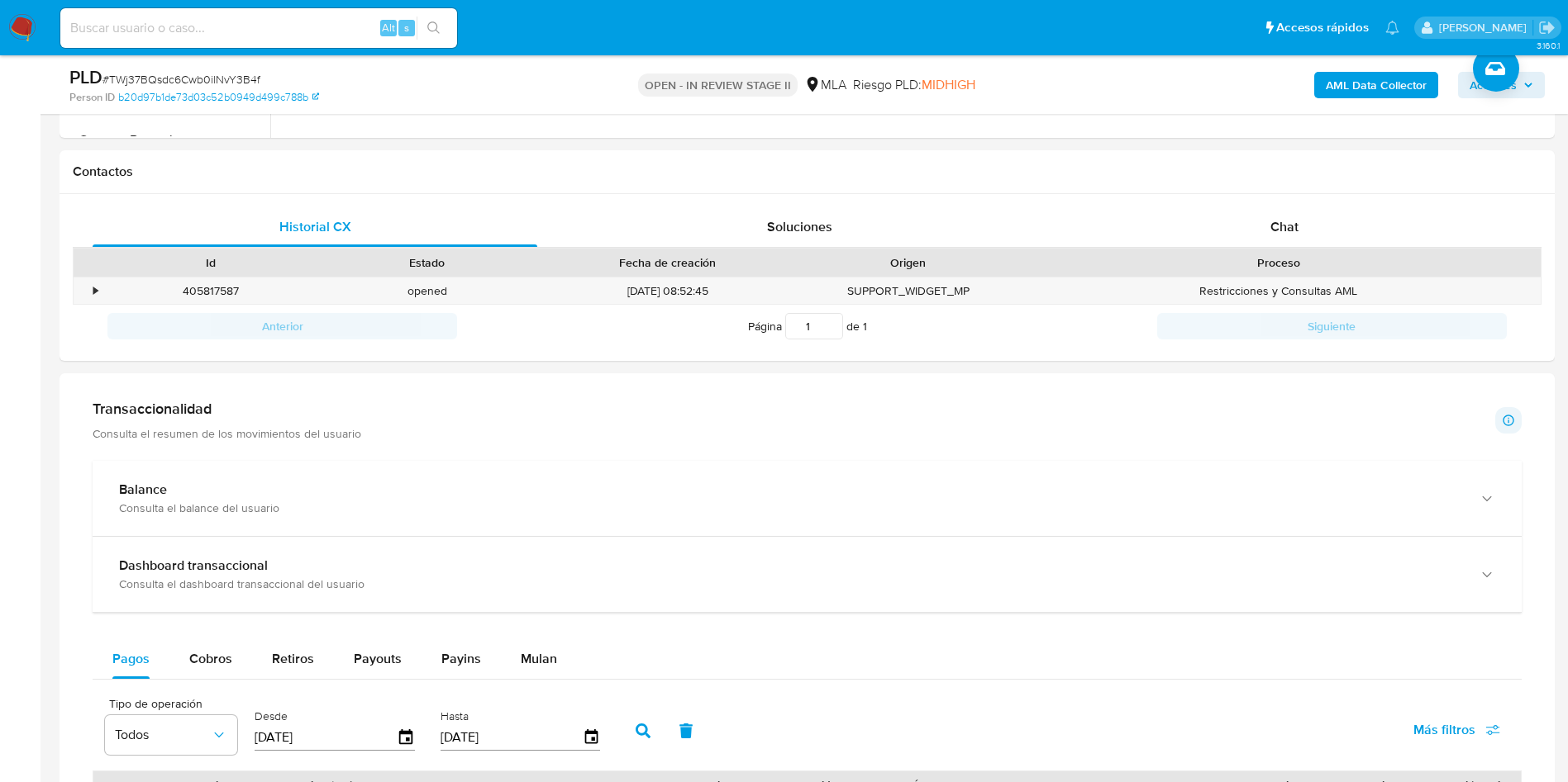
scroll to position [1604, 0]
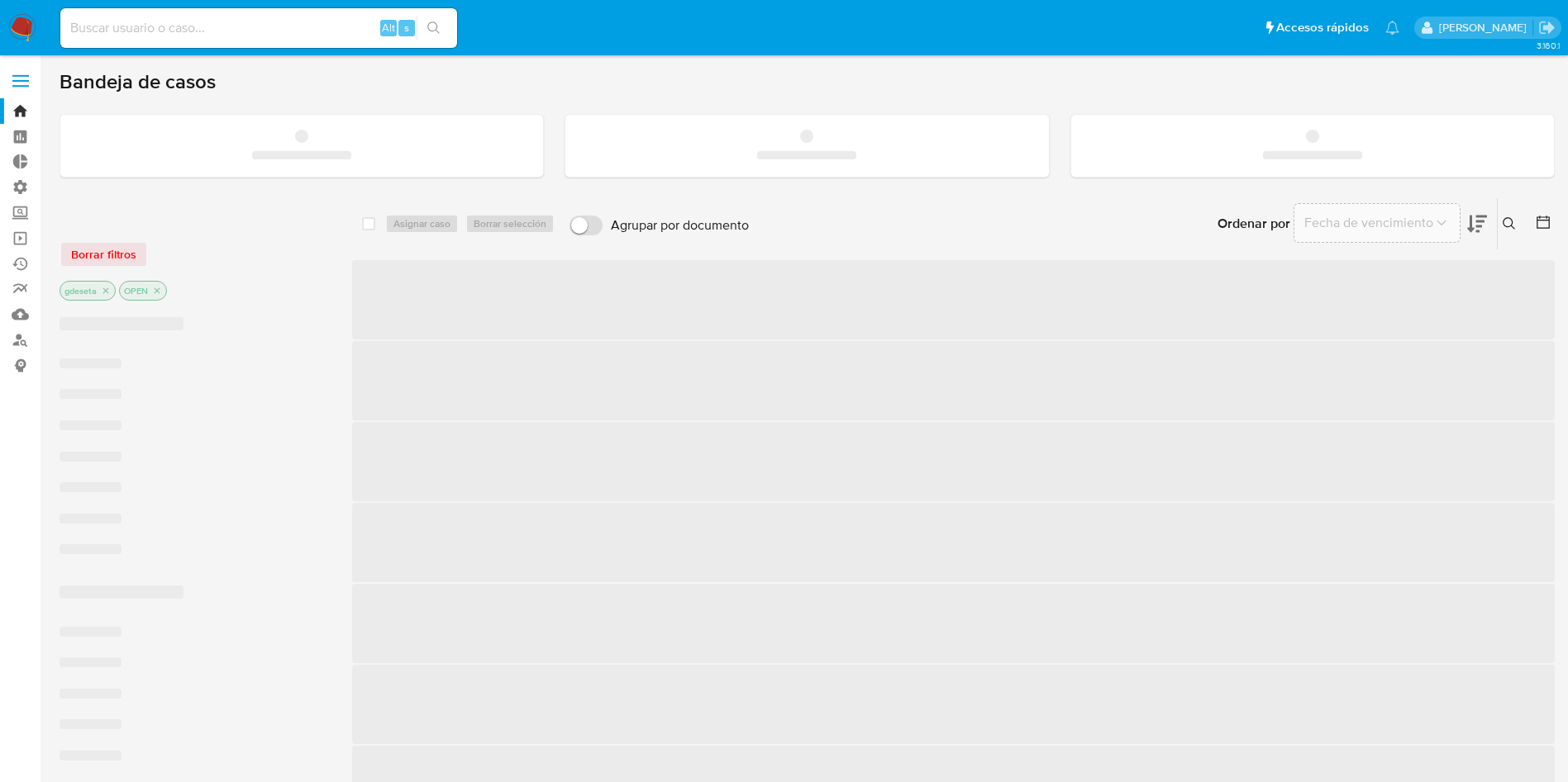
click at [137, 29] on input at bounding box center [258, 27] width 396 height 21
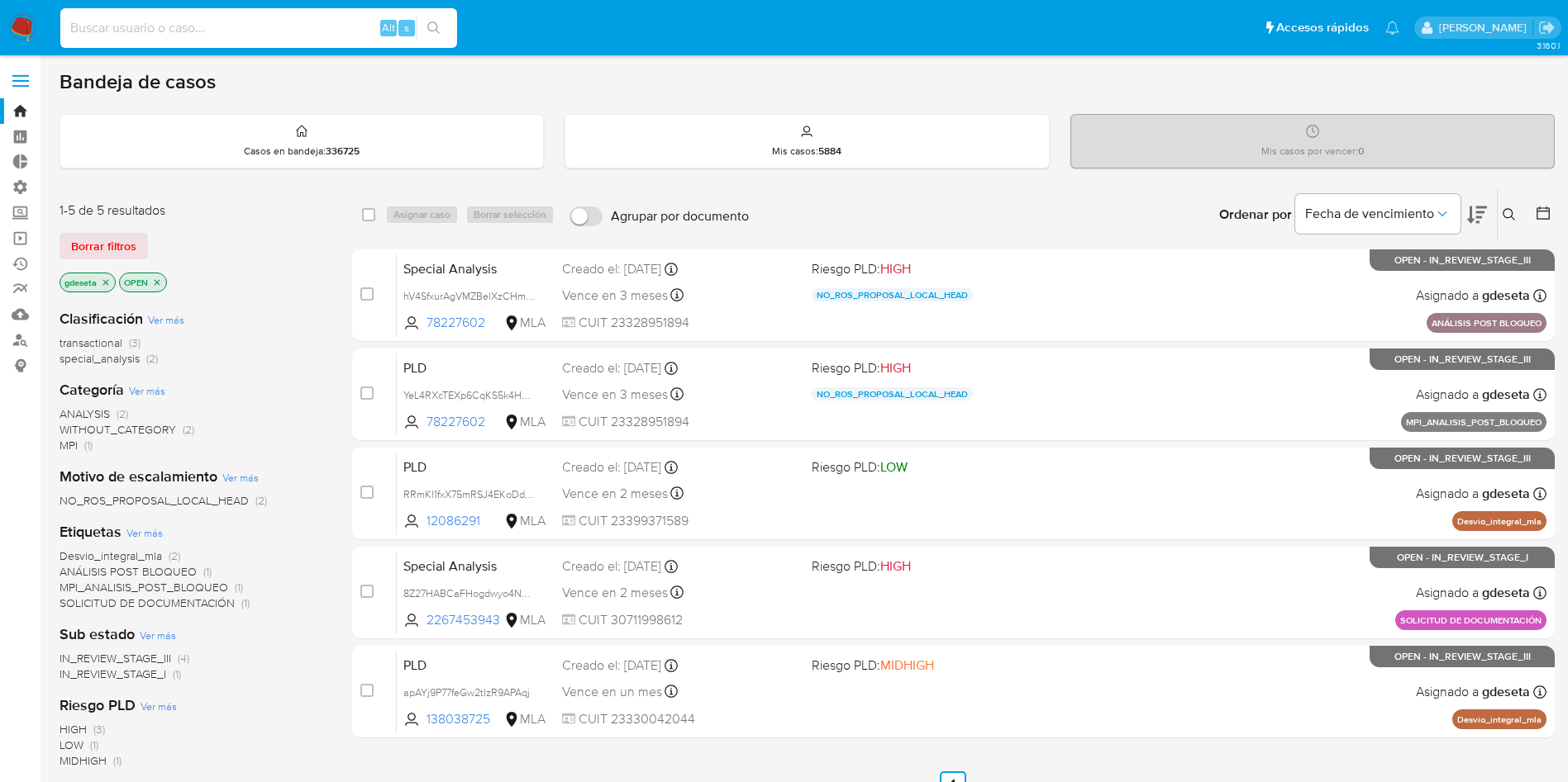
paste input "1556473777"
type input "1556473777"
drag, startPoint x: 439, startPoint y: 25, endPoint x: 399, endPoint y: 58, distance: 51.9
click at [439, 25] on icon "search-icon" at bounding box center [434, 28] width 14 height 14
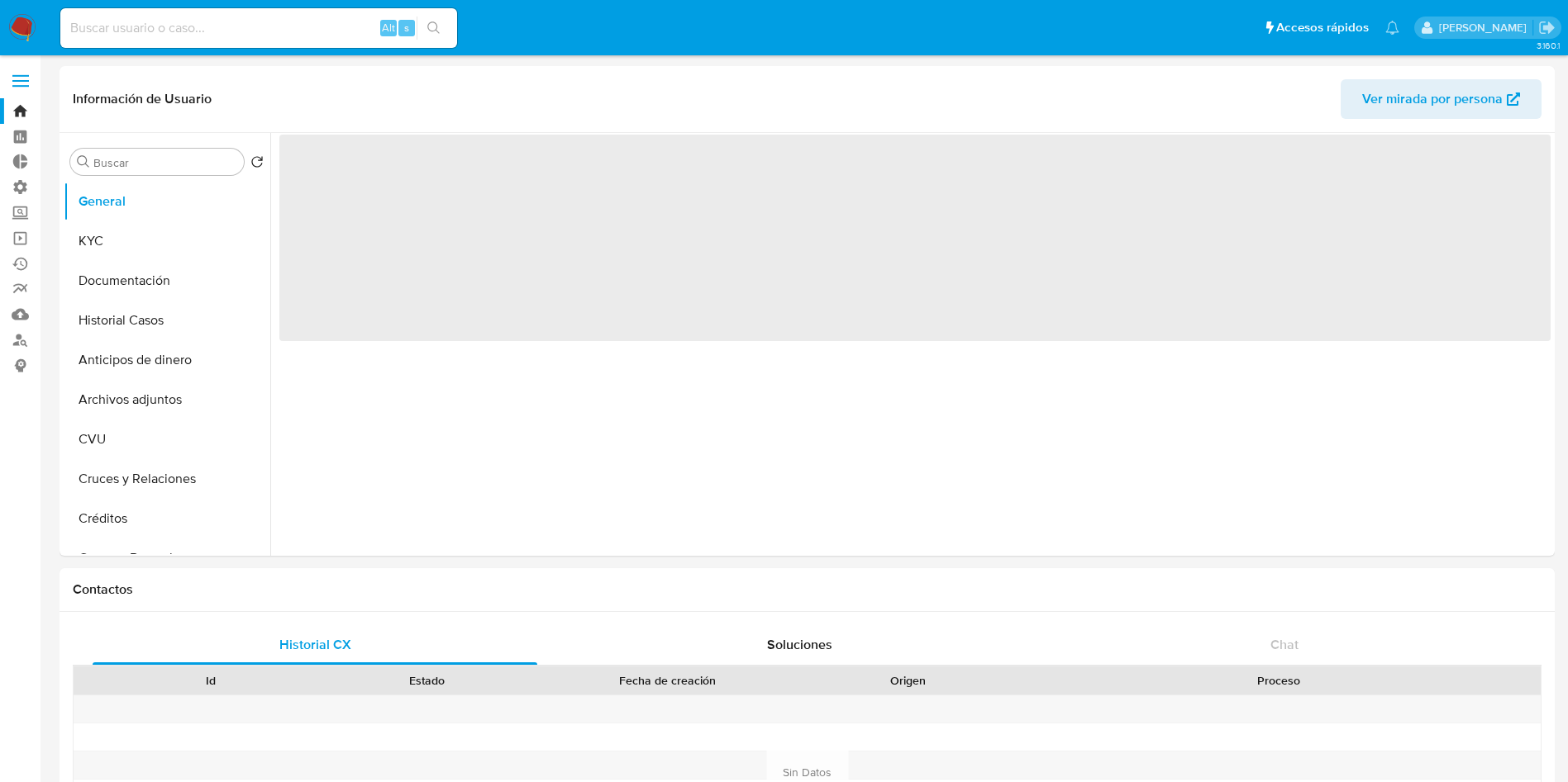
select select "10"
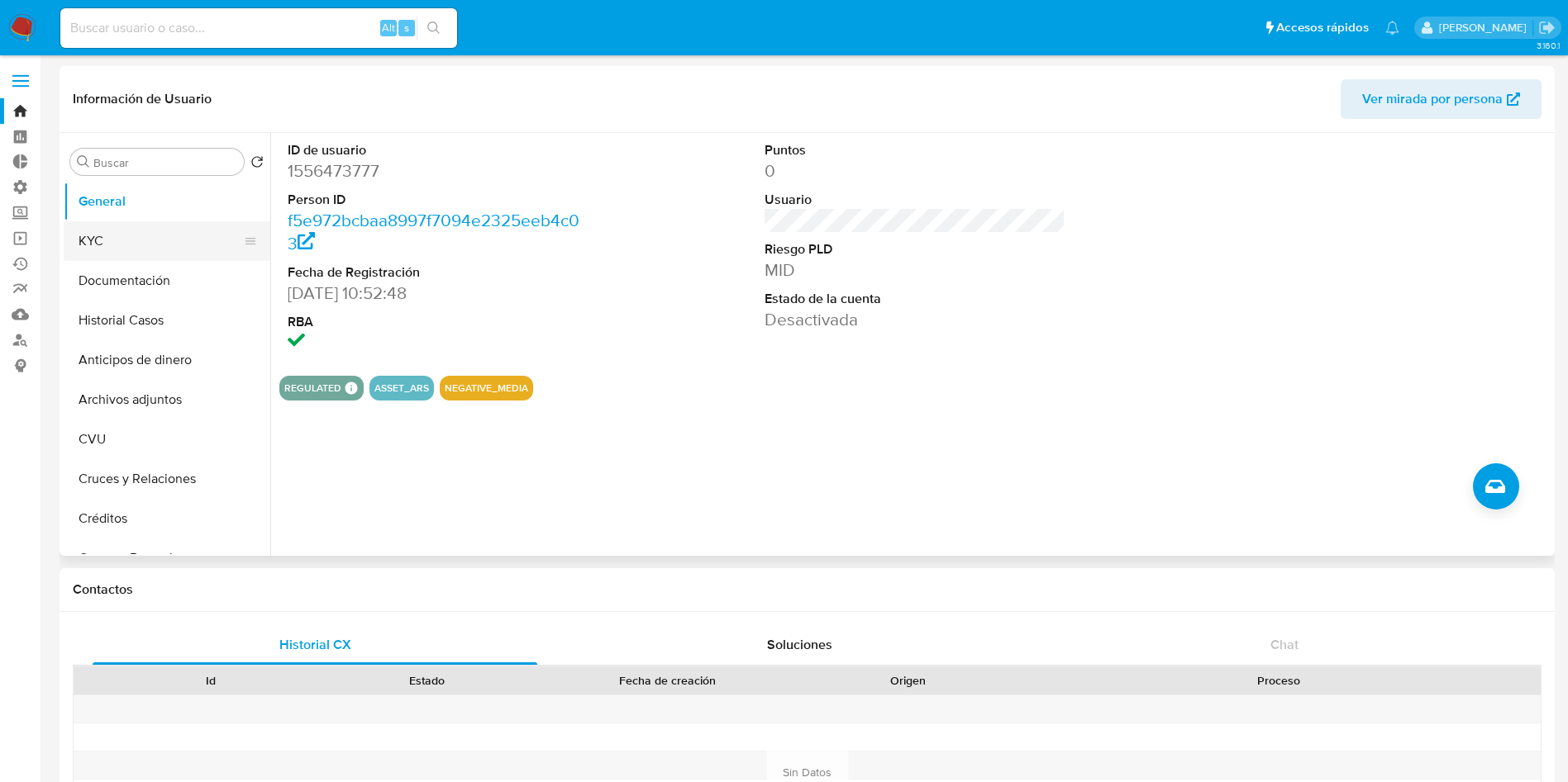
click at [111, 252] on button "KYC" at bounding box center [160, 241] width 193 height 40
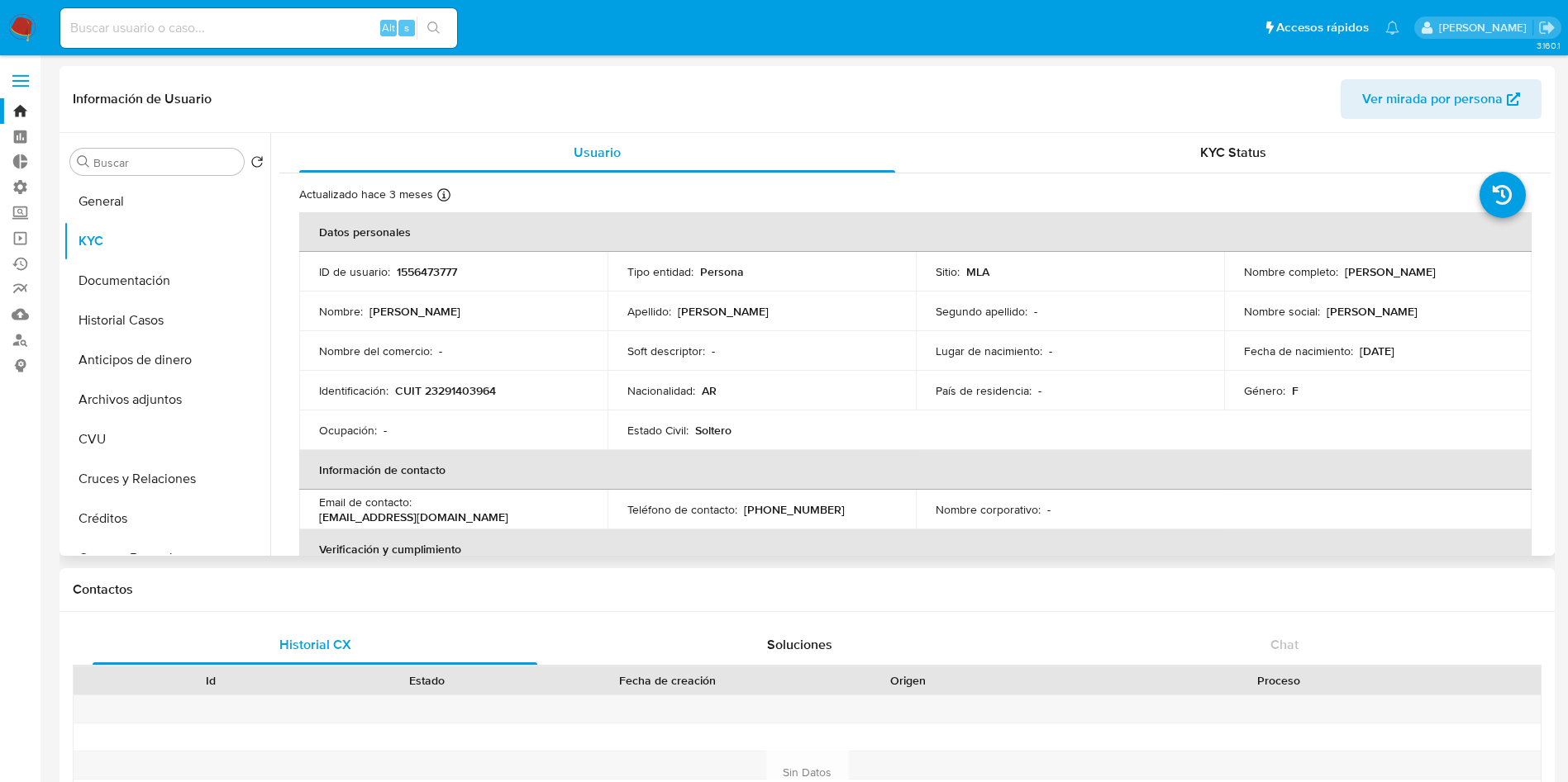
click at [462, 389] on p "CUIT 23291403964" at bounding box center [445, 391] width 101 height 15
copy p "23291403964"
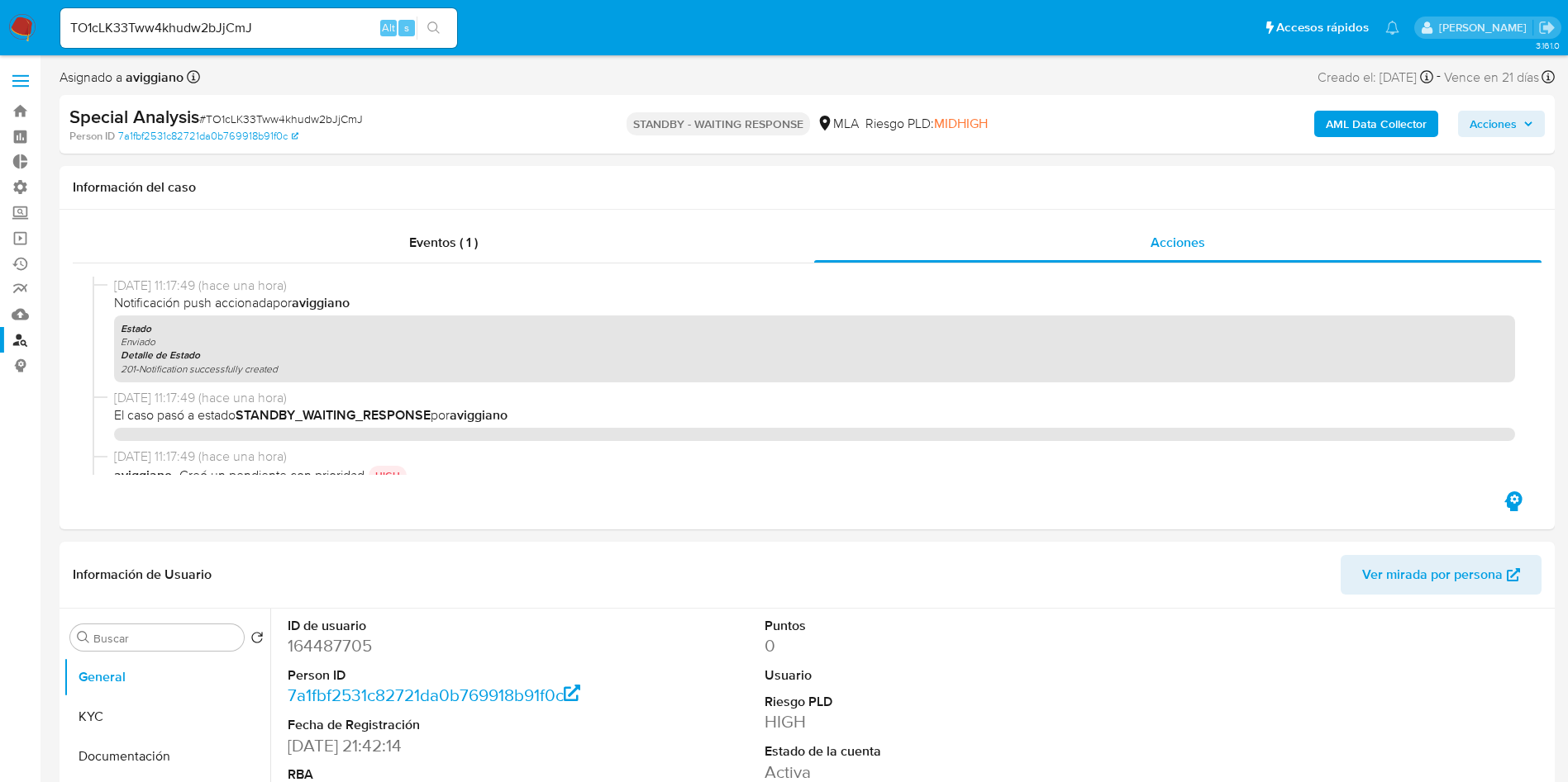
select select "10"
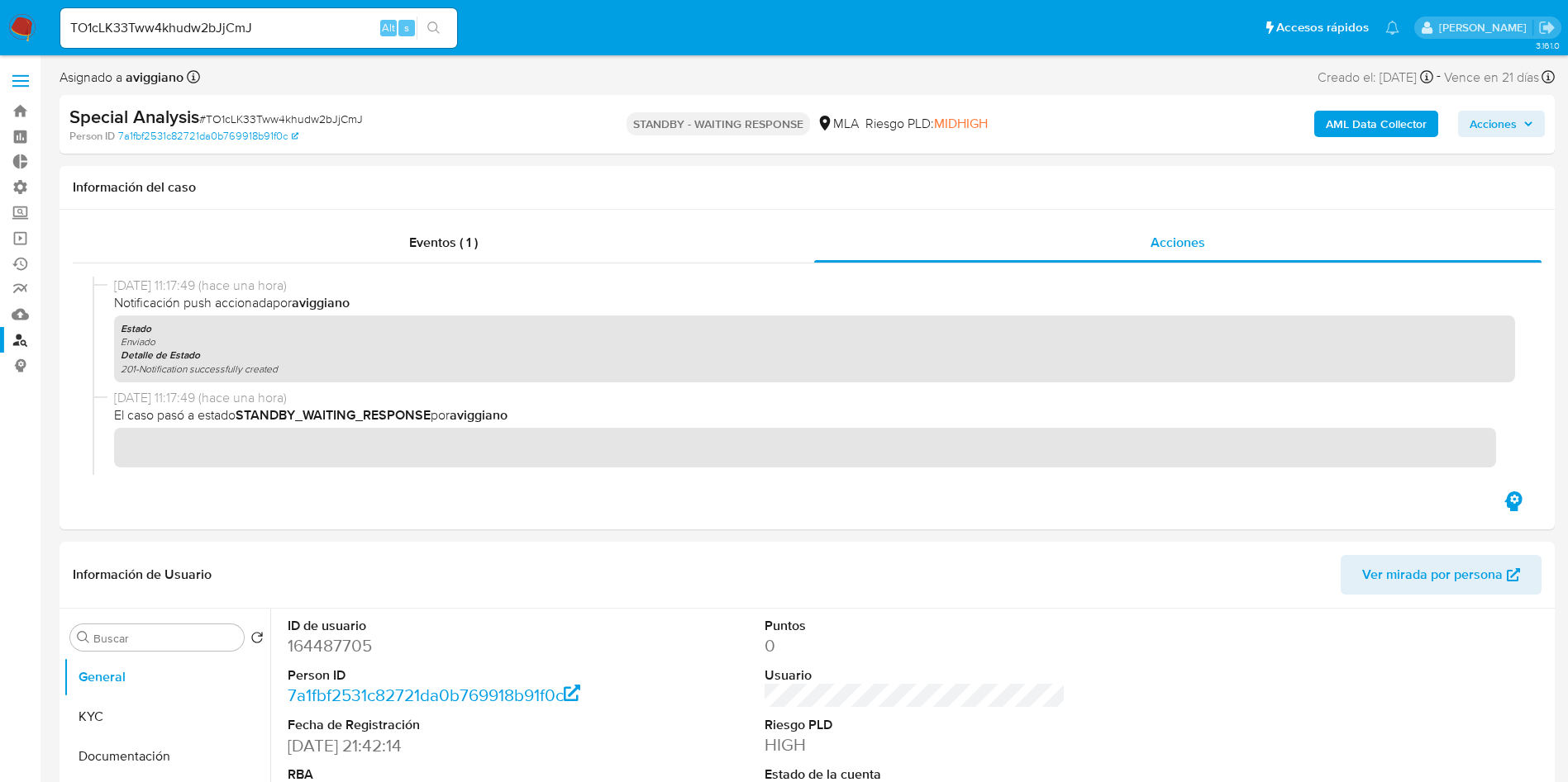
click at [325, 42] on div "TO1cLK33Tww4khudw2bJjCmJ Alt s" at bounding box center [258, 28] width 396 height 40
click at [327, 23] on input "TO1cLK33Tww4khudw2bJjCmJ" at bounding box center [258, 27] width 396 height 21
paste input "BTVhEYovAn9oIVSiUBA8t1UE"
type input "BTVhEYovAn9oIVSiUBA8t1UE"
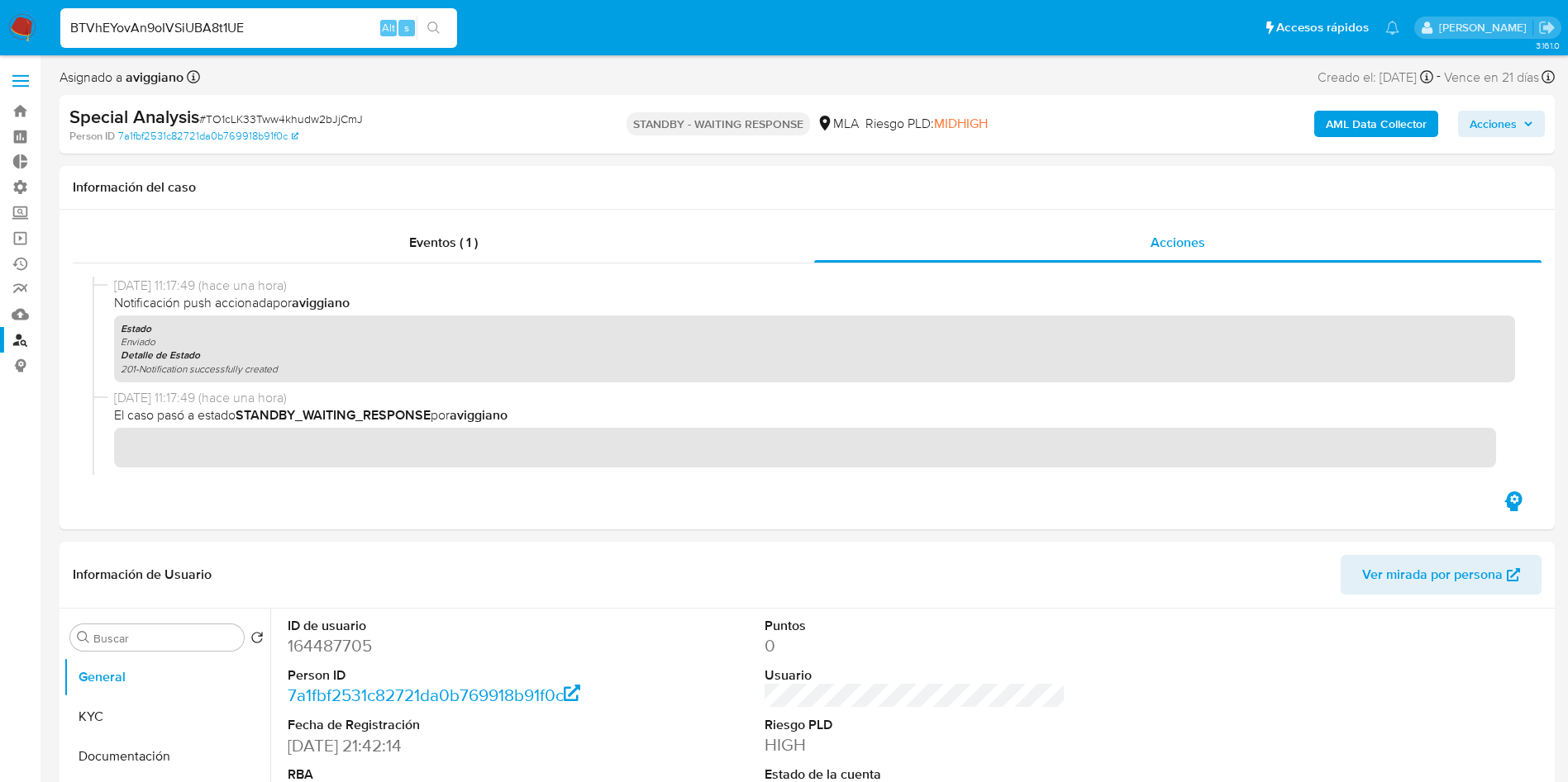
click at [435, 25] on icon "search-icon" at bounding box center [434, 28] width 14 height 14
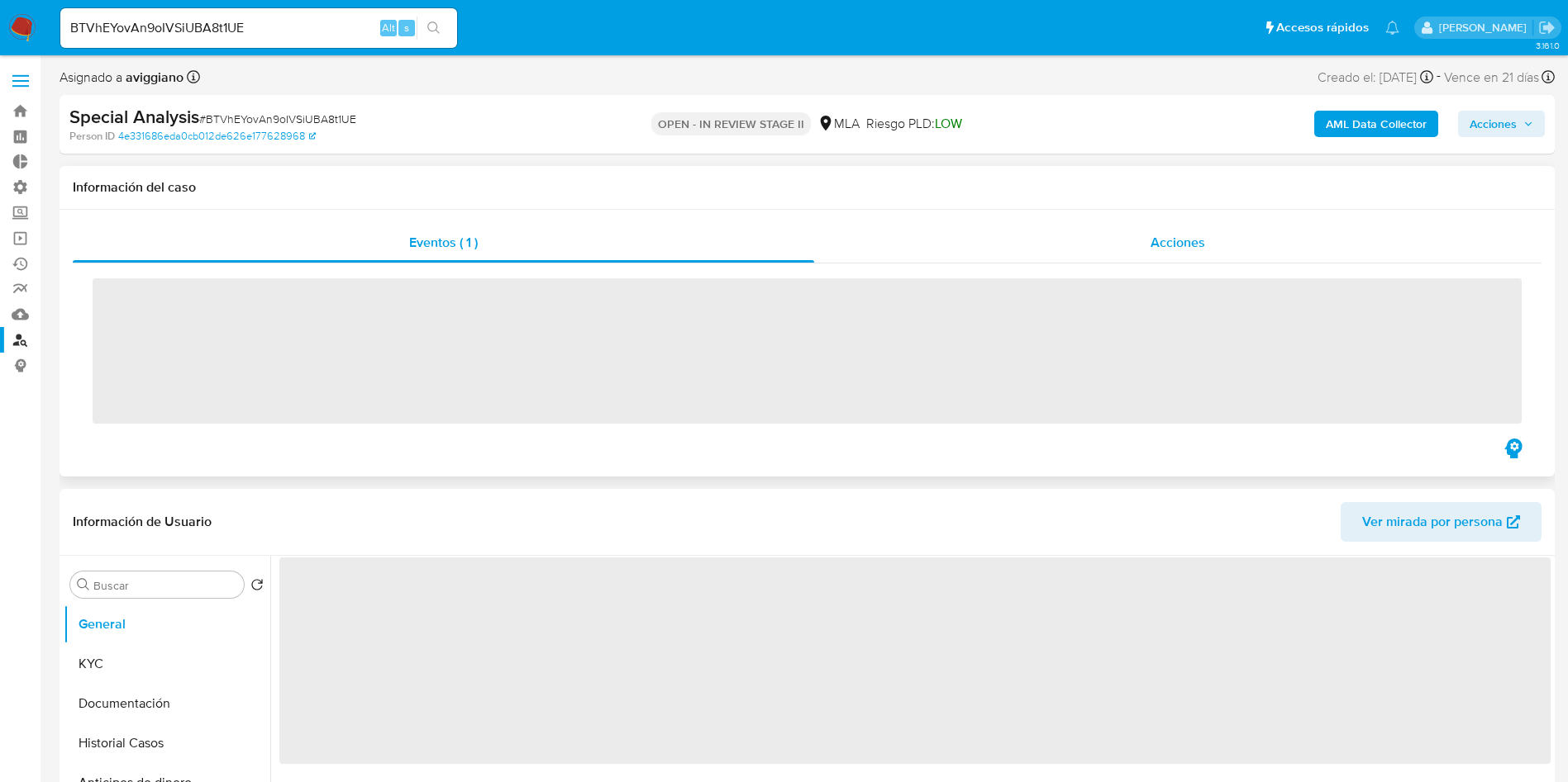
click at [1156, 248] on span "Acciones" at bounding box center [1178, 243] width 54 height 19
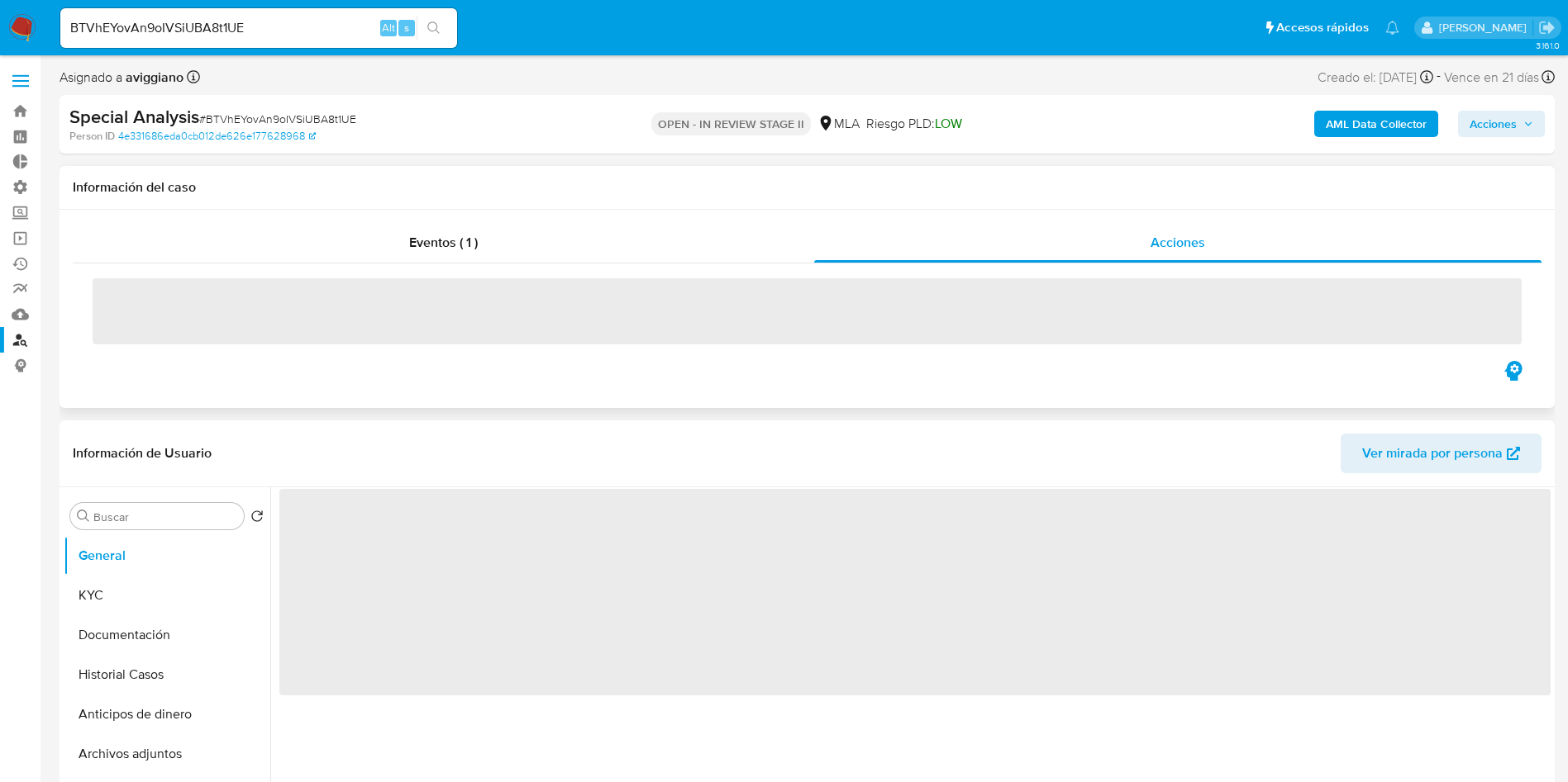
select select "10"
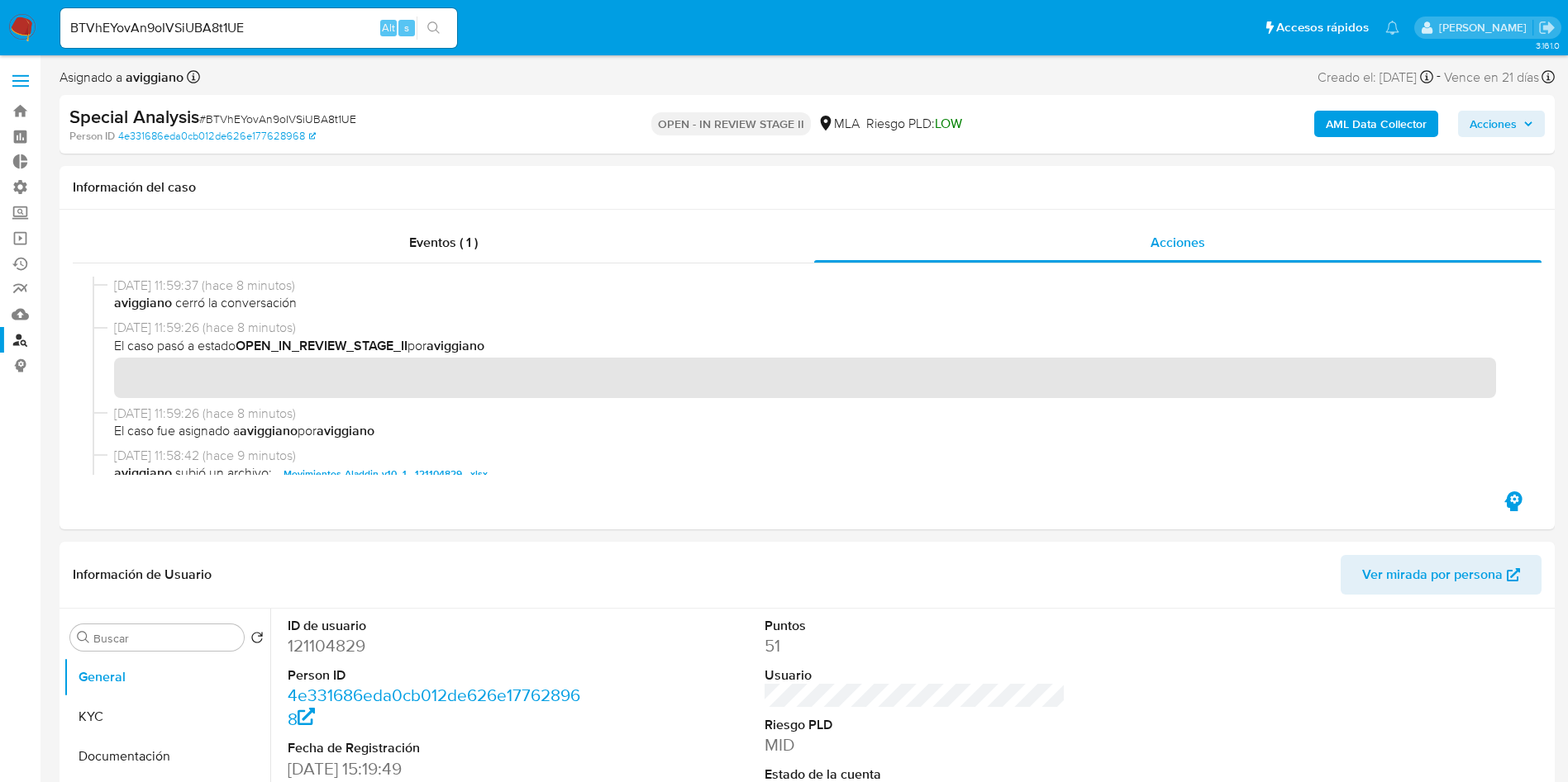
click at [319, 27] on input "BTVhEYovAn9oIVSiUBA8t1UE" at bounding box center [258, 27] width 396 height 21
click at [130, 700] on button "KYC" at bounding box center [160, 717] width 193 height 40
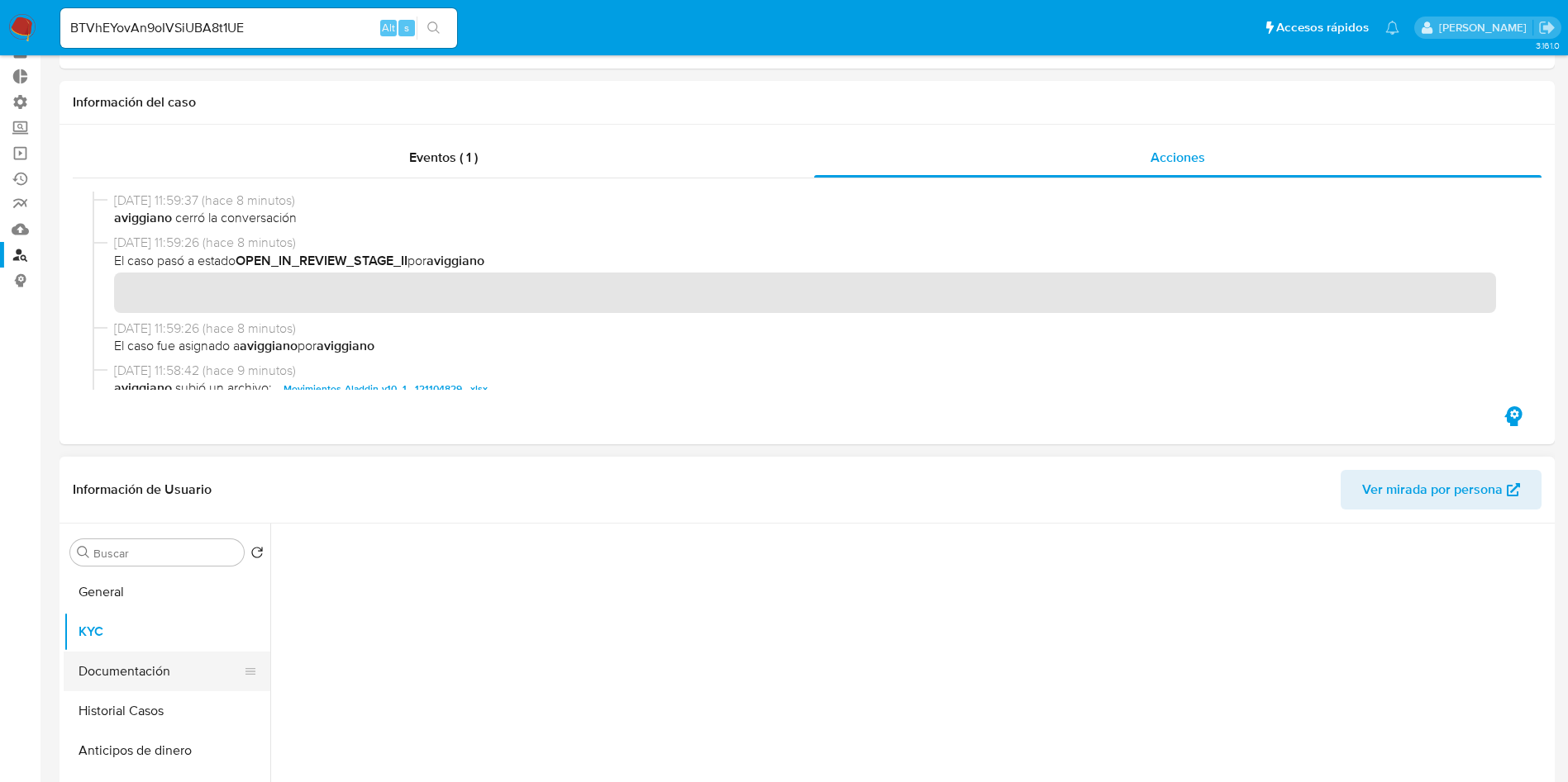
scroll to position [124, 0]
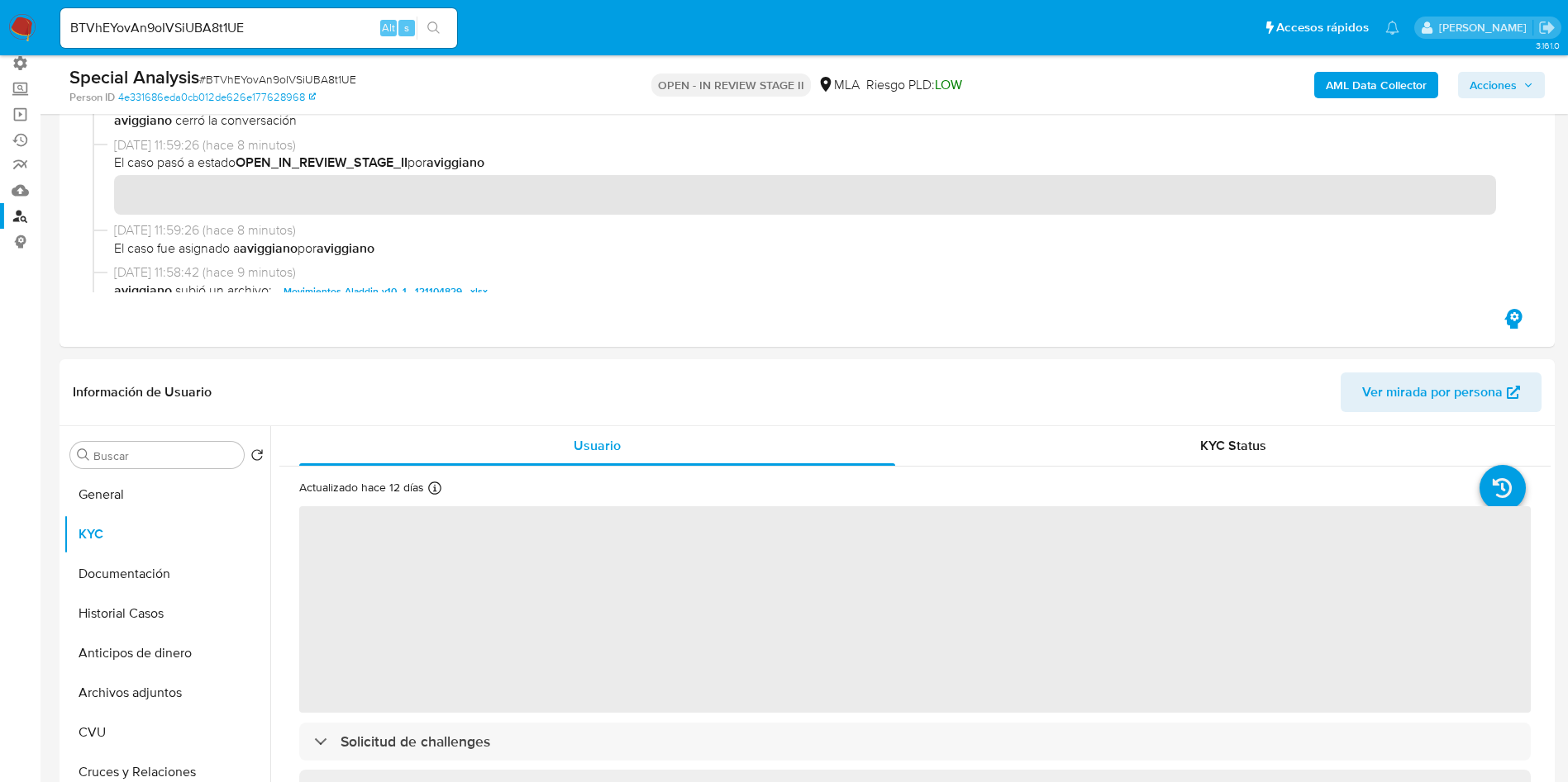
click at [247, 28] on input "BTVhEYovAn9oIVSiUBA8t1UE" at bounding box center [258, 27] width 396 height 21
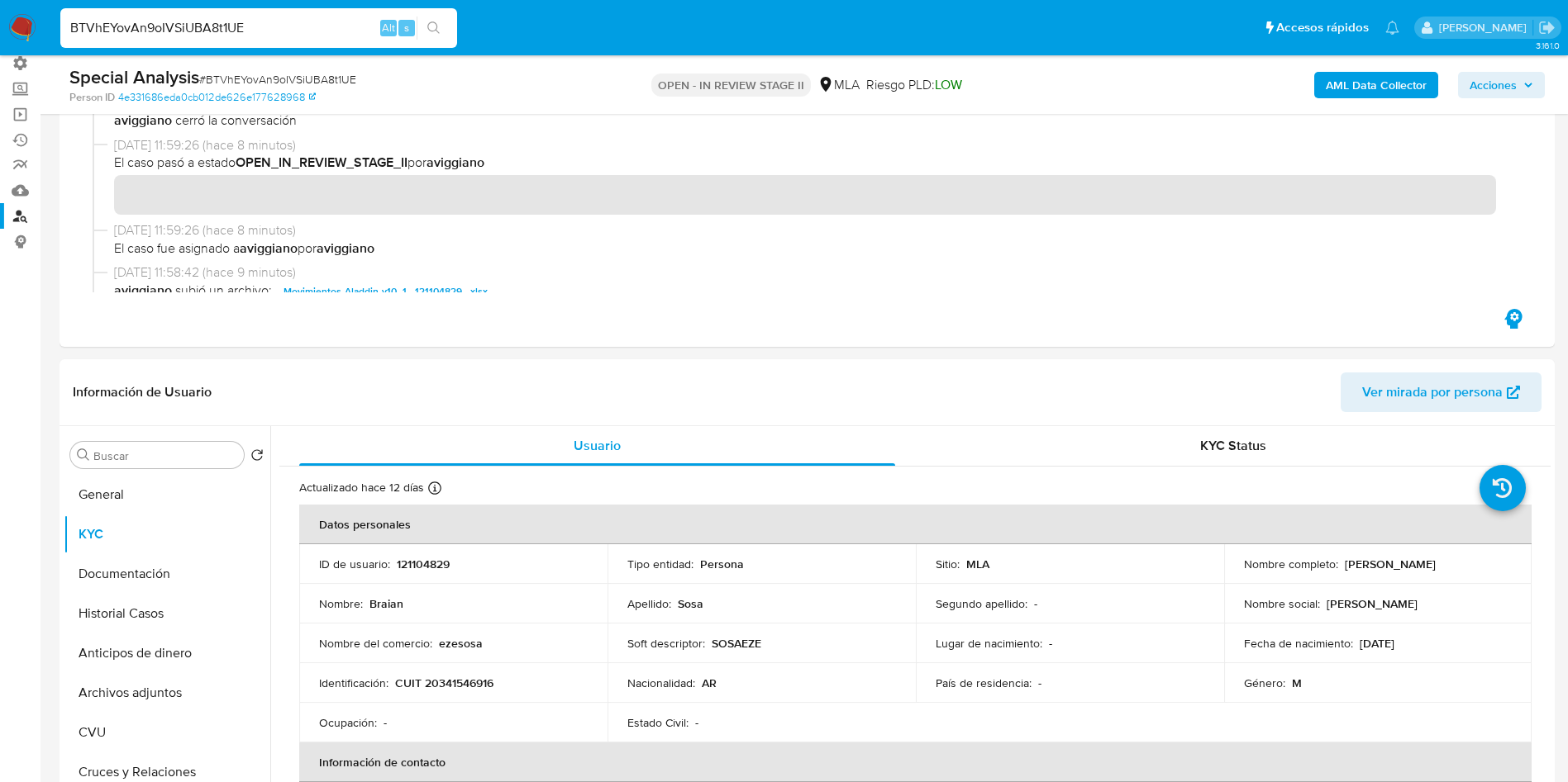
click at [247, 28] on input "BTVhEYovAn9oIVSiUBA8t1UE" at bounding box center [258, 27] width 396 height 21
paste input "gz92IR5746PA17YDdtyHD749"
type input "gz92IR5746PA17YDdtyHD749"
click at [424, 32] on button "search-icon" at bounding box center [434, 27] width 34 height 23
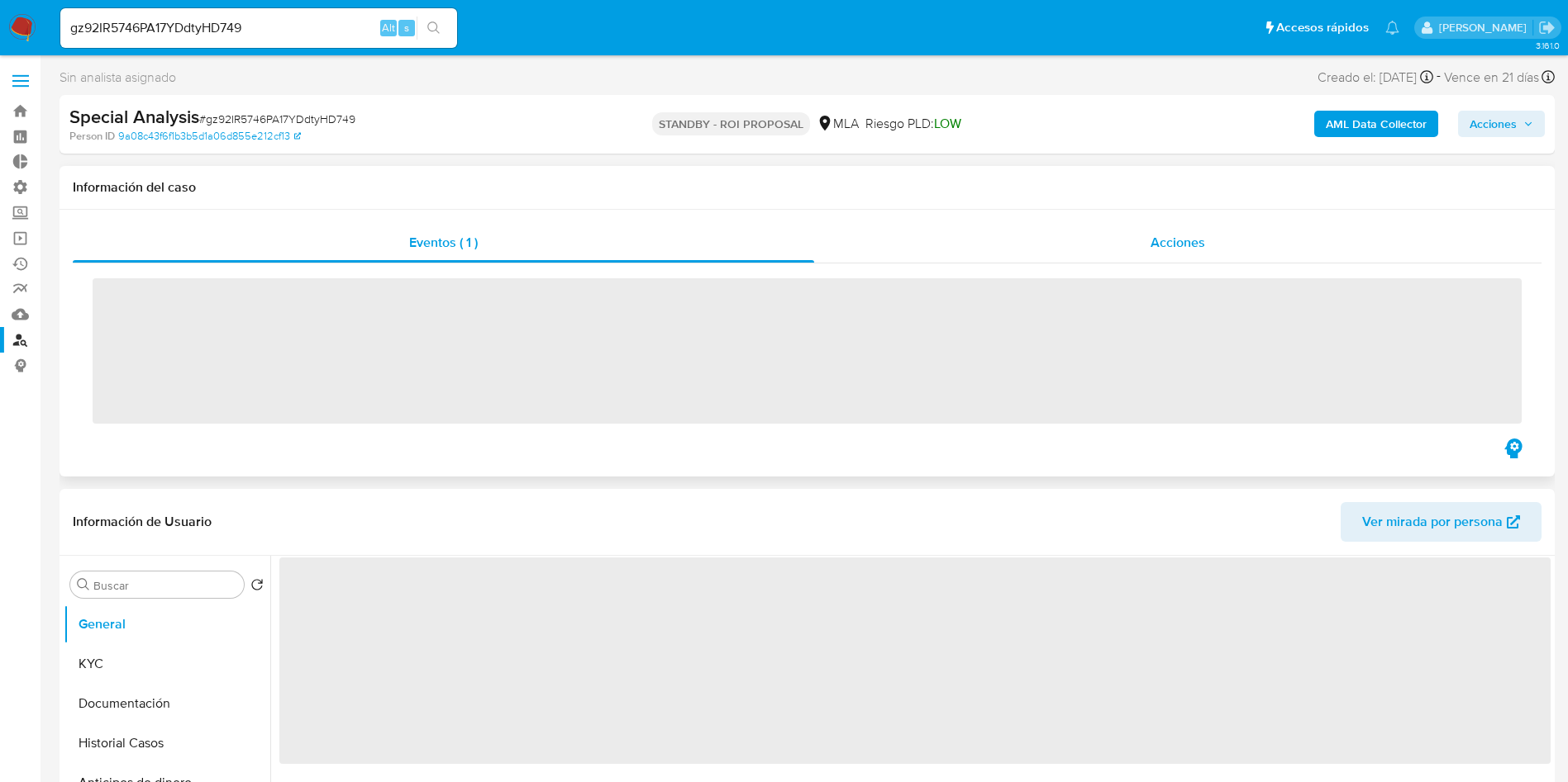
click at [1215, 238] on div "Acciones" at bounding box center [1177, 243] width 727 height 40
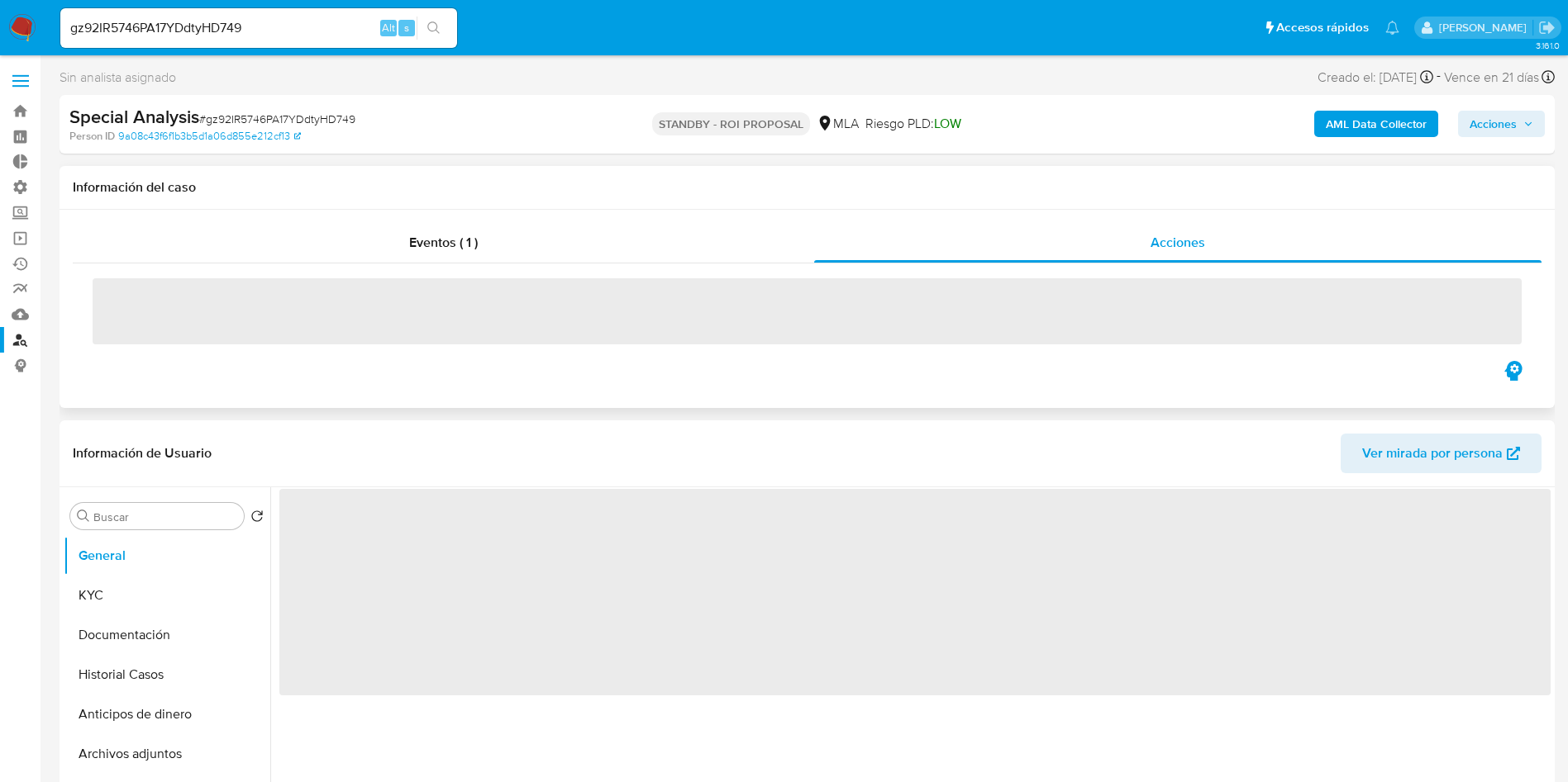
select select "10"
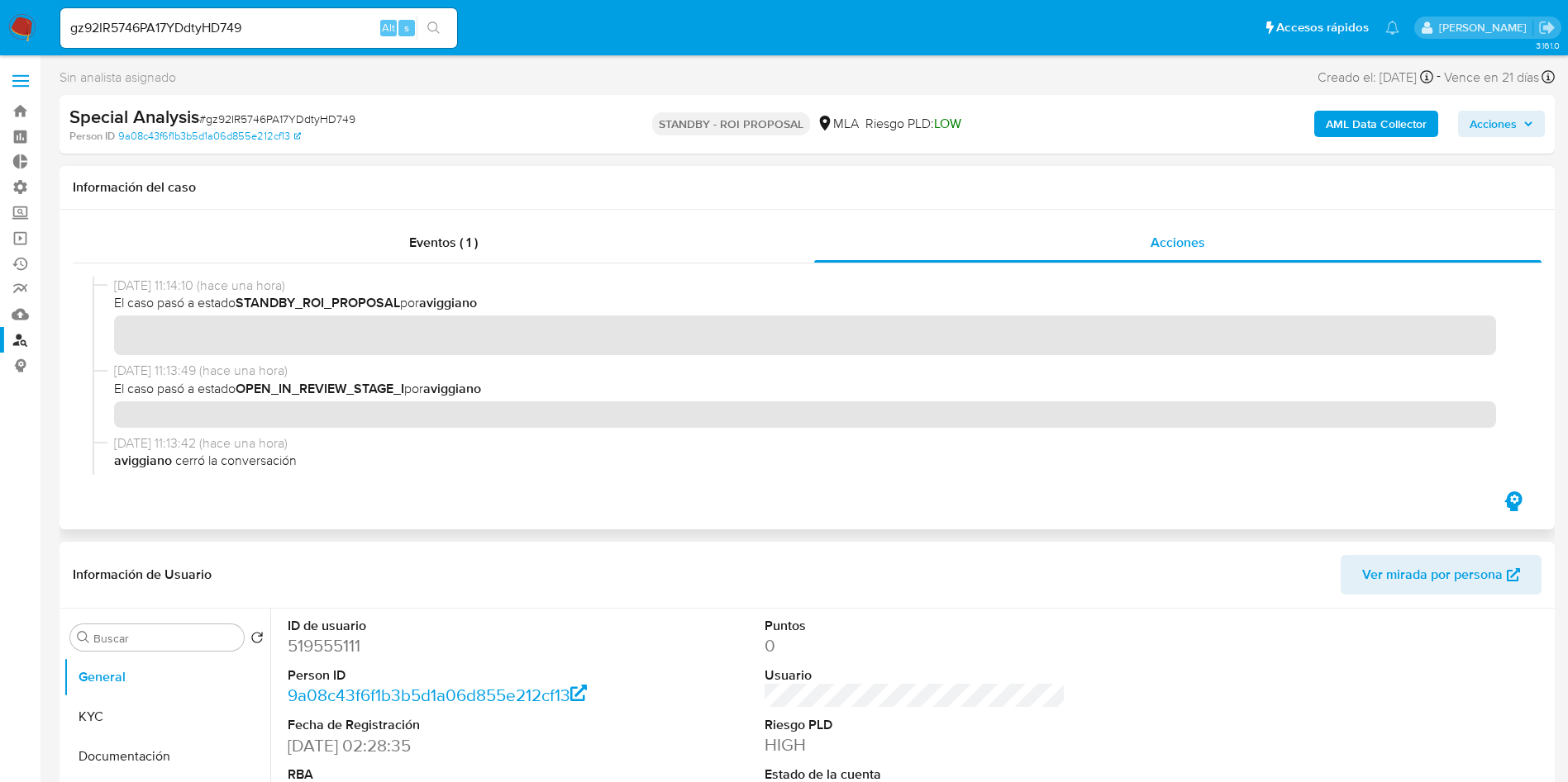
click at [316, 31] on input "gz92IR5746PA17YDdtyHD749" at bounding box center [258, 27] width 396 height 21
paste input "eRrd3OkJz3hFH62snpXHD7pS"
type input "eRrd3OkJz3hFH62snpXHD7pS"
click at [438, 36] on button "search-icon" at bounding box center [434, 27] width 34 height 23
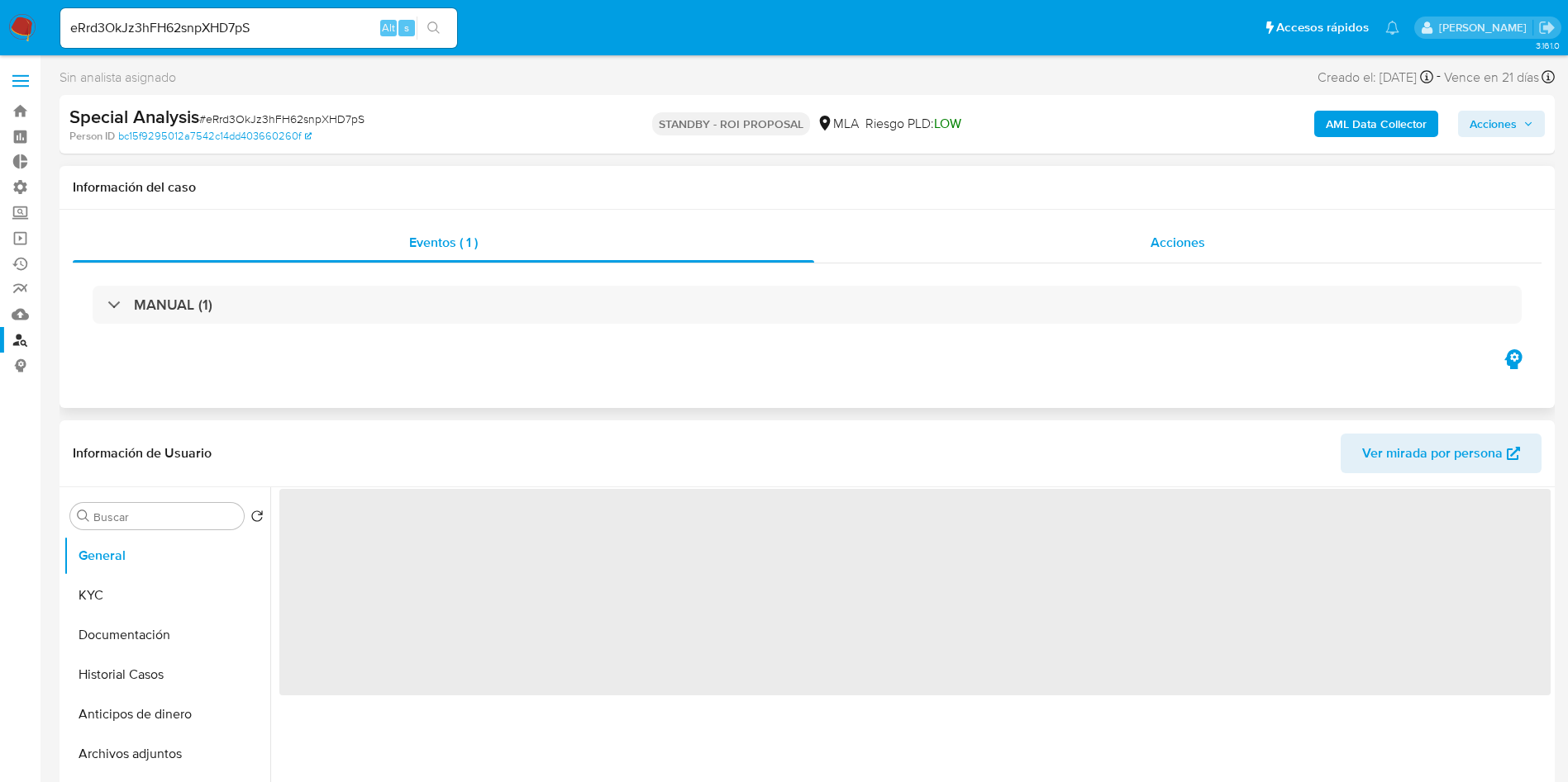
click at [1159, 240] on span "Acciones" at bounding box center [1178, 243] width 54 height 19
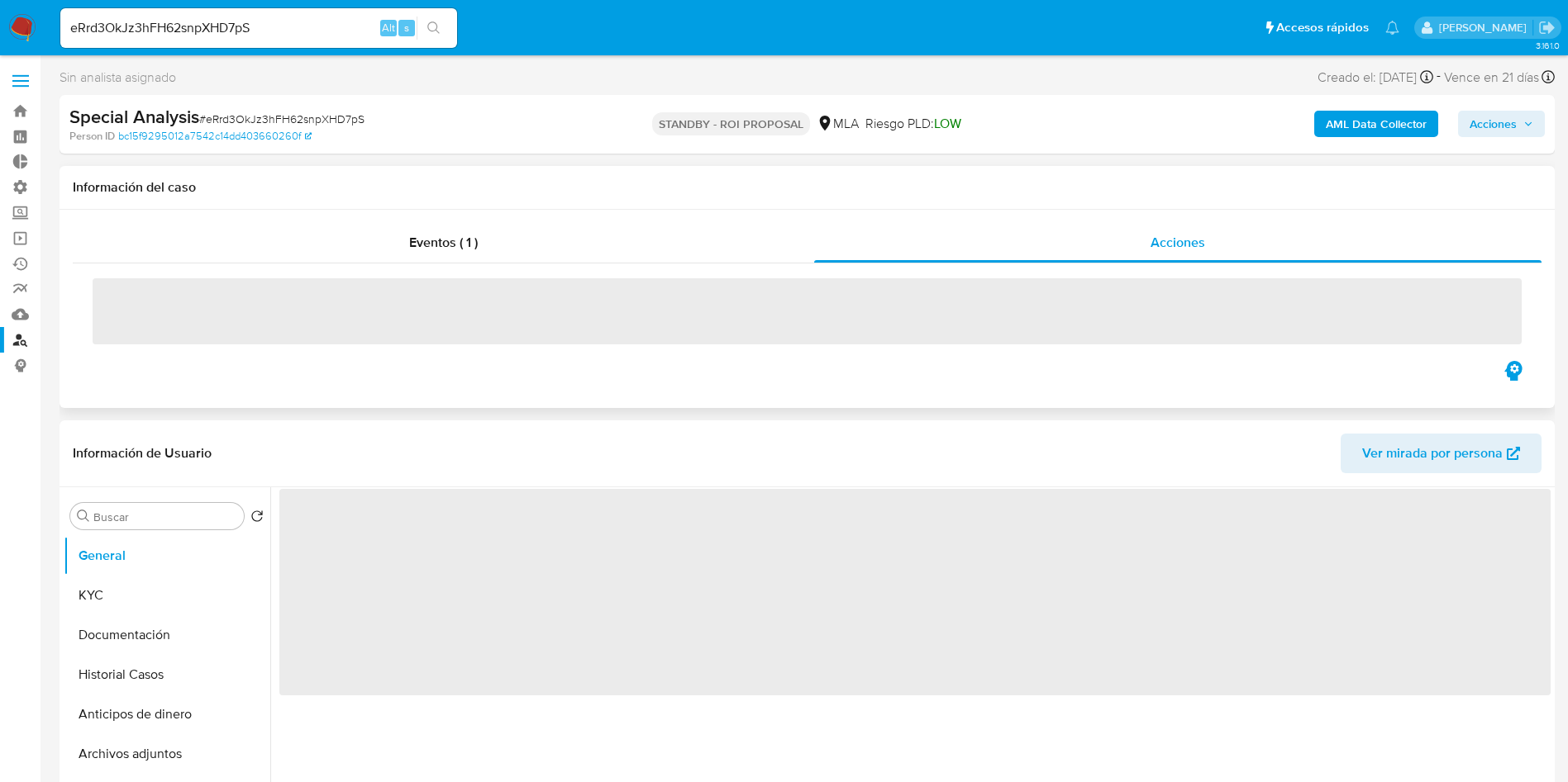
select select "10"
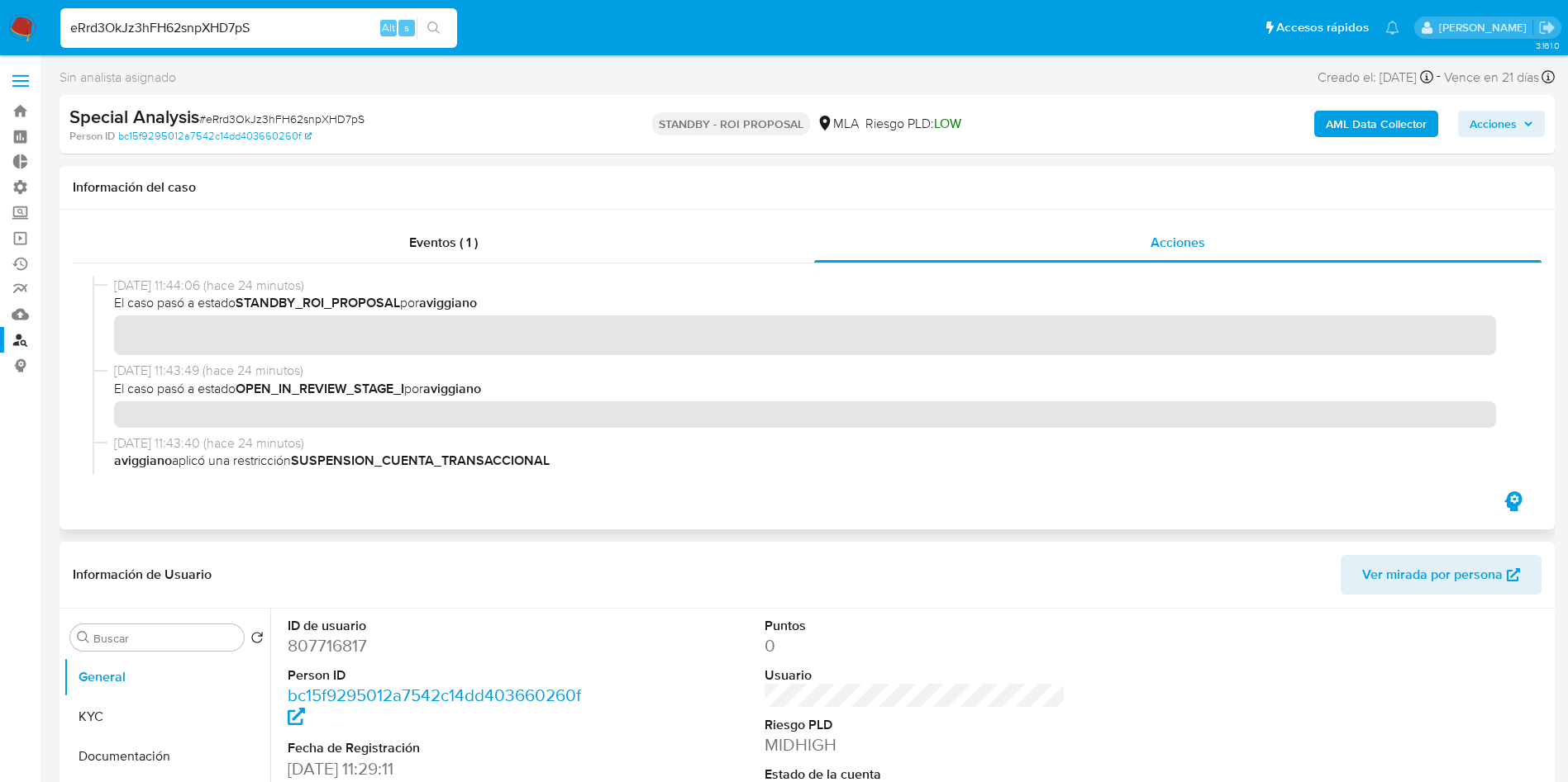
click at [206, 23] on input "eRrd3OkJz3hFH62snpXHD7pS" at bounding box center [258, 27] width 396 height 21
paste input "1904051581"
type input "1904051581"
click at [448, 28] on button "search-icon" at bounding box center [434, 27] width 34 height 23
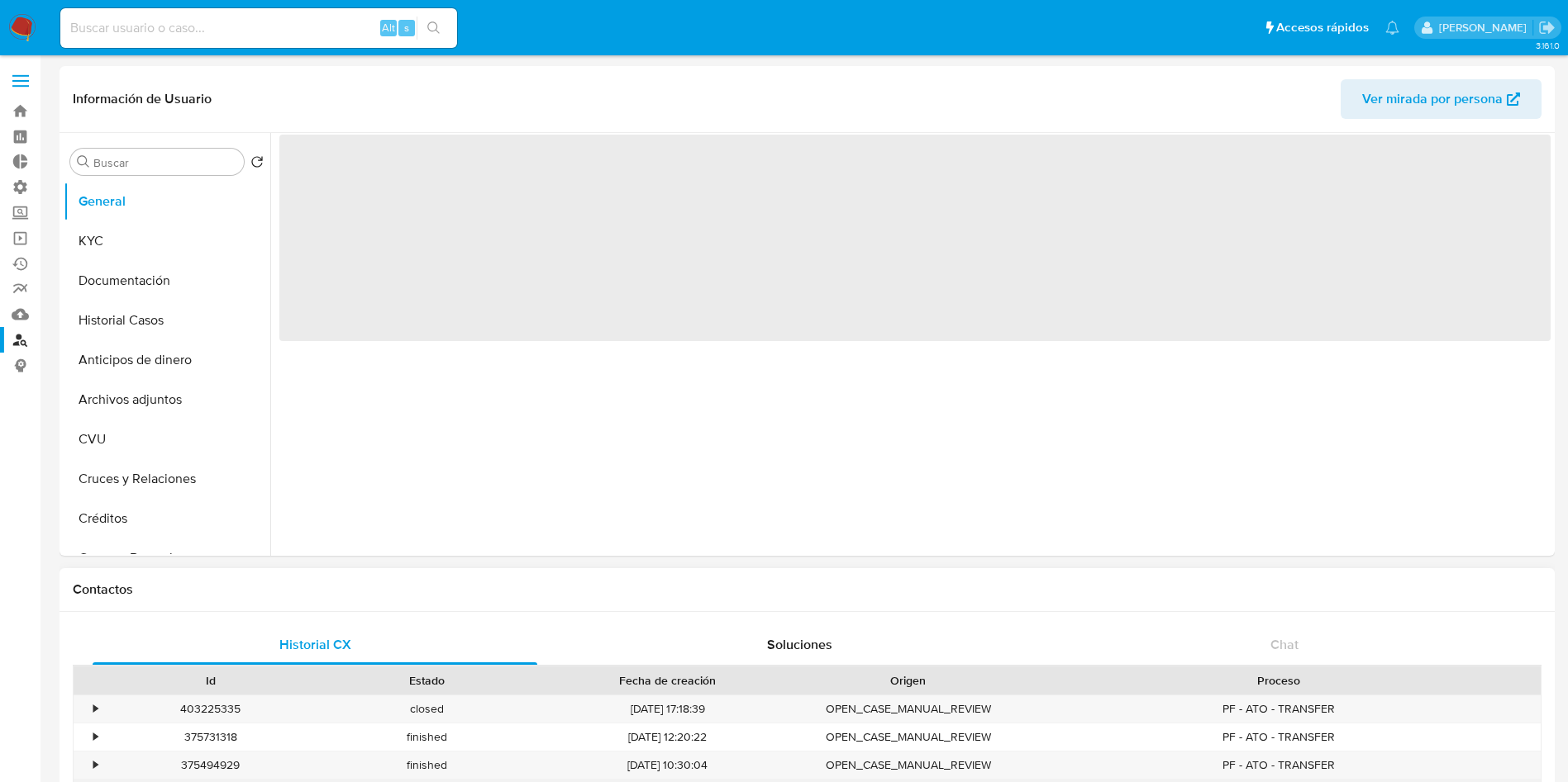
select select "10"
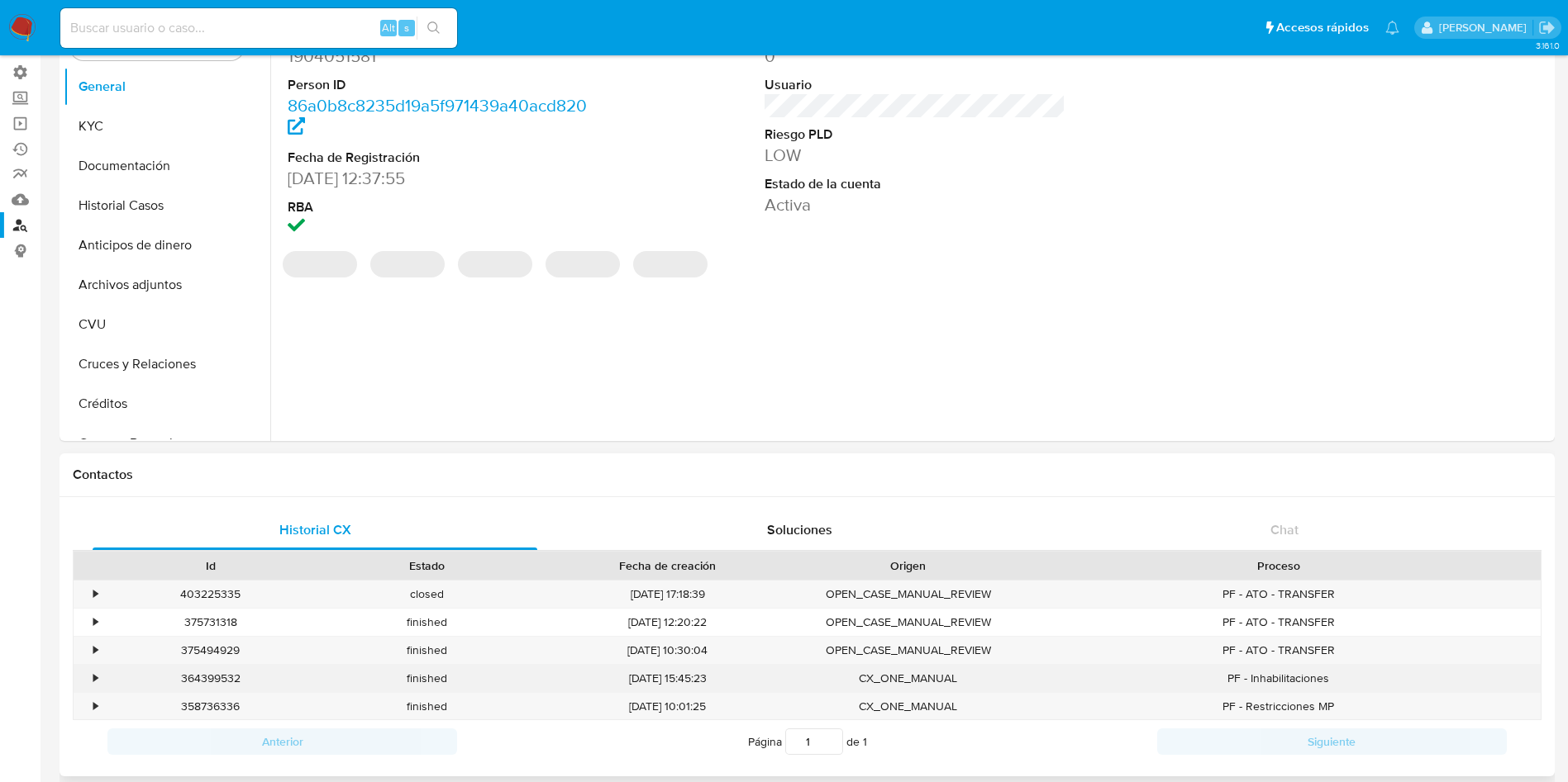
scroll to position [124, 0]
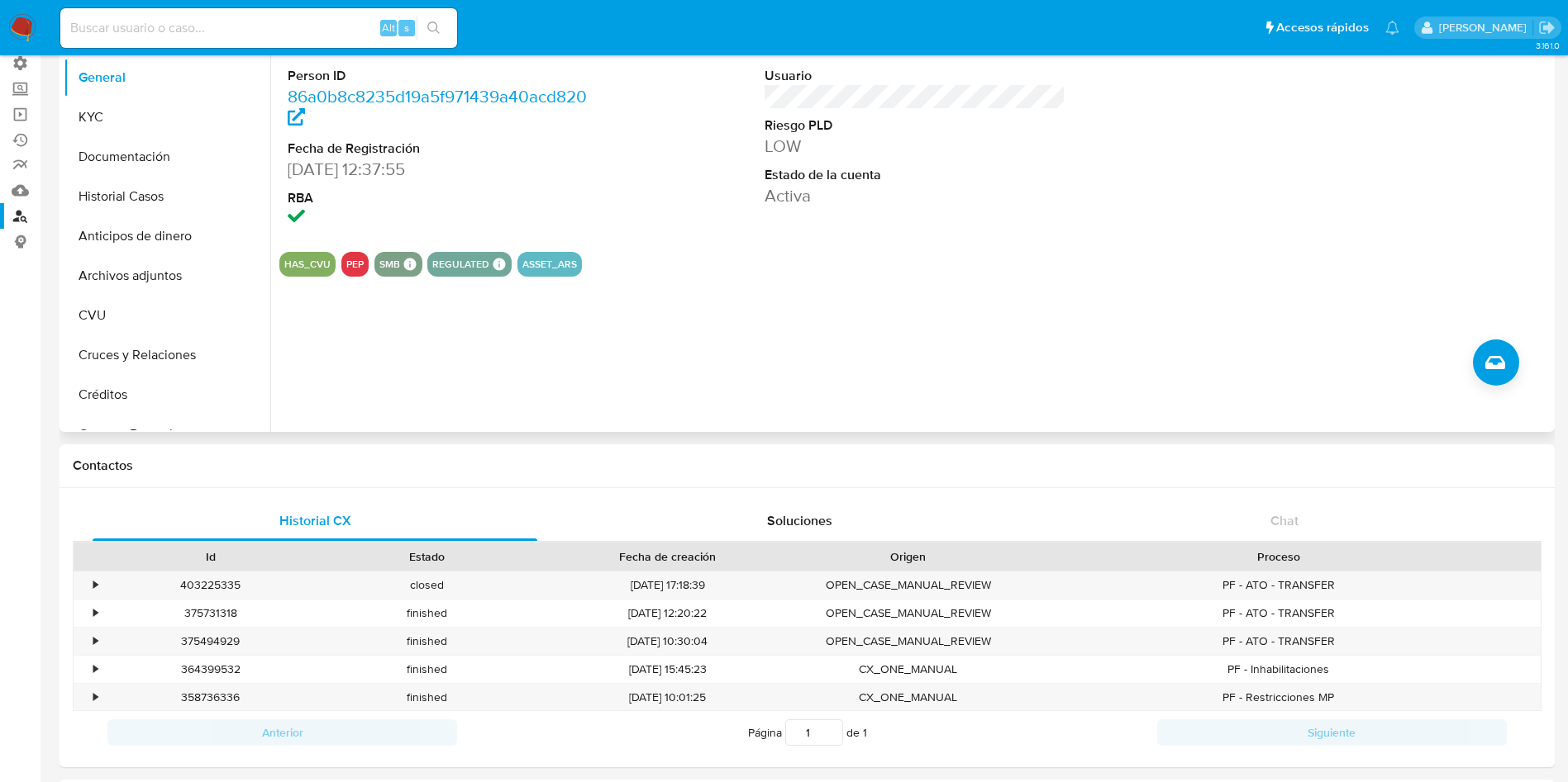
click at [351, 264] on button "PEP" at bounding box center [355, 265] width 17 height 7
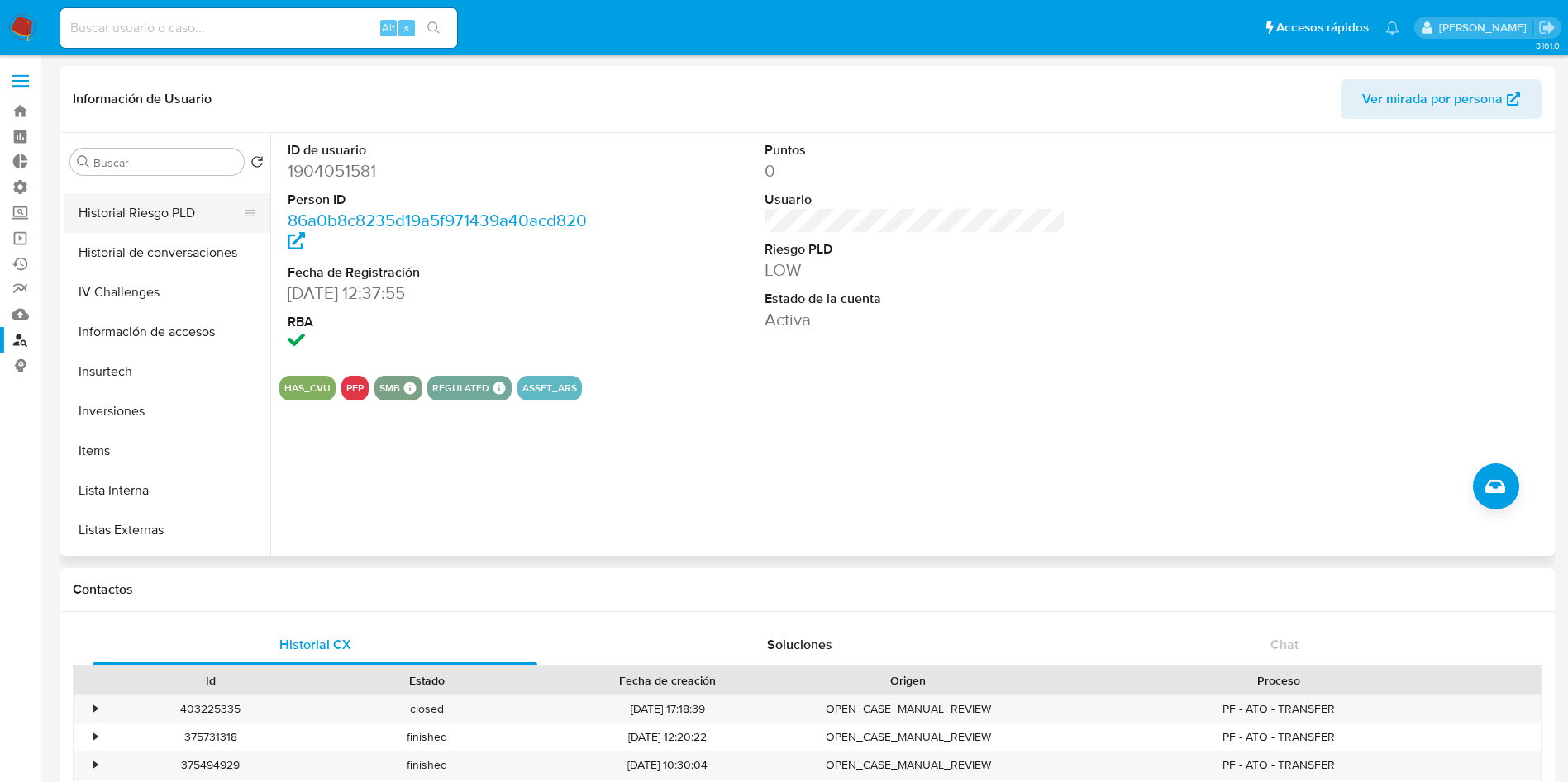
scroll to position [619, 0]
click at [161, 453] on button "Lista Interna" at bounding box center [160, 454] width 193 height 40
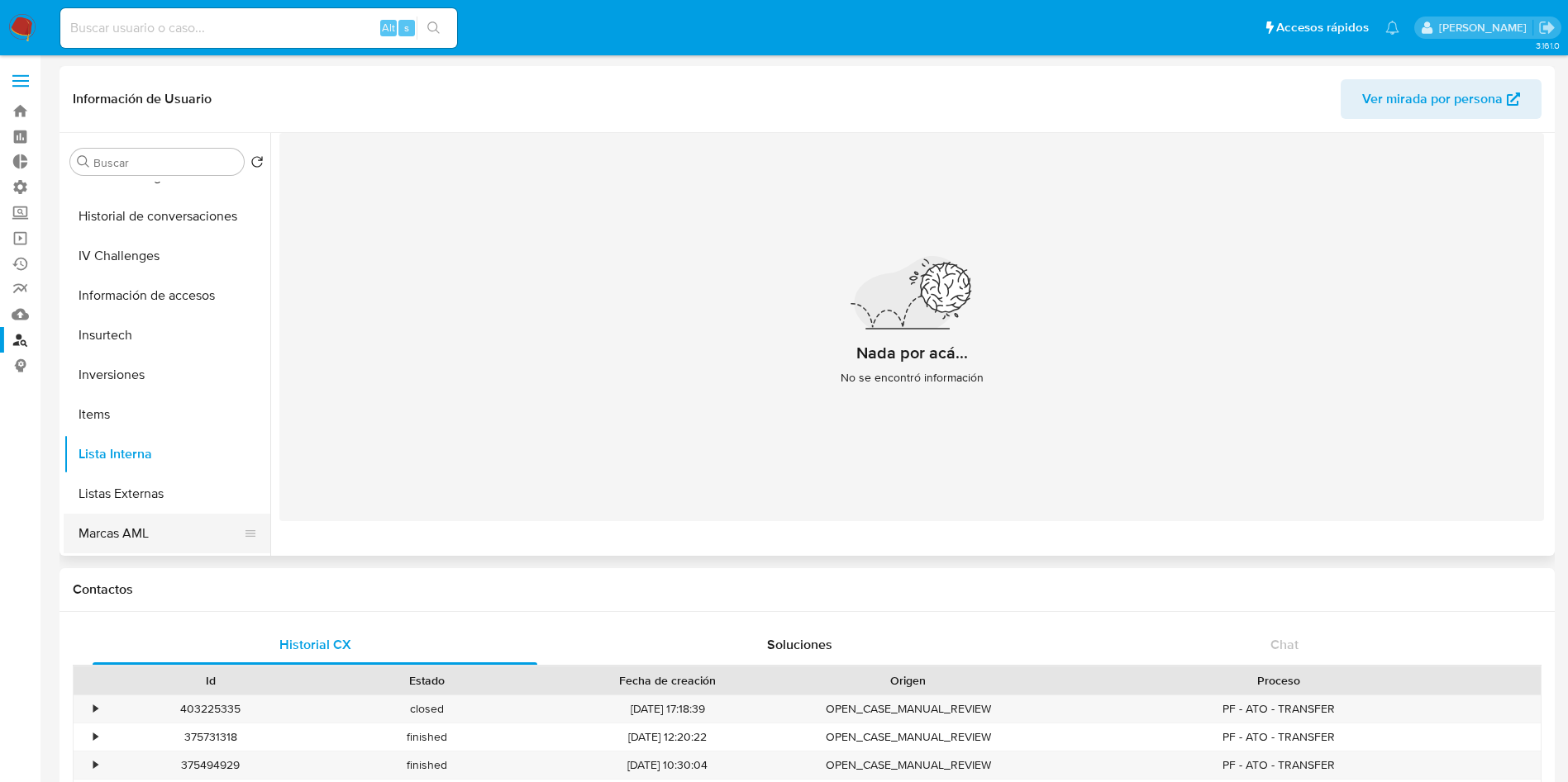
click at [125, 533] on button "Marcas AML" at bounding box center [160, 533] width 193 height 40
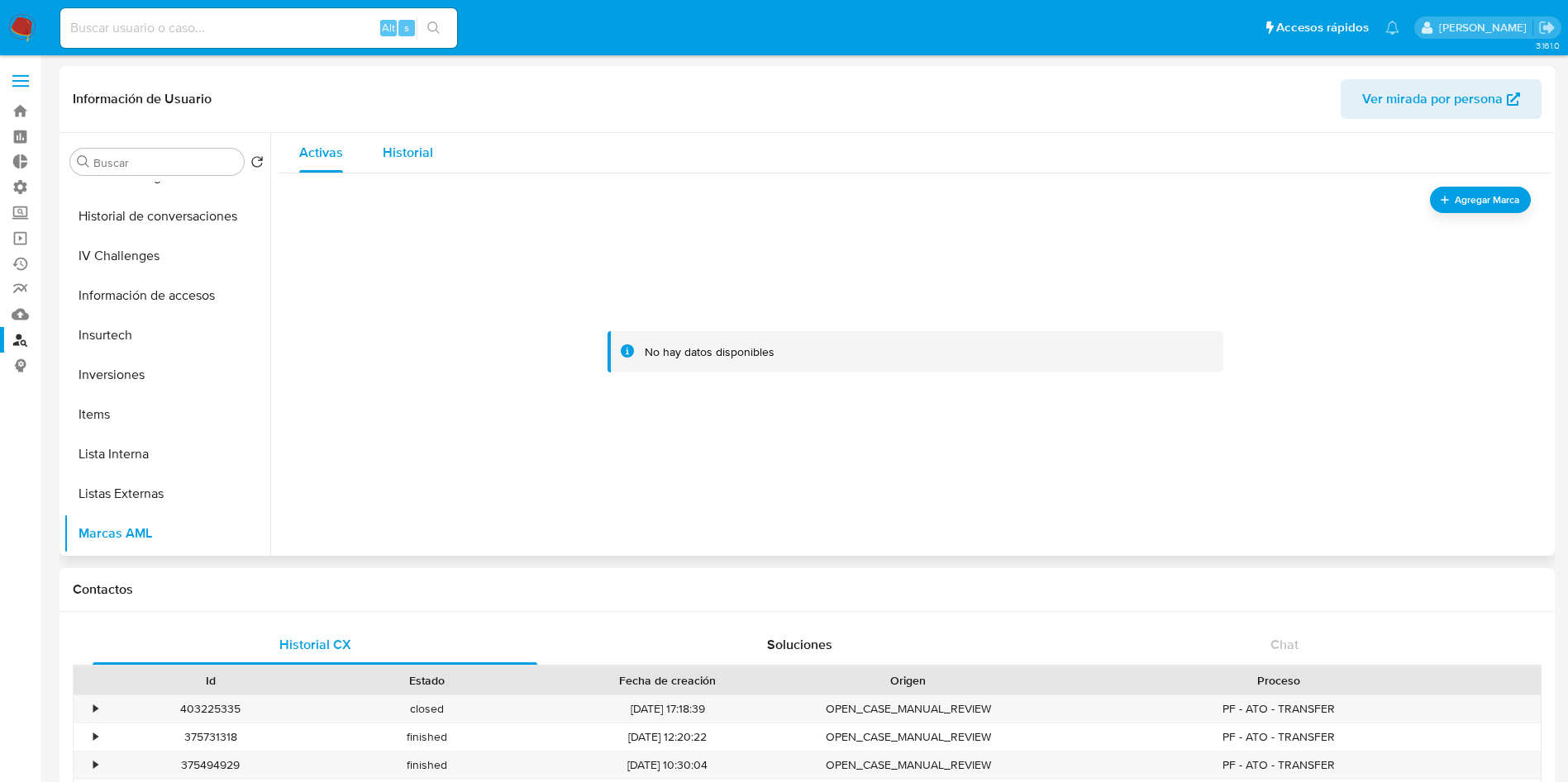
click at [401, 152] on span "Historial" at bounding box center [407, 152] width 50 height 19
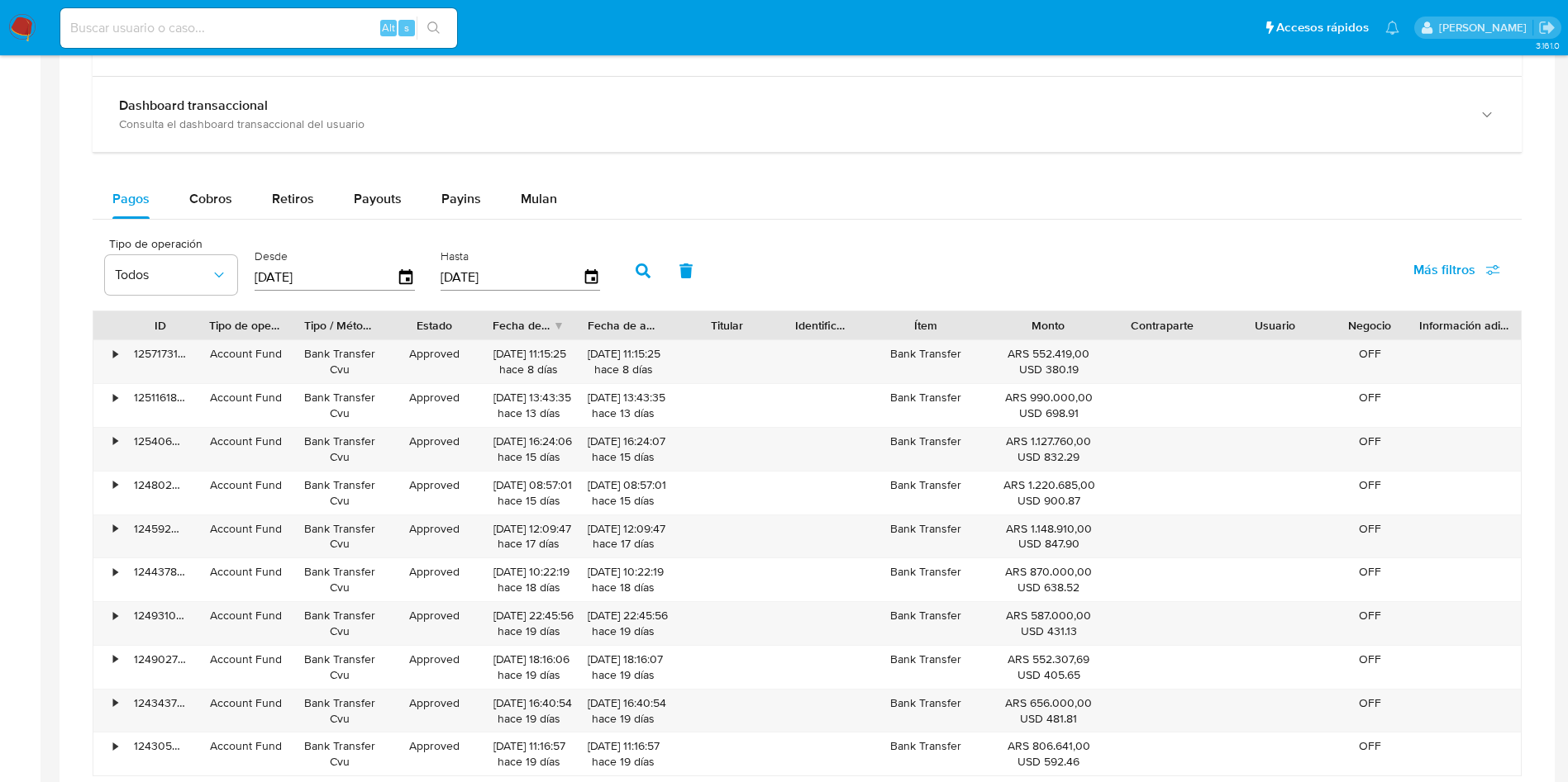
scroll to position [0, 0]
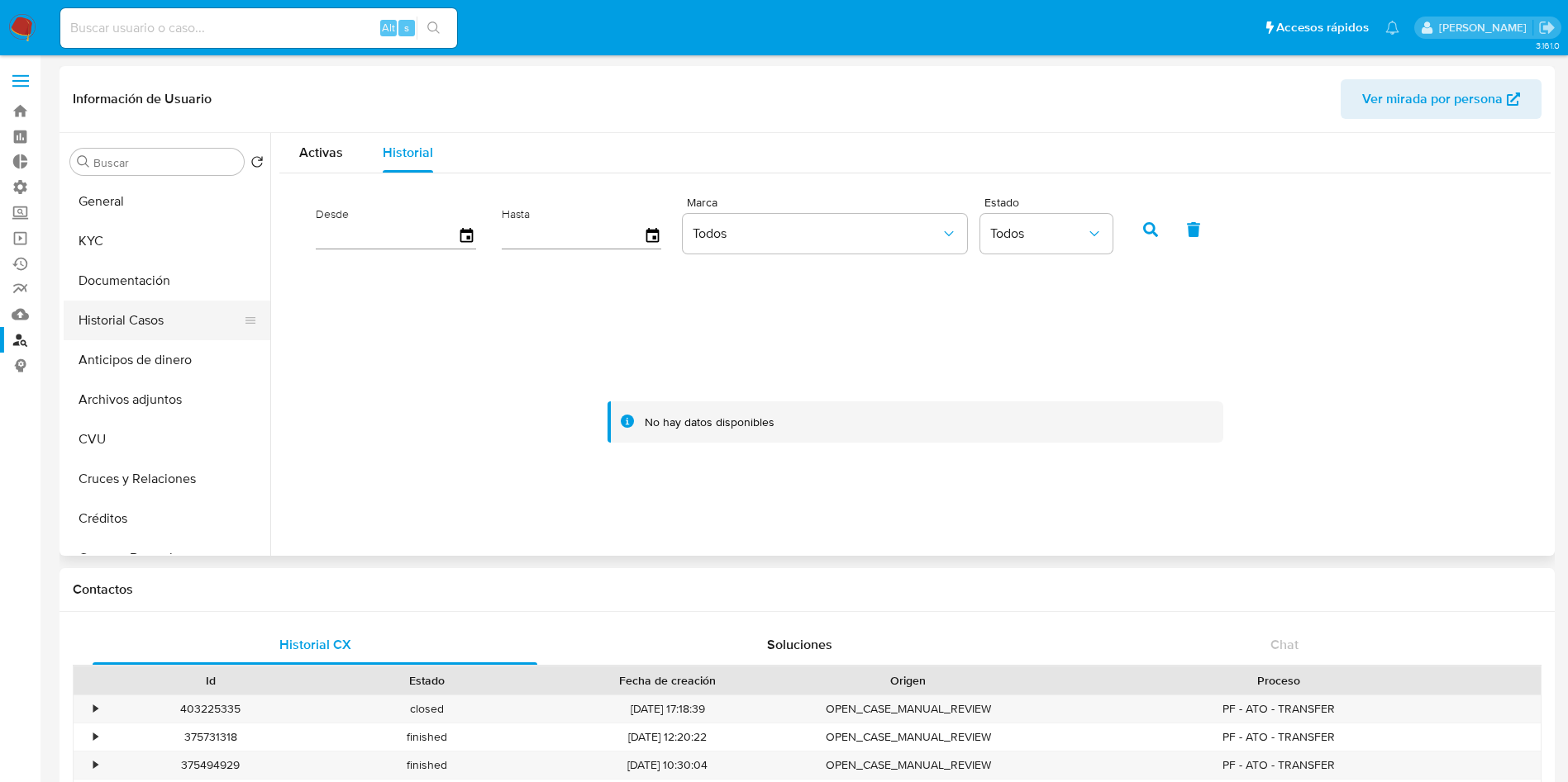
click at [118, 315] on button "Historial Casos" at bounding box center [160, 321] width 193 height 40
